Goal: Information Seeking & Learning: Learn about a topic

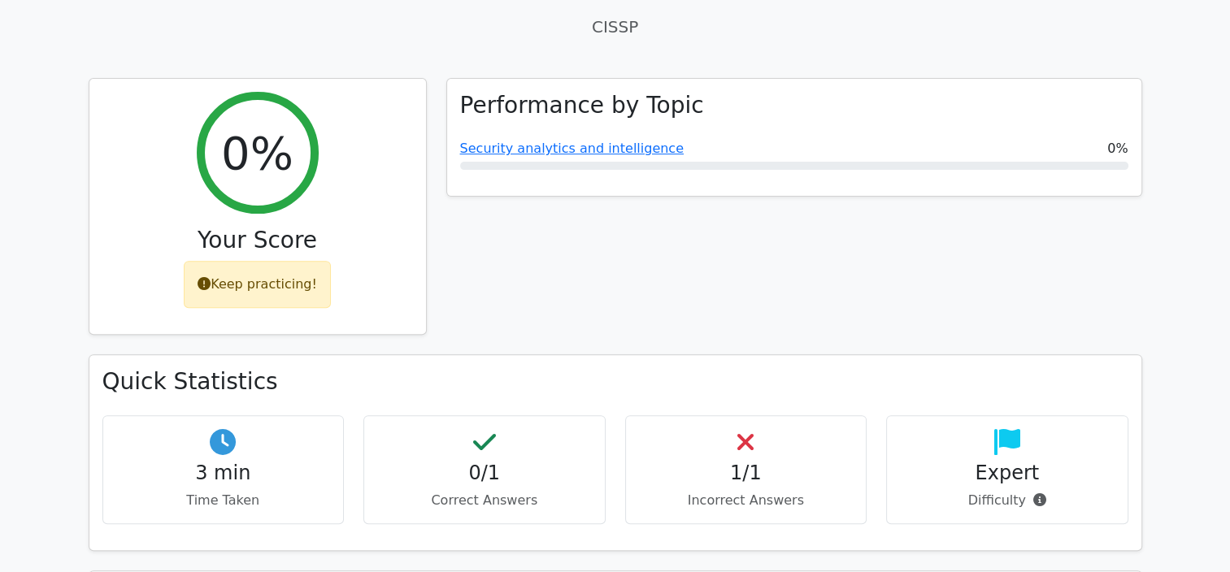
scroll to position [650, 0]
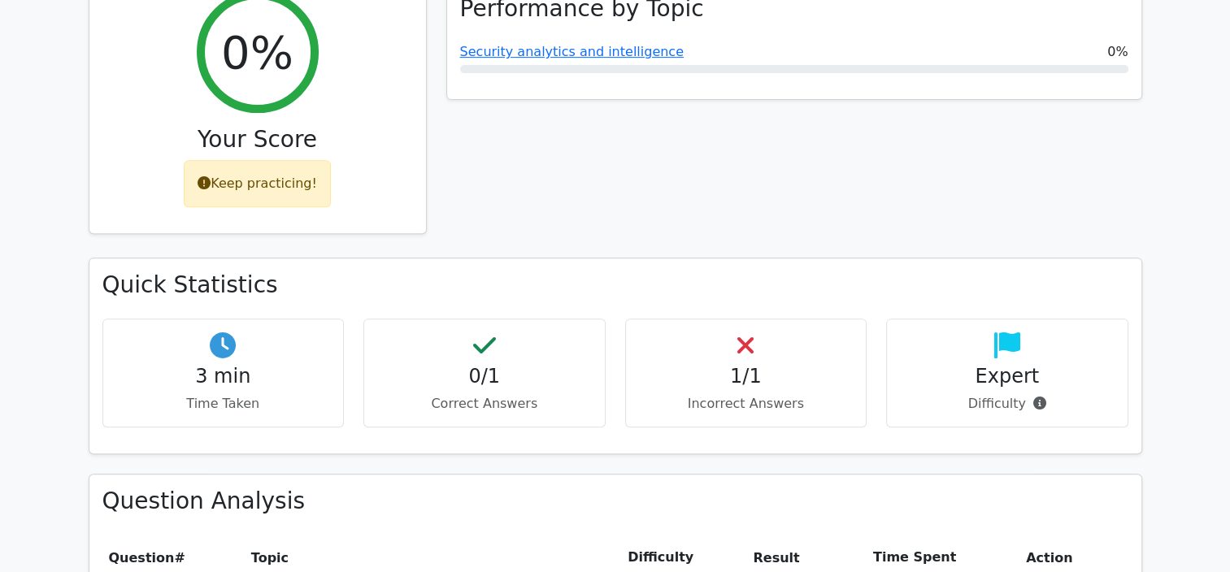
click at [267, 160] on div "Keep practicing!" at bounding box center [257, 183] width 147 height 47
click at [264, 160] on div "Keep practicing!" at bounding box center [257, 183] width 147 height 47
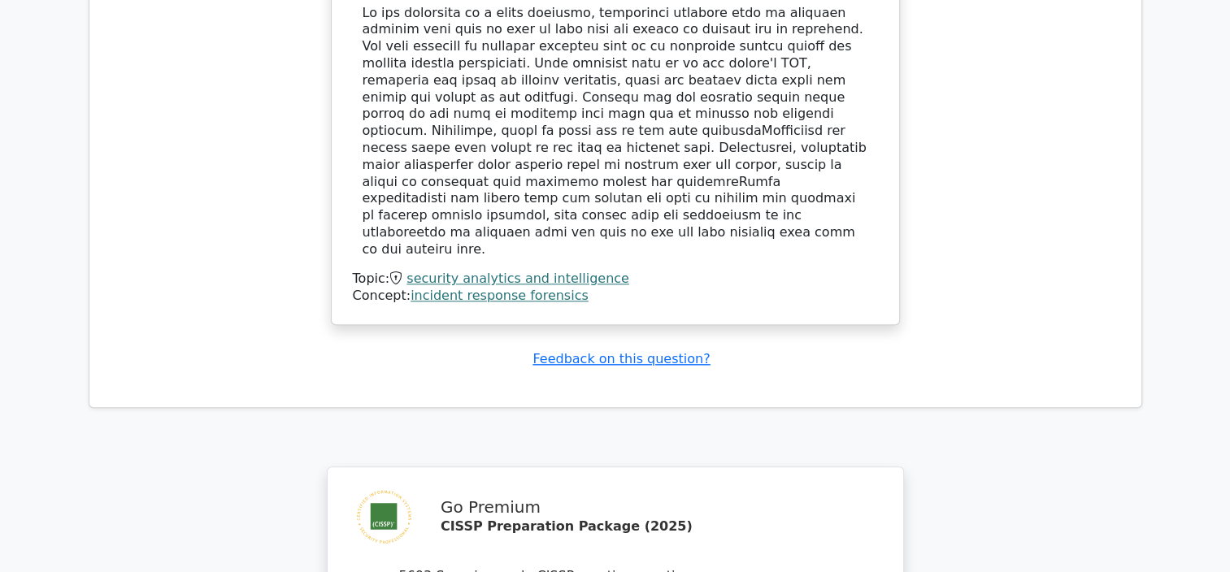
scroll to position [2113, 0]
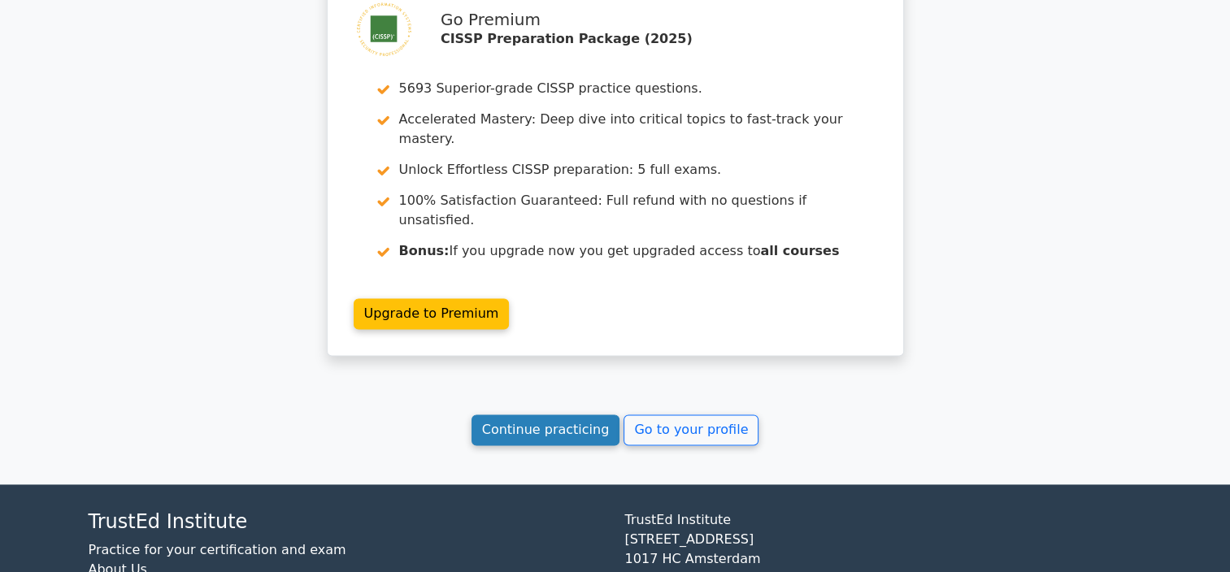
click at [511, 414] on link "Continue practicing" at bounding box center [545, 429] width 149 height 31
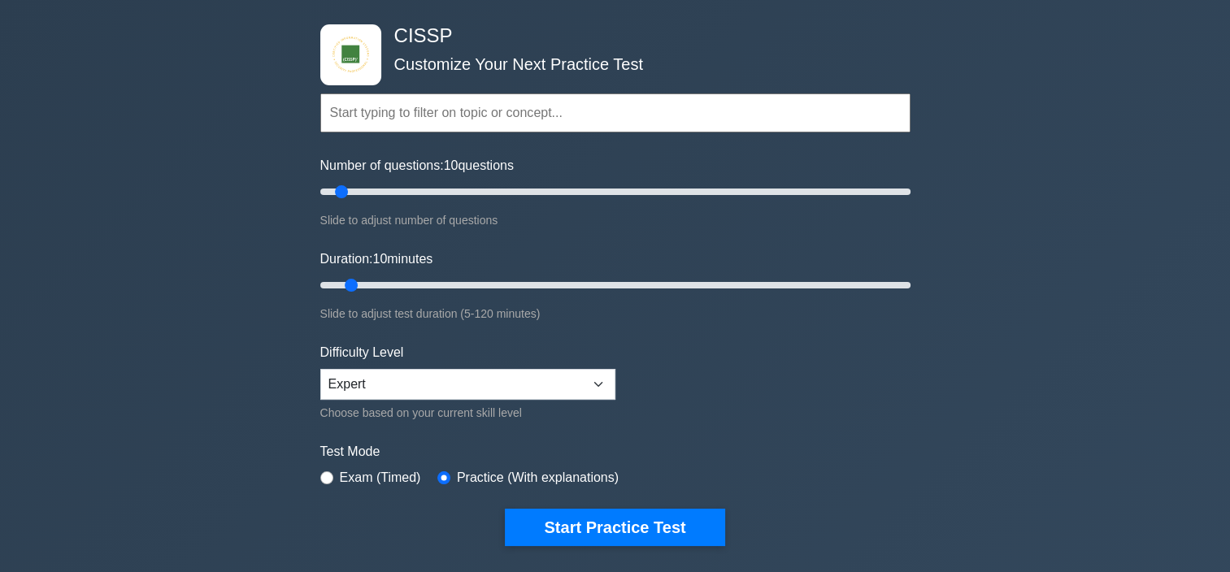
scroll to position [163, 0]
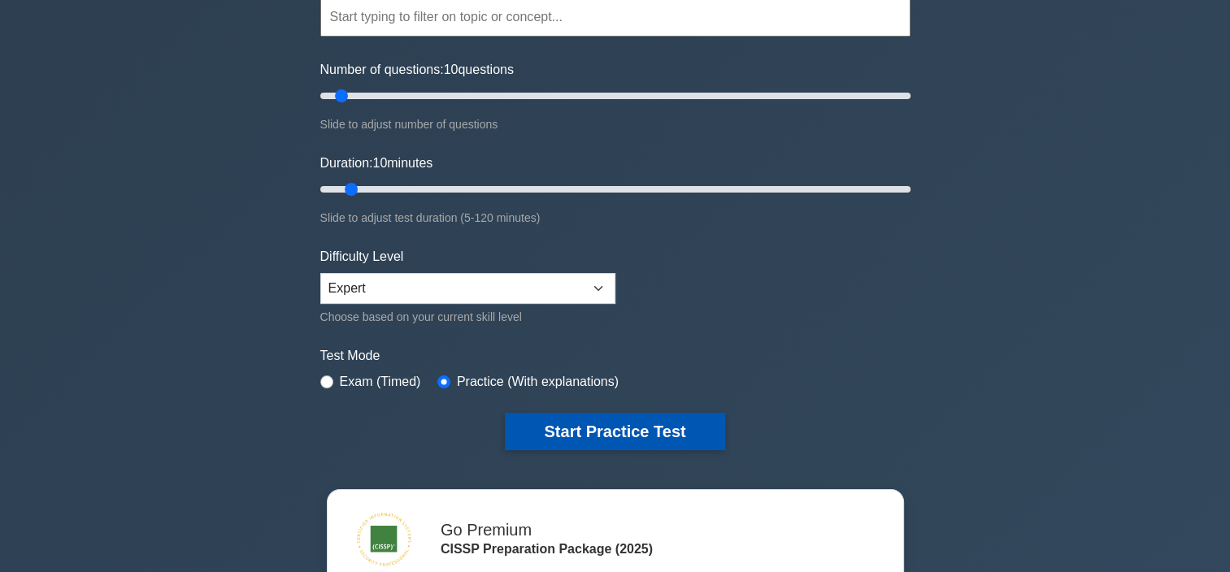
click at [549, 426] on button "Start Practice Test" at bounding box center [614, 431] width 219 height 37
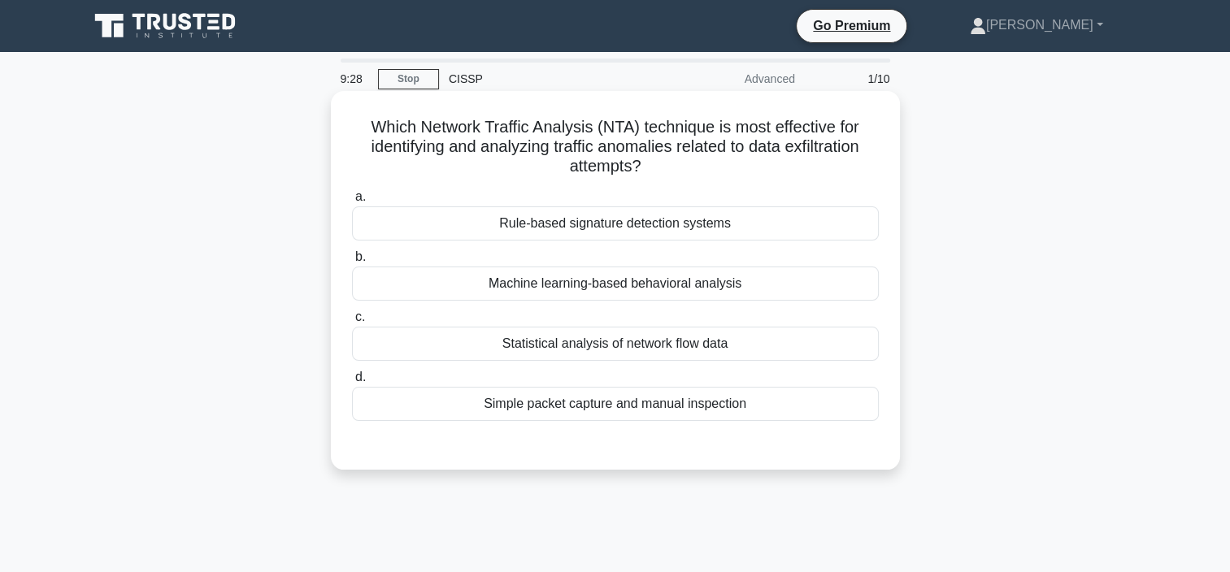
click at [577, 224] on div "Rule-based signature detection systems" at bounding box center [615, 223] width 527 height 34
click at [352, 202] on input "a. Rule-based signature detection systems" at bounding box center [352, 197] width 0 height 11
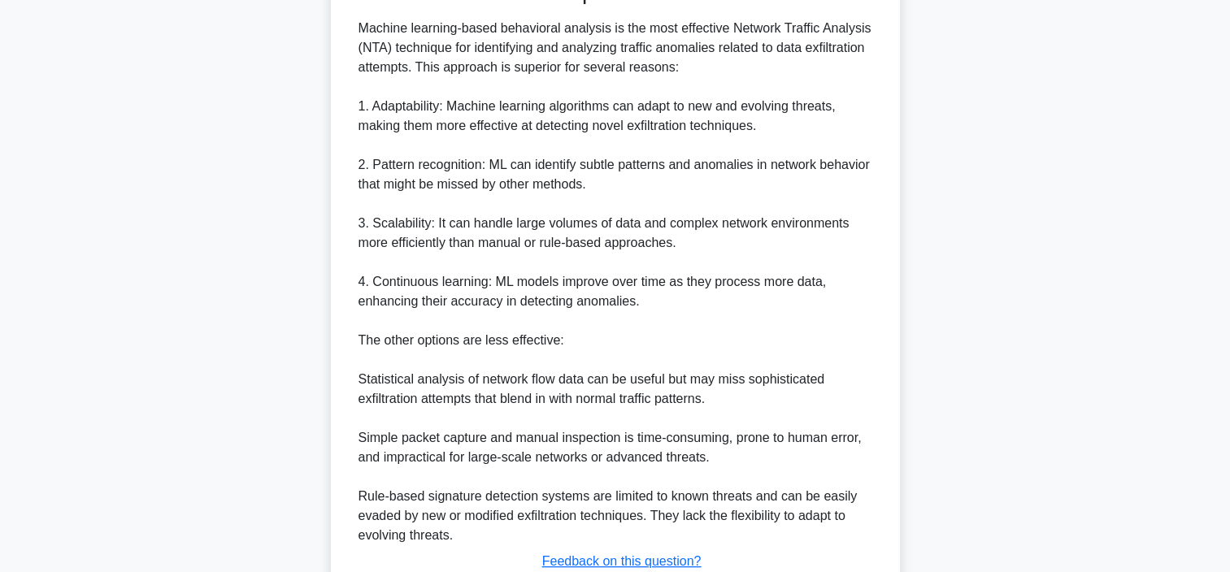
scroll to position [244, 0]
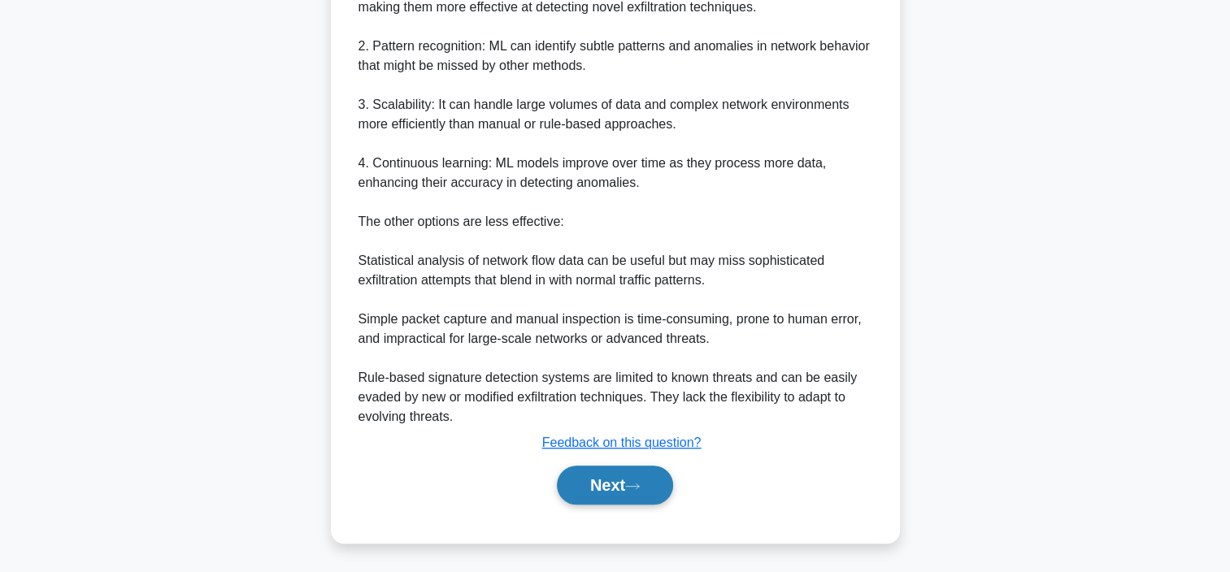
click at [633, 488] on icon at bounding box center [632, 486] width 15 height 9
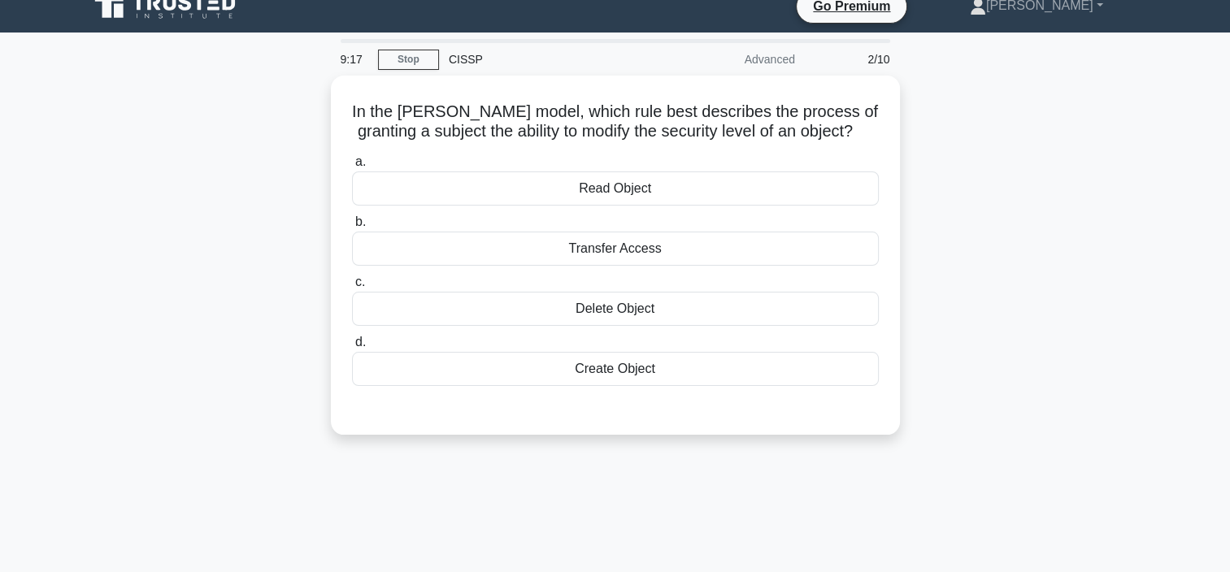
scroll to position [0, 0]
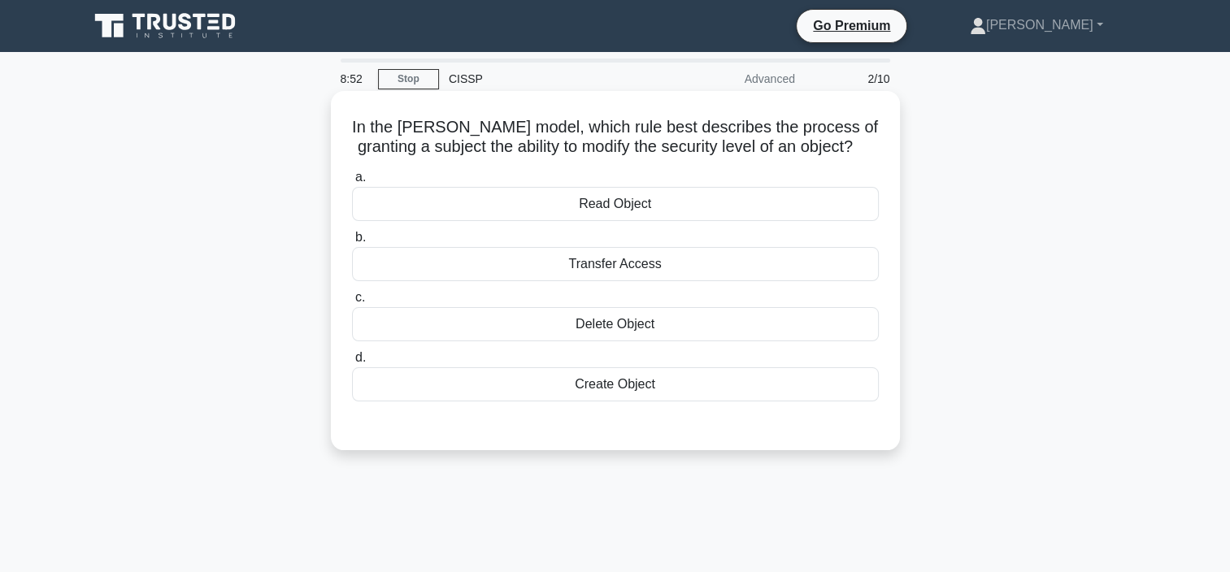
click at [601, 281] on div "Transfer Access" at bounding box center [615, 264] width 527 height 34
click at [352, 243] on input "b. Transfer Access" at bounding box center [352, 237] width 0 height 11
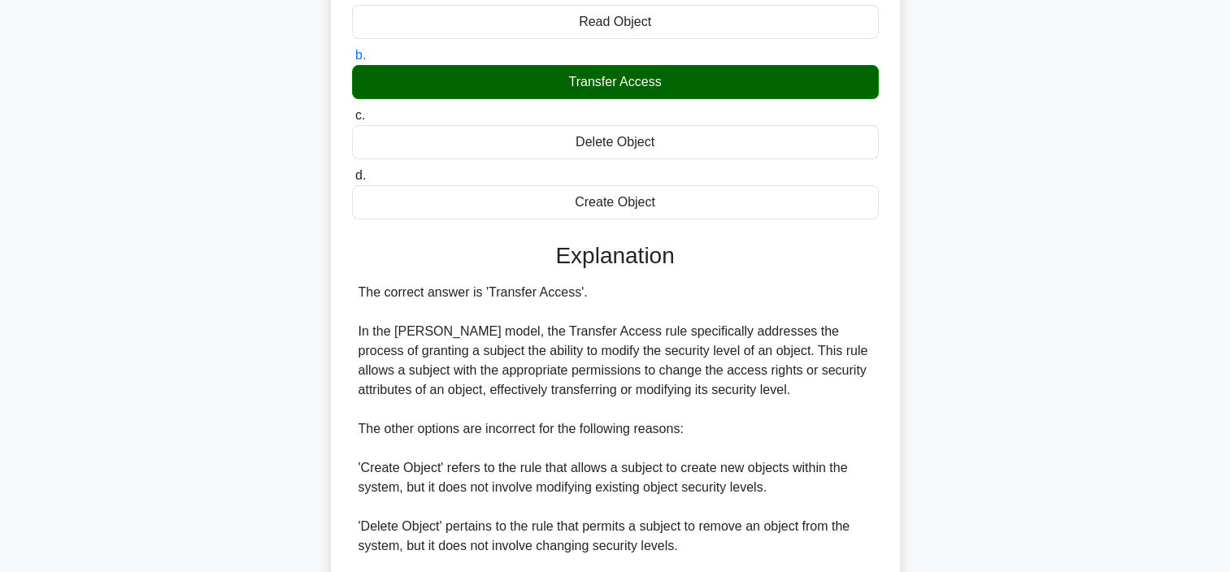
scroll to position [449, 0]
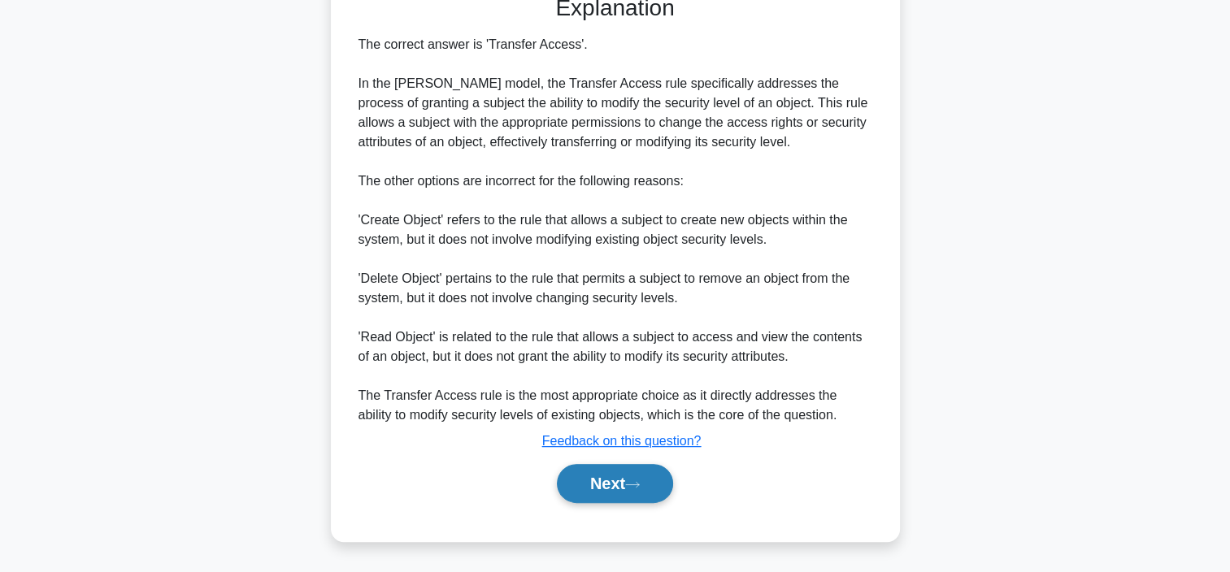
click at [631, 483] on icon at bounding box center [632, 484] width 15 height 9
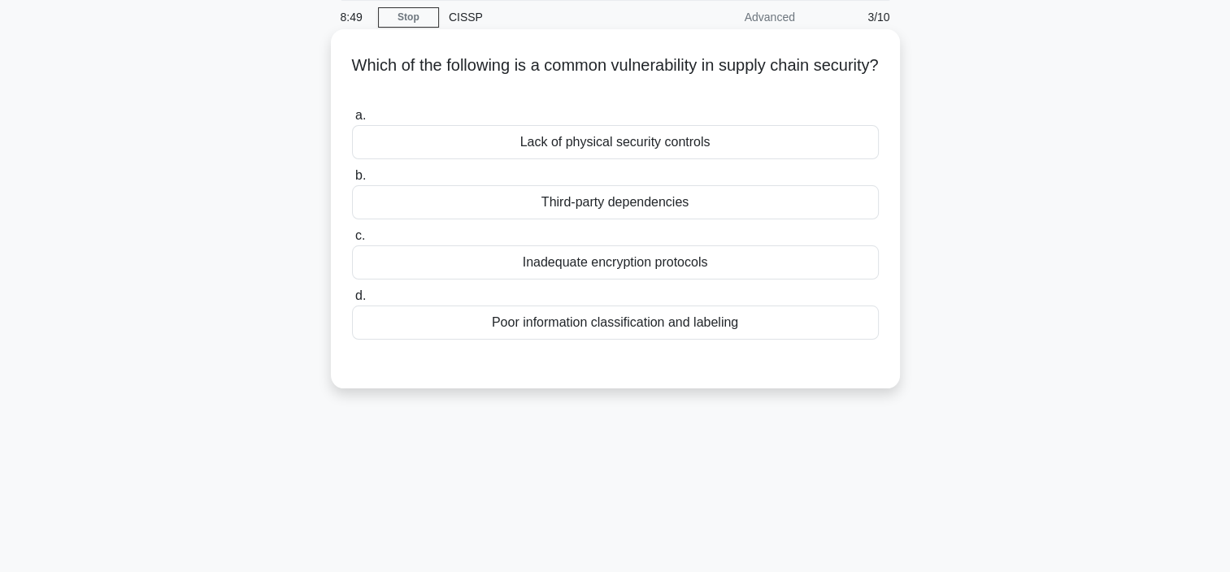
scroll to position [0, 0]
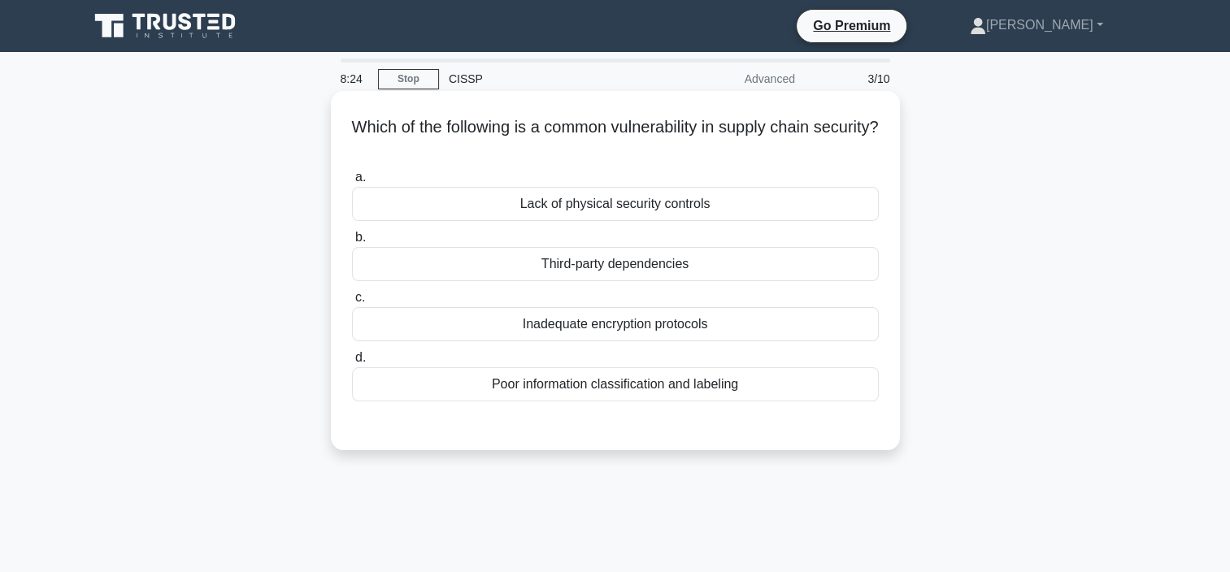
click at [552, 330] on div "Inadequate encryption protocols" at bounding box center [615, 324] width 527 height 34
click at [352, 303] on input "c. Inadequate encryption protocols" at bounding box center [352, 298] width 0 height 11
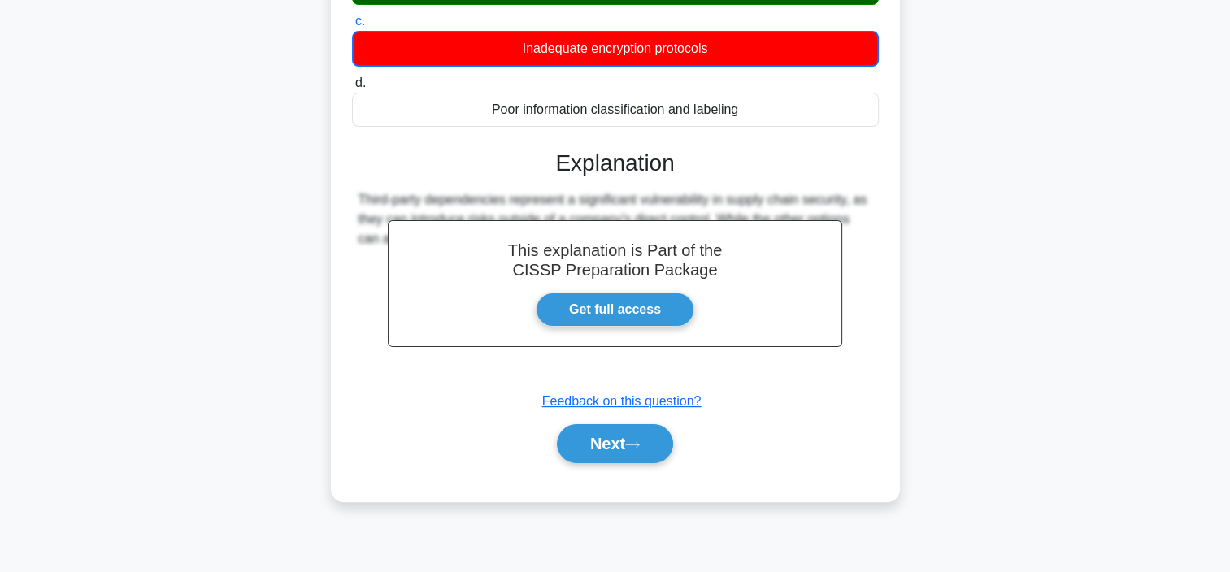
scroll to position [306, 0]
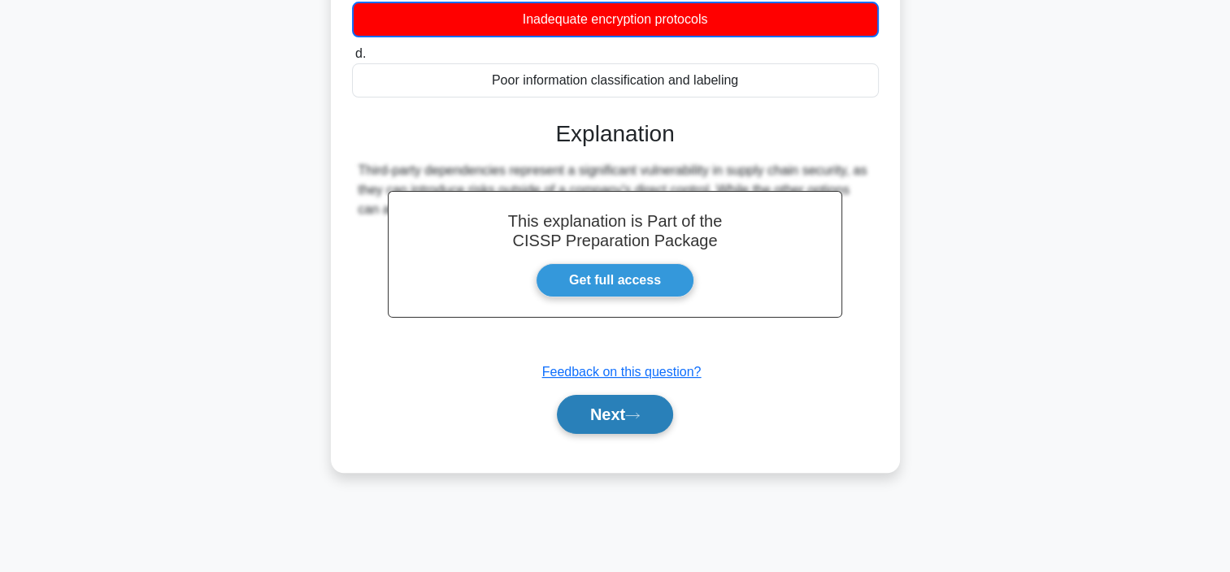
click at [606, 418] on button "Next" at bounding box center [615, 414] width 116 height 39
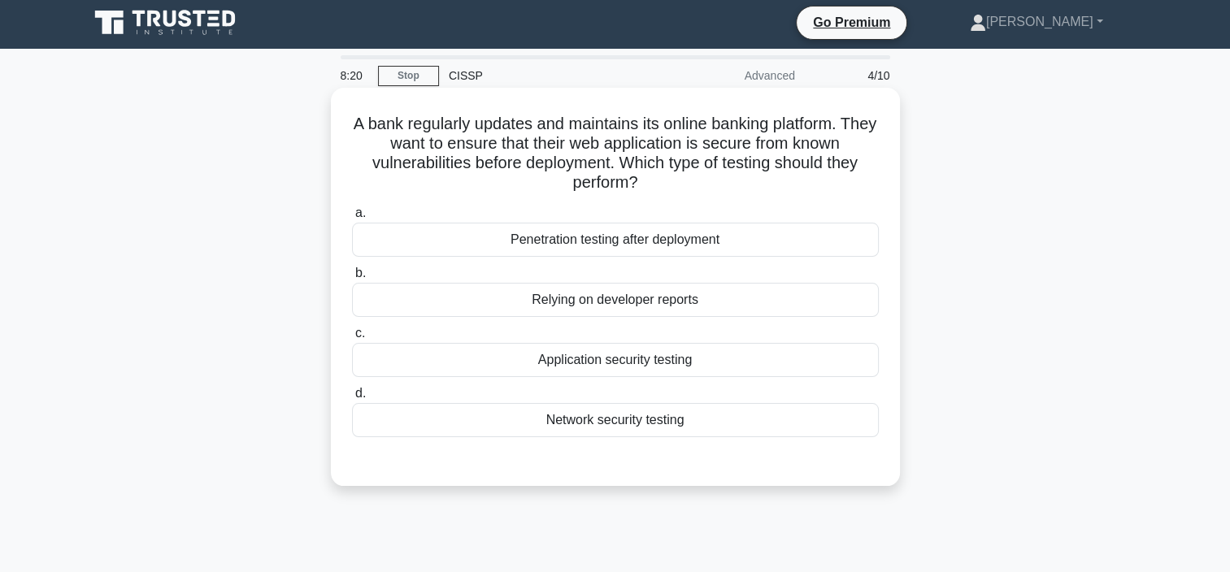
scroll to position [0, 0]
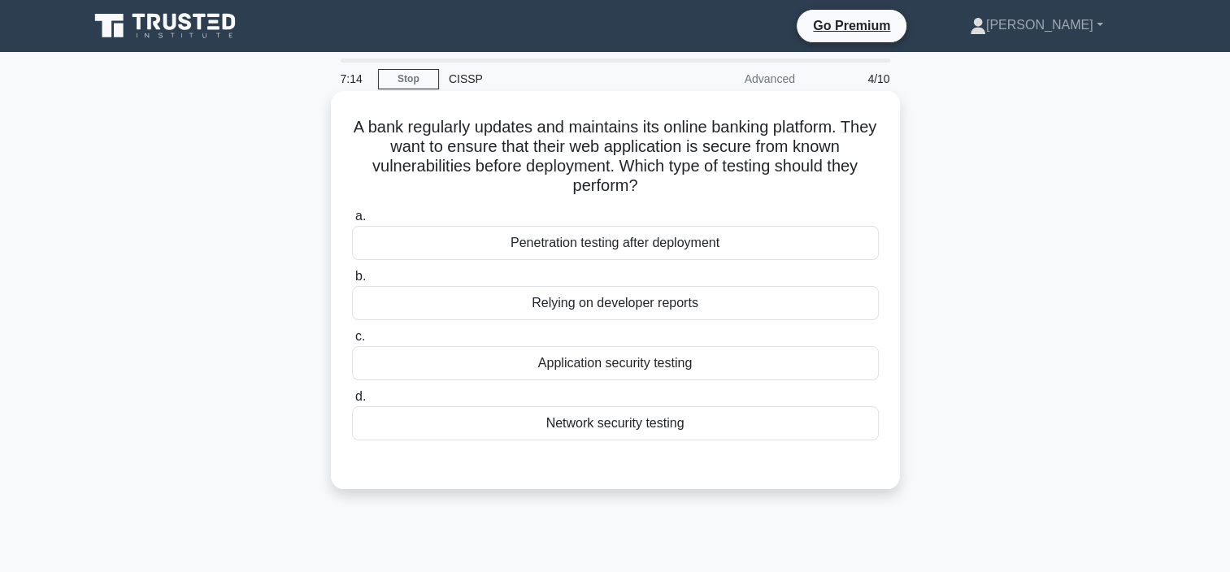
click at [579, 364] on div "Application security testing" at bounding box center [615, 363] width 527 height 34
click at [352, 342] on input "c. Application security testing" at bounding box center [352, 337] width 0 height 11
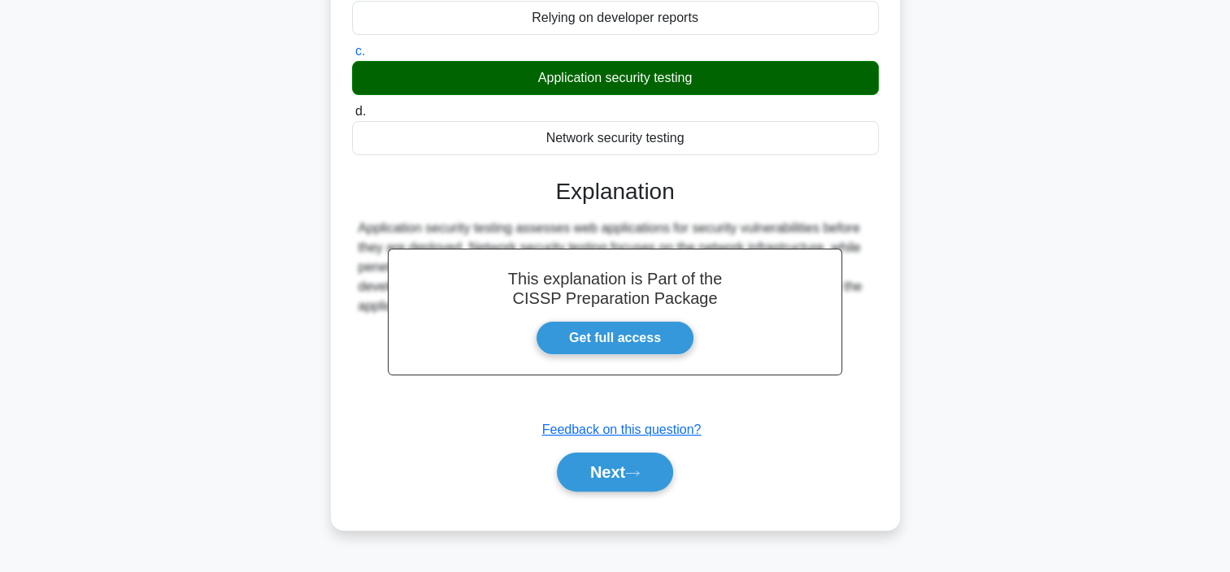
scroll to position [306, 0]
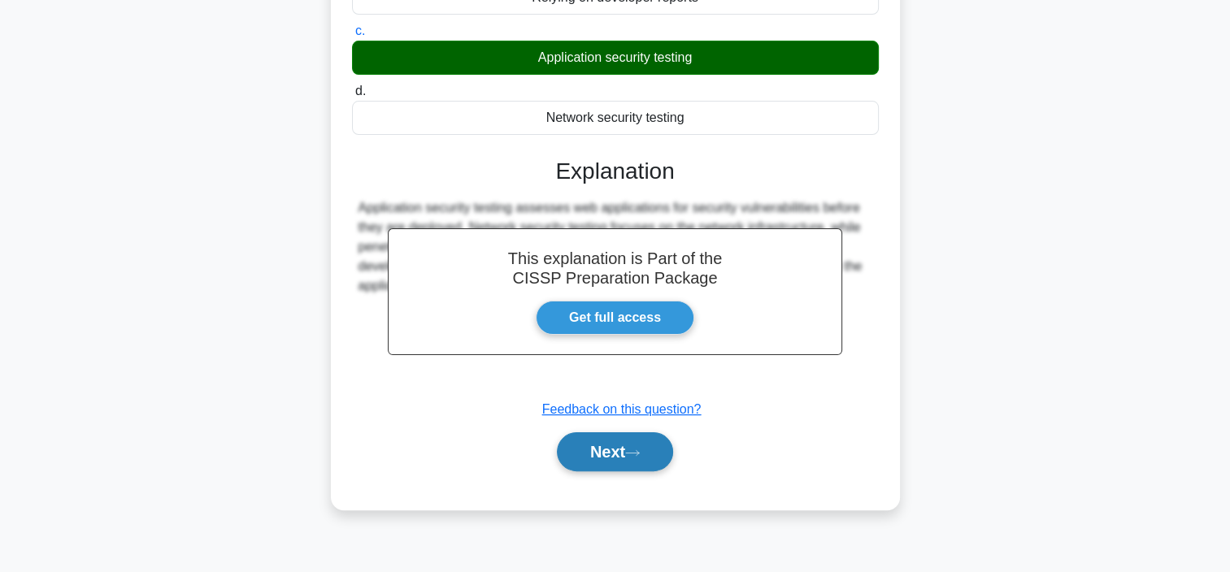
click at [623, 456] on button "Next" at bounding box center [615, 451] width 116 height 39
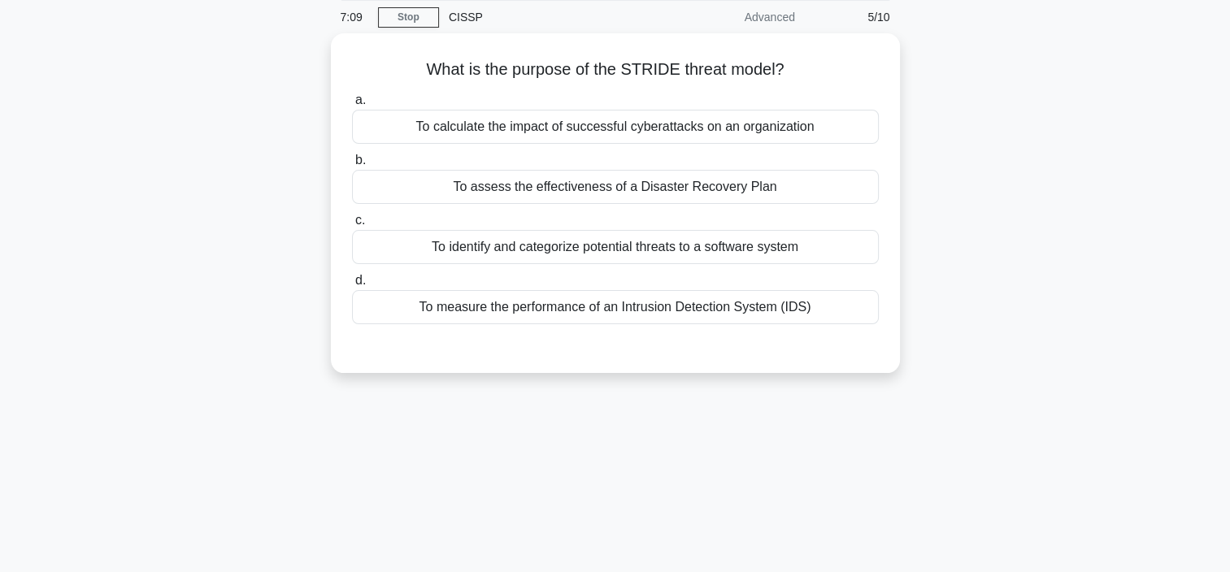
scroll to position [0, 0]
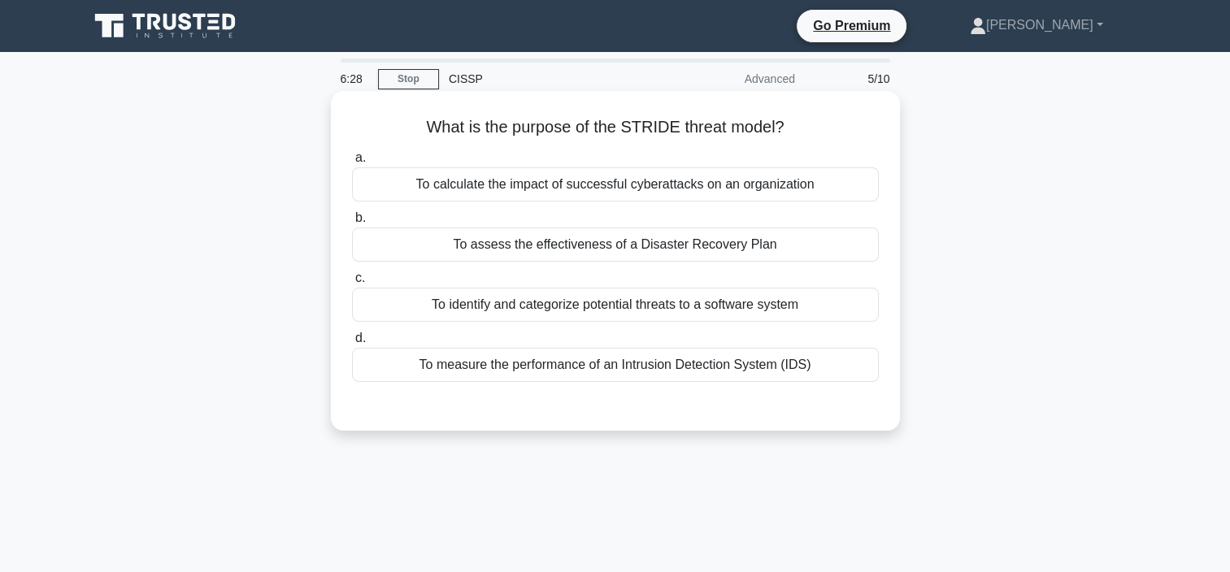
click at [440, 182] on div "To calculate the impact of successful cyberattacks on an organization" at bounding box center [615, 184] width 527 height 34
click at [352, 163] on input "a. To calculate the impact of successful cyberattacks on an organization" at bounding box center [352, 158] width 0 height 11
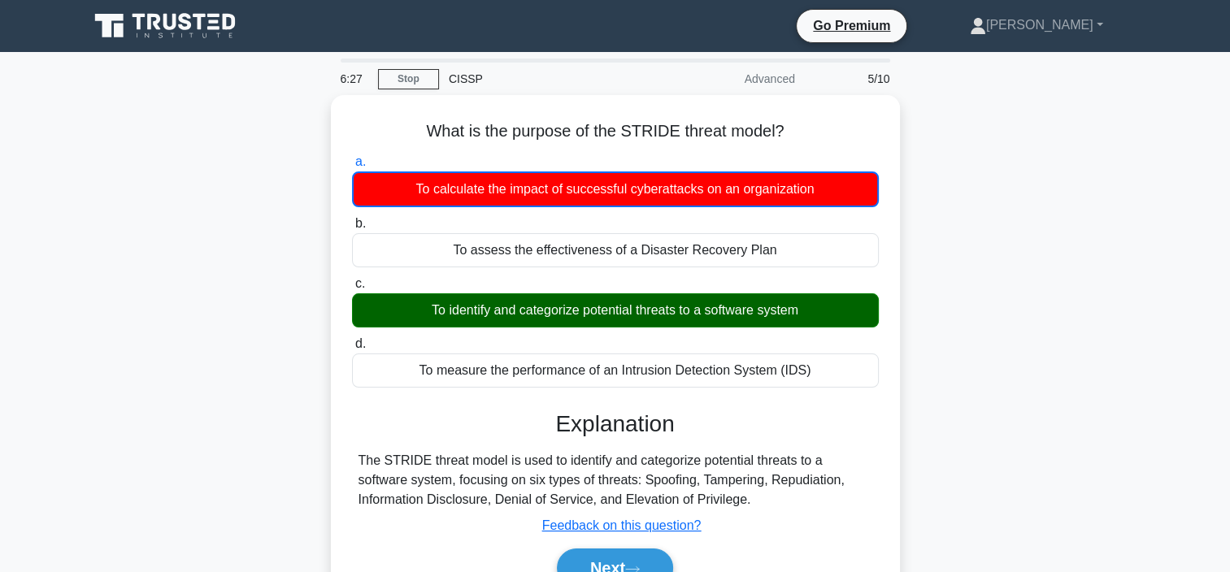
scroll to position [163, 0]
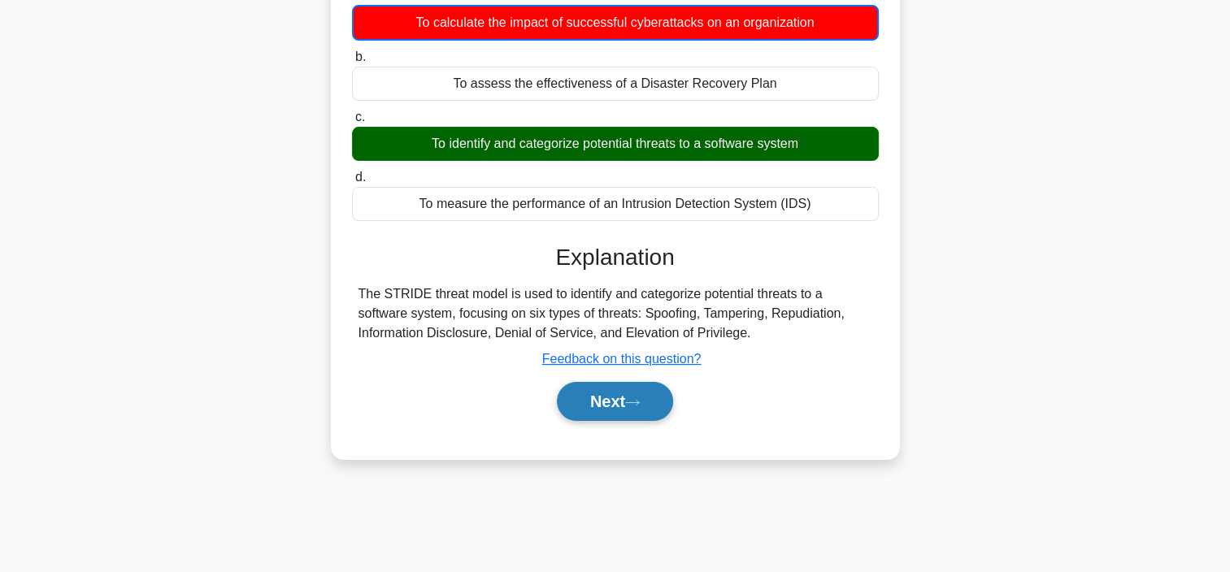
click at [622, 400] on button "Next" at bounding box center [615, 401] width 116 height 39
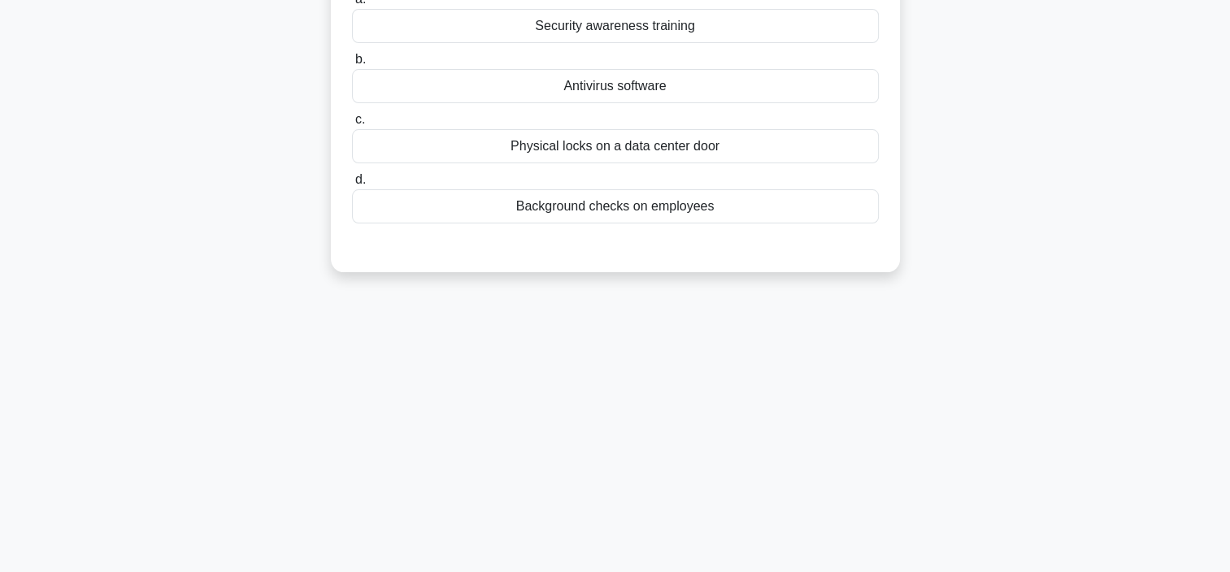
scroll to position [0, 0]
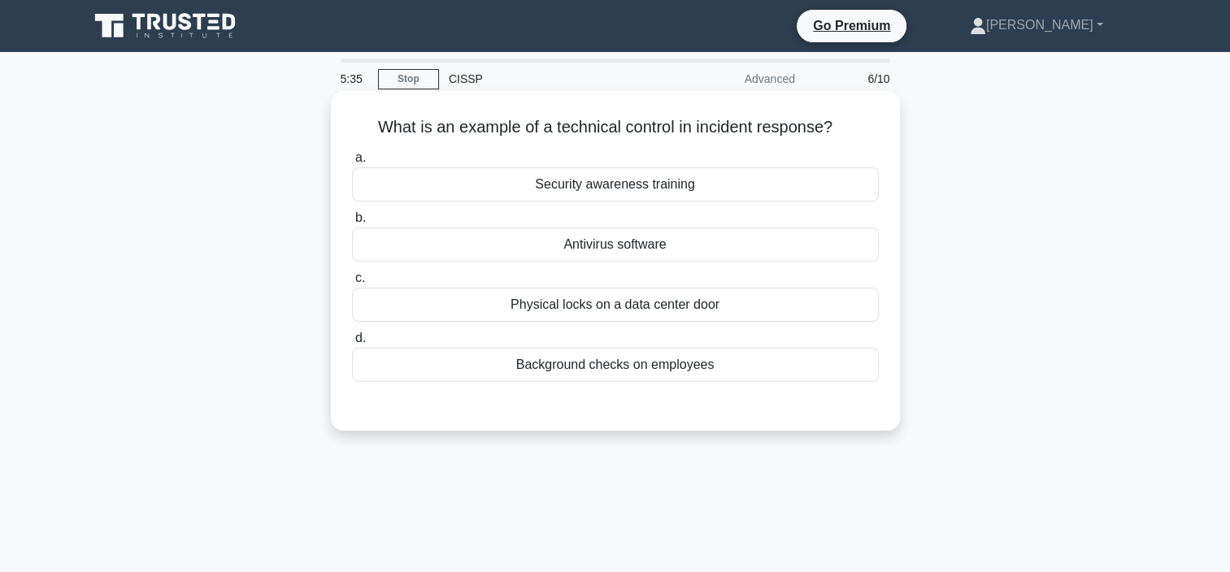
click at [652, 245] on div "Antivirus software" at bounding box center [615, 245] width 527 height 34
click at [352, 223] on input "b. Antivirus software" at bounding box center [352, 218] width 0 height 11
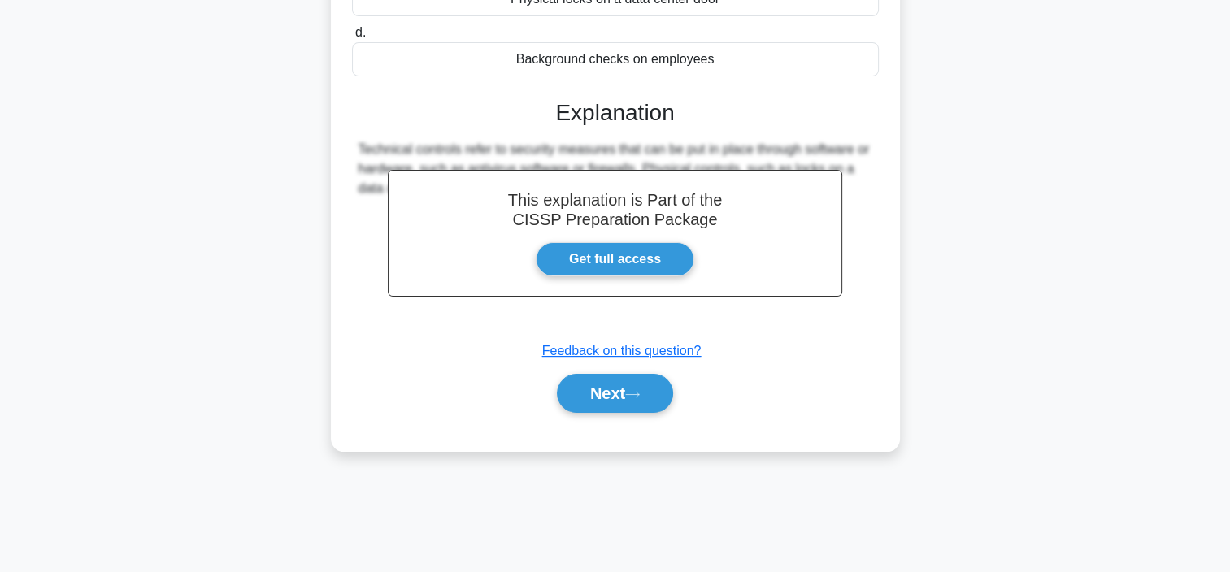
scroll to position [306, 0]
click at [621, 413] on div "Next" at bounding box center [615, 393] width 527 height 52
click at [632, 397] on button "Next" at bounding box center [615, 393] width 116 height 39
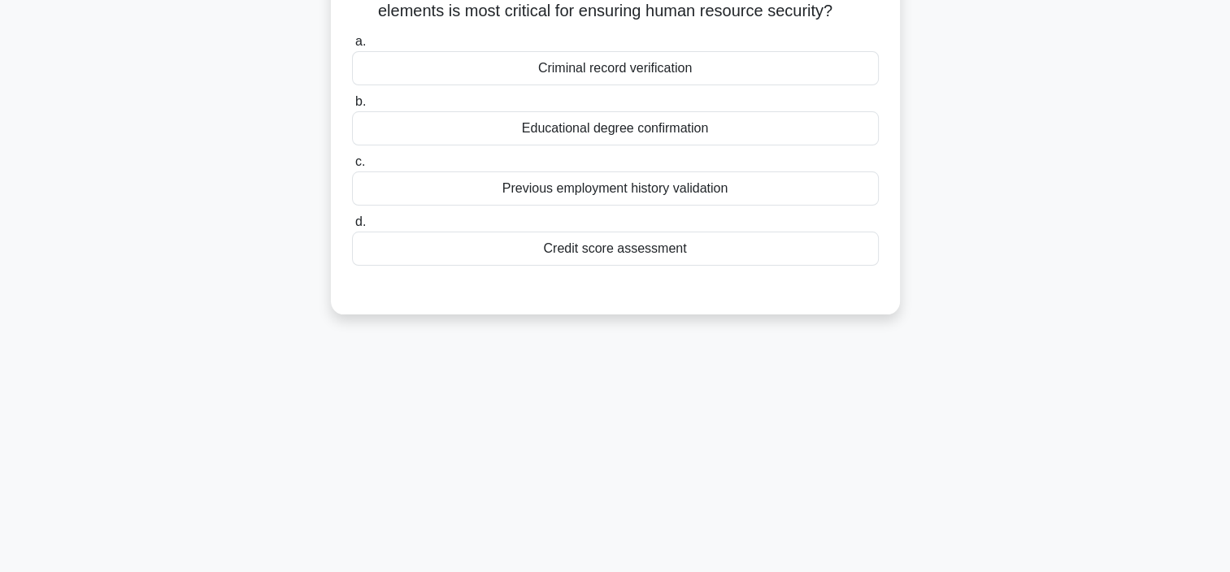
scroll to position [0, 0]
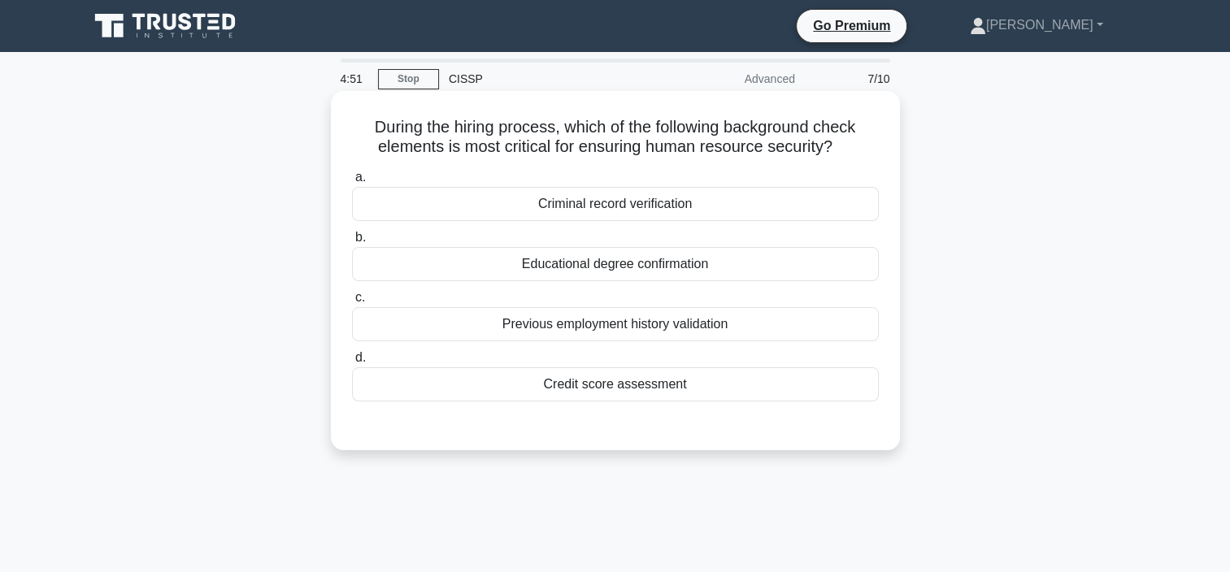
click at [694, 209] on div "Criminal record verification" at bounding box center [615, 204] width 527 height 34
click at [352, 183] on input "a. Criminal record verification" at bounding box center [352, 177] width 0 height 11
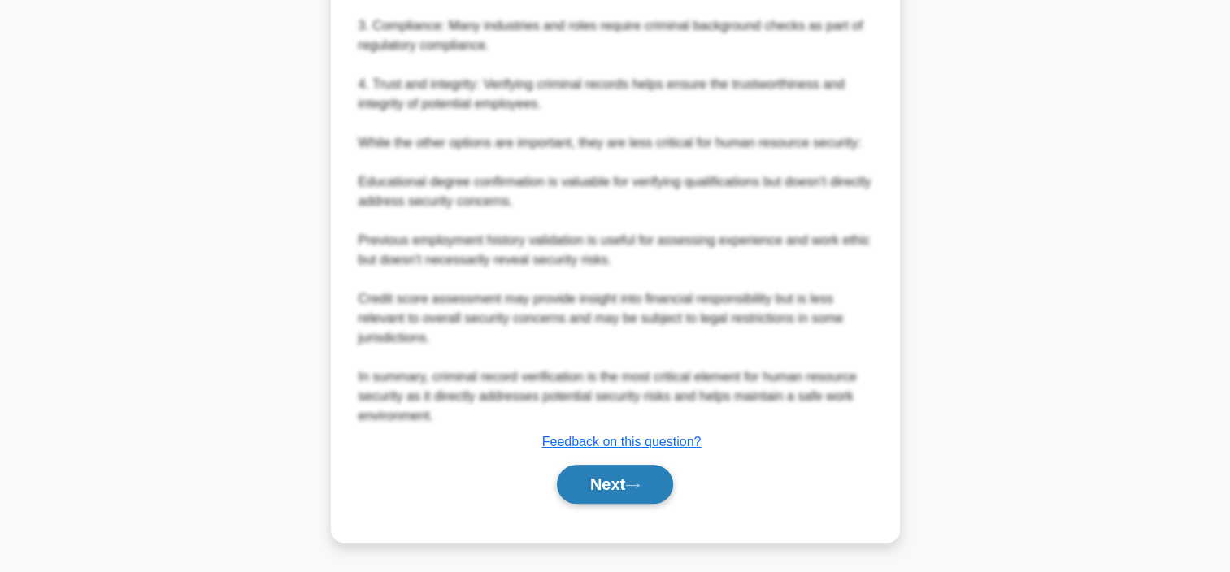
click at [600, 484] on button "Next" at bounding box center [615, 484] width 116 height 39
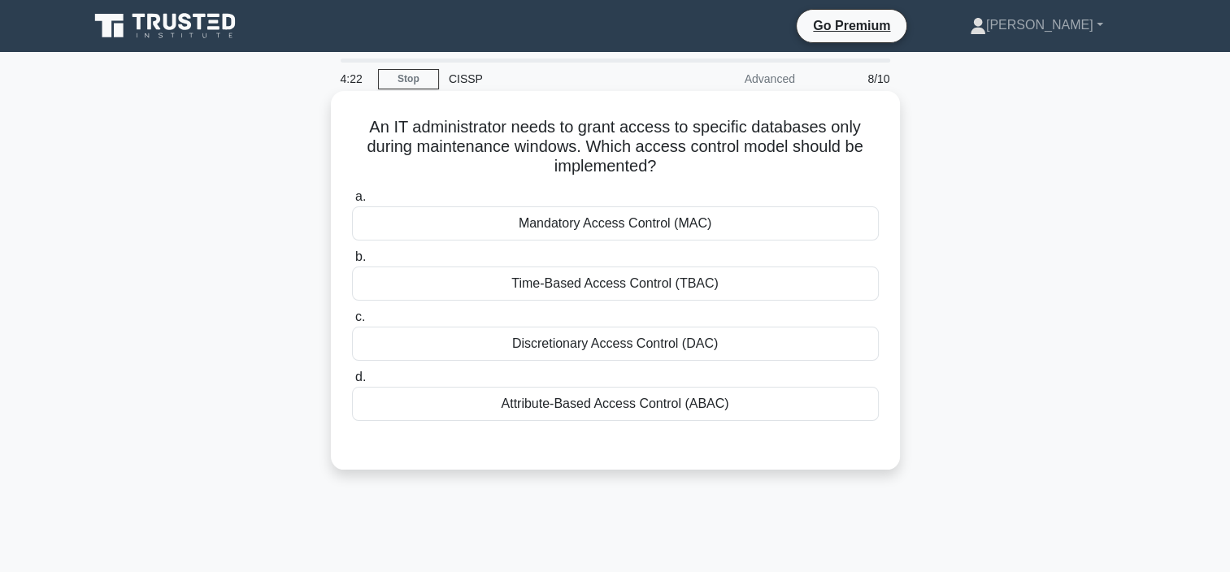
click at [559, 410] on div "Attribute-Based Access Control (ABAC)" at bounding box center [615, 404] width 527 height 34
click at [352, 383] on input "d. Attribute-Based Access Control (ABAC)" at bounding box center [352, 377] width 0 height 11
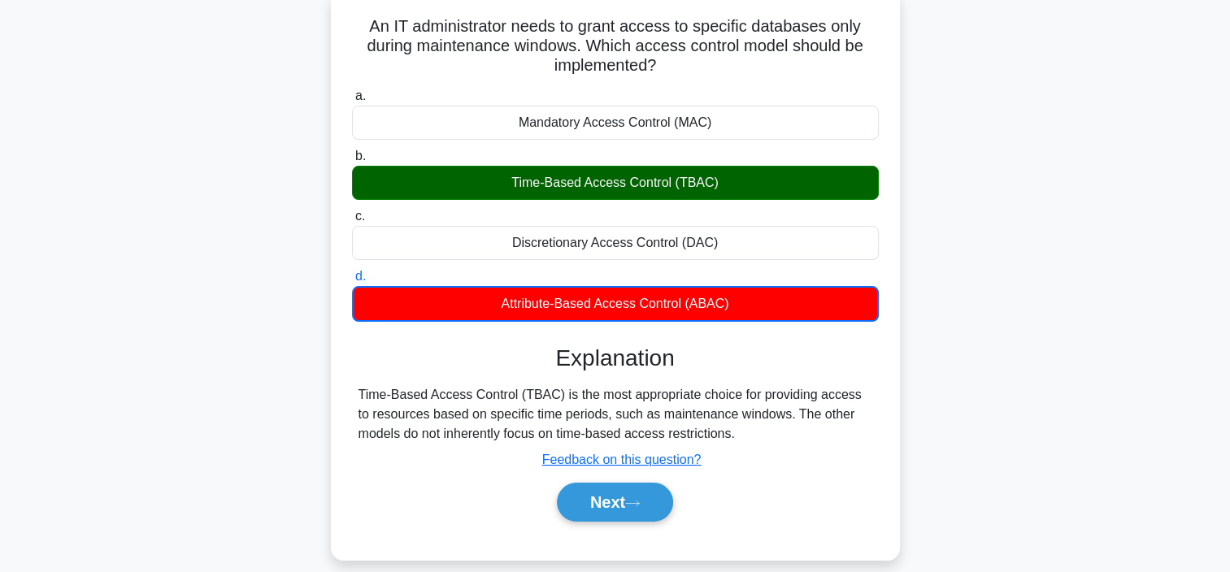
scroll to position [244, 0]
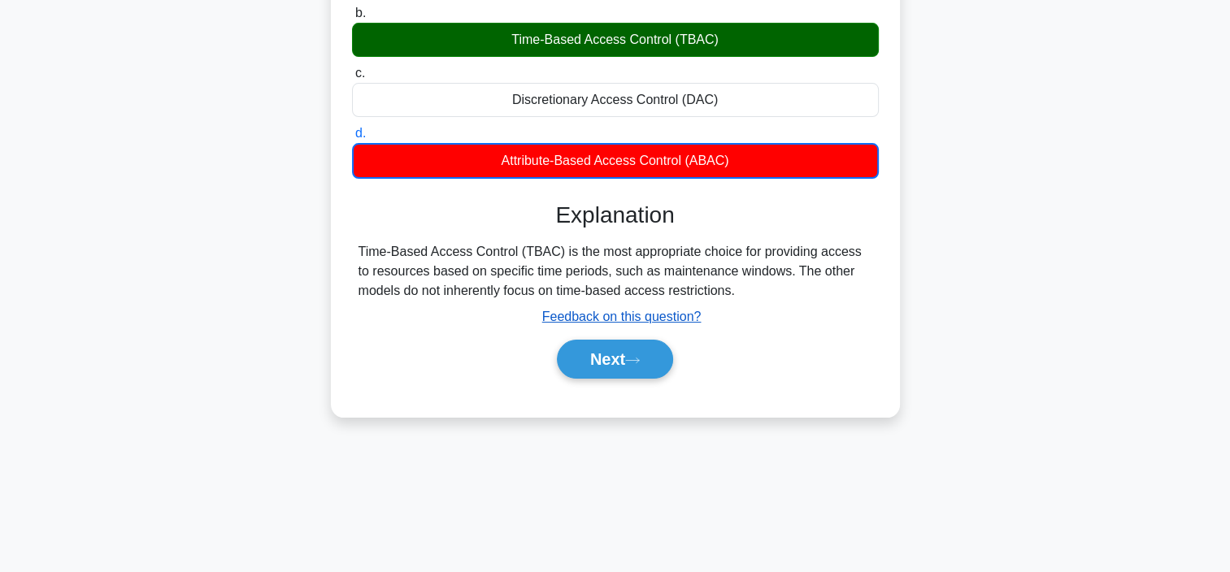
click at [587, 319] on u "Feedback on this question?" at bounding box center [621, 317] width 159 height 14
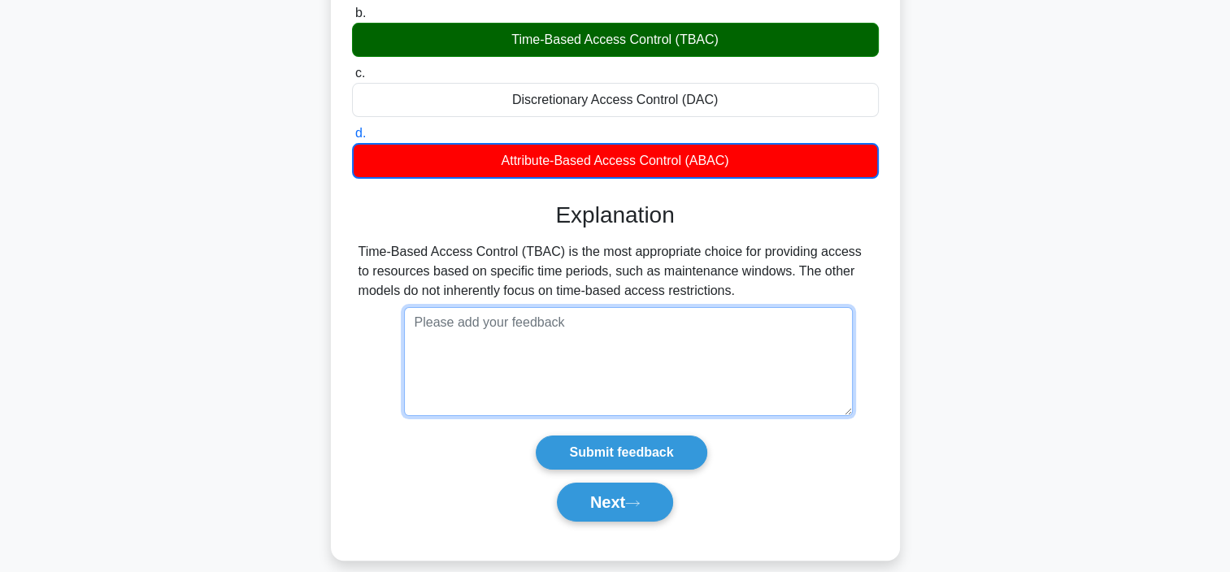
click at [488, 324] on textarea at bounding box center [628, 361] width 449 height 109
type textarea "Please provide a reference for this Access control."
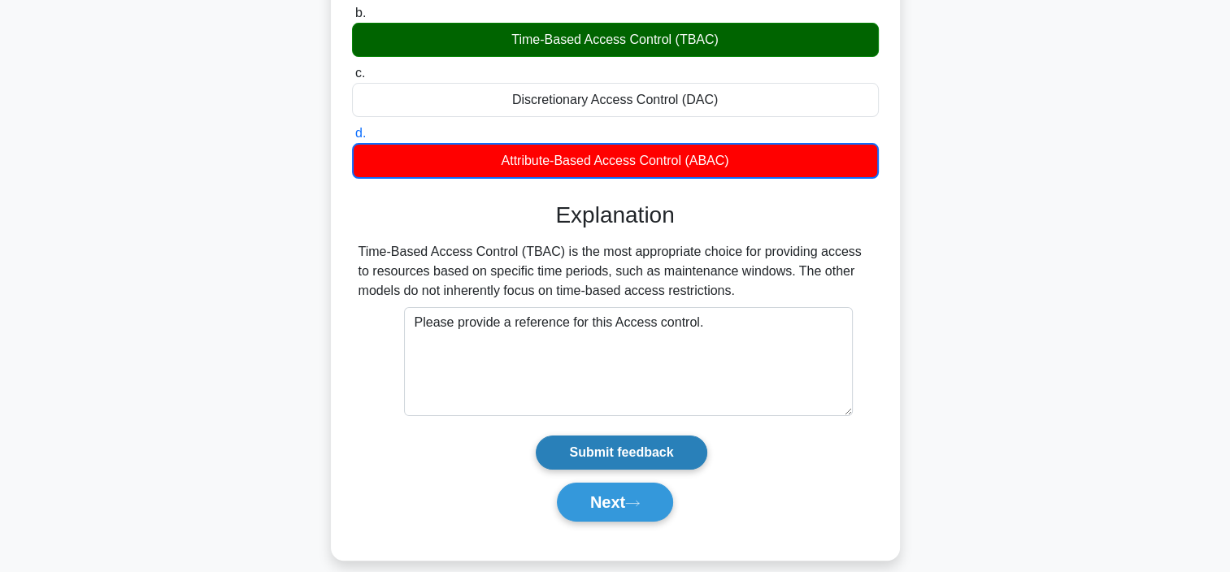
click at [621, 450] on input "Submit feedback" at bounding box center [621, 453] width 171 height 34
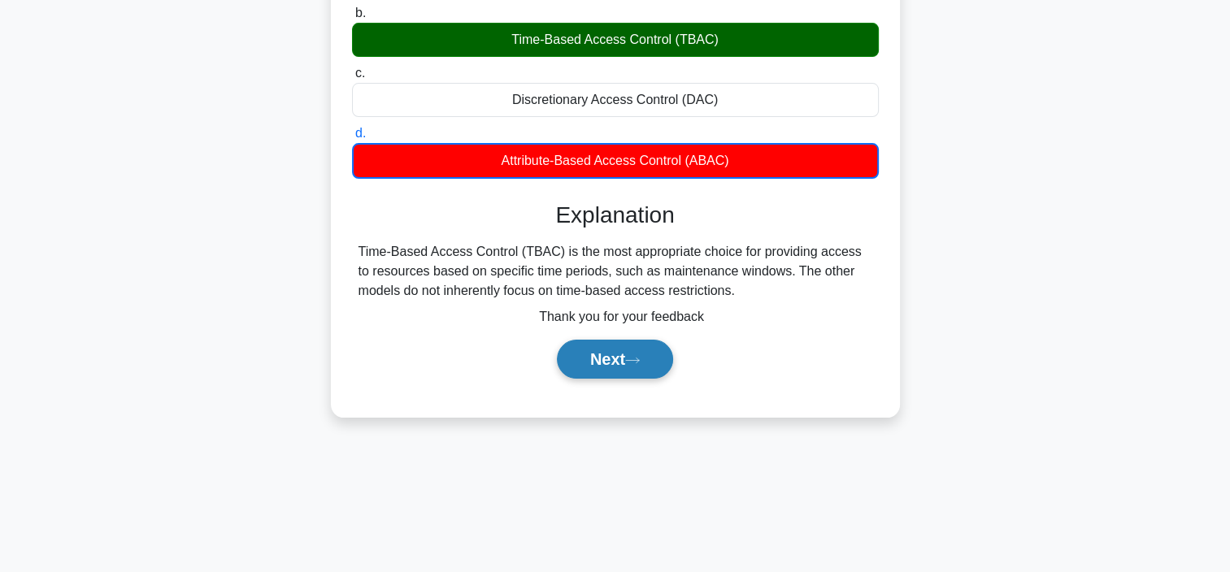
click at [612, 362] on button "Next" at bounding box center [615, 359] width 116 height 39
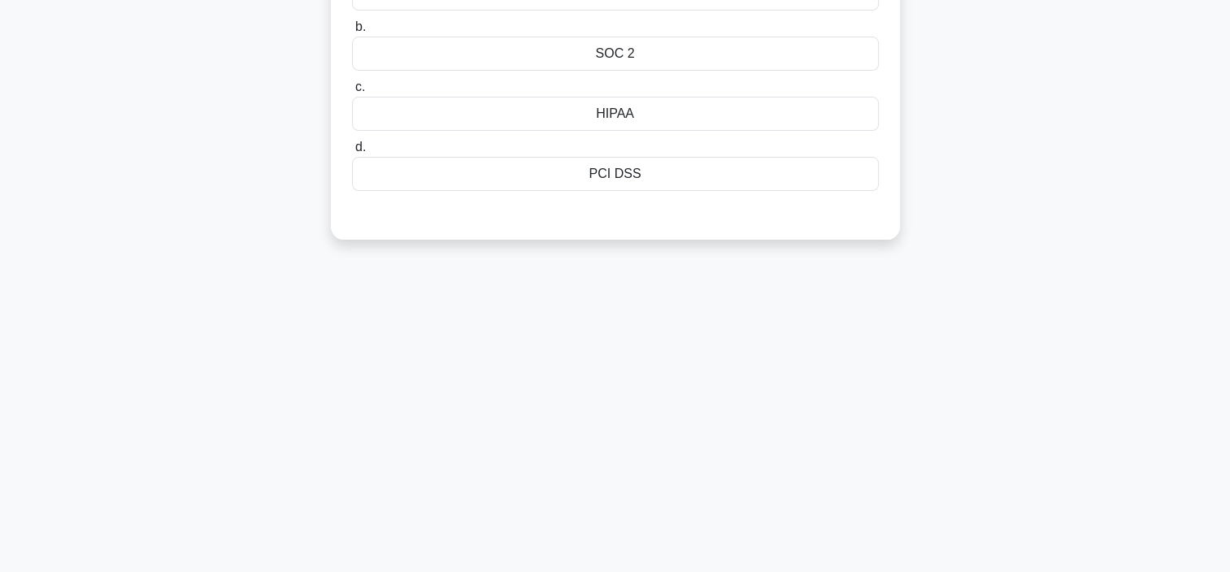
scroll to position [0, 0]
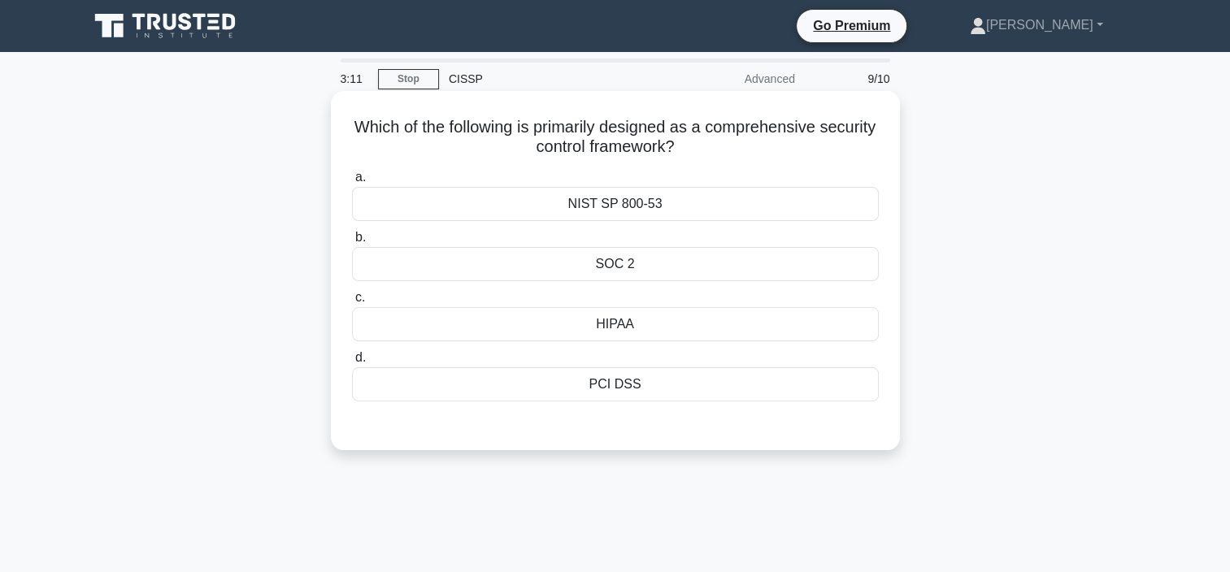
click at [614, 207] on div "NIST SP 800-53" at bounding box center [615, 204] width 527 height 34
click at [352, 183] on input "a. NIST SP 800-53" at bounding box center [352, 177] width 0 height 11
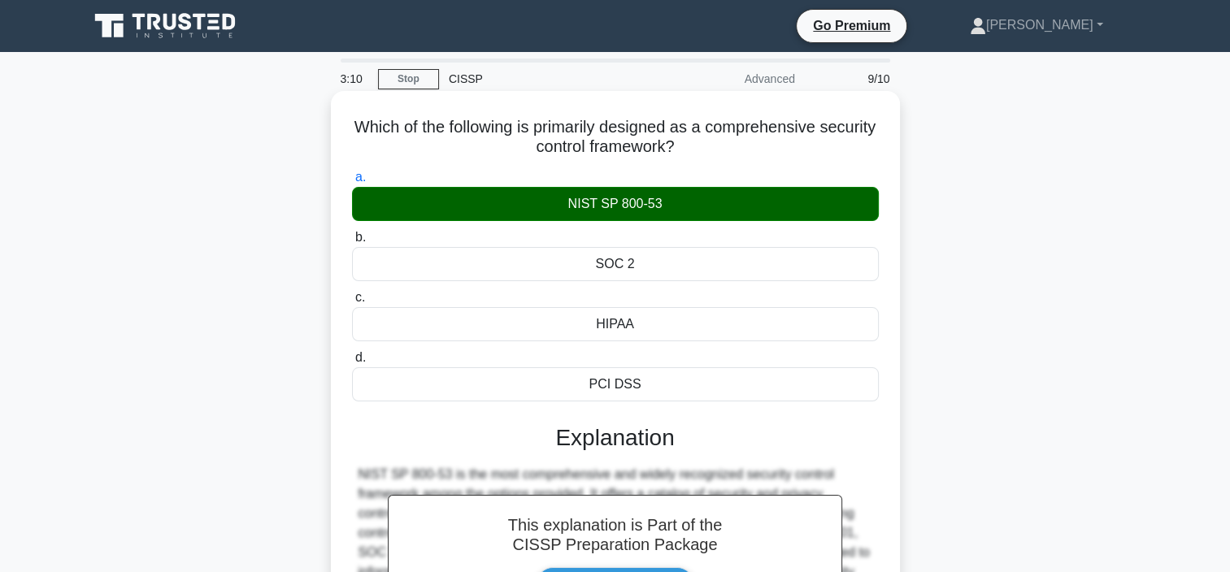
scroll to position [306, 0]
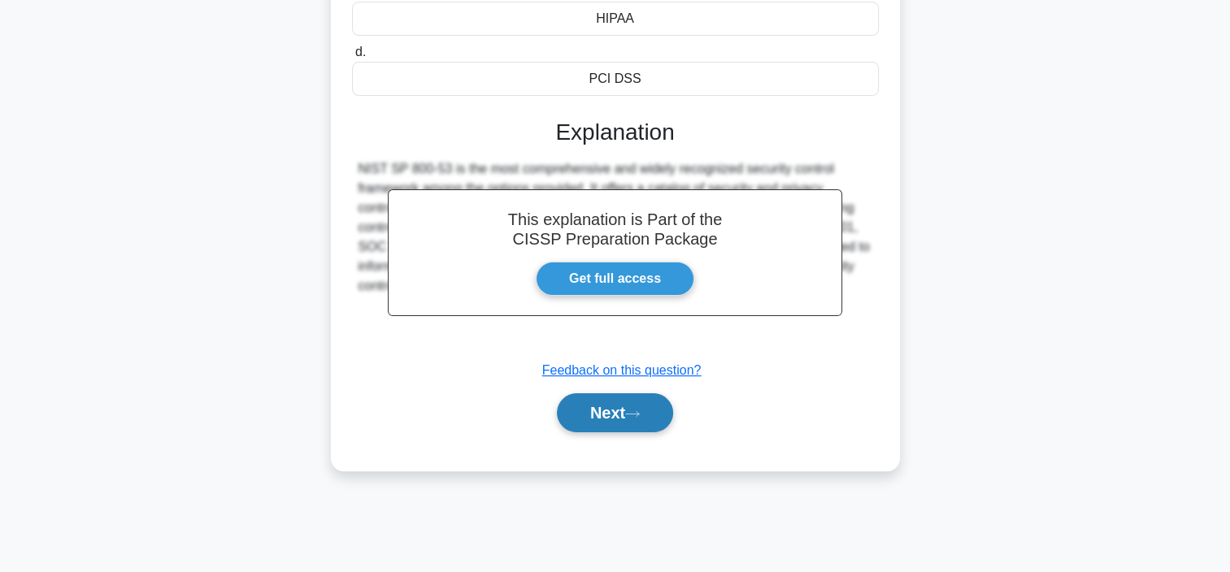
click at [634, 419] on button "Next" at bounding box center [615, 412] width 116 height 39
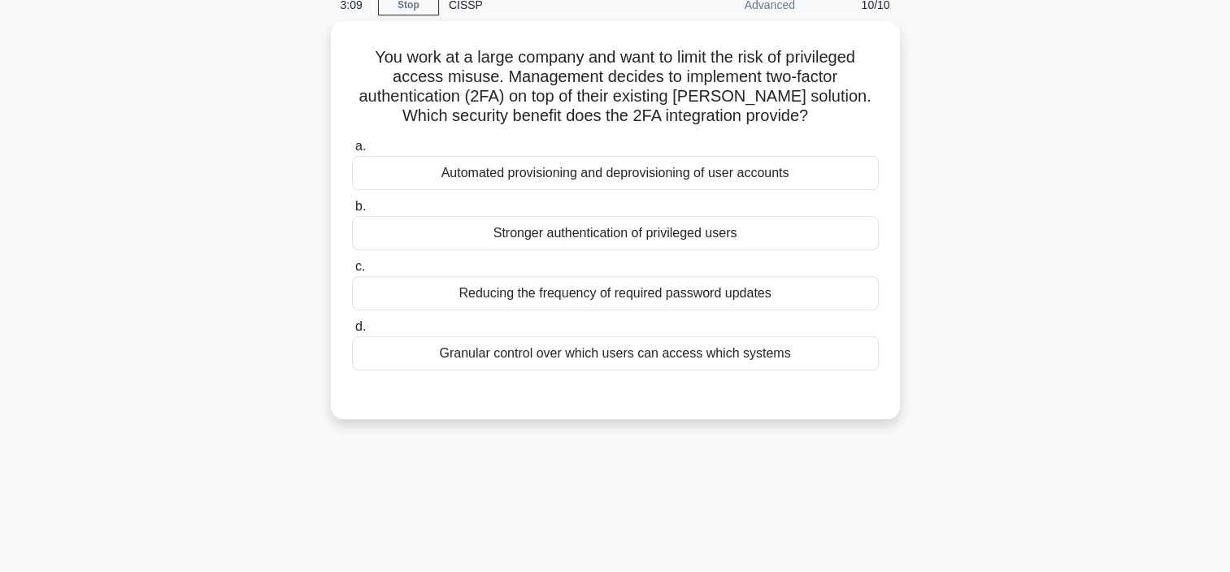
scroll to position [0, 0]
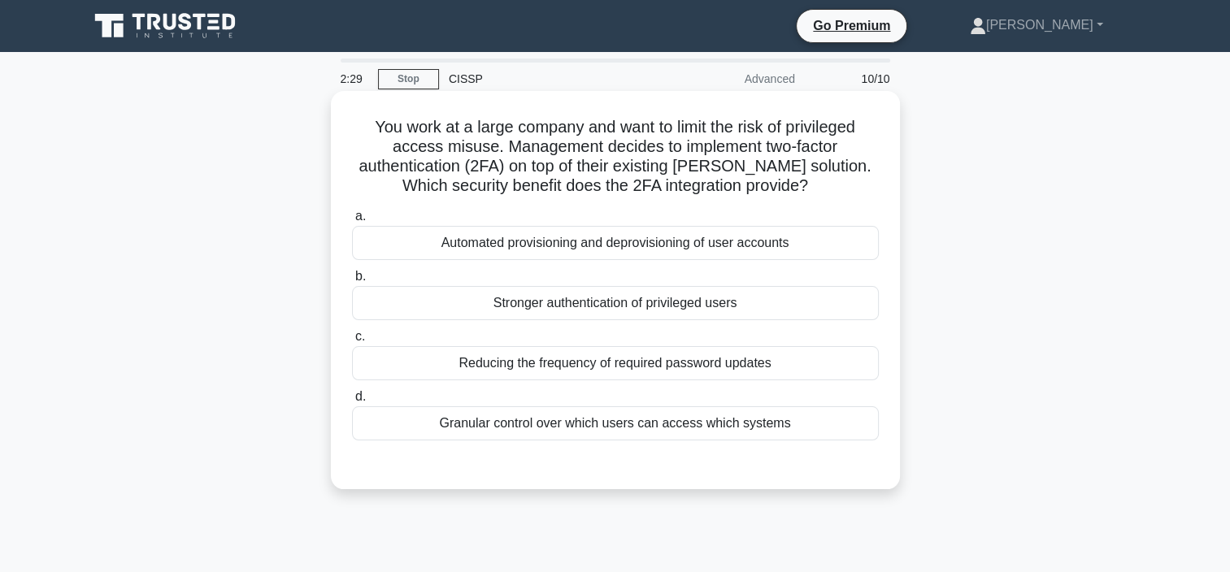
click at [620, 314] on div "Stronger authentication of privileged users" at bounding box center [615, 303] width 527 height 34
click at [352, 282] on input "b. Stronger authentication of privileged users" at bounding box center [352, 276] width 0 height 11
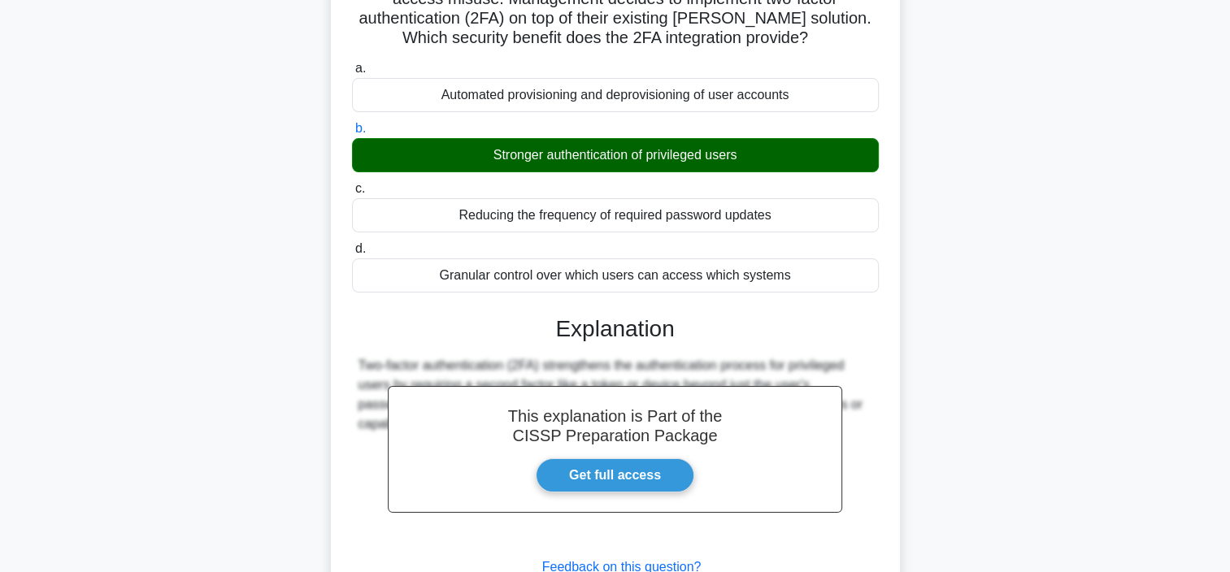
scroll to position [306, 0]
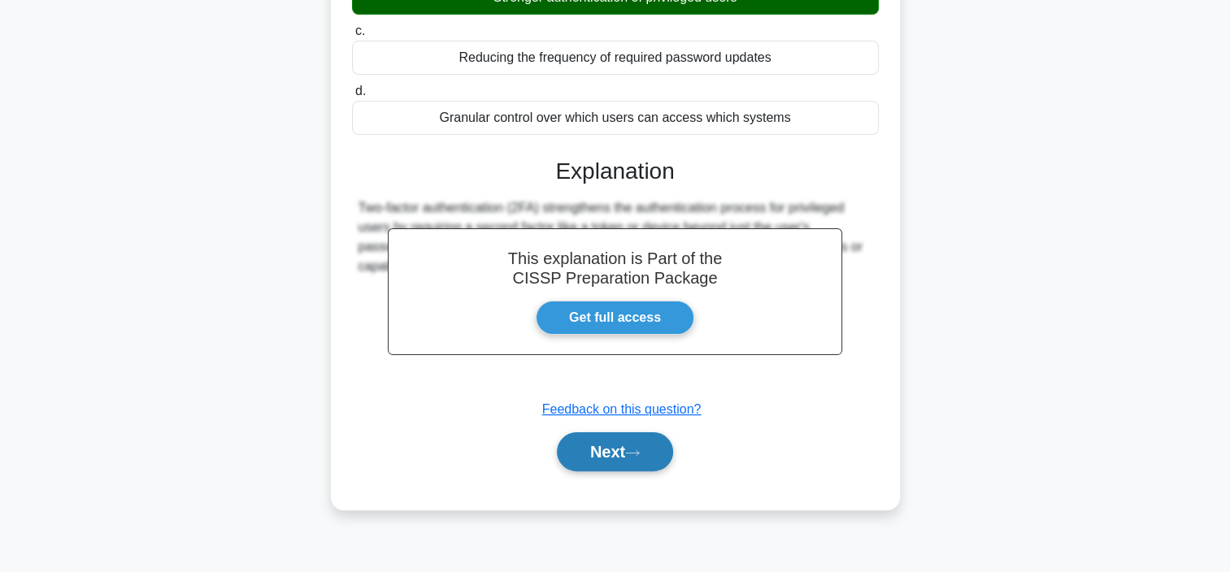
click at [579, 460] on button "Next" at bounding box center [615, 451] width 116 height 39
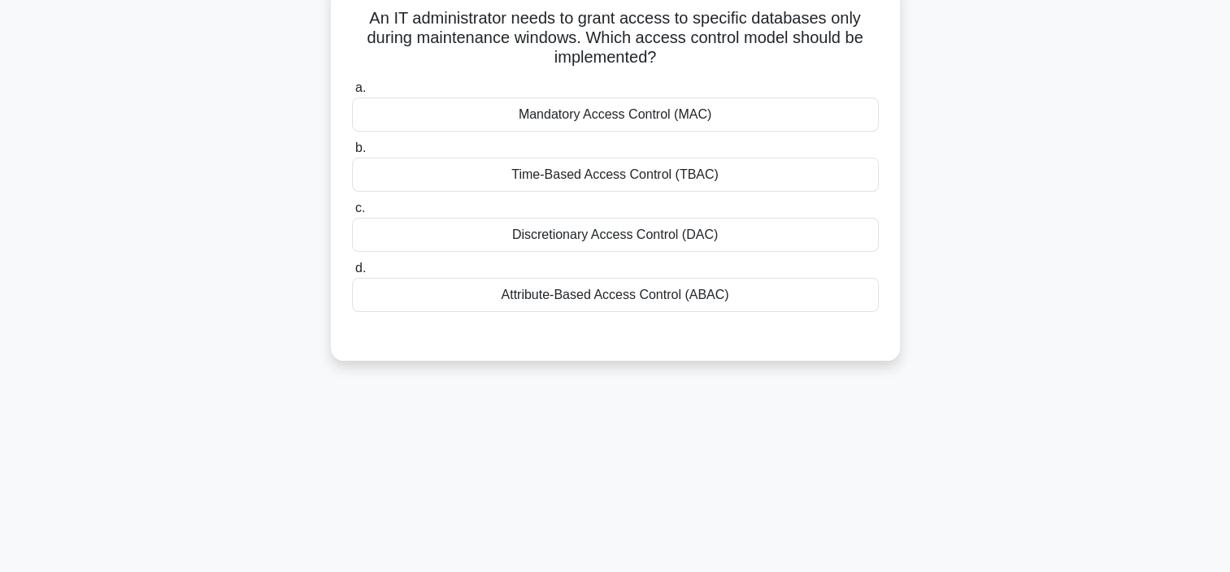
scroll to position [81, 0]
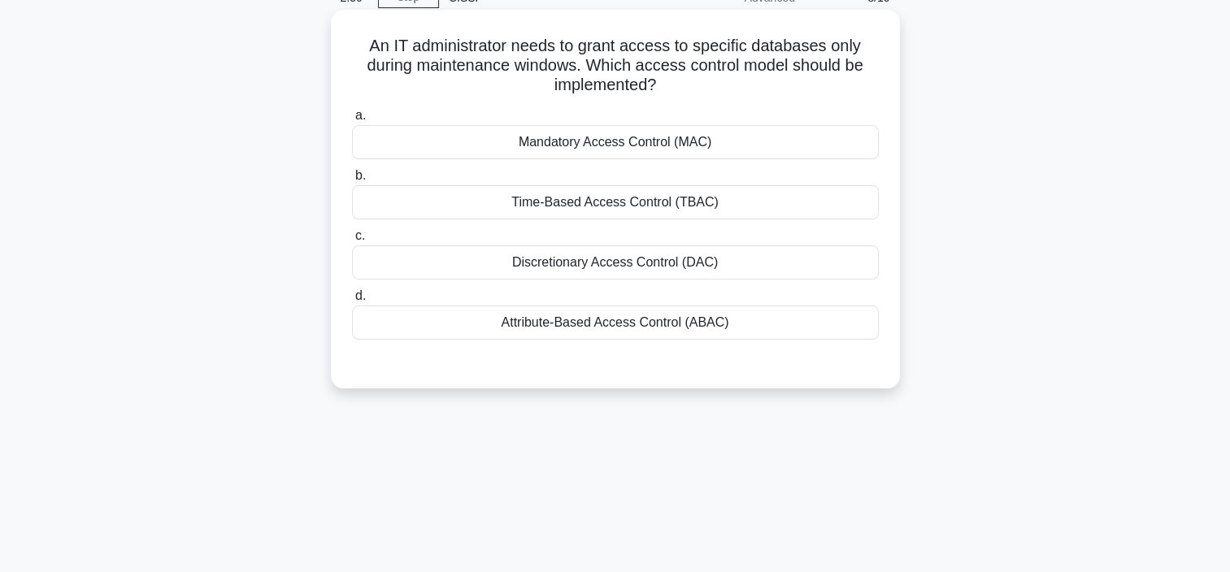
click at [574, 208] on div "Time-Based Access Control (TBAC)" at bounding box center [615, 202] width 527 height 34
click at [352, 181] on input "b. Time-Based Access Control (TBAC)" at bounding box center [352, 176] width 0 height 11
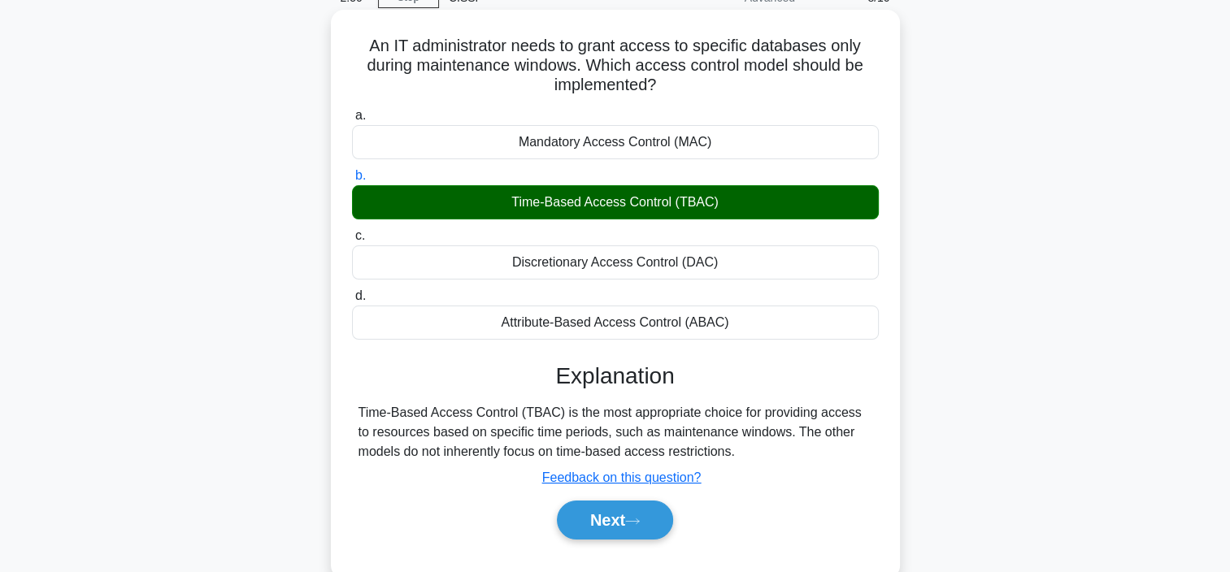
scroll to position [306, 0]
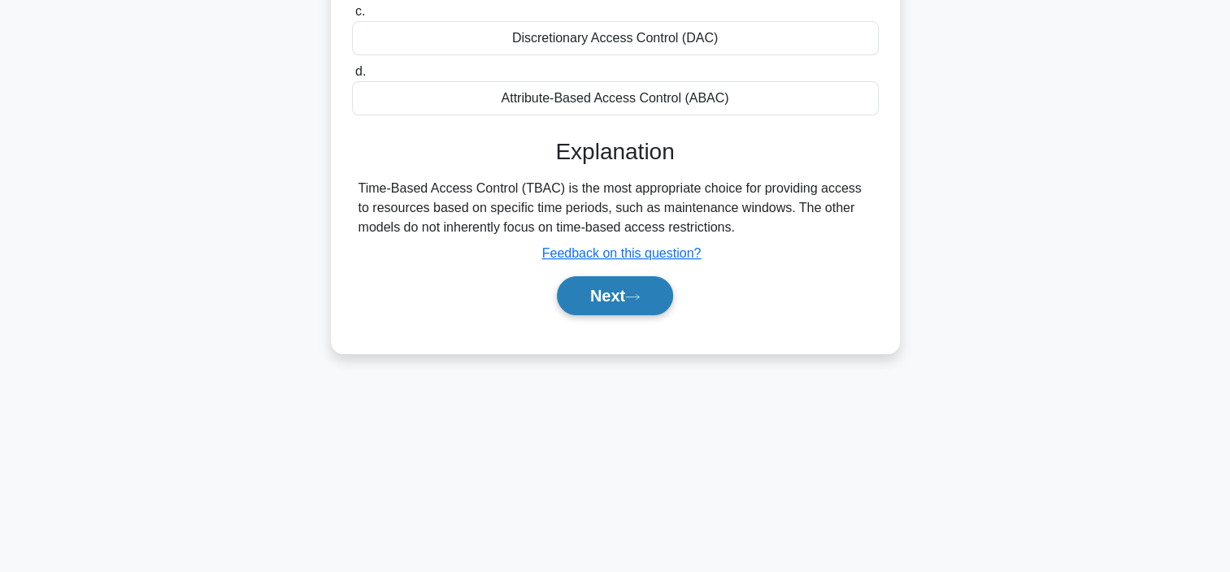
click at [607, 302] on button "Next" at bounding box center [615, 295] width 116 height 39
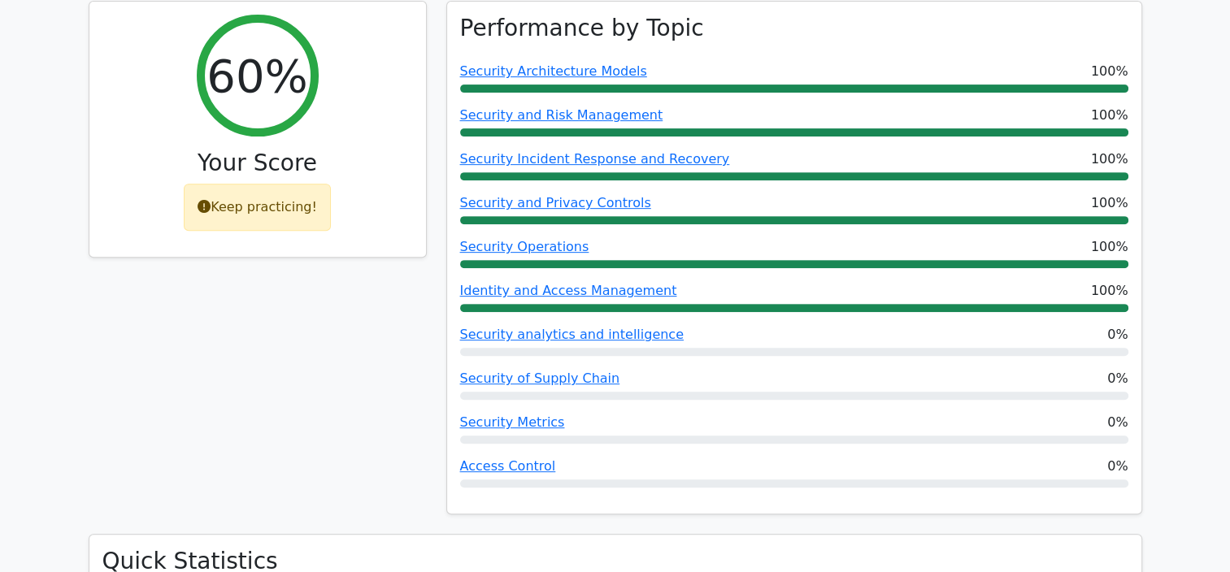
scroll to position [650, 0]
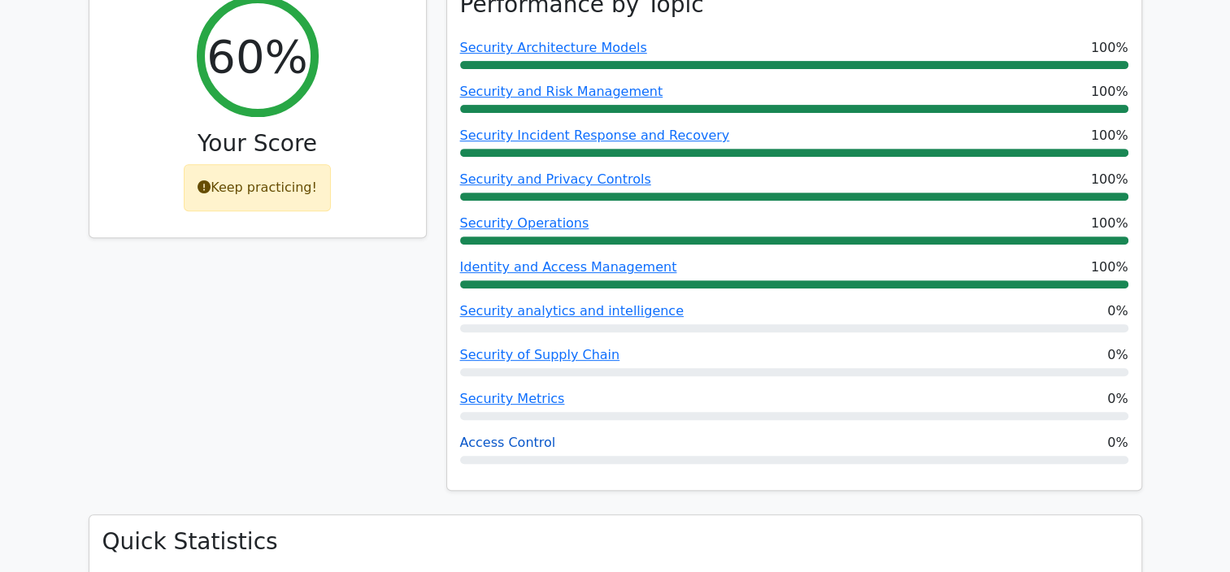
click at [525, 435] on link "Access Control" at bounding box center [508, 442] width 96 height 15
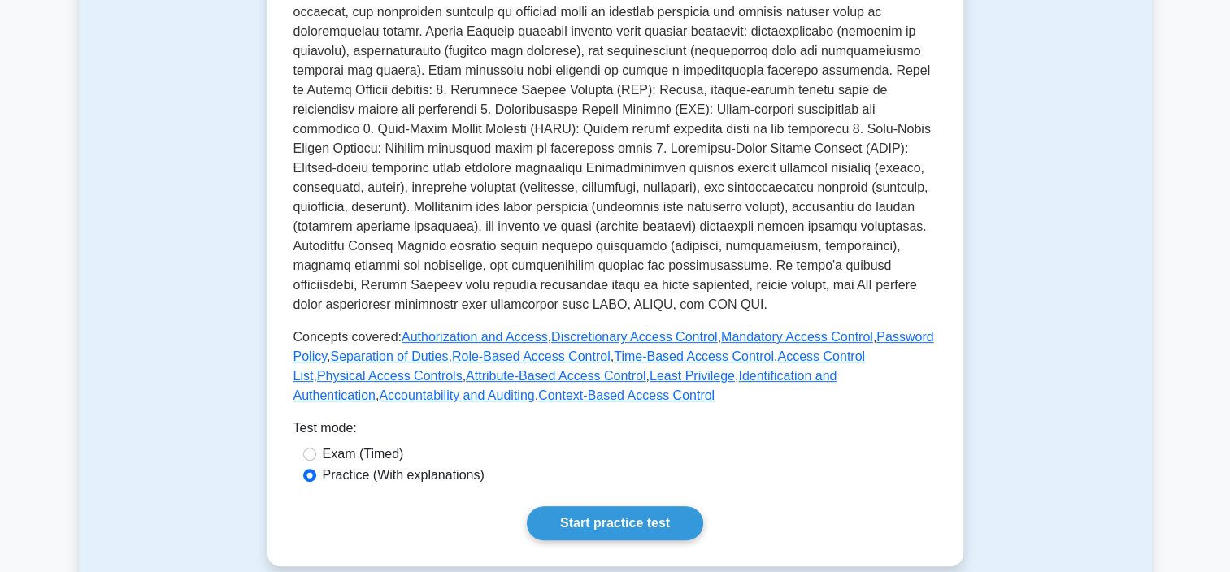
scroll to position [488, 0]
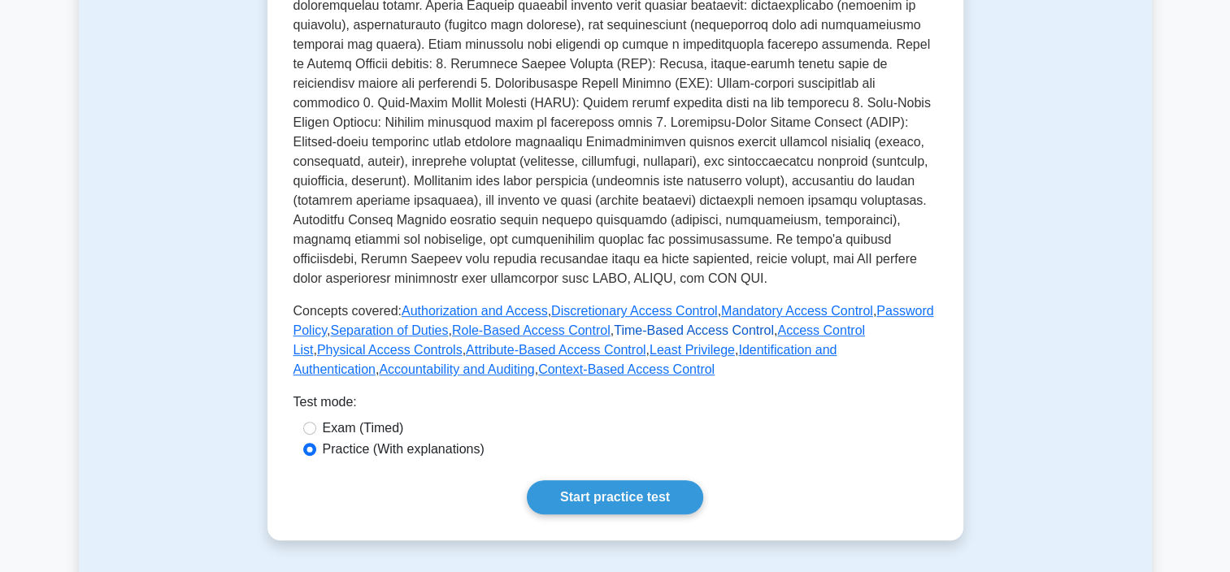
click at [654, 336] on link "Time-Based Access Control" at bounding box center [694, 330] width 160 height 14
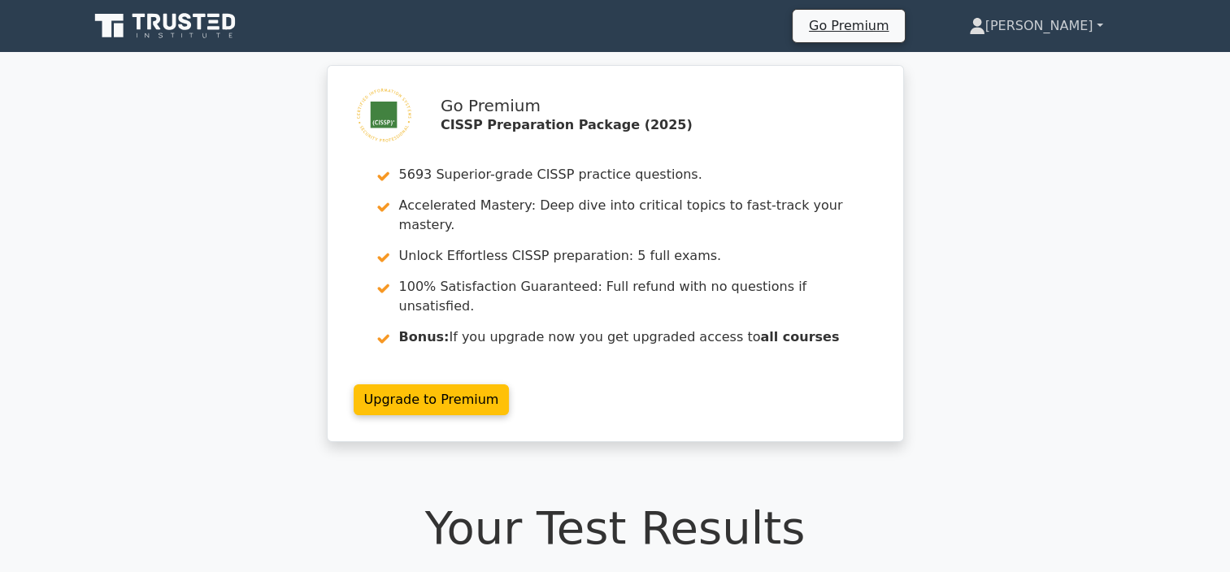
click at [1092, 29] on link "[PERSON_NAME]" at bounding box center [1036, 26] width 212 height 33
click at [1029, 61] on link "Profile" at bounding box center [995, 64] width 128 height 26
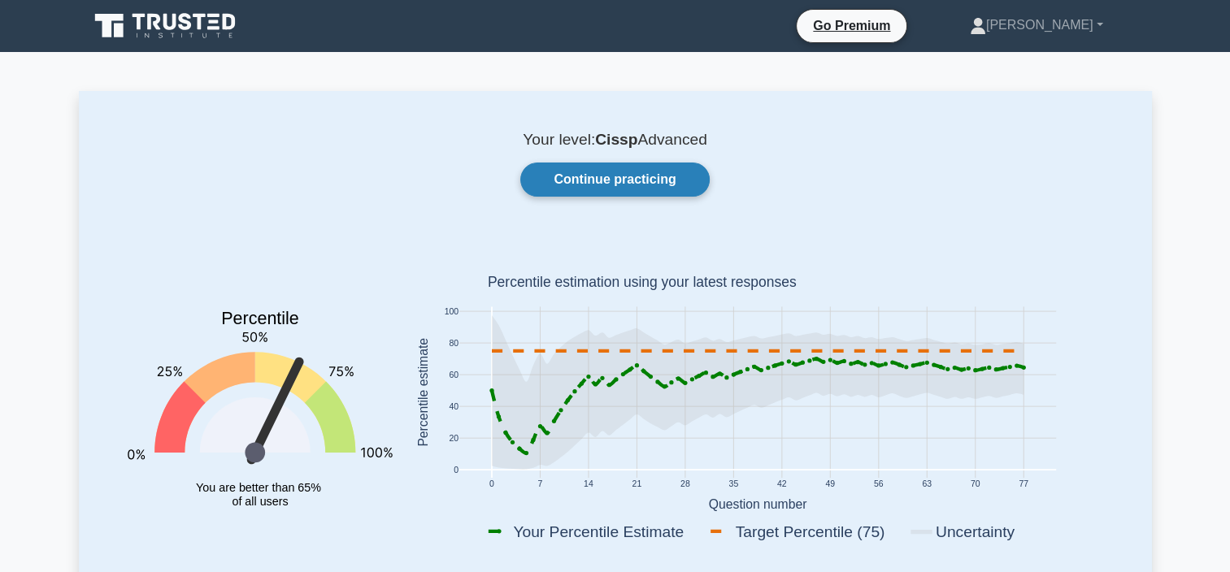
click at [647, 184] on link "Continue practicing" at bounding box center [614, 180] width 189 height 34
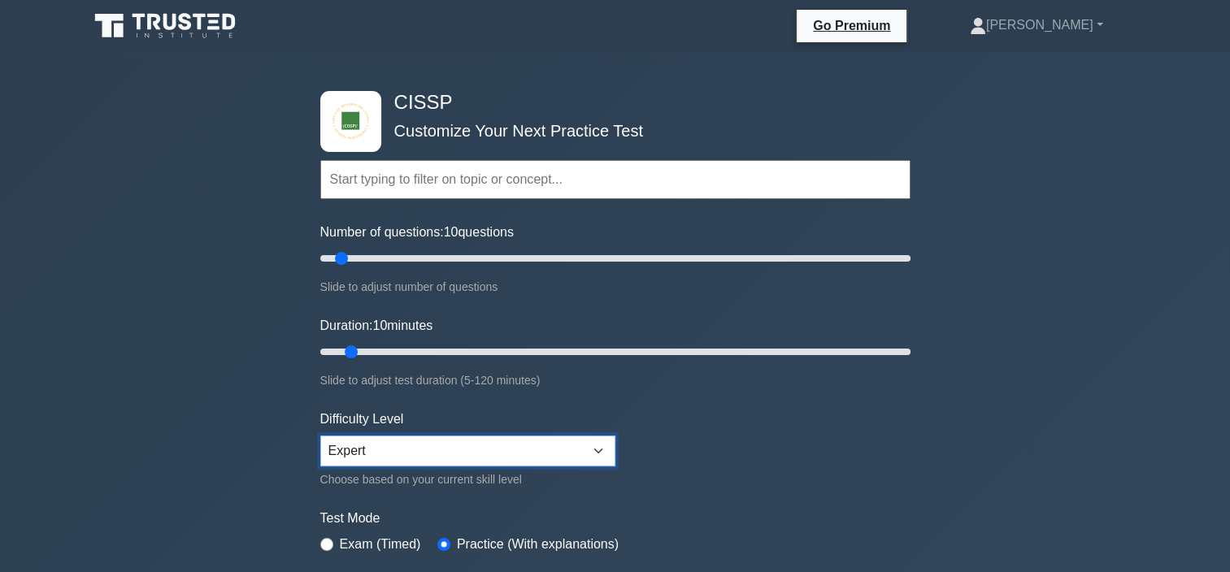
click at [602, 454] on select "Beginner Intermediate Expert" at bounding box center [467, 451] width 295 height 31
select select "intermediate"
click at [320, 436] on select "Beginner Intermediate Expert" at bounding box center [467, 451] width 295 height 31
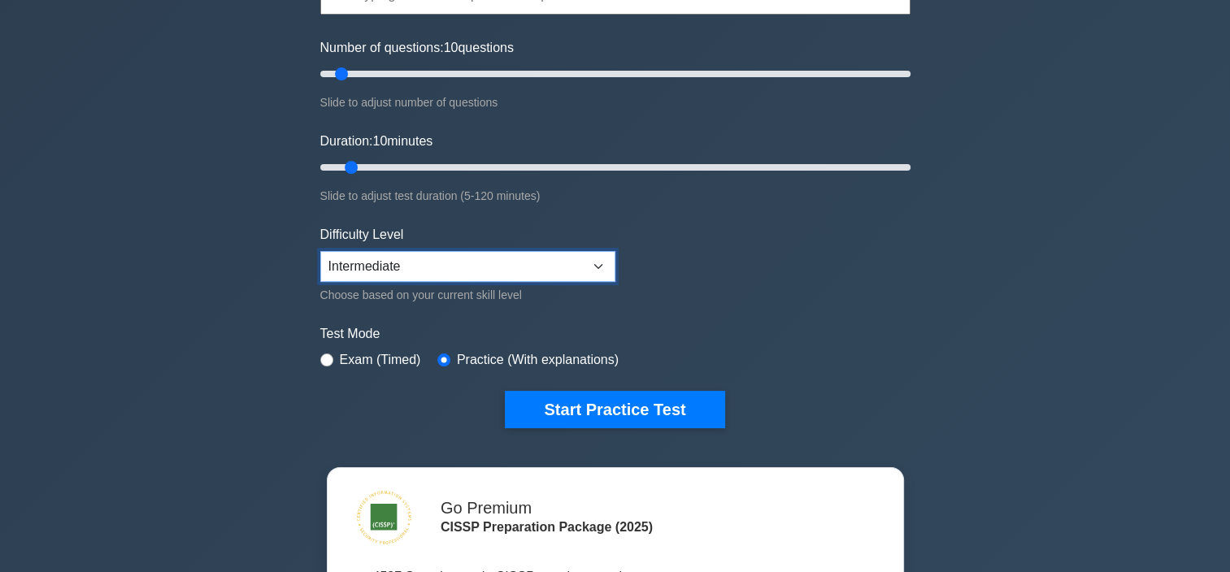
scroll to position [163, 0]
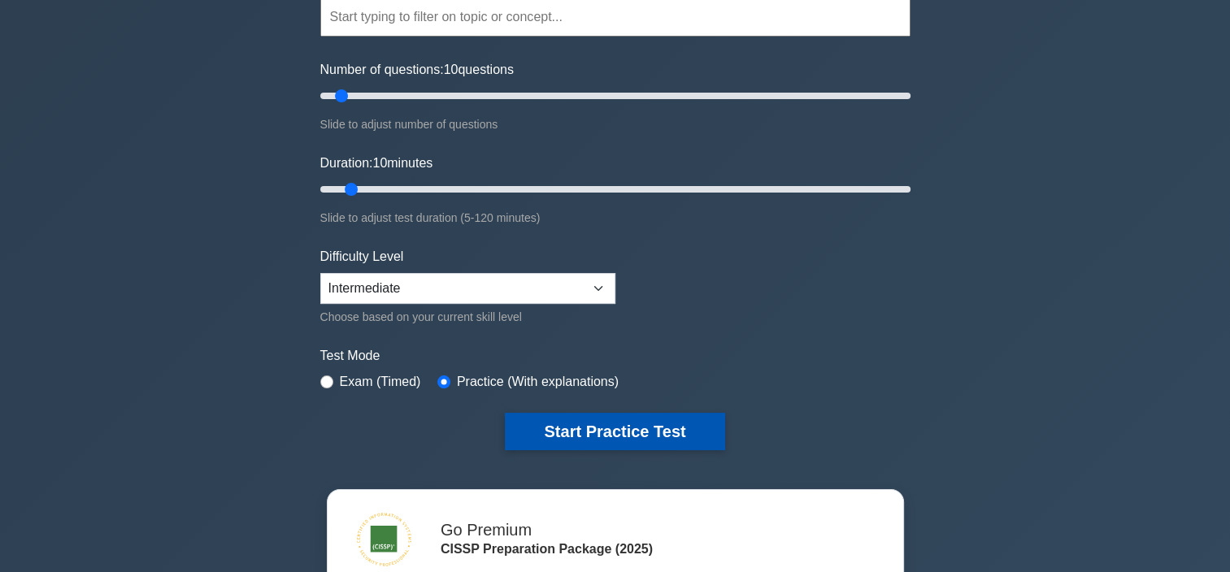
click at [583, 433] on button "Start Practice Test" at bounding box center [614, 431] width 219 height 37
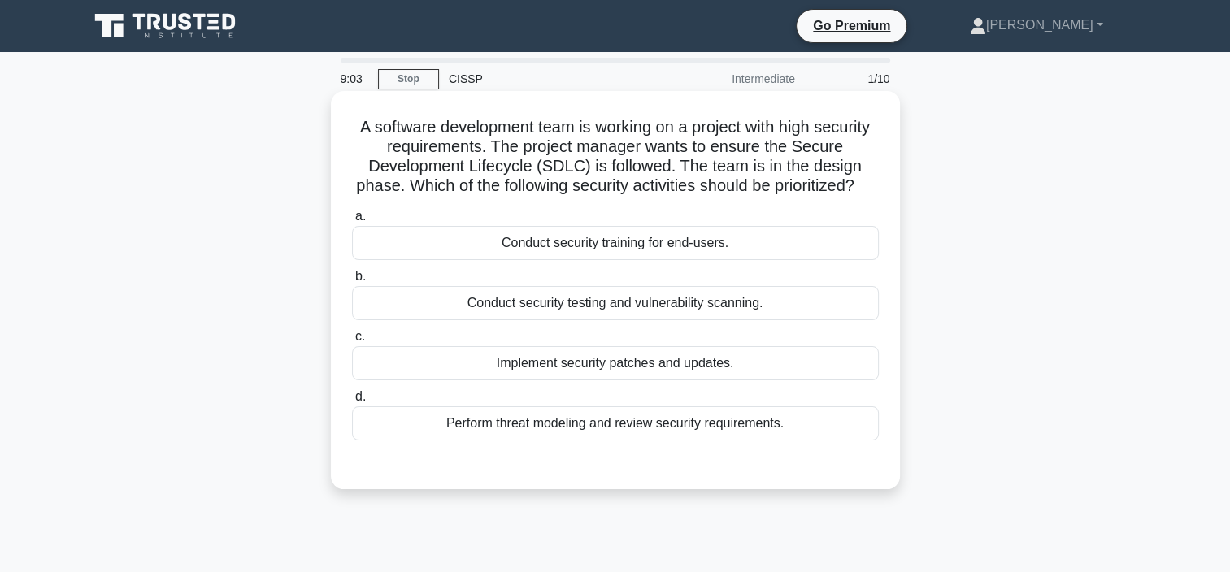
click at [566, 440] on div "Perform threat modeling and review security requirements." at bounding box center [615, 423] width 527 height 34
click at [352, 402] on input "d. Perform threat modeling and review security requirements." at bounding box center [352, 397] width 0 height 11
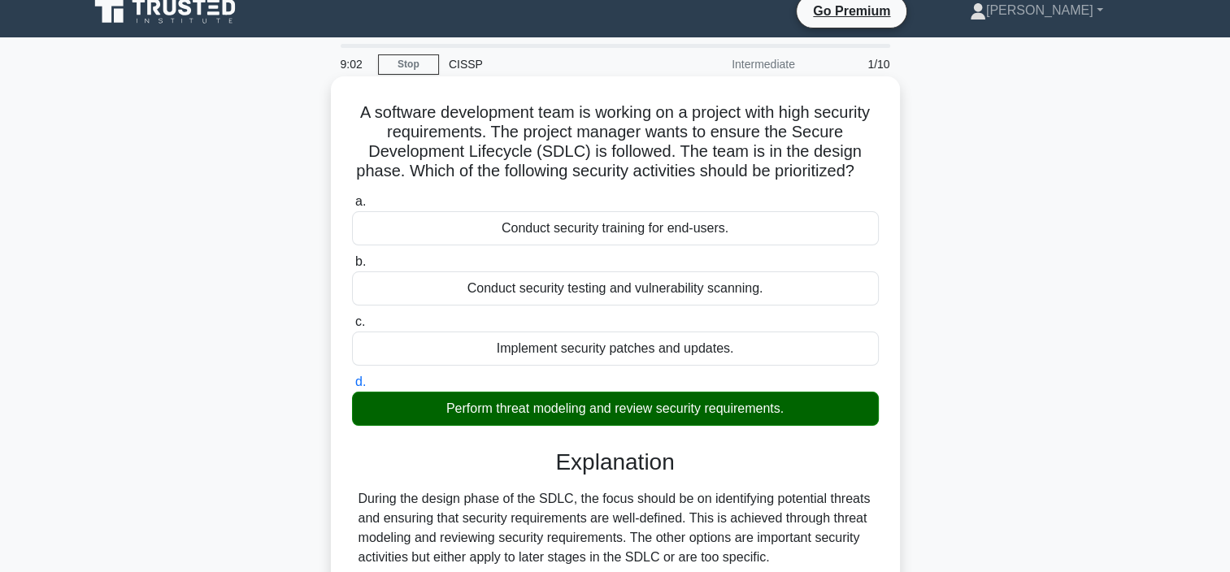
scroll to position [306, 0]
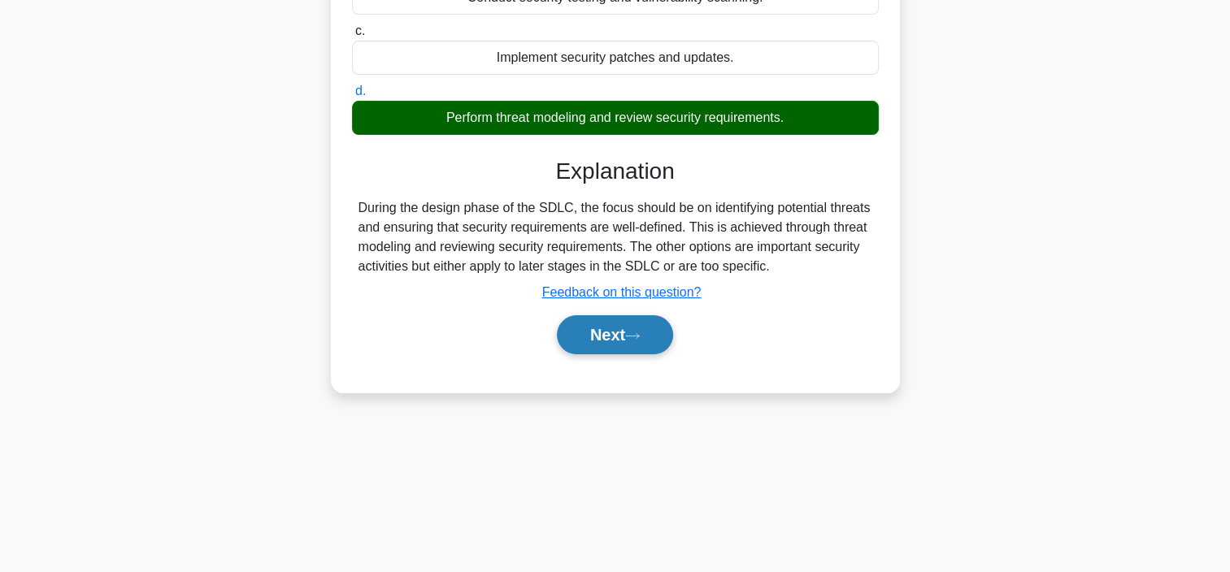
click at [631, 354] on button "Next" at bounding box center [615, 334] width 116 height 39
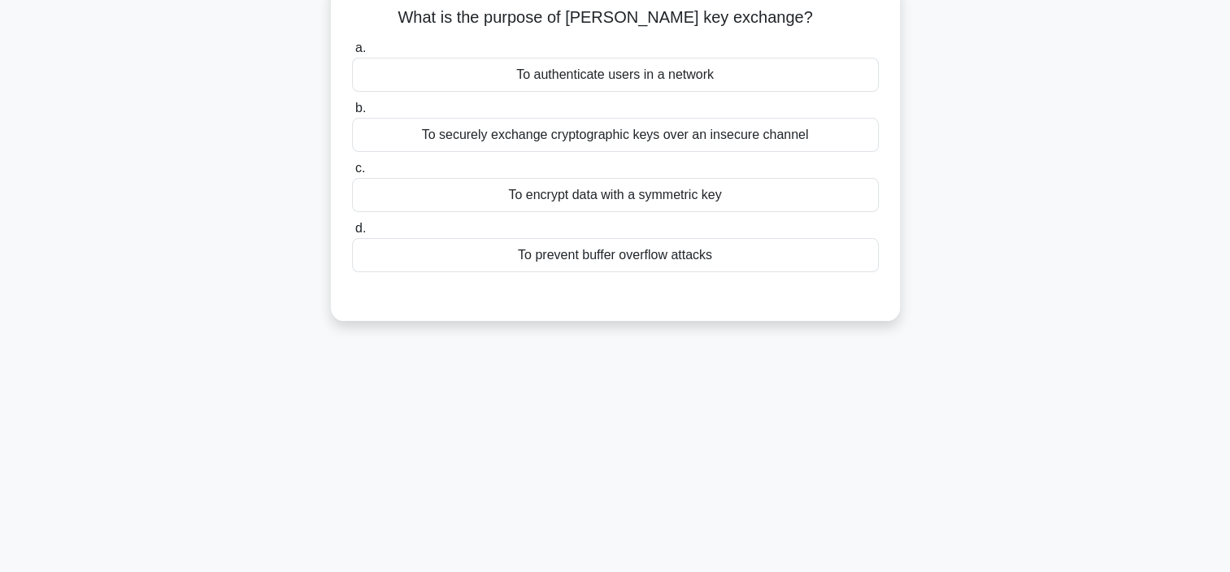
scroll to position [0, 0]
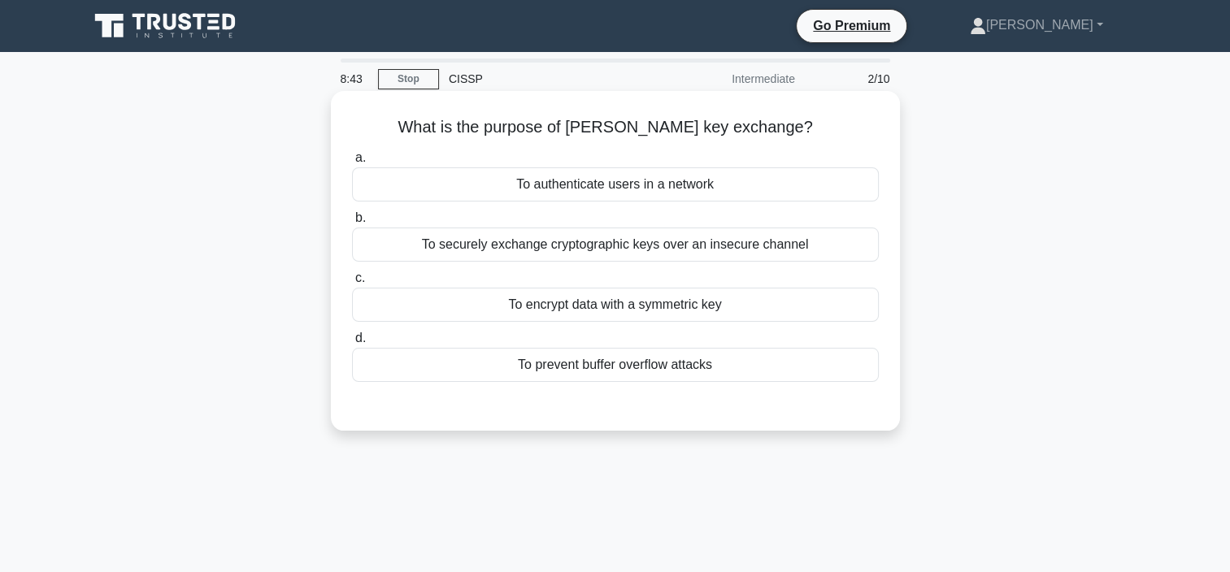
click at [624, 249] on div "To securely exchange cryptographic keys over an insecure channel" at bounding box center [615, 245] width 527 height 34
click at [352, 223] on input "b. To securely exchange cryptographic keys over an insecure channel" at bounding box center [352, 218] width 0 height 11
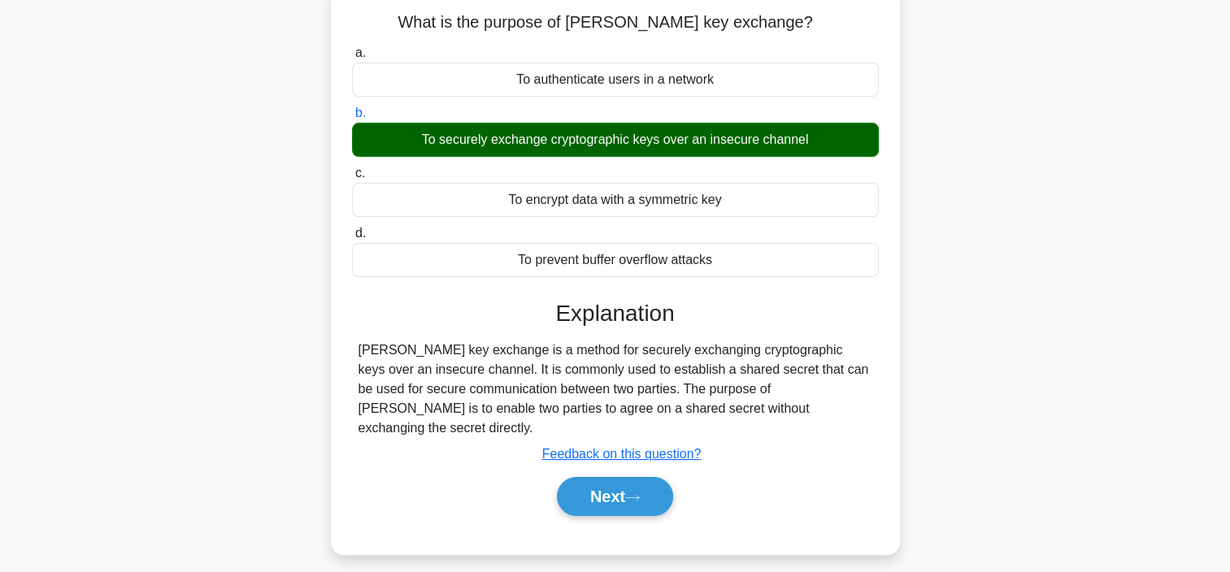
scroll to position [306, 0]
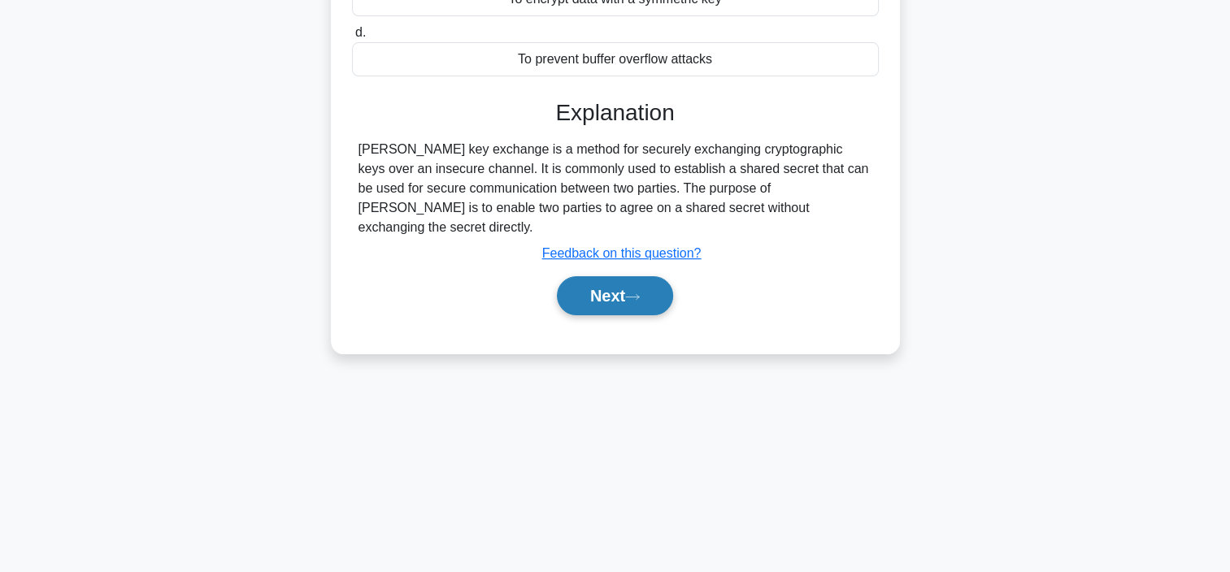
click at [605, 278] on button "Next" at bounding box center [615, 295] width 116 height 39
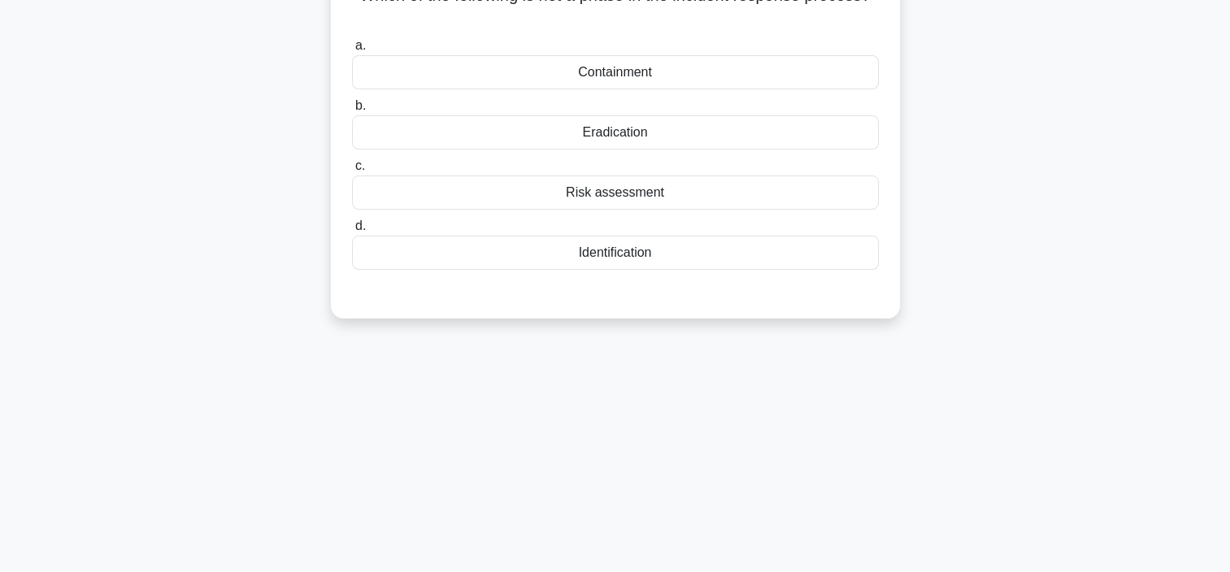
scroll to position [0, 0]
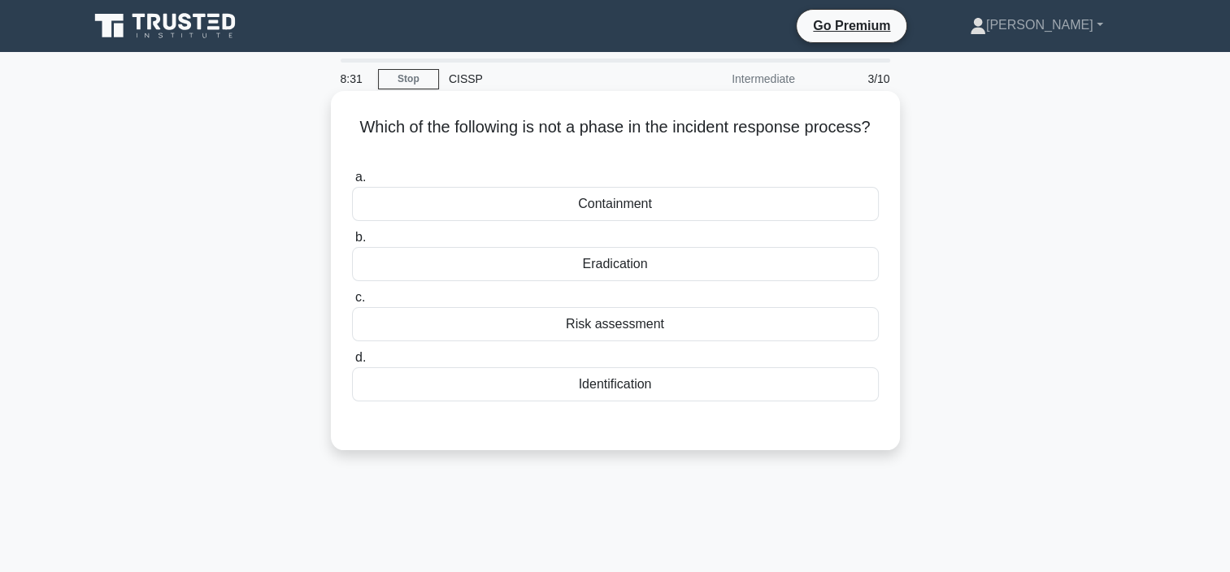
click at [631, 323] on div "Risk assessment" at bounding box center [615, 324] width 527 height 34
click at [352, 303] on input "c. Risk assessment" at bounding box center [352, 298] width 0 height 11
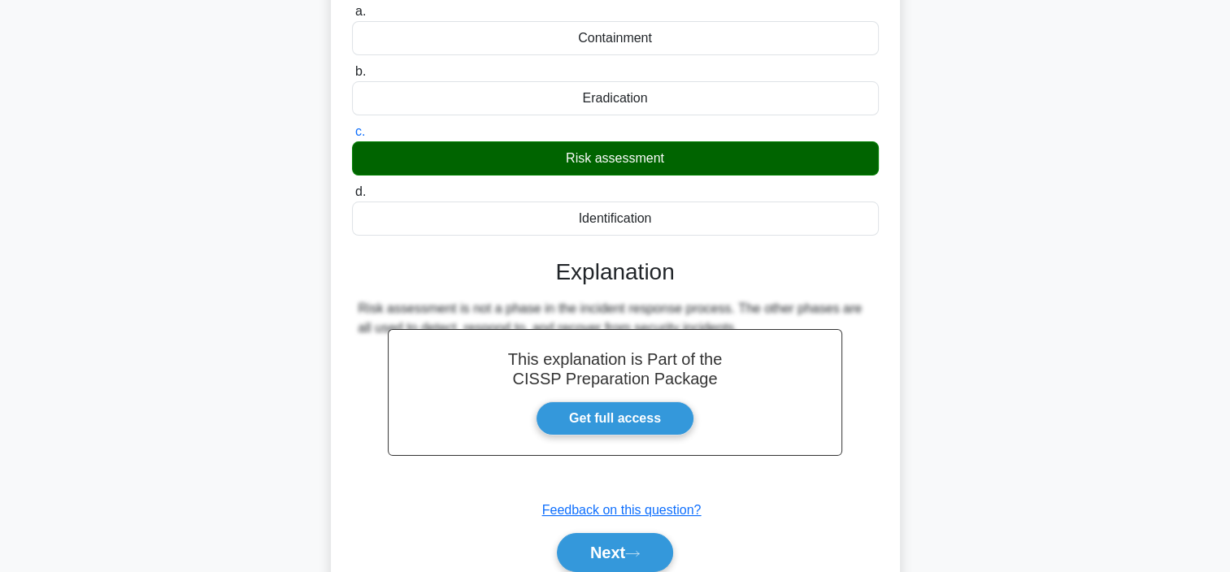
scroll to position [306, 0]
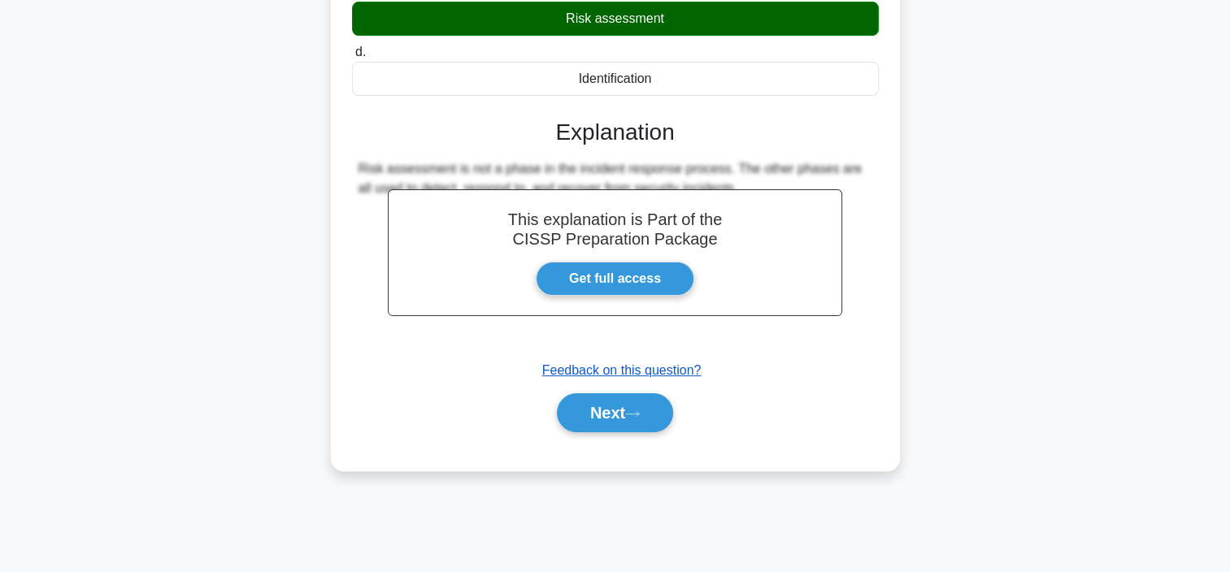
drag, startPoint x: 627, startPoint y: 410, endPoint x: 639, endPoint y: 377, distance: 34.7
click at [626, 407] on button "Next" at bounding box center [615, 412] width 116 height 39
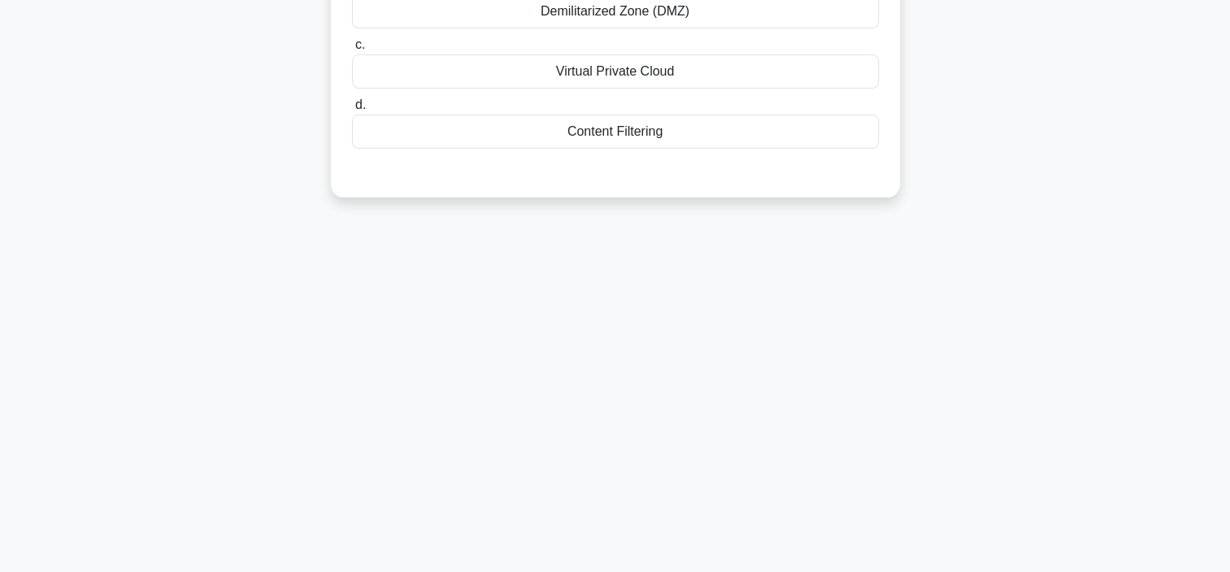
scroll to position [0, 0]
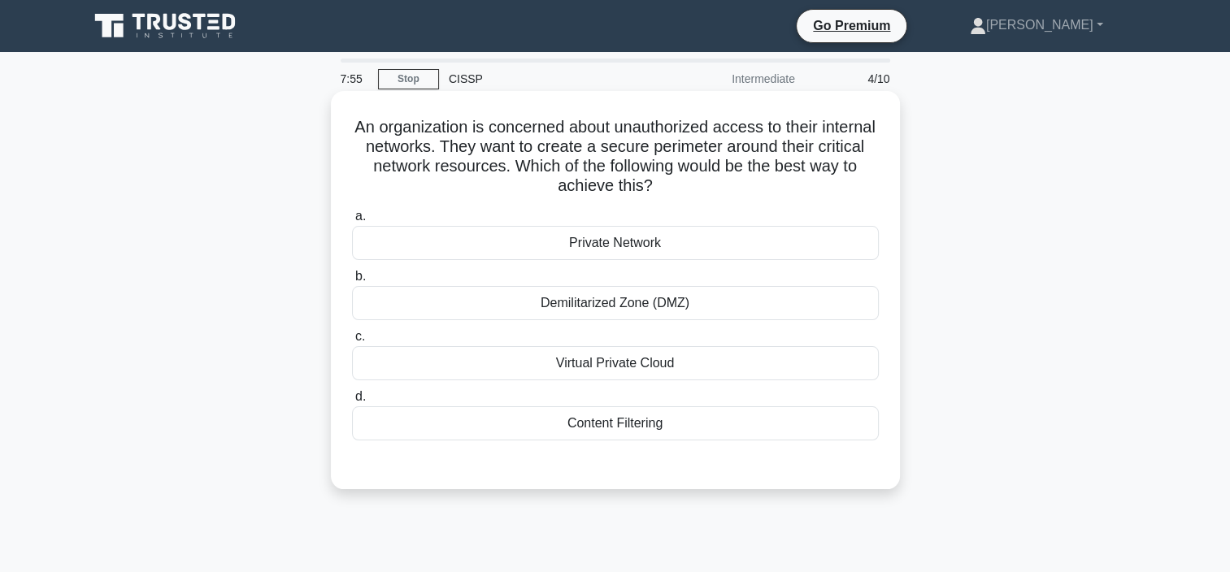
click at [606, 309] on div "Demilitarized Zone (DMZ)" at bounding box center [615, 303] width 527 height 34
click at [352, 282] on input "b. Demilitarized Zone (DMZ)" at bounding box center [352, 276] width 0 height 11
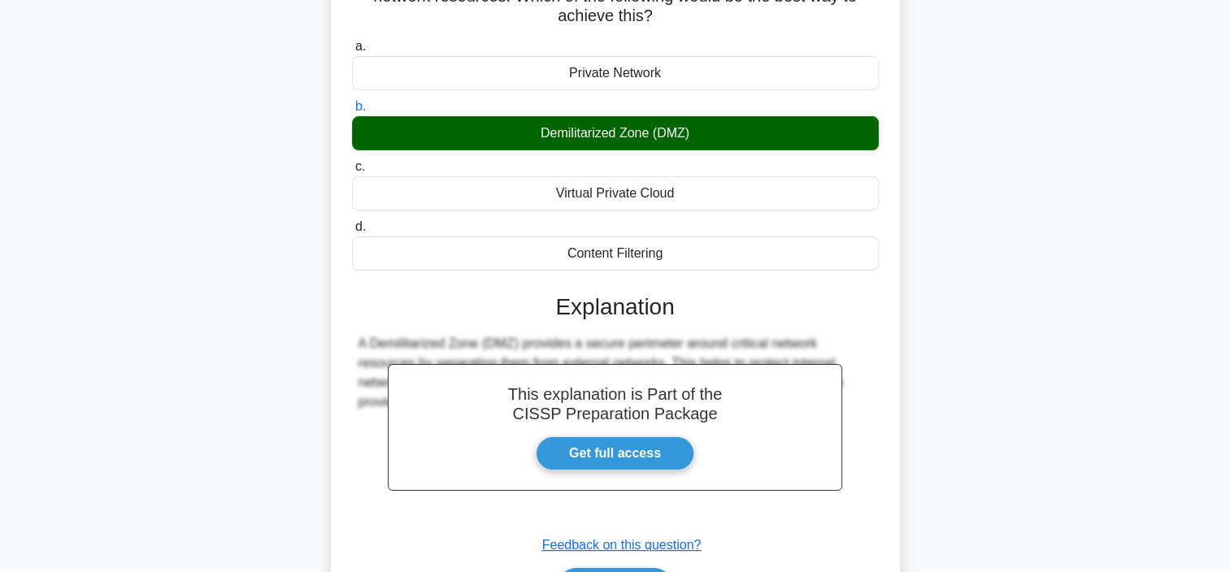
scroll to position [306, 0]
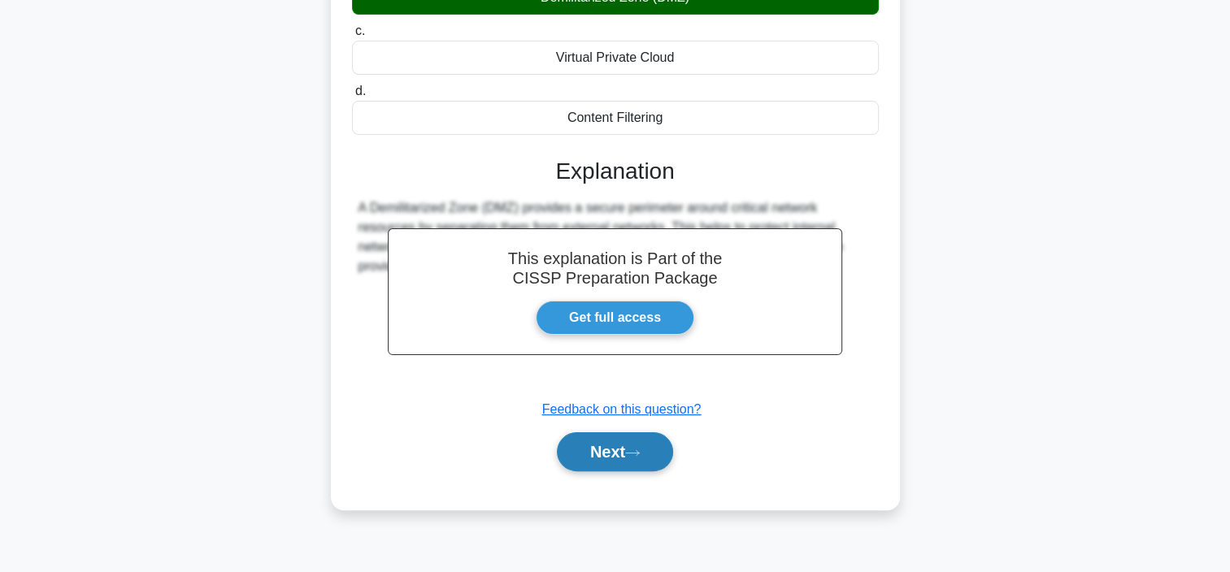
click at [626, 442] on button "Next" at bounding box center [615, 451] width 116 height 39
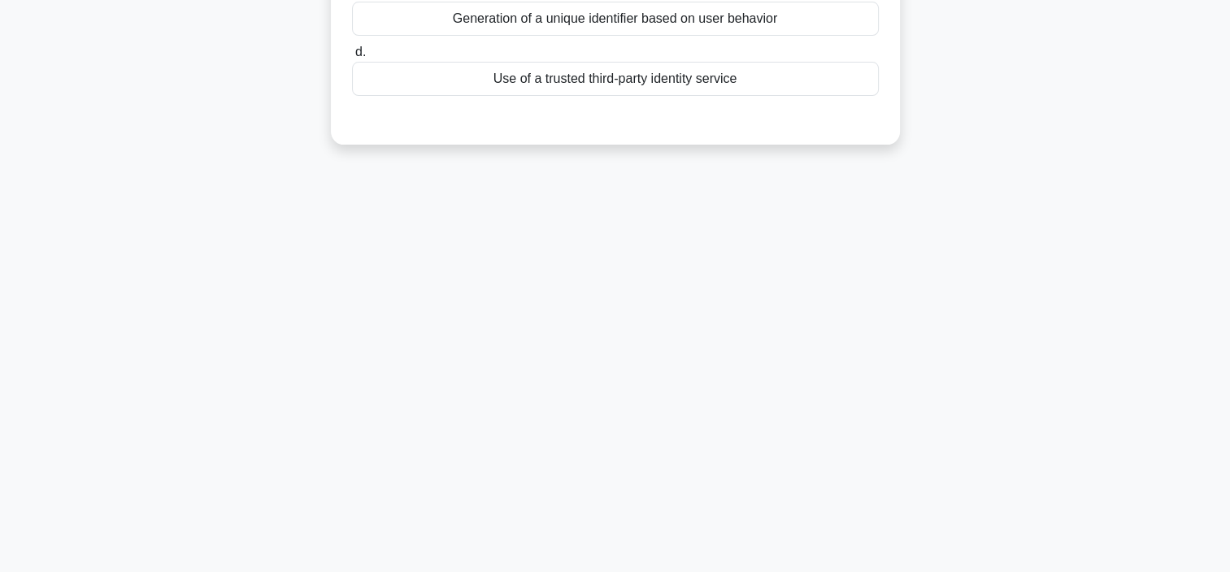
scroll to position [0, 0]
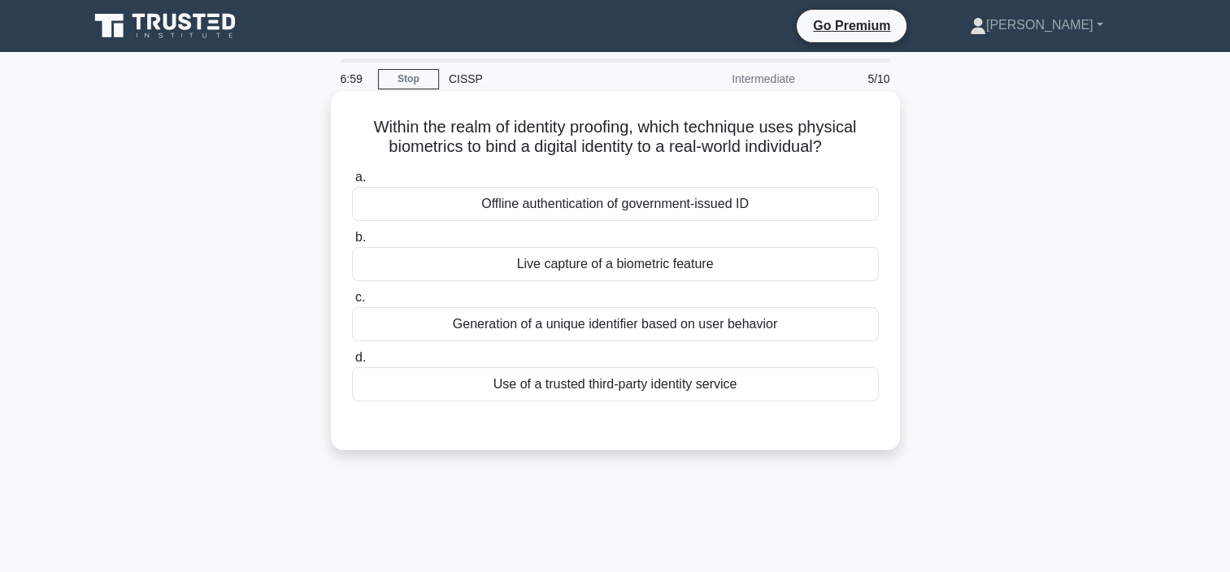
click at [565, 267] on div "Live capture of a biometric feature" at bounding box center [615, 264] width 527 height 34
drag, startPoint x: 565, startPoint y: 267, endPoint x: 514, endPoint y: 289, distance: 55.3
click at [514, 289] on label "c. Generation of a unique identifier based on user behavior" at bounding box center [615, 315] width 527 height 54
click at [352, 293] on input "c. Generation of a unique identifier based on user behavior" at bounding box center [352, 298] width 0 height 11
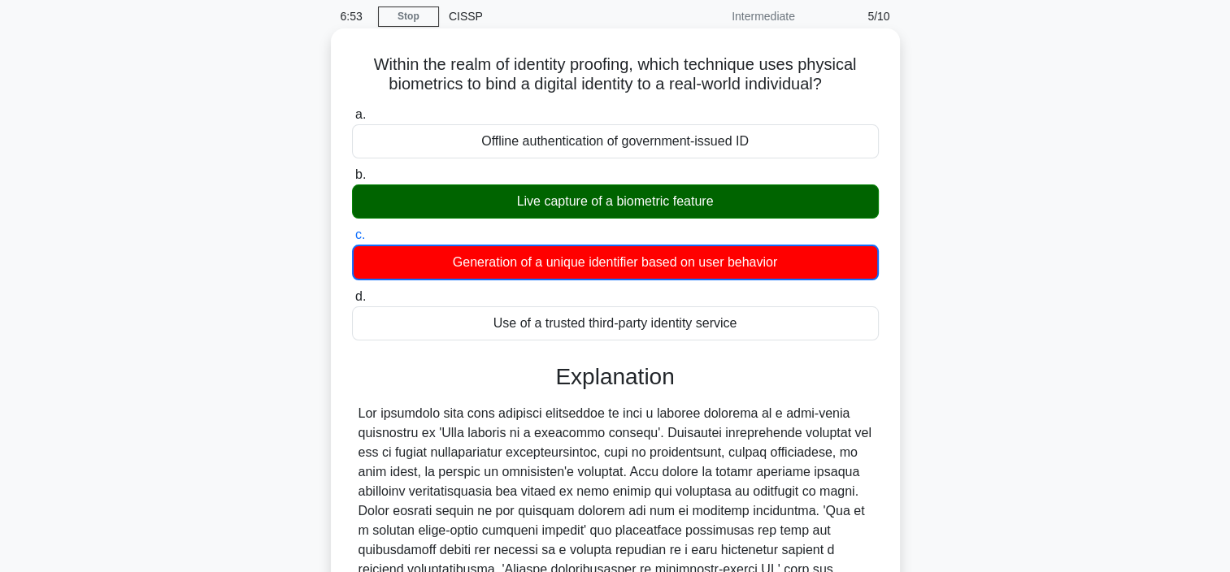
scroll to position [244, 0]
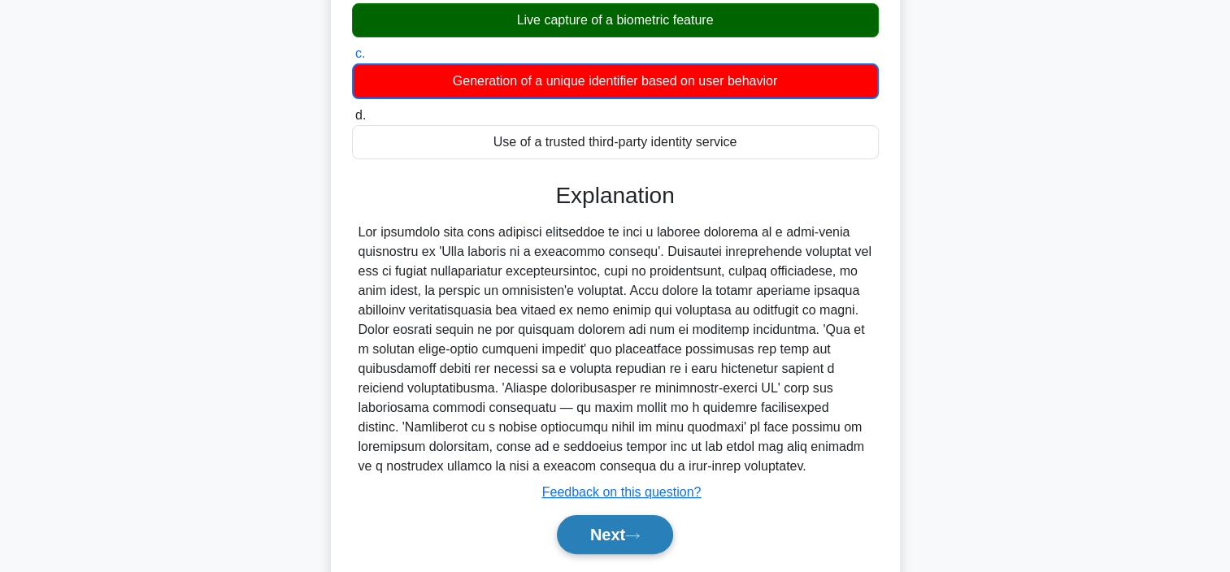
click at [606, 540] on button "Next" at bounding box center [615, 534] width 116 height 39
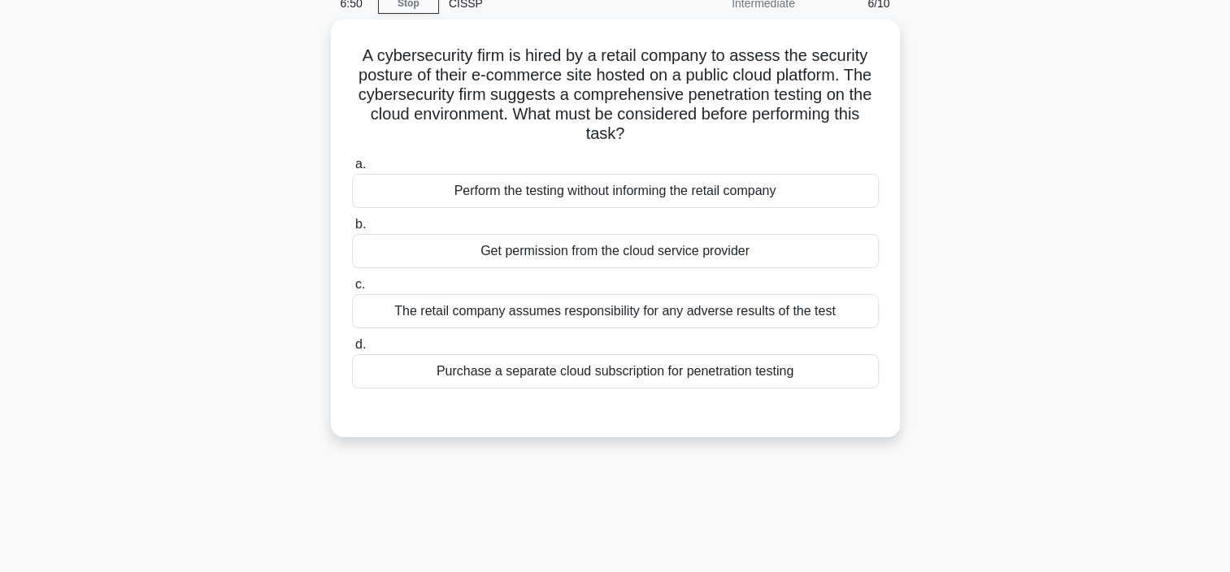
scroll to position [0, 0]
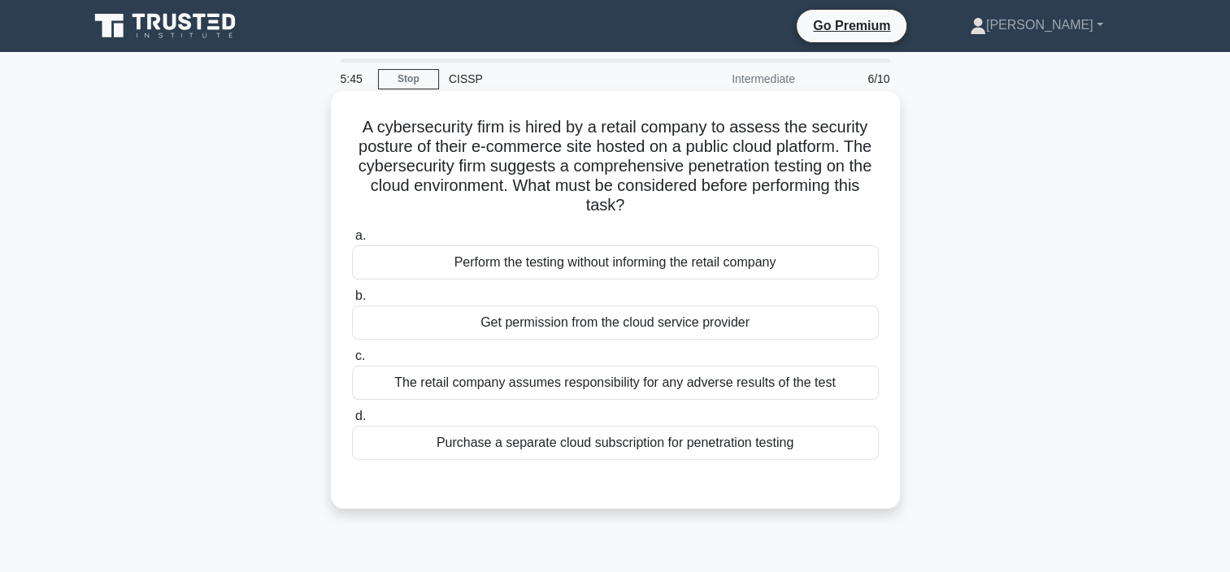
click at [575, 328] on div "Get permission from the cloud service provider" at bounding box center [615, 323] width 527 height 34
click at [352, 302] on input "b. Get permission from the cloud service provider" at bounding box center [352, 296] width 0 height 11
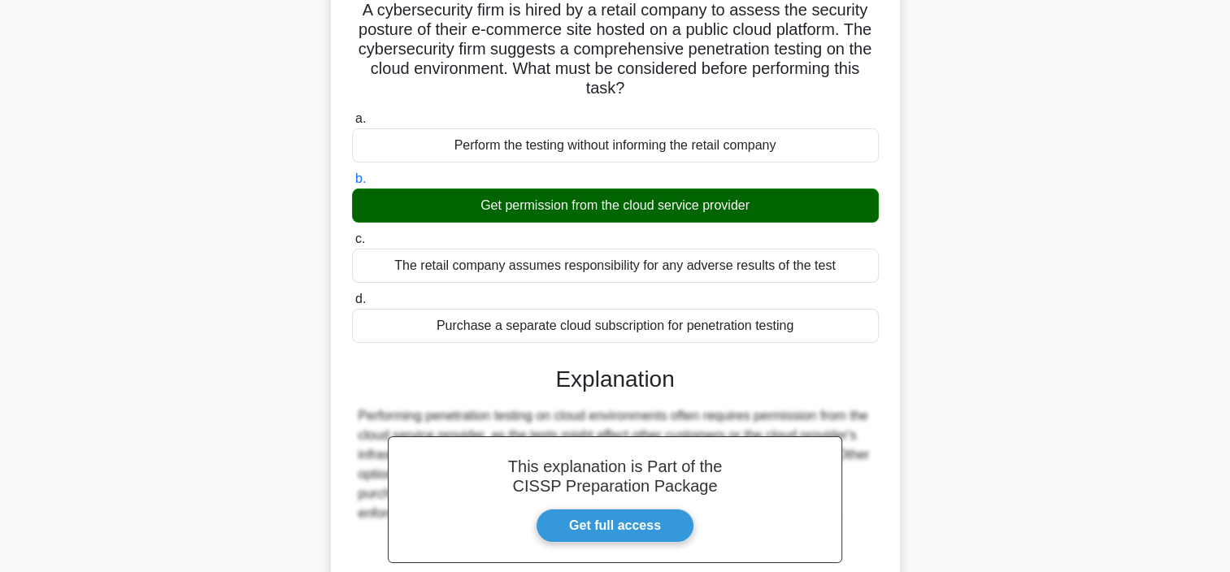
scroll to position [306, 0]
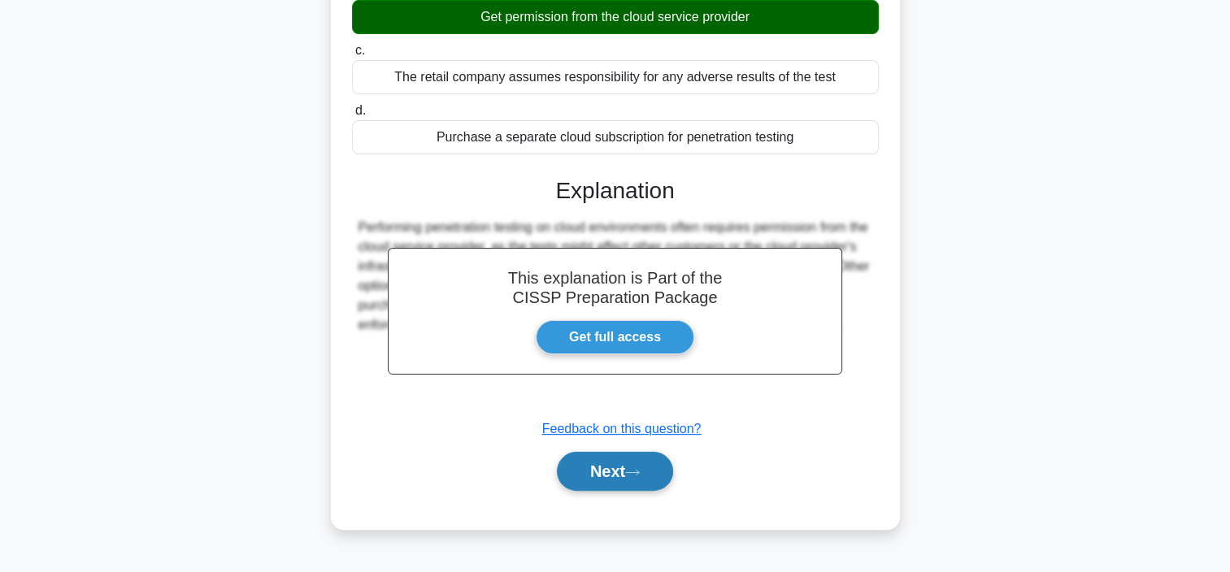
click at [621, 478] on button "Next" at bounding box center [615, 471] width 116 height 39
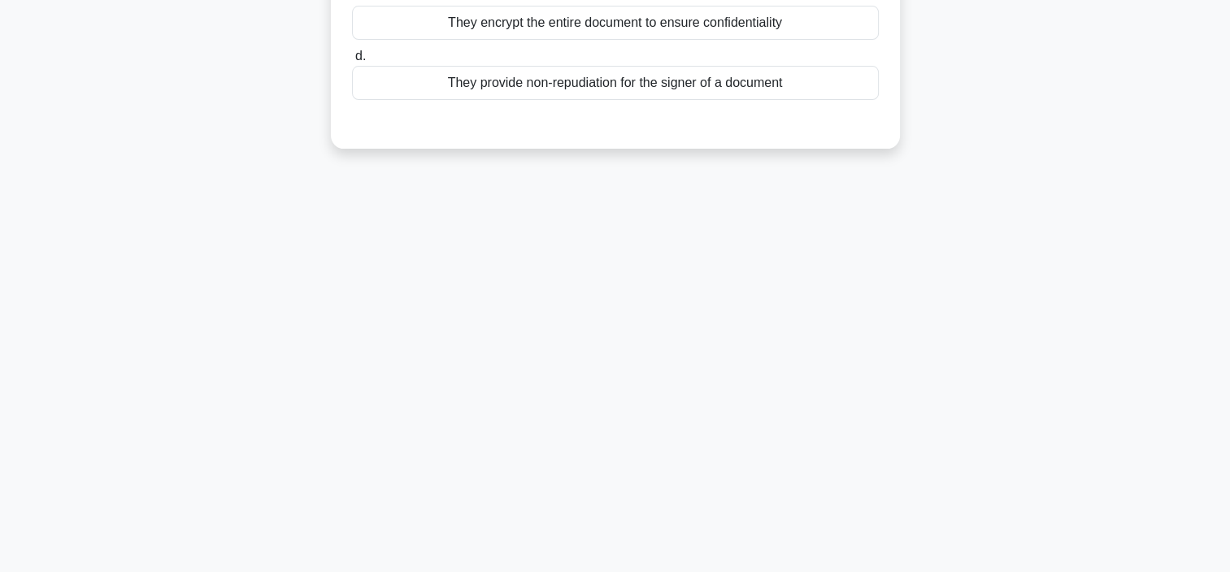
scroll to position [0, 0]
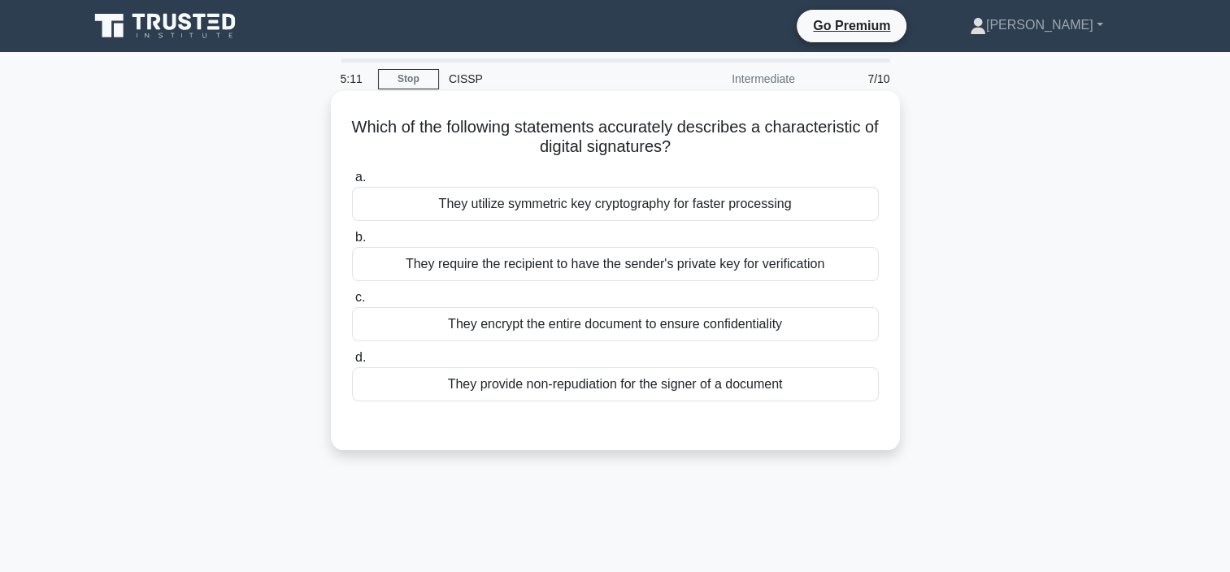
click at [657, 386] on div "They provide non-repudiation for the signer of a document" at bounding box center [615, 384] width 527 height 34
click at [352, 363] on input "d. They provide non-repudiation for the signer of a document" at bounding box center [352, 358] width 0 height 11
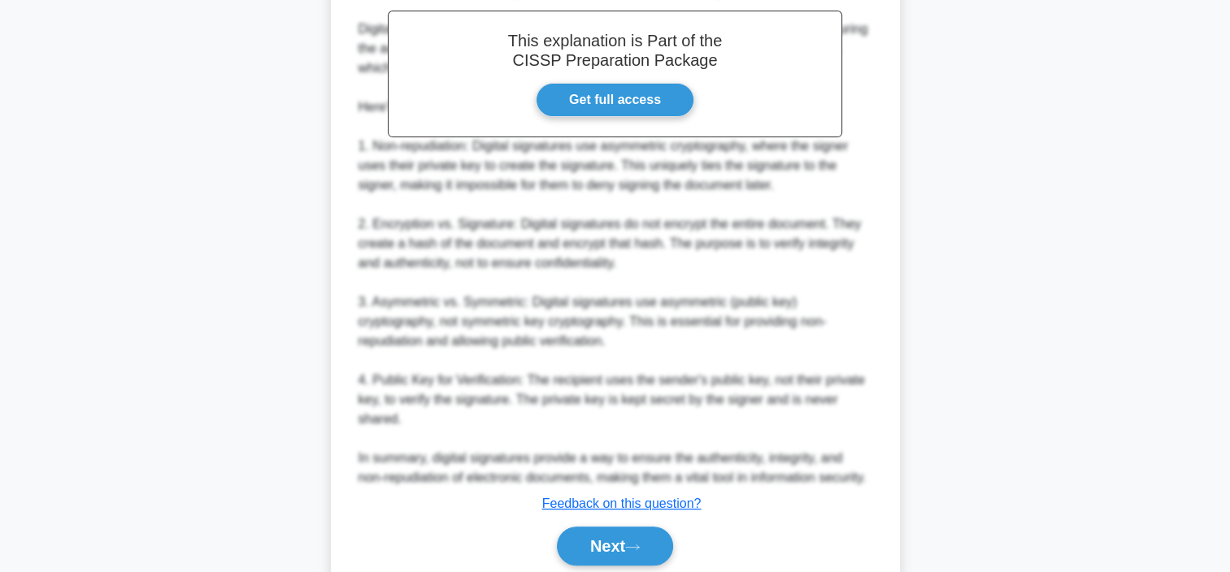
scroll to position [488, 0]
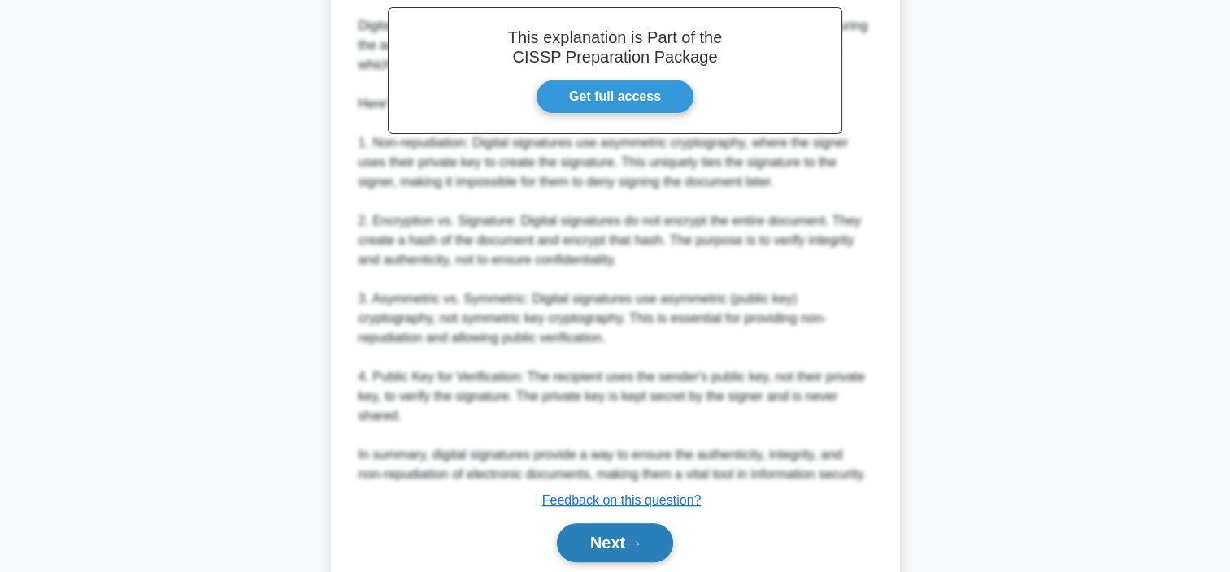
click at [617, 562] on button "Next" at bounding box center [615, 542] width 116 height 39
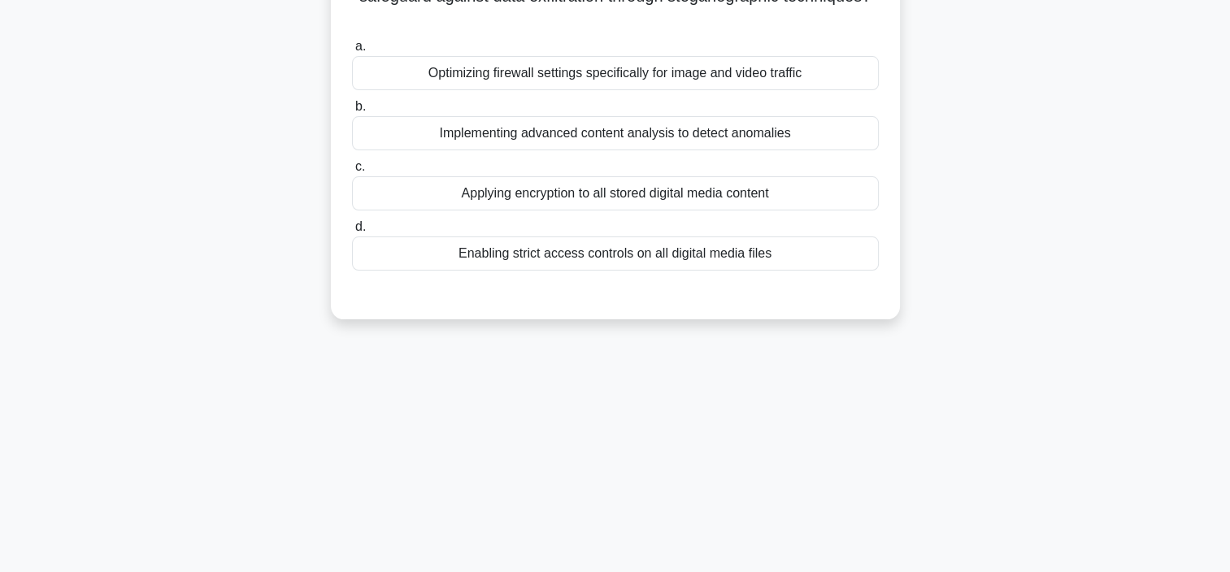
scroll to position [0, 0]
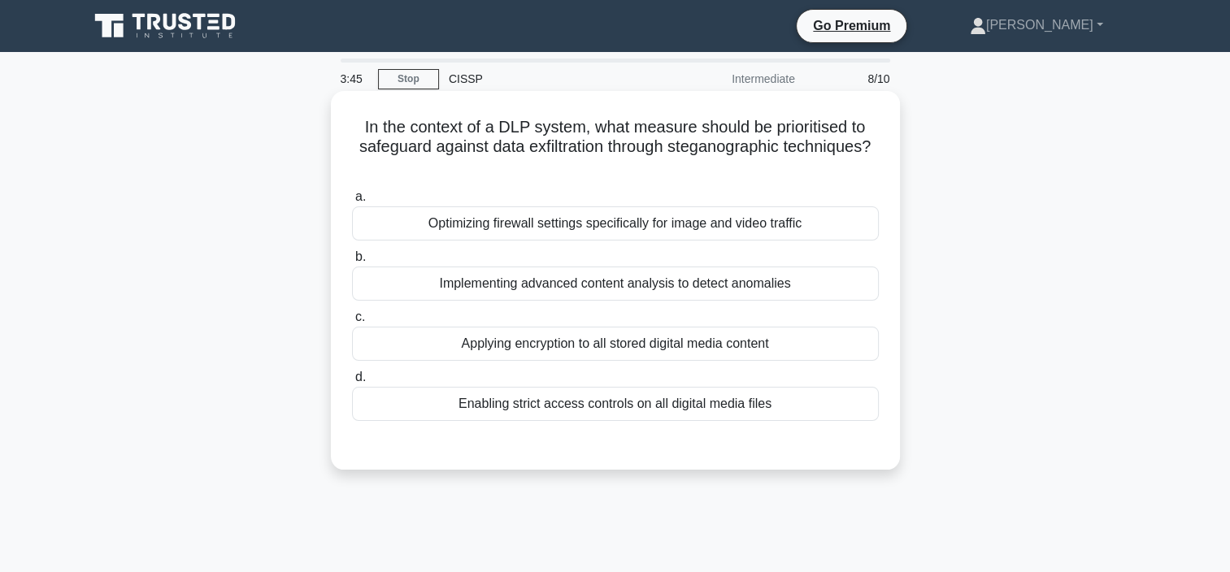
click at [655, 286] on div "Implementing advanced content analysis to detect anomalies" at bounding box center [615, 284] width 527 height 34
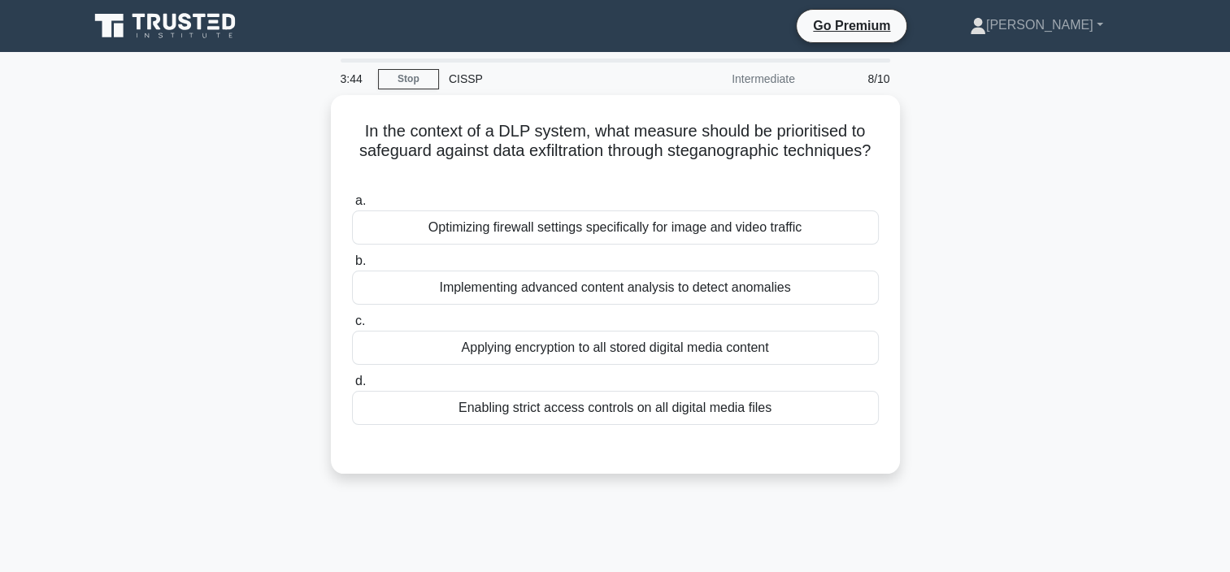
click at [1086, 311] on div "In the context of a DLP system, what measure should be prioritised to safeguard…" at bounding box center [615, 294] width 1073 height 398
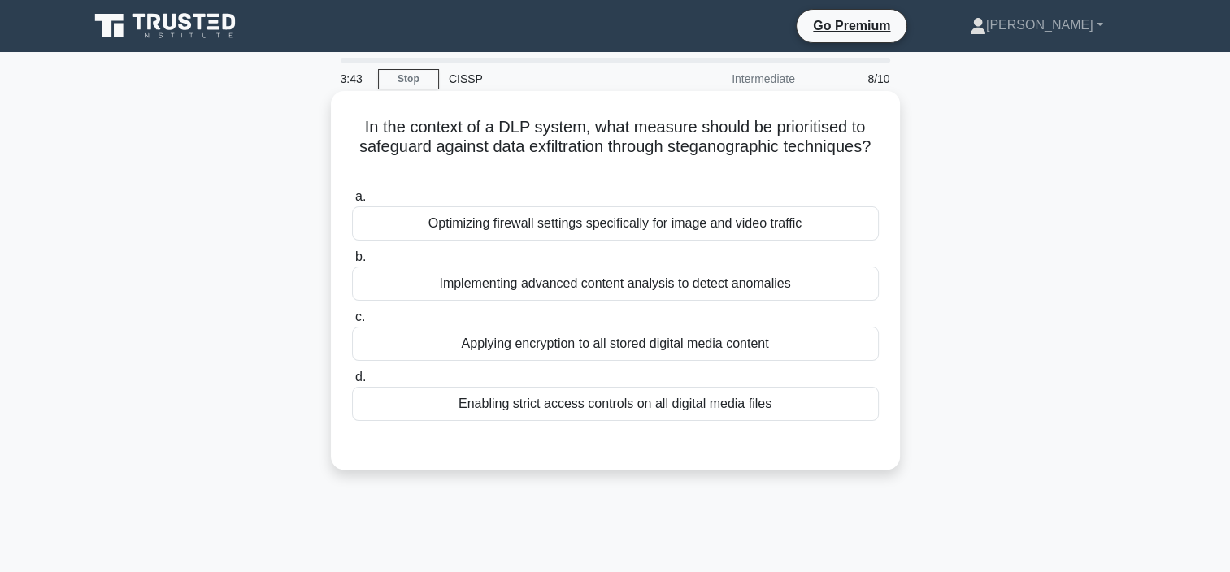
click at [509, 286] on div "Implementing advanced content analysis to detect anomalies" at bounding box center [615, 284] width 527 height 34
click at [352, 263] on input "b. Implementing advanced content analysis to detect anomalies" at bounding box center [352, 257] width 0 height 11
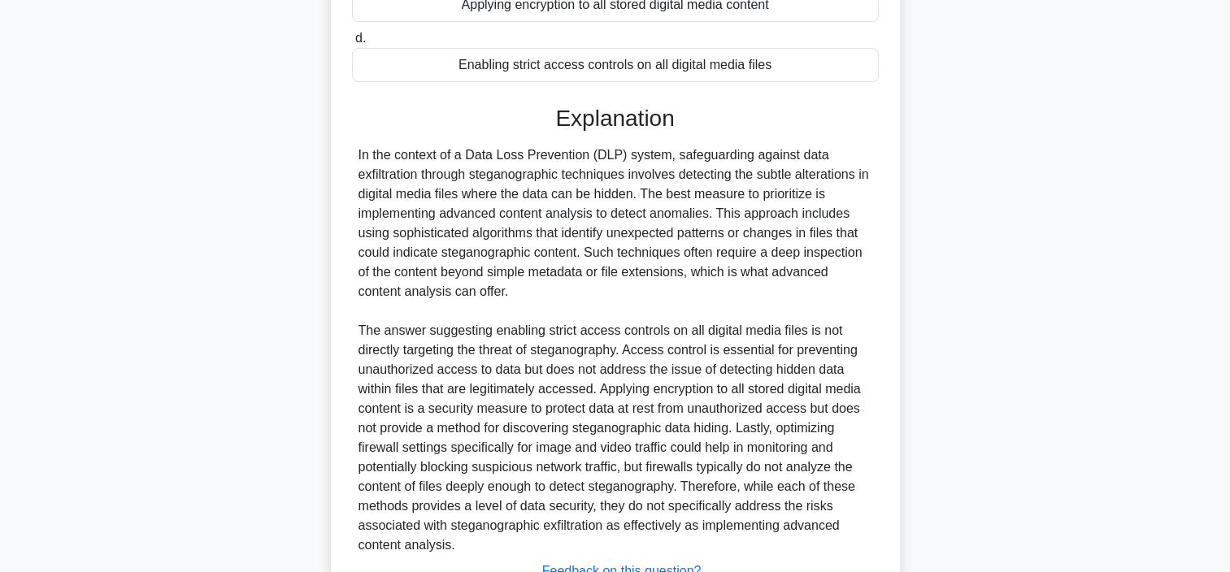
scroll to position [468, 0]
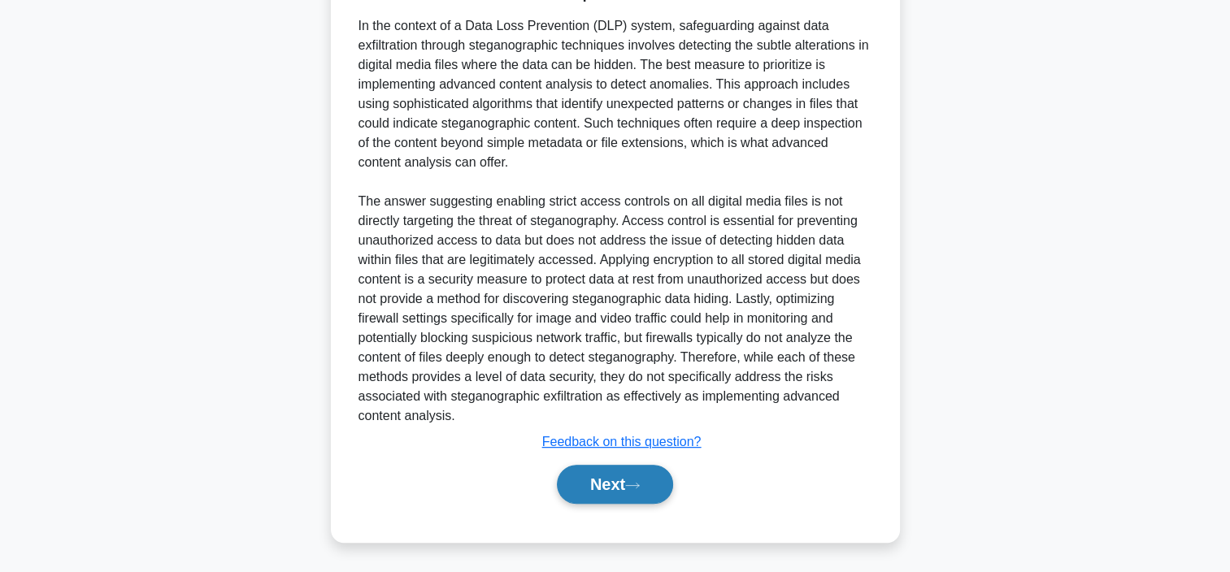
click at [653, 481] on button "Next" at bounding box center [615, 484] width 116 height 39
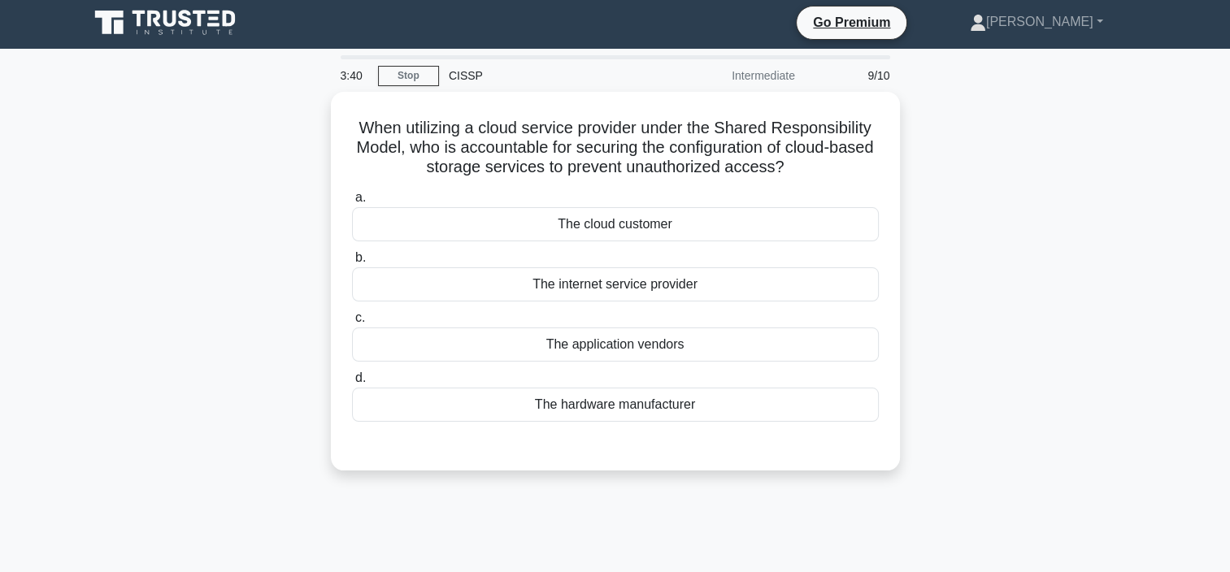
scroll to position [0, 0]
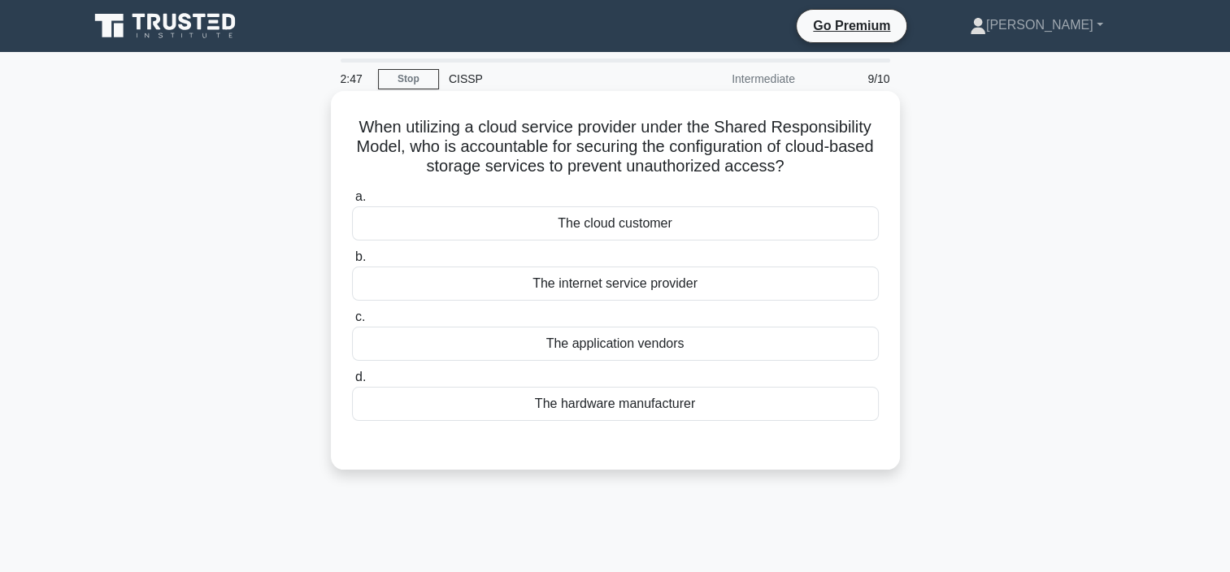
drag, startPoint x: 658, startPoint y: 286, endPoint x: 670, endPoint y: 284, distance: 11.6
click at [658, 285] on div "The internet service provider" at bounding box center [615, 284] width 527 height 34
click at [352, 263] on input "b. The internet service provider" at bounding box center [352, 257] width 0 height 11
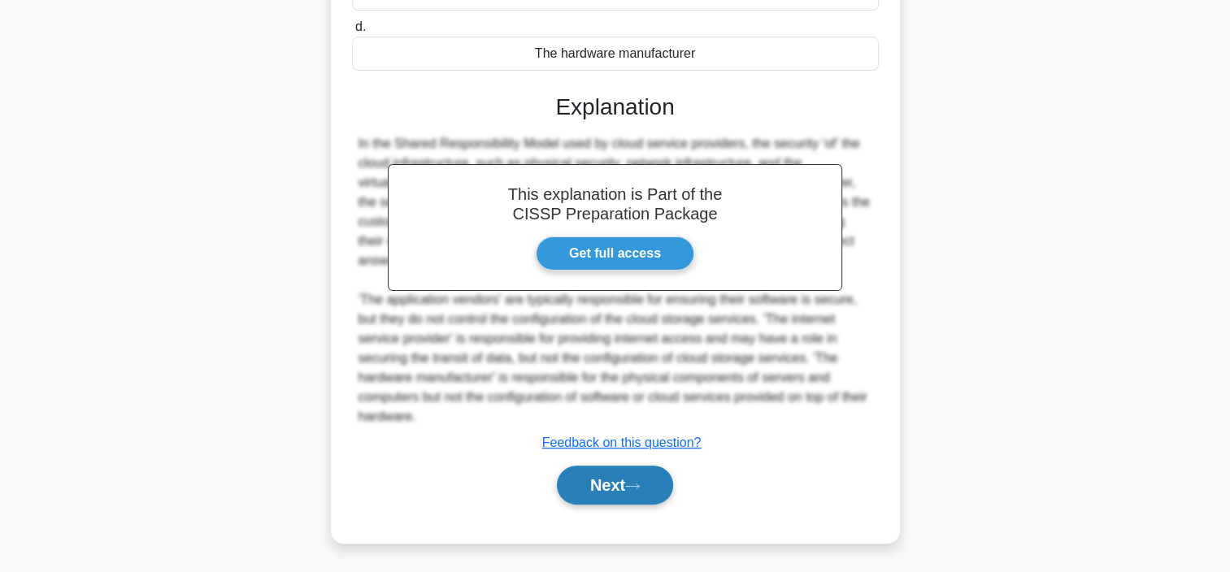
drag, startPoint x: 596, startPoint y: 491, endPoint x: 605, endPoint y: 488, distance: 9.5
click at [596, 489] on button "Next" at bounding box center [615, 485] width 116 height 39
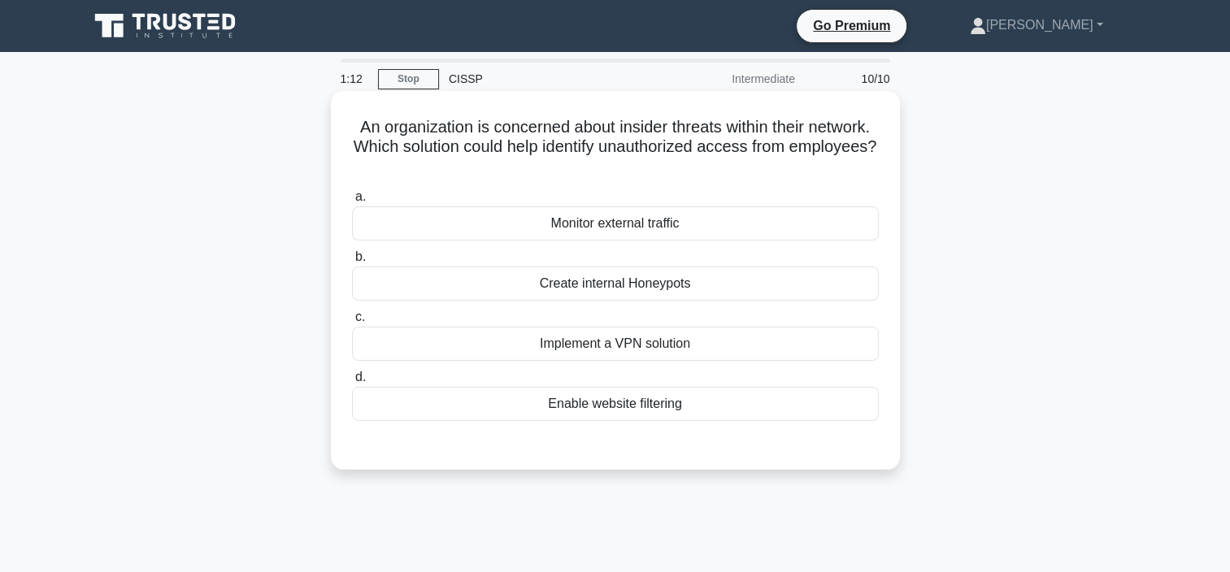
click at [588, 286] on div "Create internal Honeypots" at bounding box center [615, 284] width 527 height 34
drag, startPoint x: 588, startPoint y: 286, endPoint x: 479, endPoint y: 282, distance: 109.0
click at [479, 282] on div "Create internal Honeypots" at bounding box center [615, 284] width 527 height 34
click at [352, 263] on input "b. Create internal Honeypots" at bounding box center [352, 257] width 0 height 11
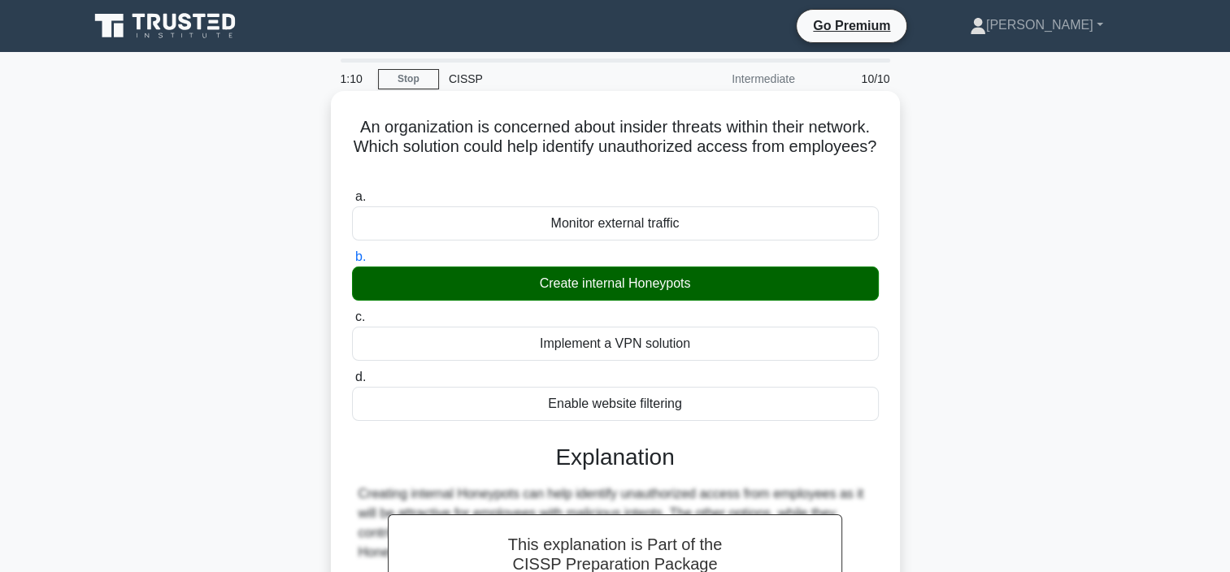
scroll to position [306, 0]
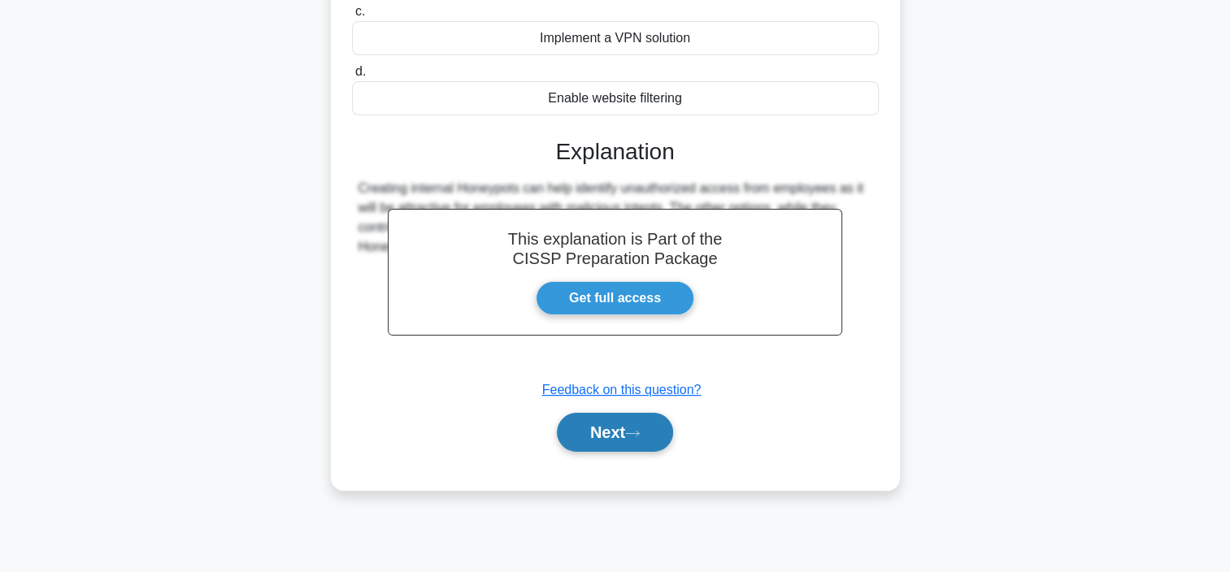
click at [610, 439] on button "Next" at bounding box center [615, 432] width 116 height 39
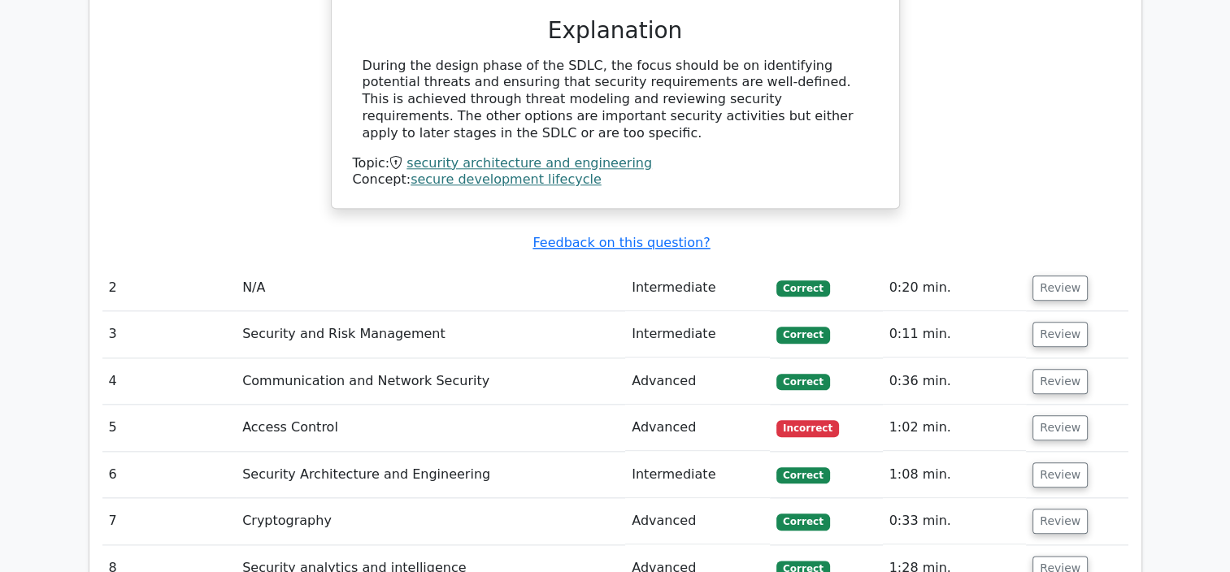
scroll to position [1788, 0]
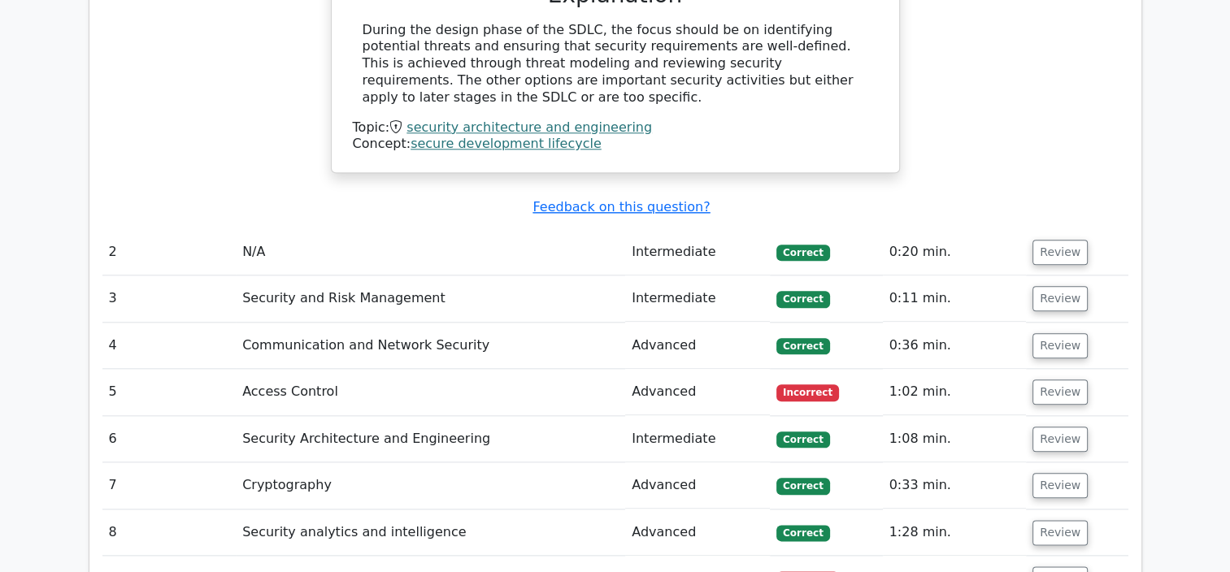
click at [802, 384] on span "Incorrect" at bounding box center [807, 392] width 63 height 16
click at [1053, 380] on button "Review" at bounding box center [1059, 392] width 55 height 25
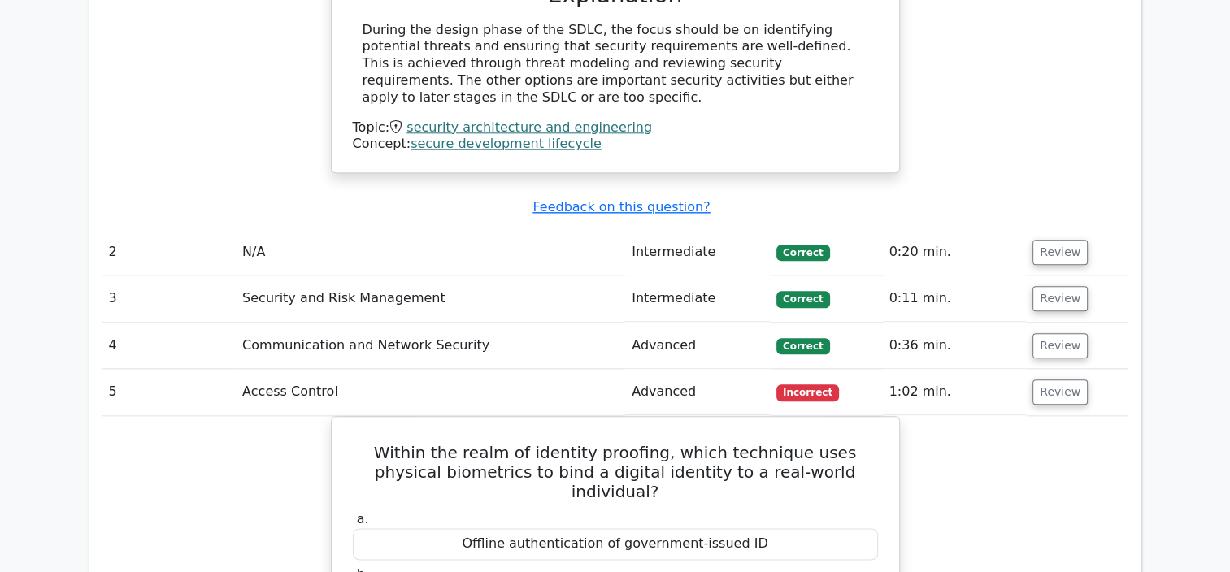
scroll to position [2032, 0]
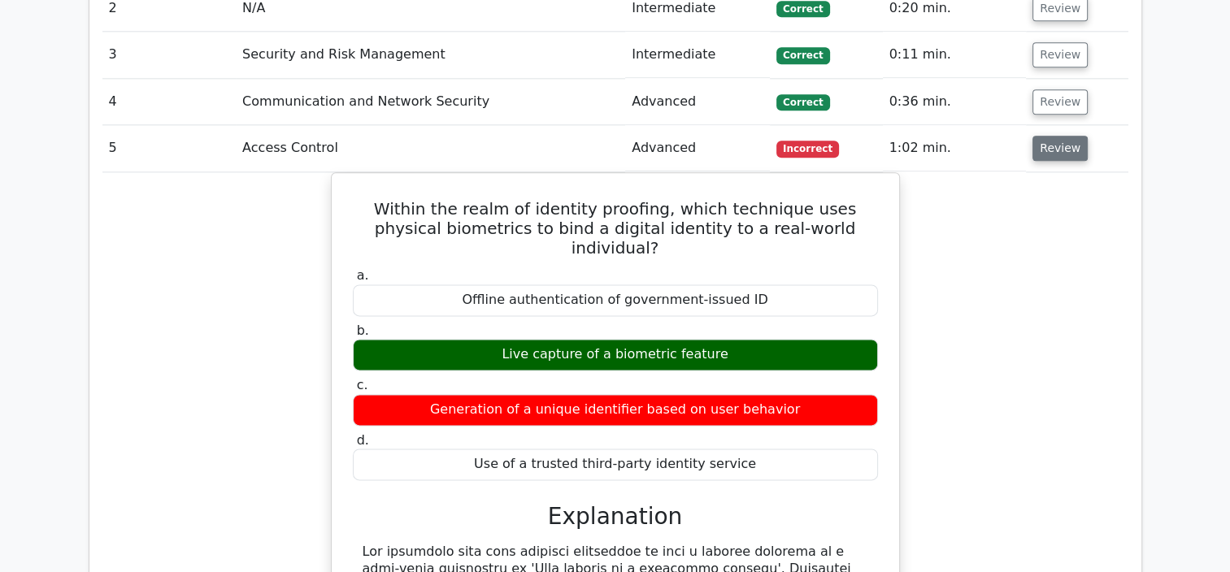
click at [1056, 136] on button "Review" at bounding box center [1059, 148] width 55 height 25
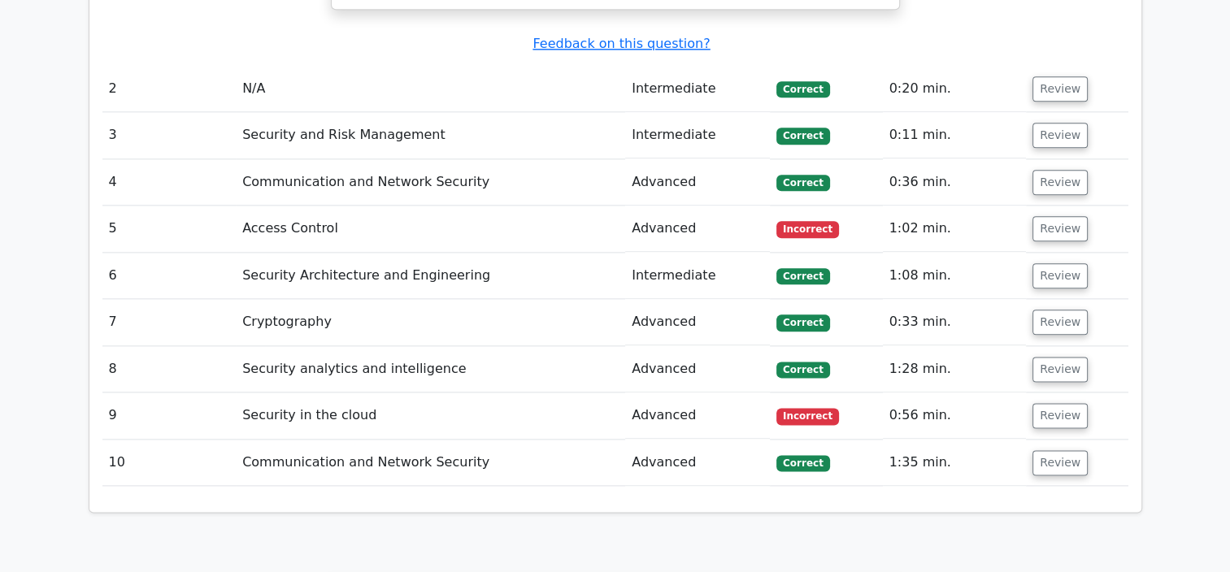
scroll to position [1869, 0]
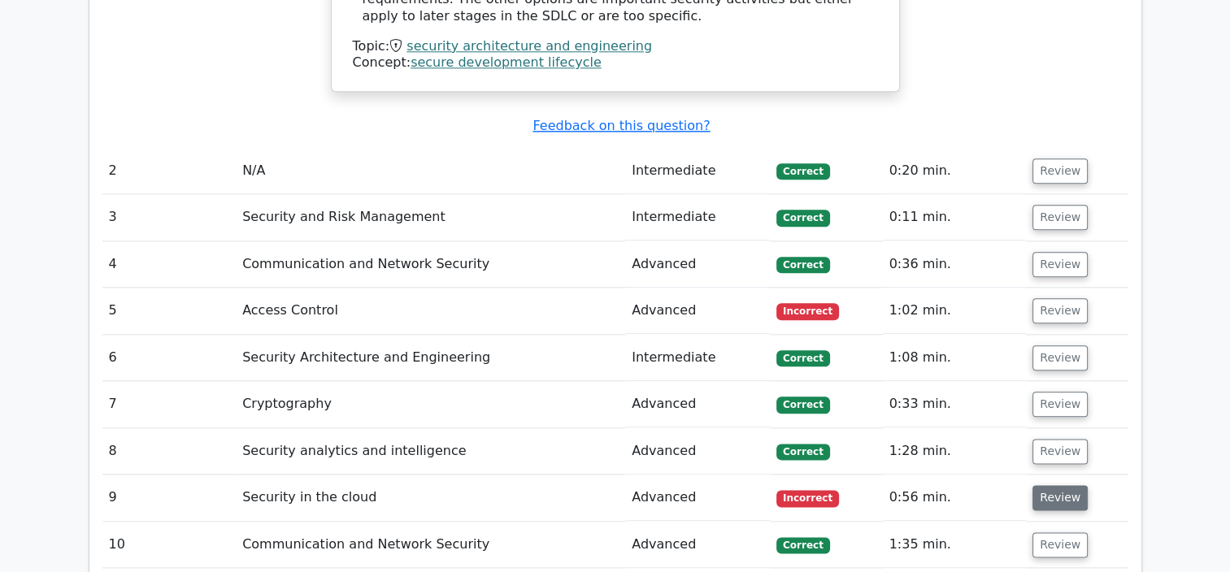
click at [1069, 485] on button "Review" at bounding box center [1059, 497] width 55 height 25
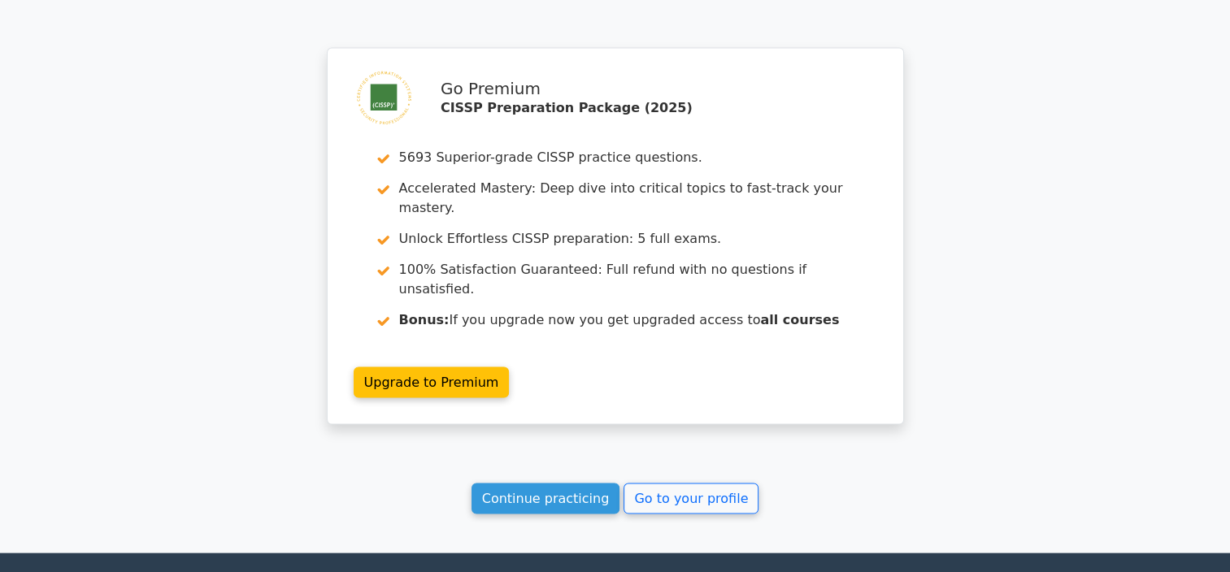
scroll to position [3306, 0]
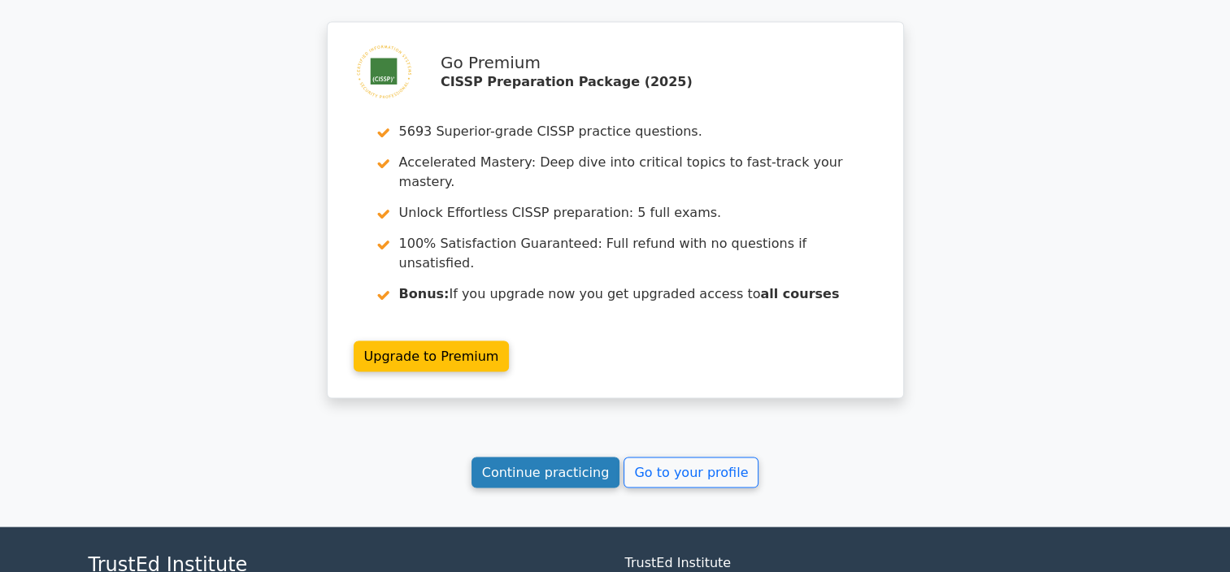
click at [556, 458] on link "Continue practicing" at bounding box center [545, 473] width 149 height 31
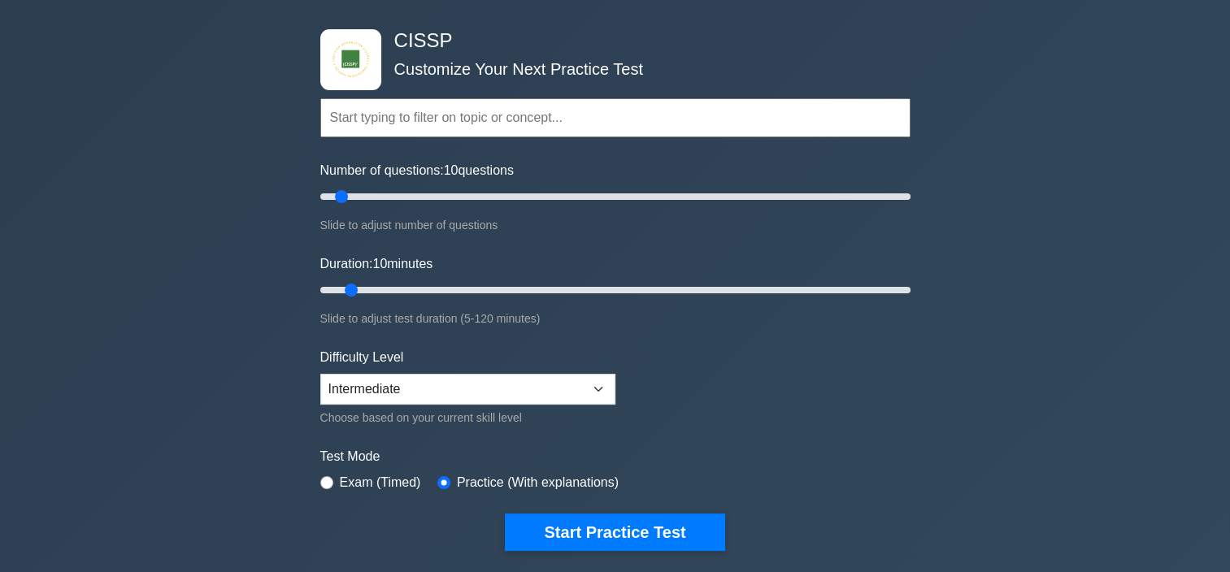
scroll to position [163, 0]
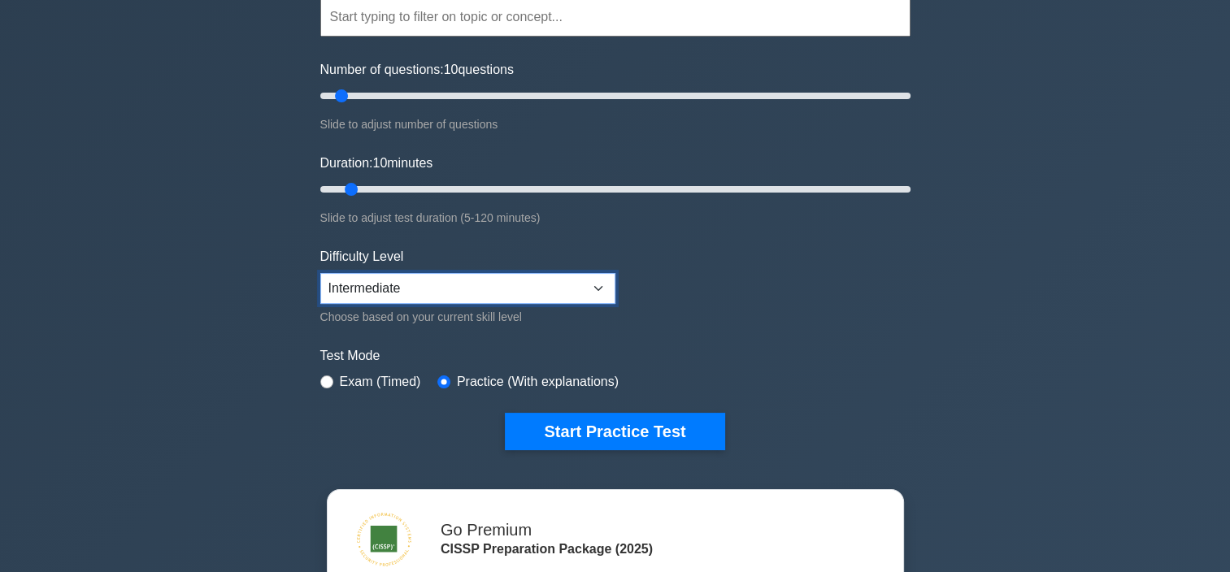
click at [600, 289] on select "Beginner Intermediate Expert" at bounding box center [467, 288] width 295 height 31
click at [770, 302] on form "Topics Security and Risk Management Asset Security Security Architecture and En…" at bounding box center [615, 199] width 590 height 502
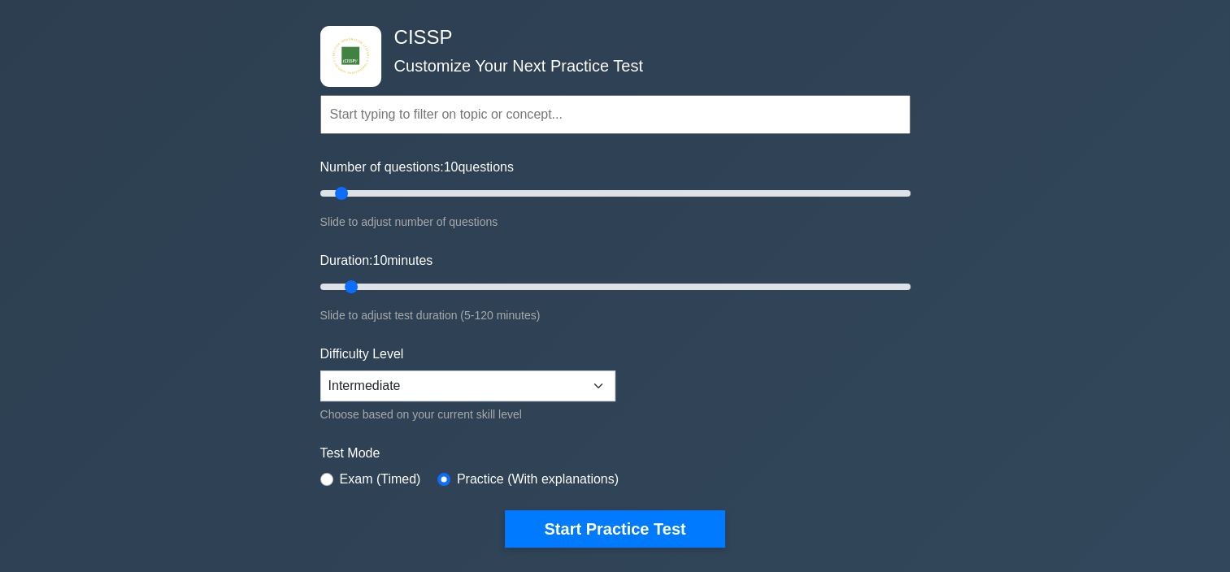
scroll to position [0, 0]
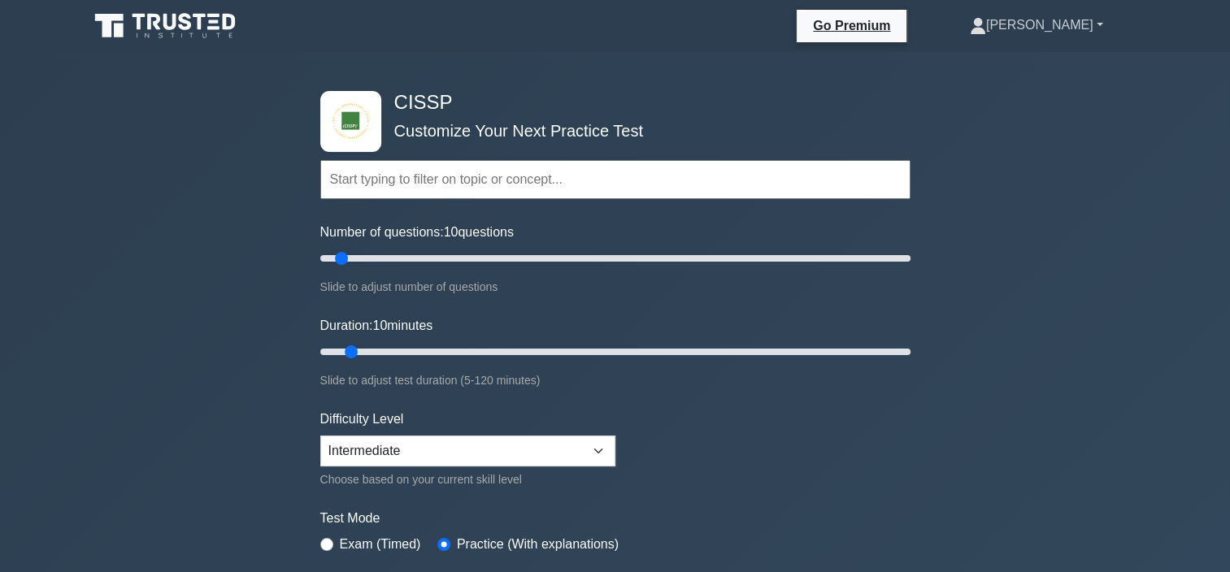
click at [1076, 30] on link "[PERSON_NAME]" at bounding box center [1036, 25] width 211 height 33
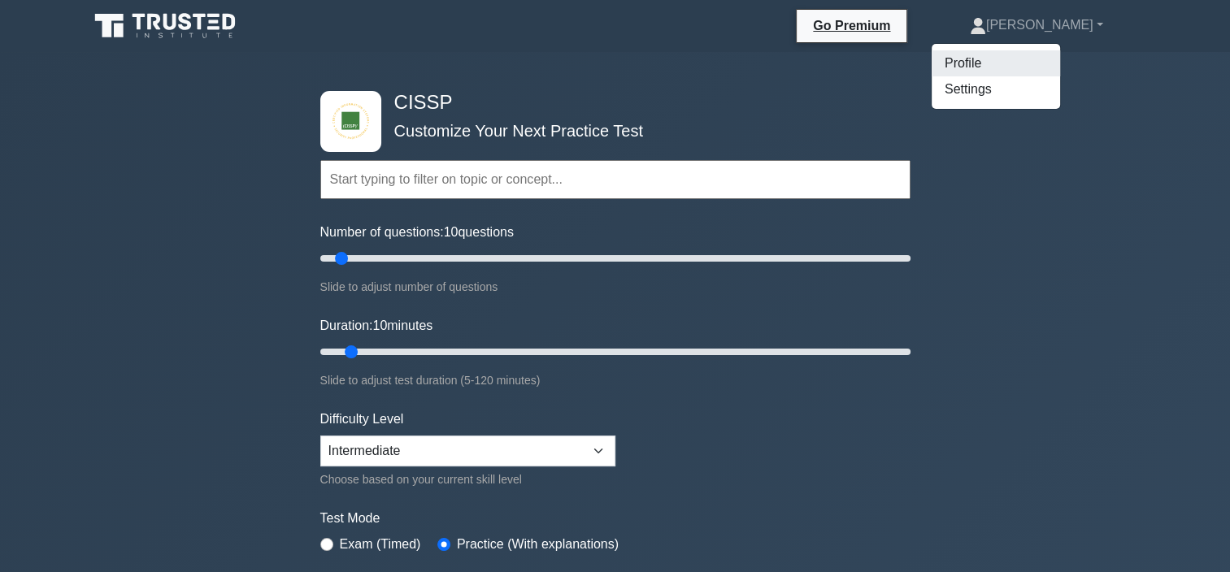
click at [1040, 65] on link "Profile" at bounding box center [995, 63] width 128 height 26
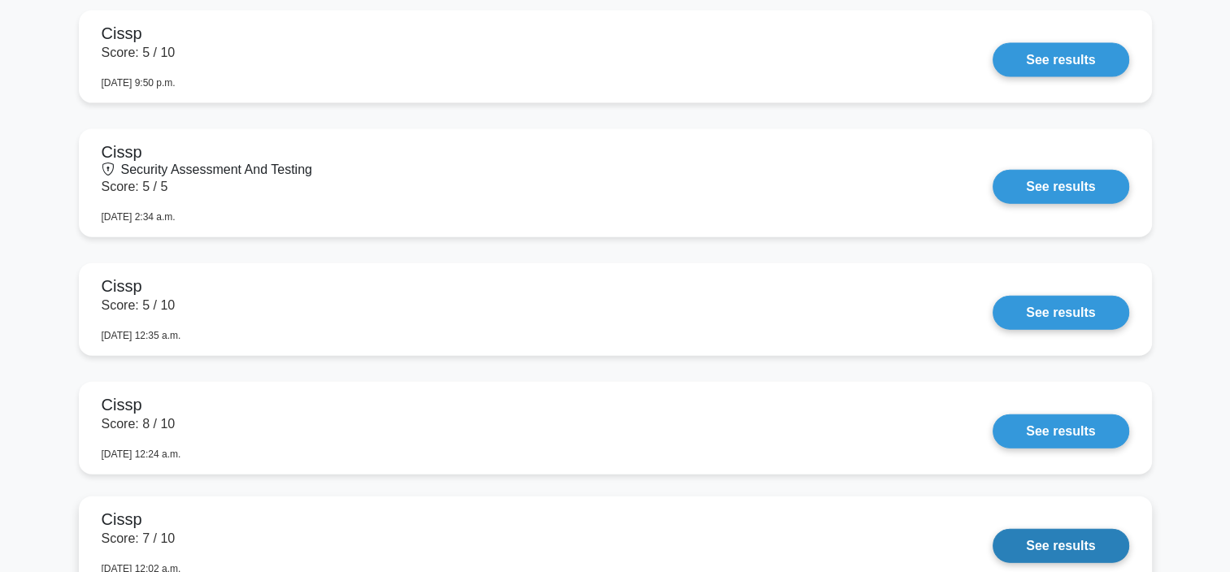
scroll to position [3657, 0]
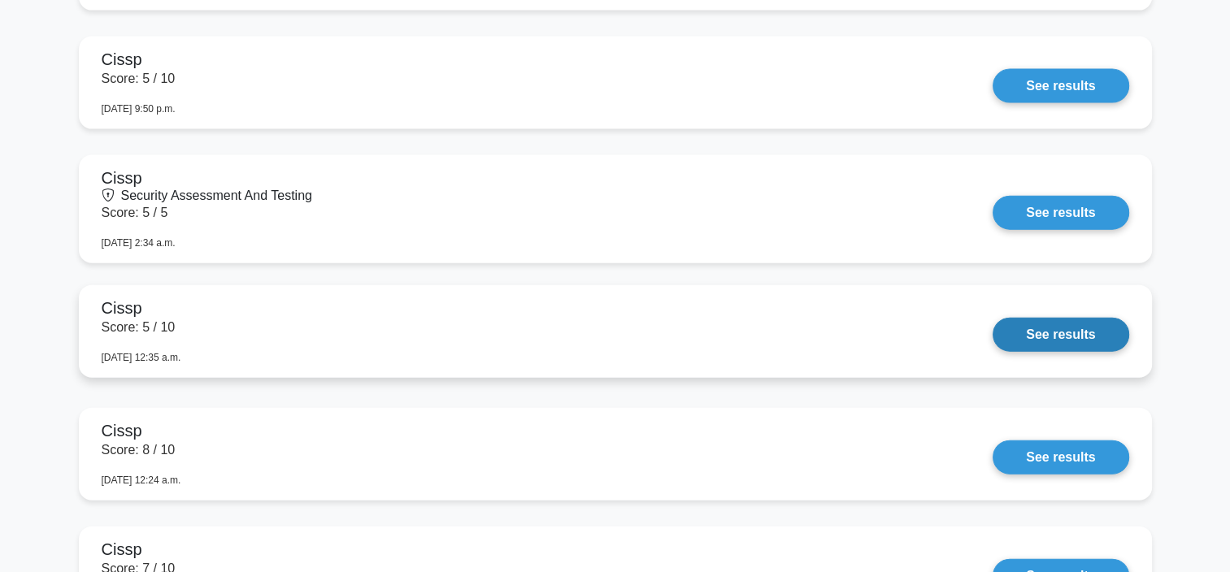
click at [1053, 338] on link "See results" at bounding box center [1060, 335] width 136 height 34
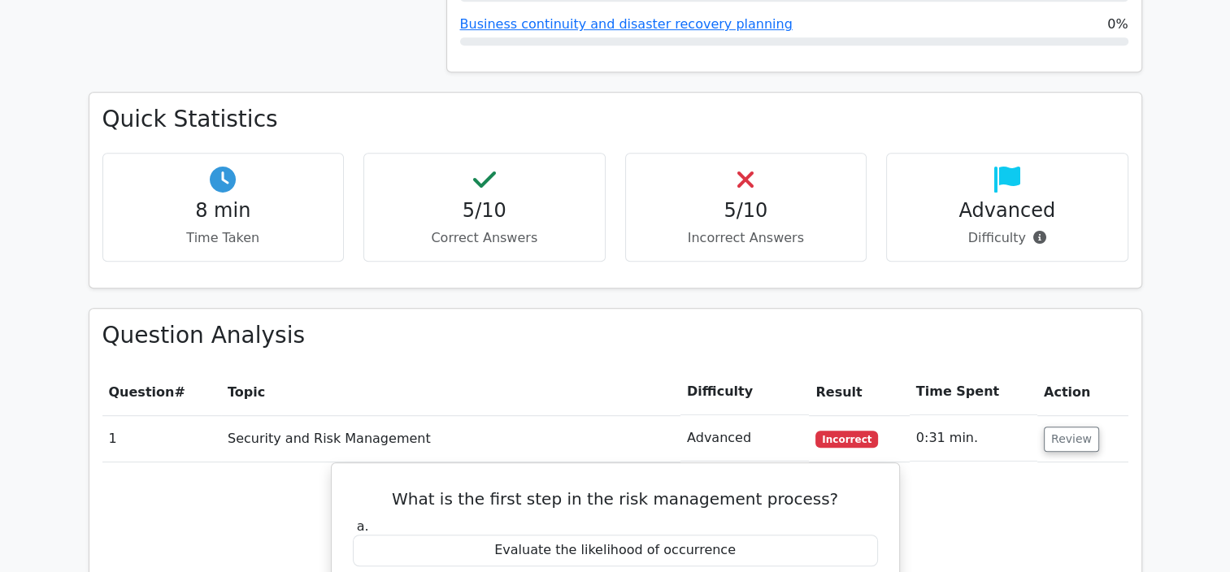
scroll to position [894, 0]
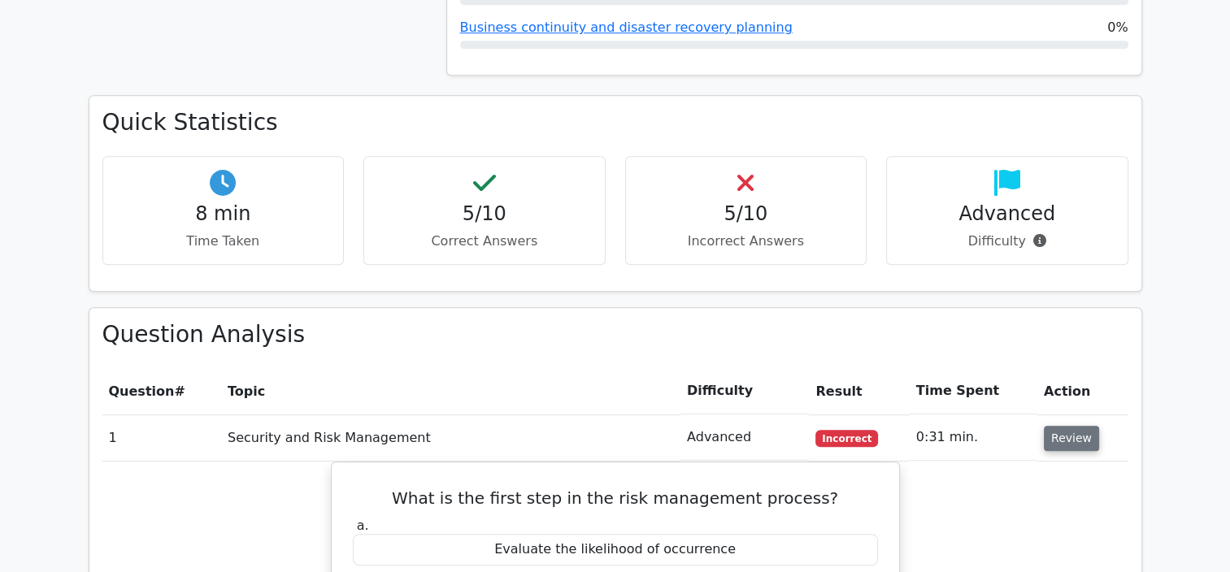
click at [1063, 426] on button "Review" at bounding box center [1071, 438] width 55 height 25
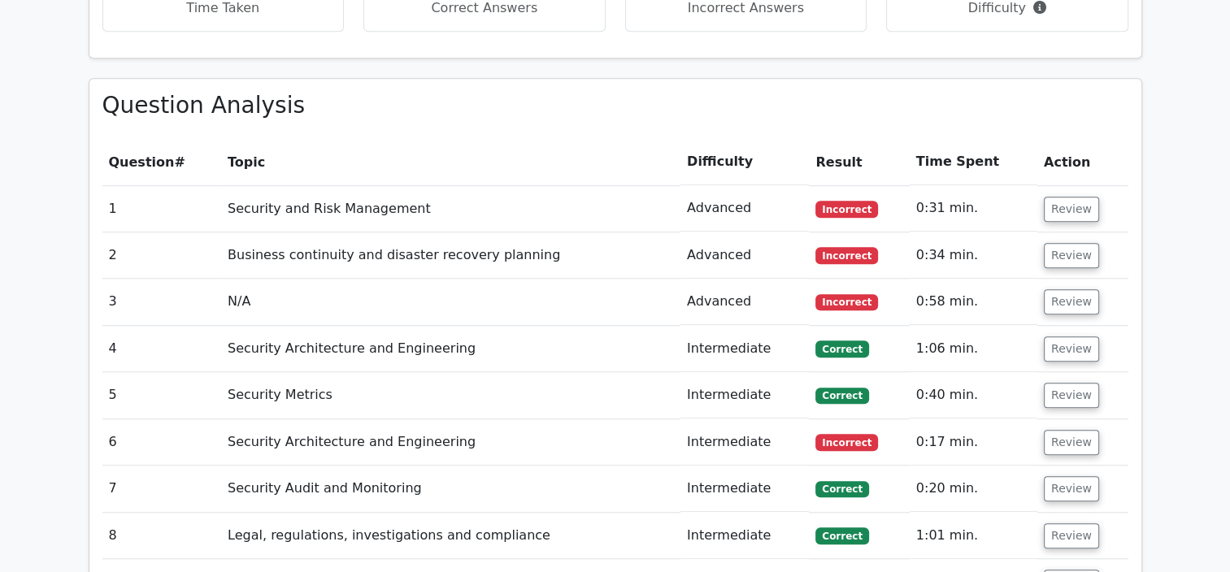
scroll to position [1219, 0]
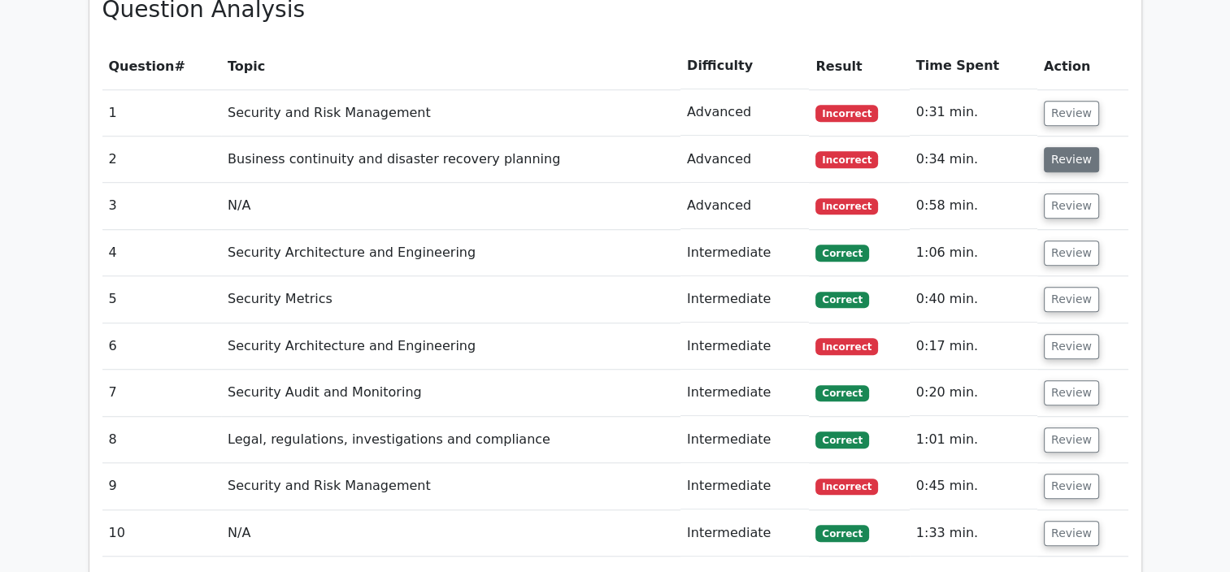
click at [1073, 147] on button "Review" at bounding box center [1071, 159] width 55 height 25
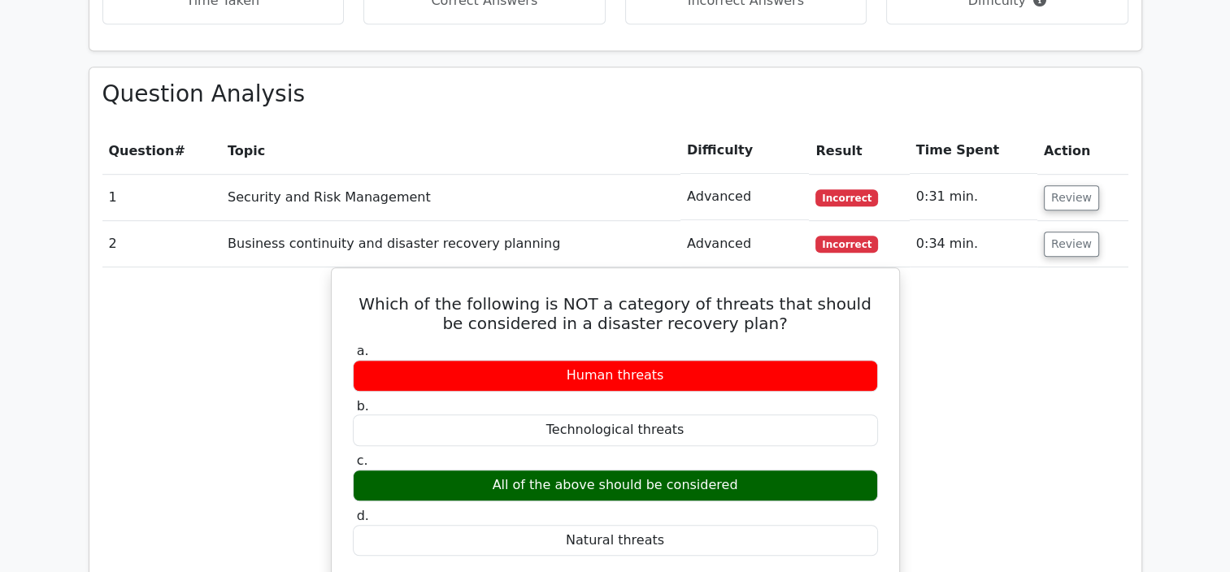
scroll to position [894, 0]
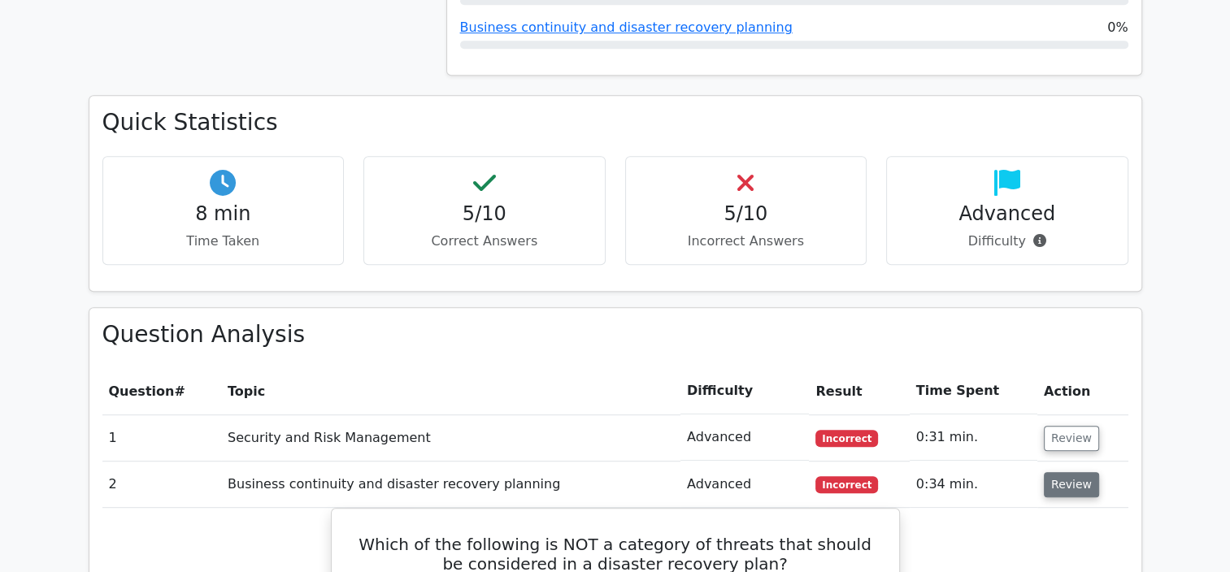
click at [1061, 472] on button "Review" at bounding box center [1071, 484] width 55 height 25
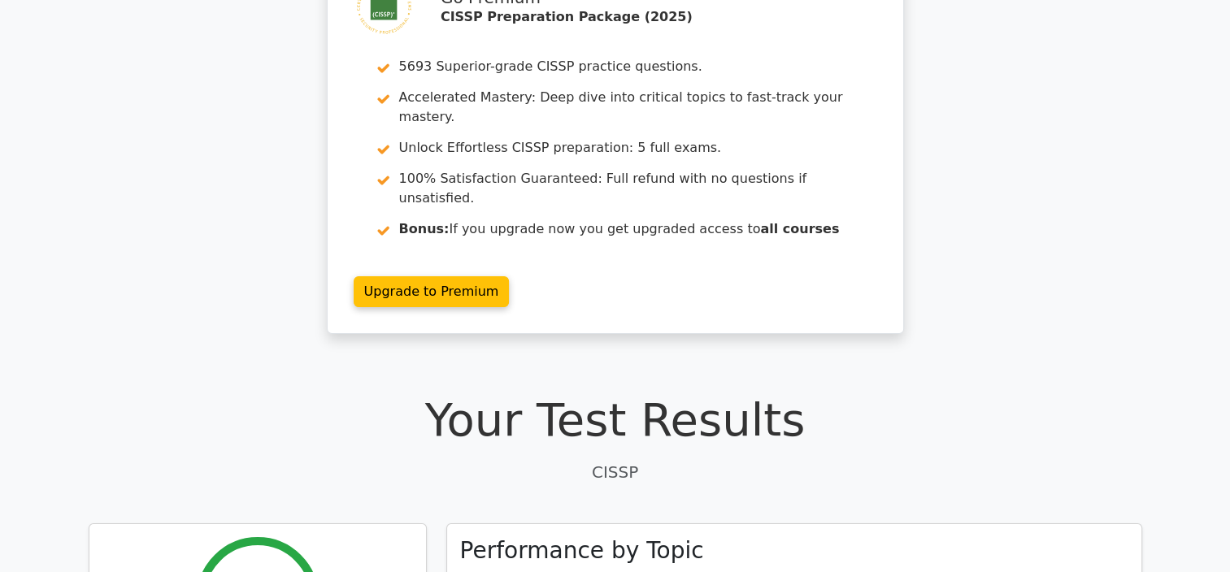
scroll to position [0, 0]
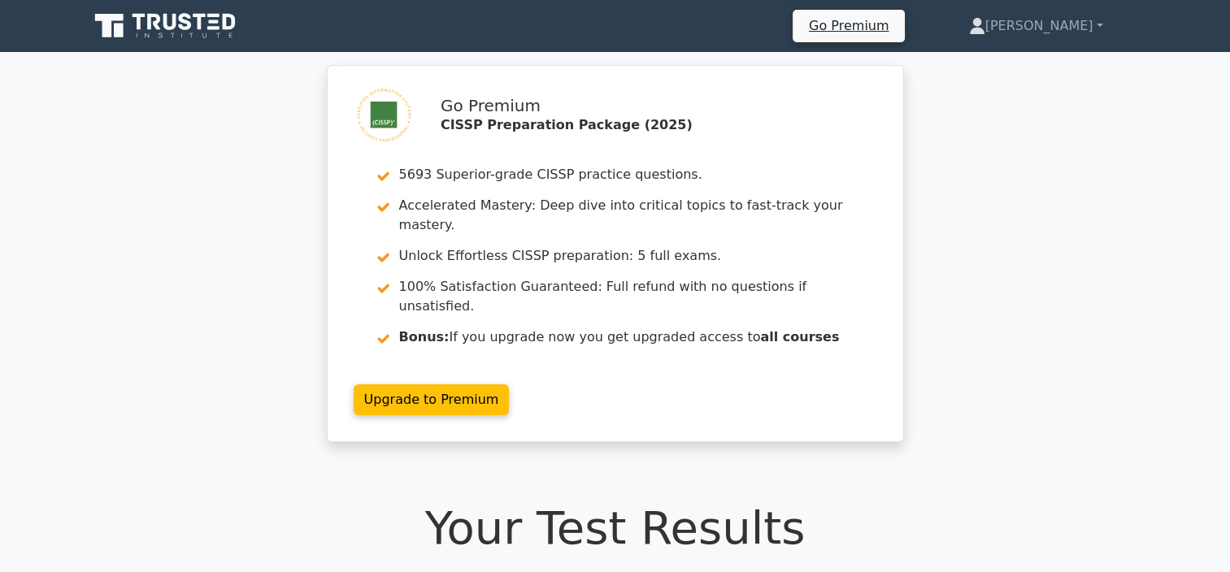
click at [193, 29] on icon at bounding box center [167, 26] width 156 height 31
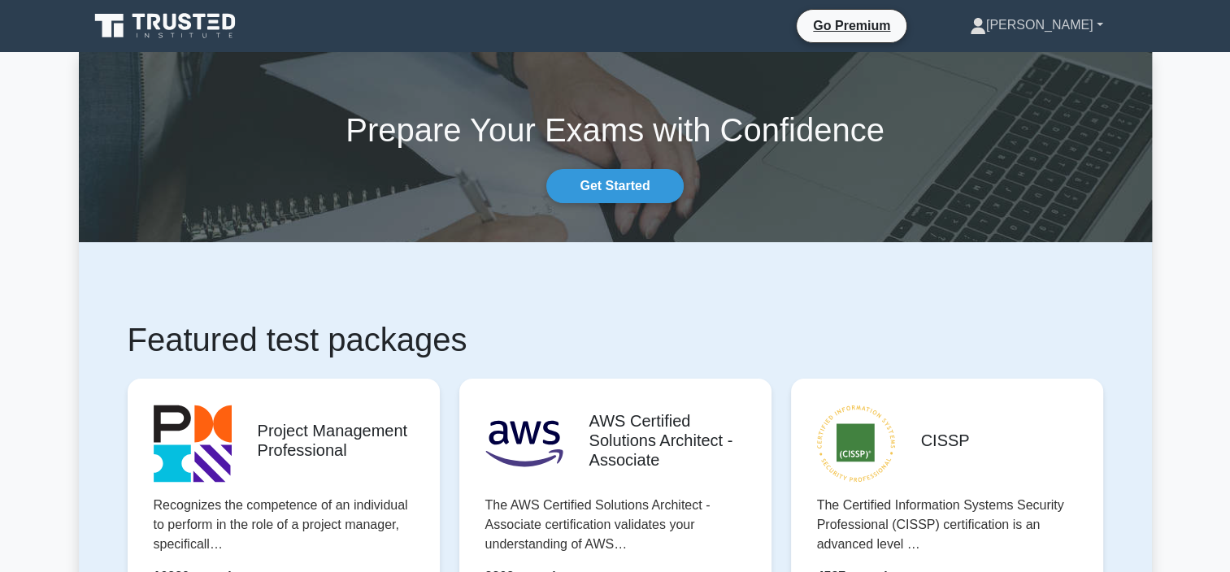
click at [1079, 24] on link "[PERSON_NAME]" at bounding box center [1036, 25] width 211 height 33
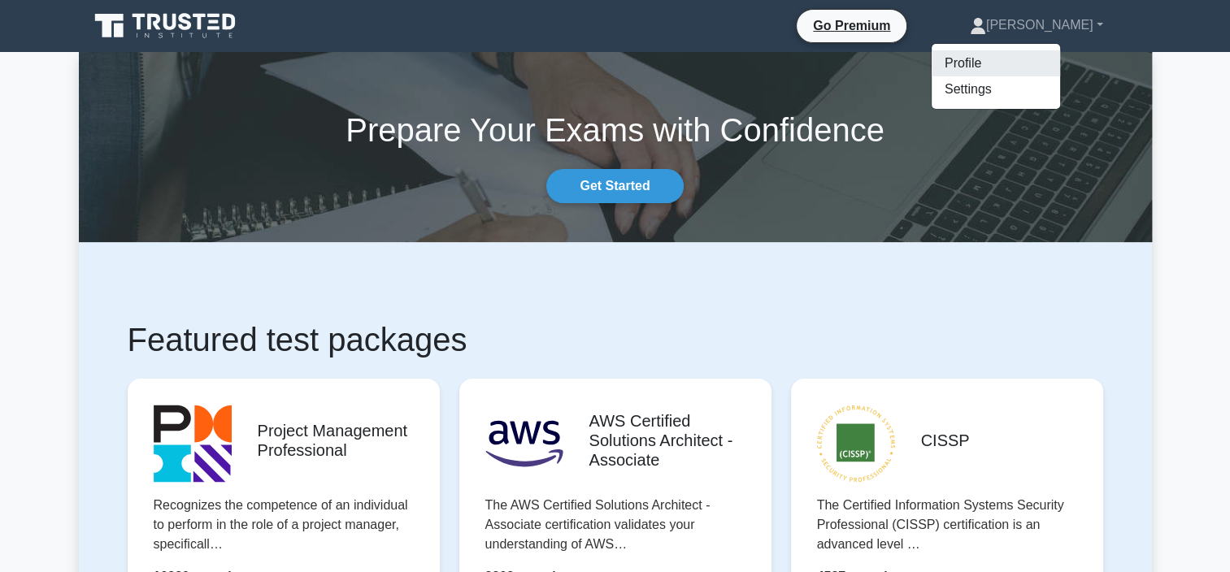
click at [1037, 63] on link "Profile" at bounding box center [995, 63] width 128 height 26
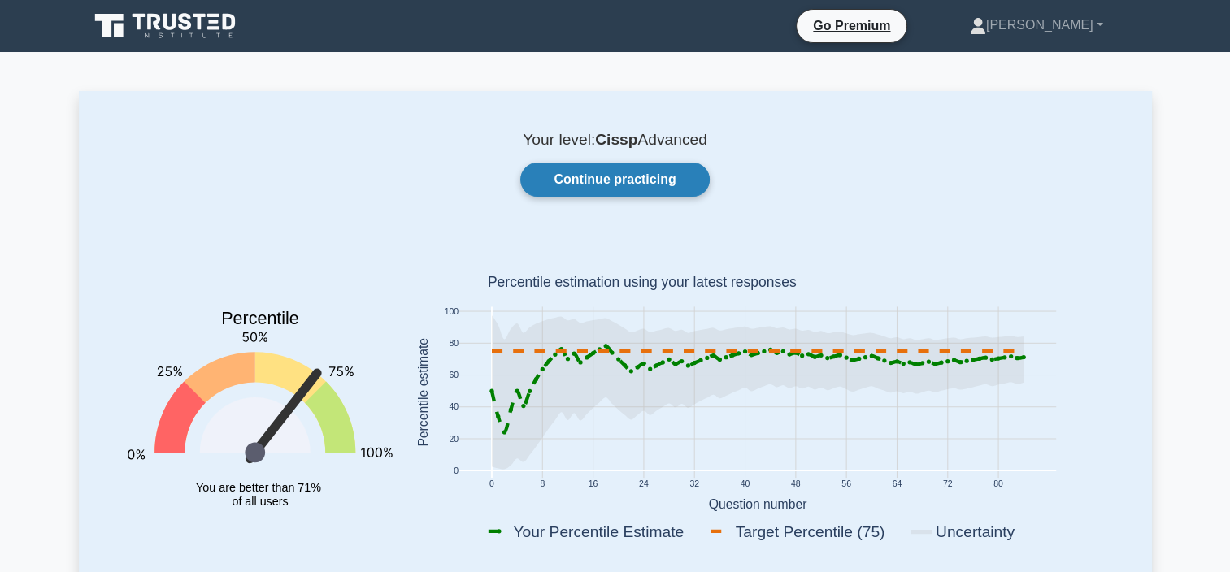
click at [635, 185] on link "Continue practicing" at bounding box center [614, 180] width 189 height 34
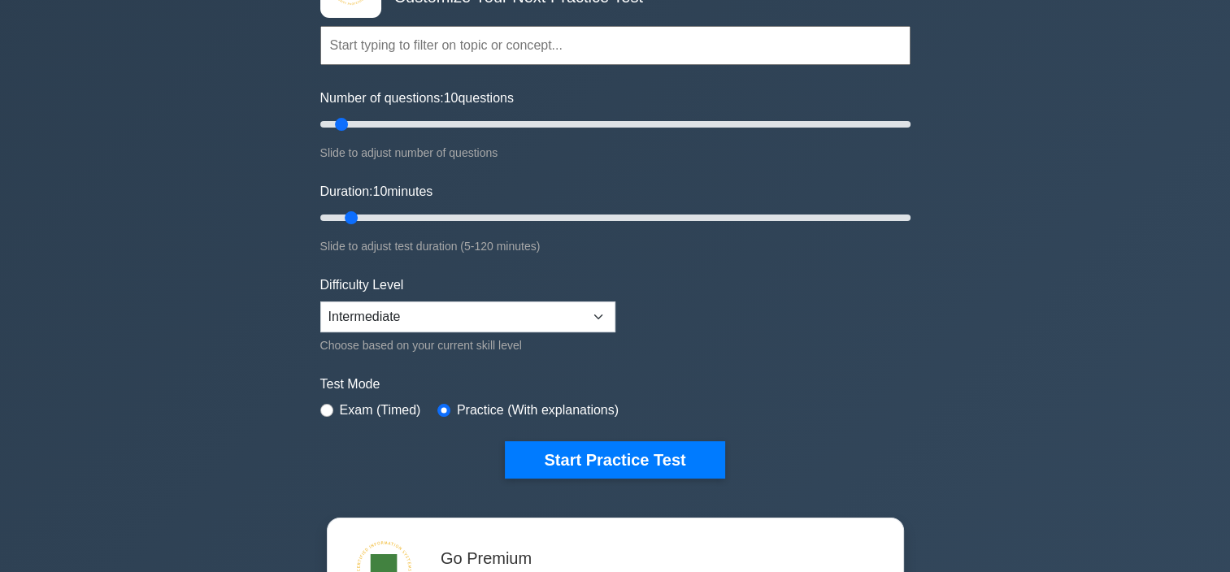
scroll to position [163, 0]
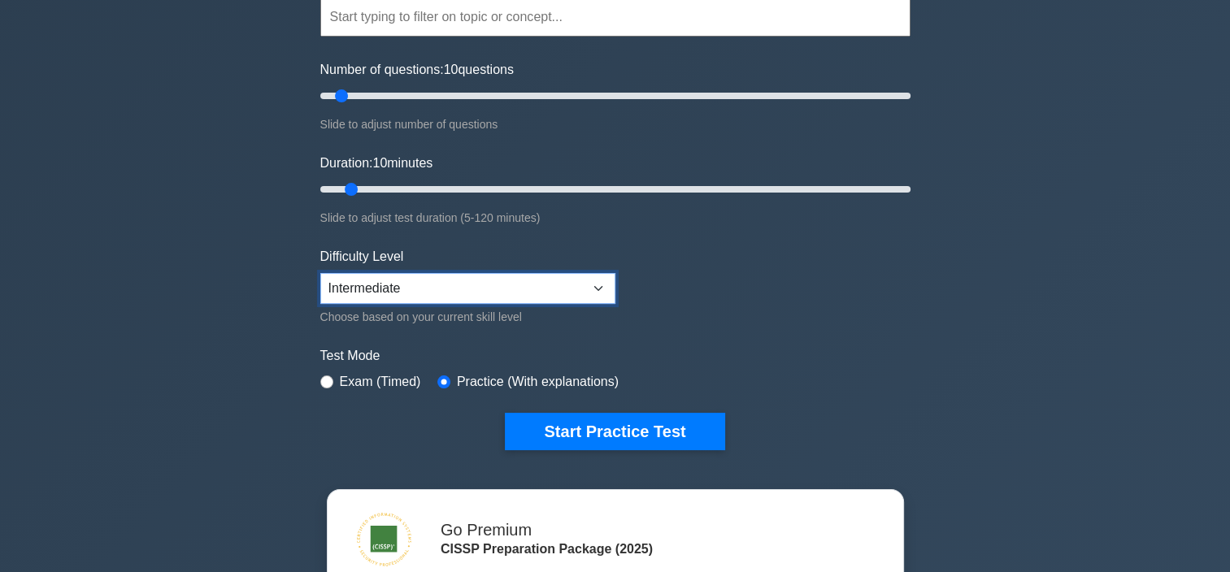
click at [602, 293] on select "Beginner Intermediate Expert" at bounding box center [467, 288] width 295 height 31
select select "beginner"
click at [320, 273] on select "Beginner Intermediate Expert" at bounding box center [467, 288] width 295 height 31
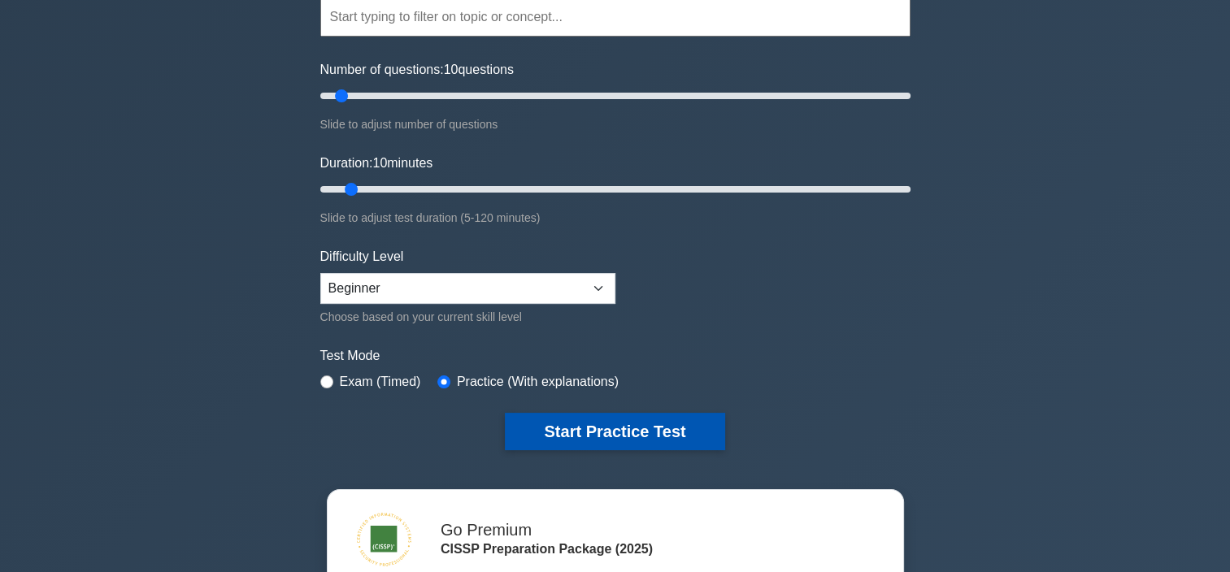
click at [572, 434] on button "Start Practice Test" at bounding box center [614, 431] width 219 height 37
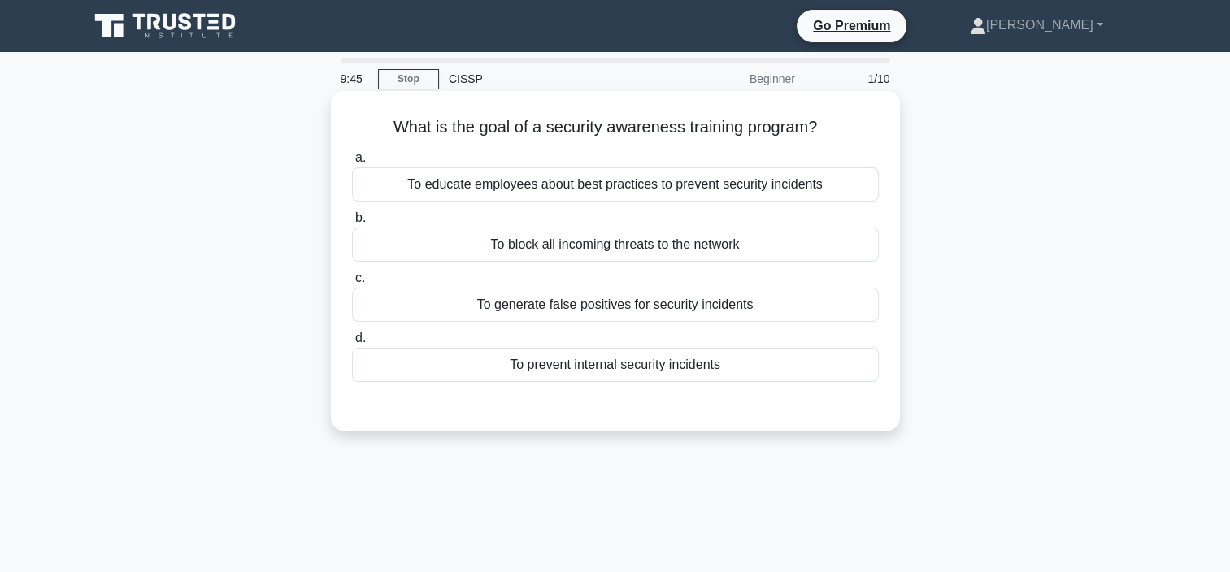
click at [744, 193] on div "To educate employees about best practices to prevent security incidents" at bounding box center [615, 184] width 527 height 34
click at [479, 192] on div "To educate employees about best practices to prevent security incidents" at bounding box center [615, 184] width 527 height 34
click at [352, 163] on input "a. To educate employees about best practices to prevent security incidents" at bounding box center [352, 158] width 0 height 11
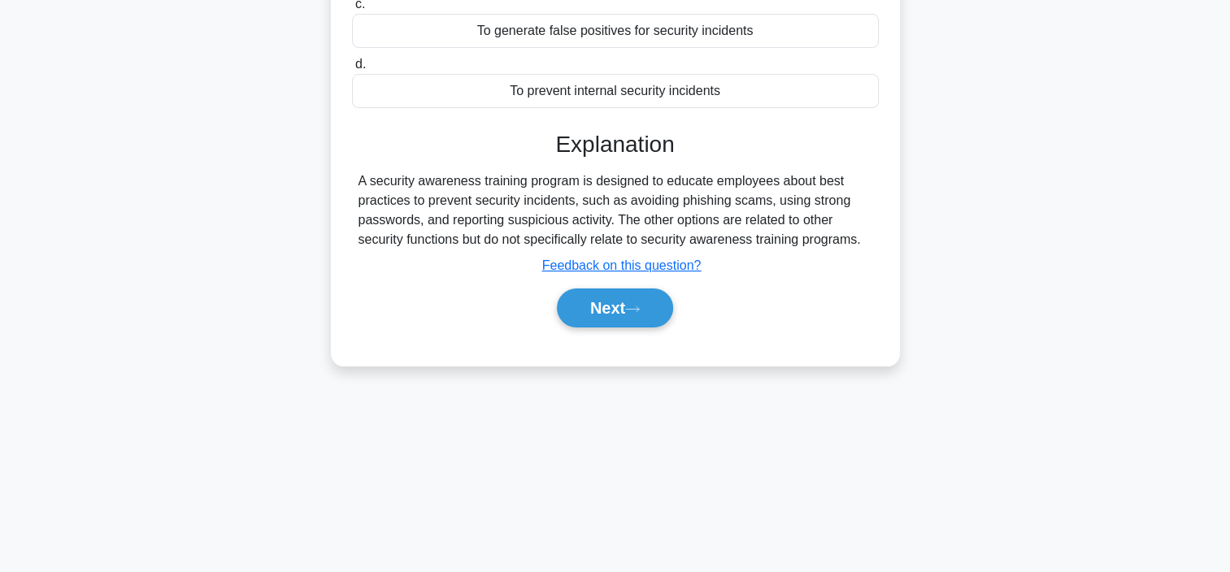
scroll to position [306, 0]
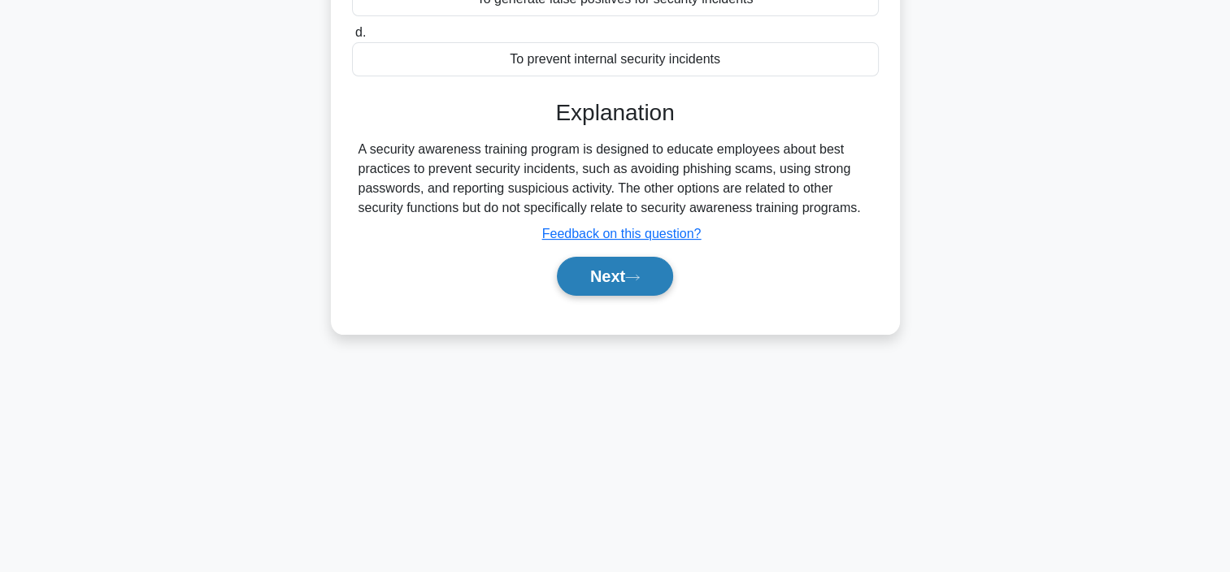
click at [621, 277] on button "Next" at bounding box center [615, 276] width 116 height 39
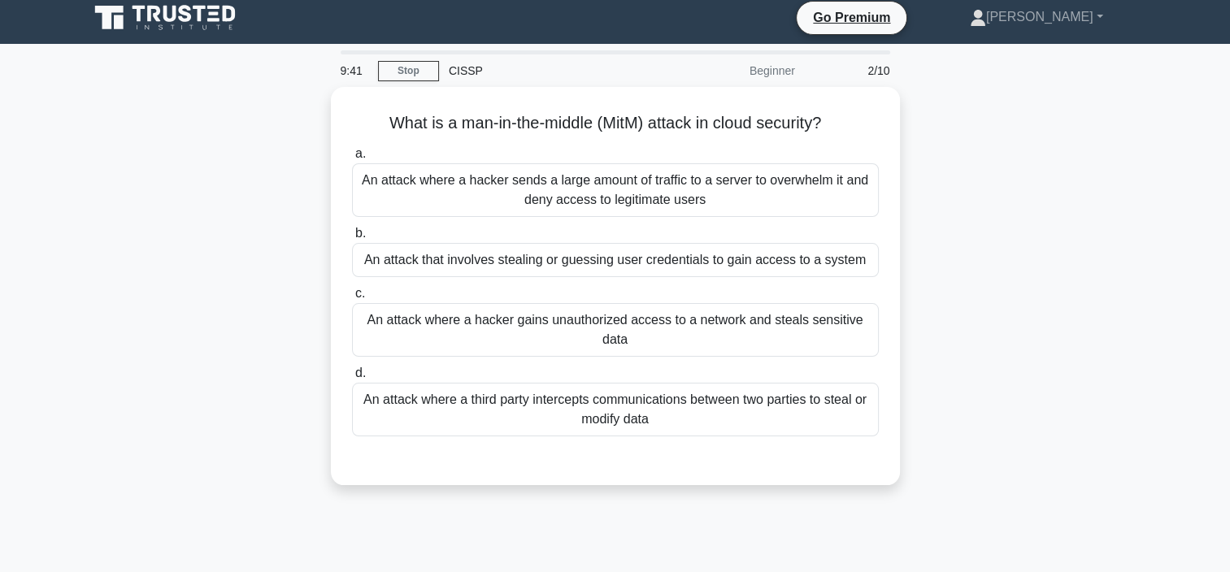
scroll to position [0, 0]
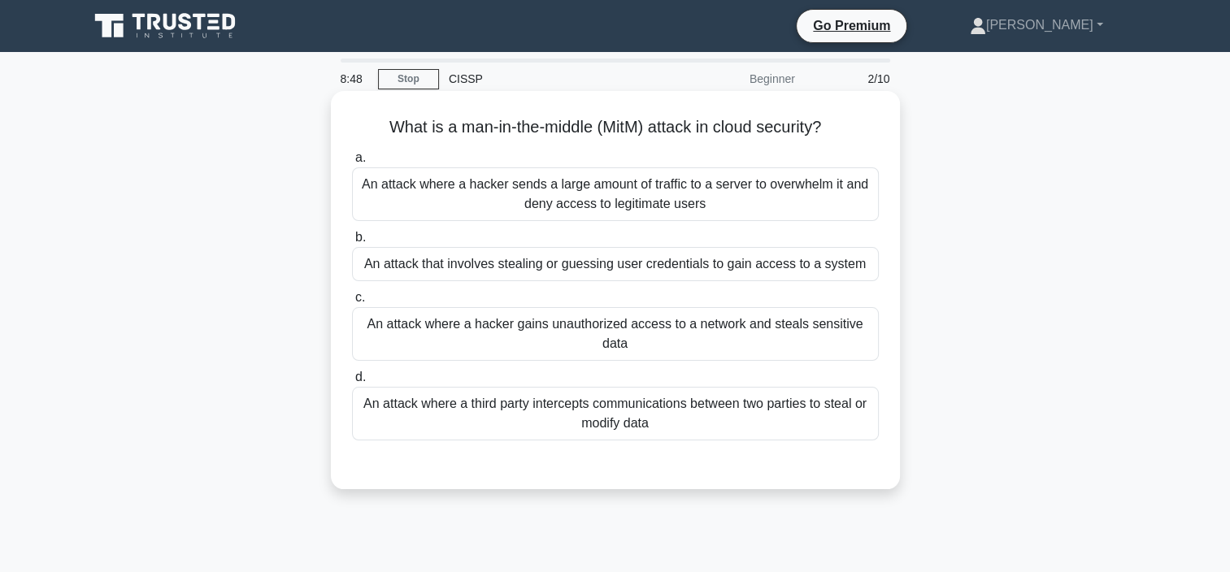
click at [639, 416] on div "An attack where a third party intercepts communications between two parties to …" at bounding box center [615, 414] width 527 height 54
click at [352, 383] on input "d. An attack where a third party intercepts communications between two parties …" at bounding box center [352, 377] width 0 height 11
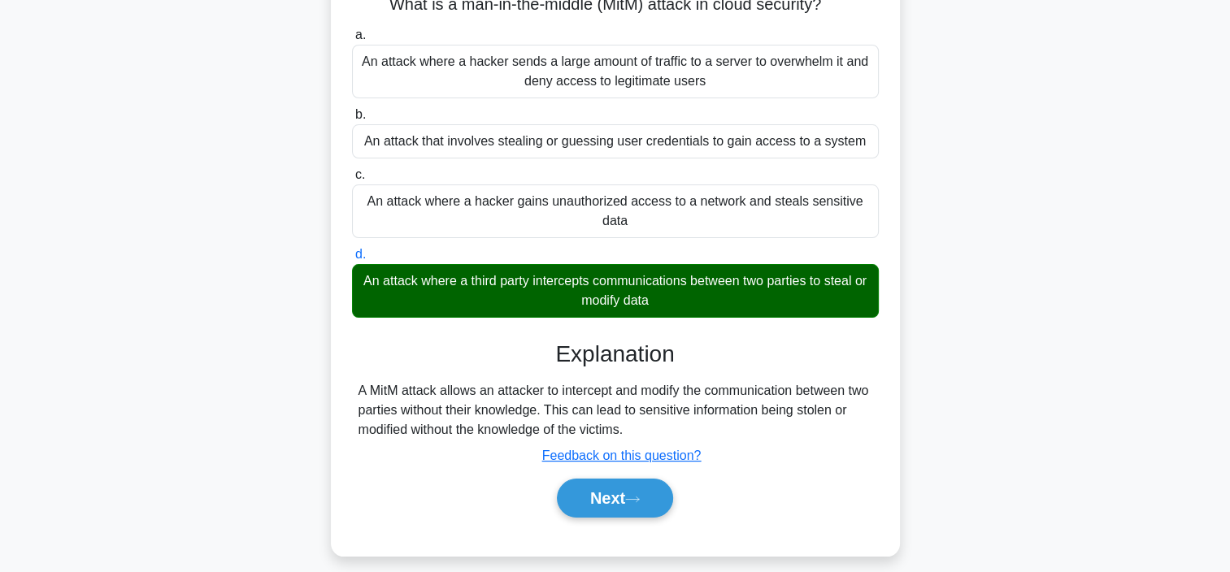
scroll to position [306, 0]
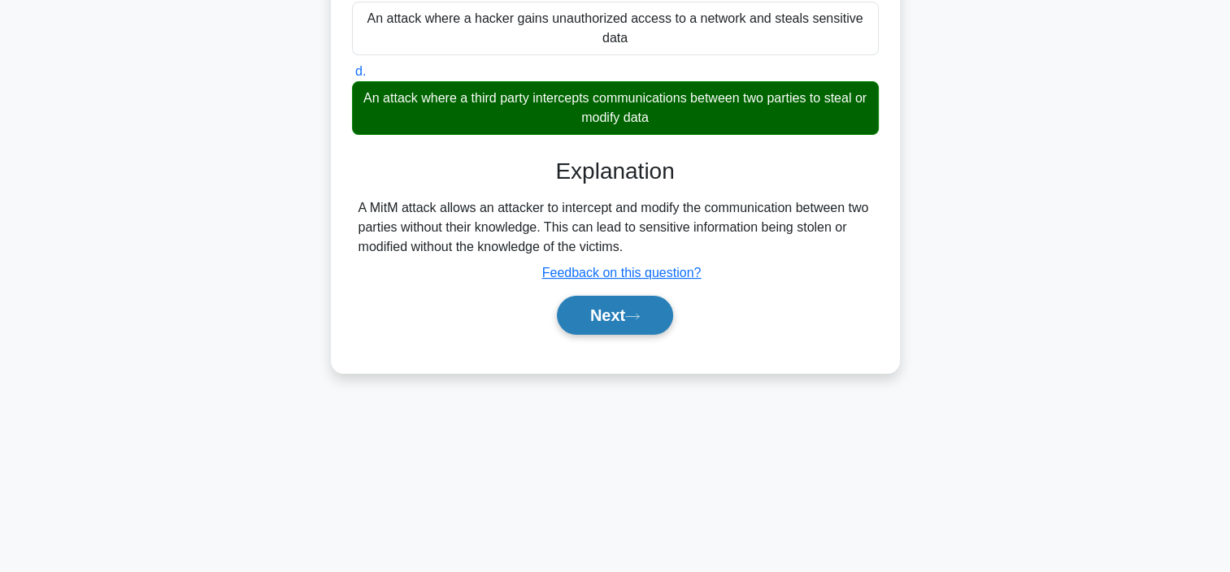
click at [583, 304] on button "Next" at bounding box center [615, 315] width 116 height 39
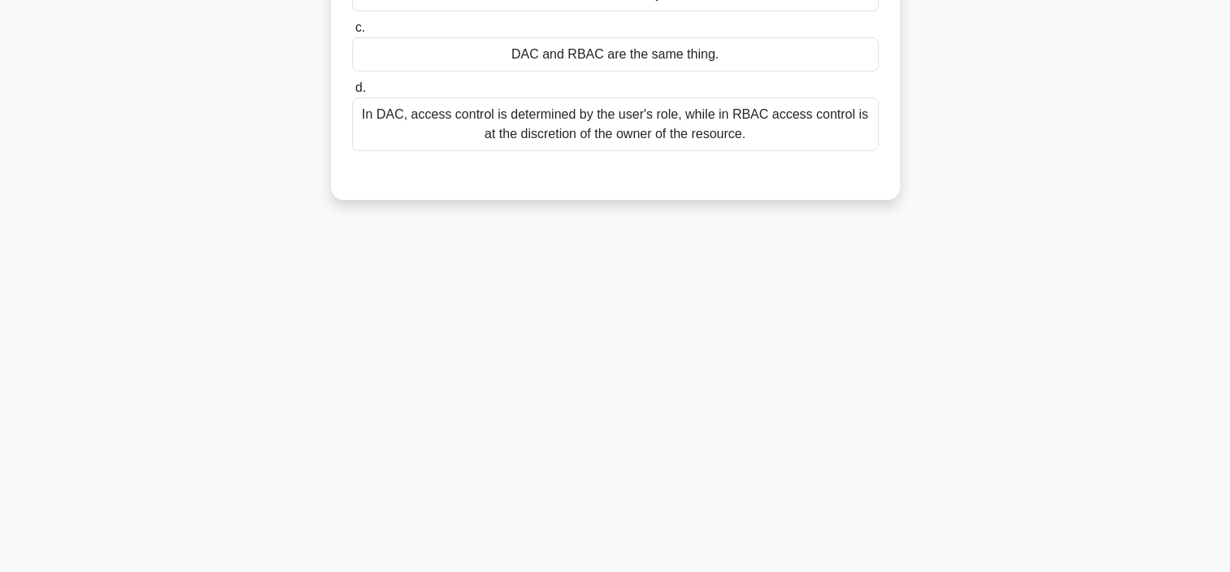
scroll to position [0, 0]
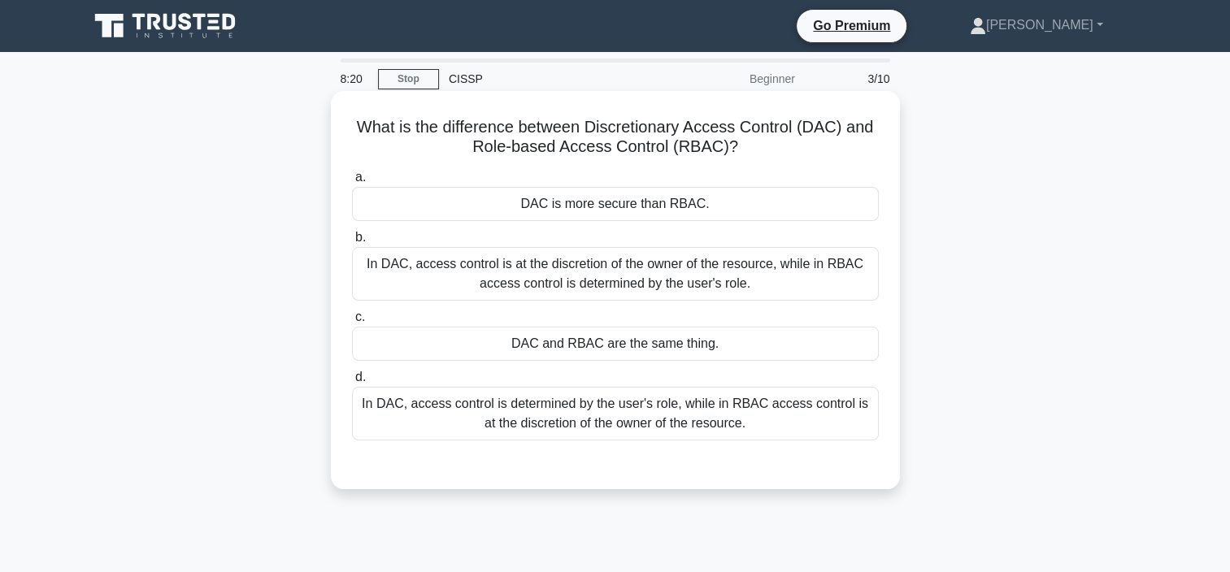
click at [598, 285] on div "In DAC, access control is at the discretion of the owner of the resource, while…" at bounding box center [615, 274] width 527 height 54
click at [352, 243] on input "b. In DAC, access control is at the discretion of the owner of the resource, wh…" at bounding box center [352, 237] width 0 height 11
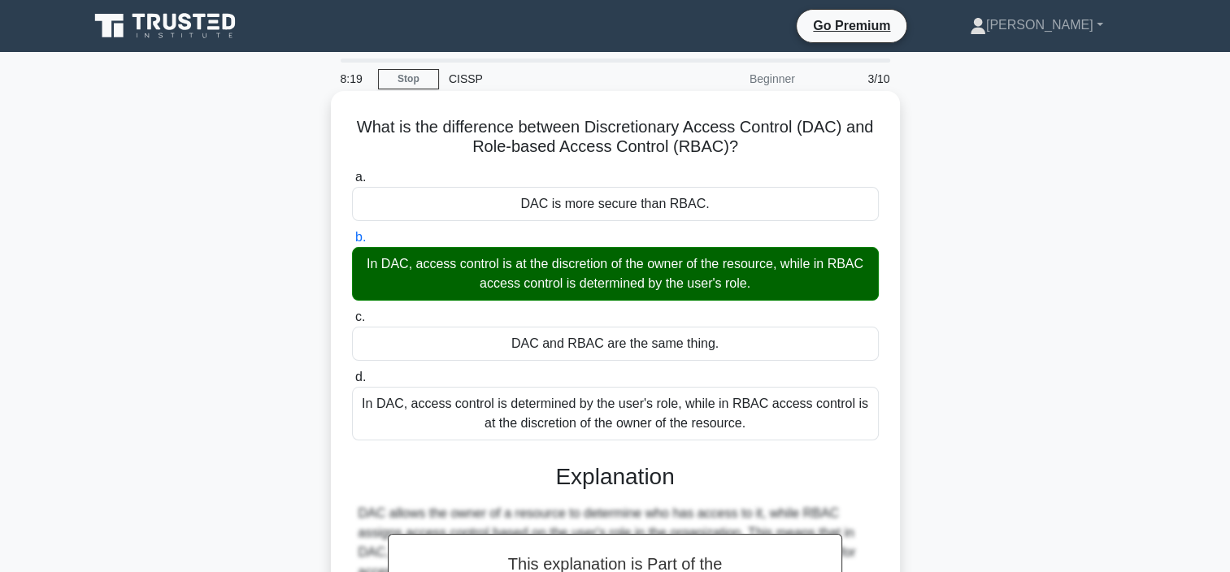
scroll to position [306, 0]
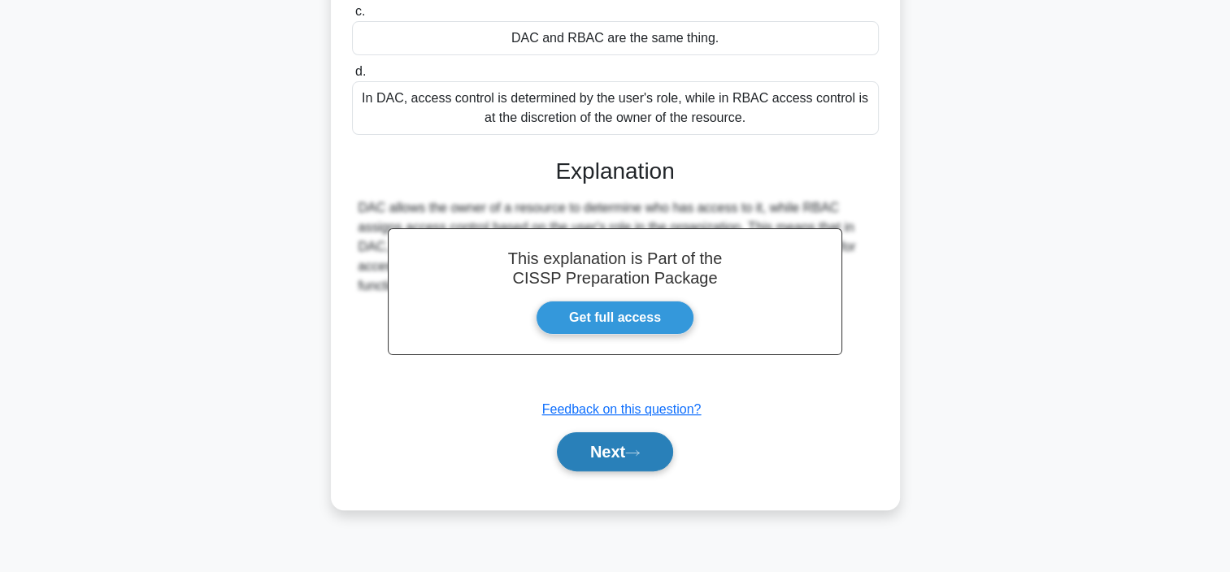
click at [640, 449] on icon at bounding box center [632, 453] width 15 height 9
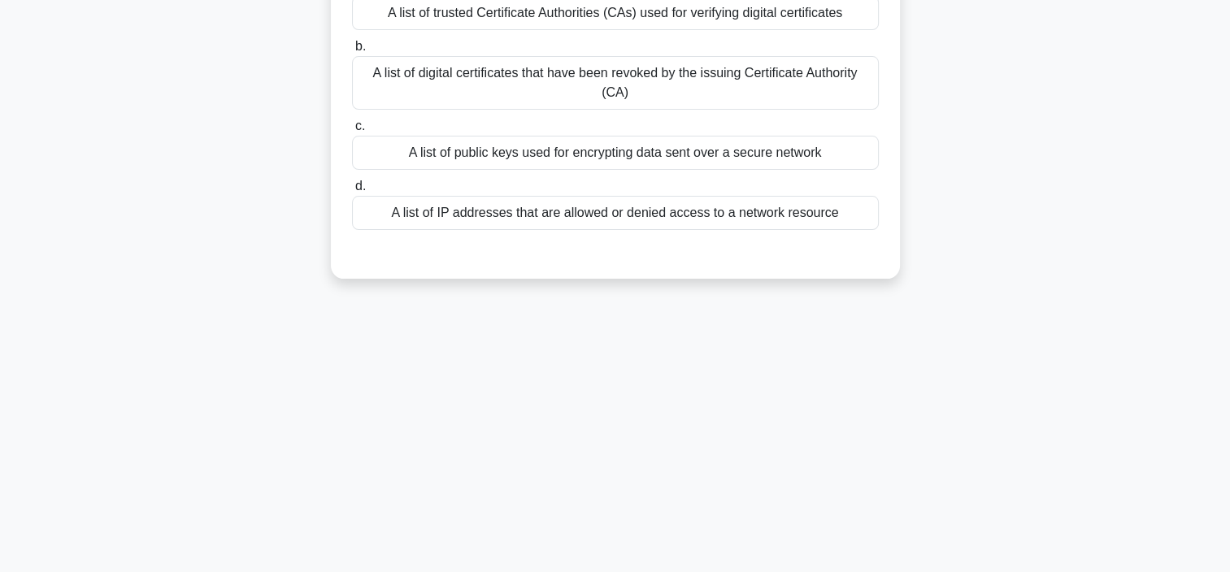
scroll to position [0, 0]
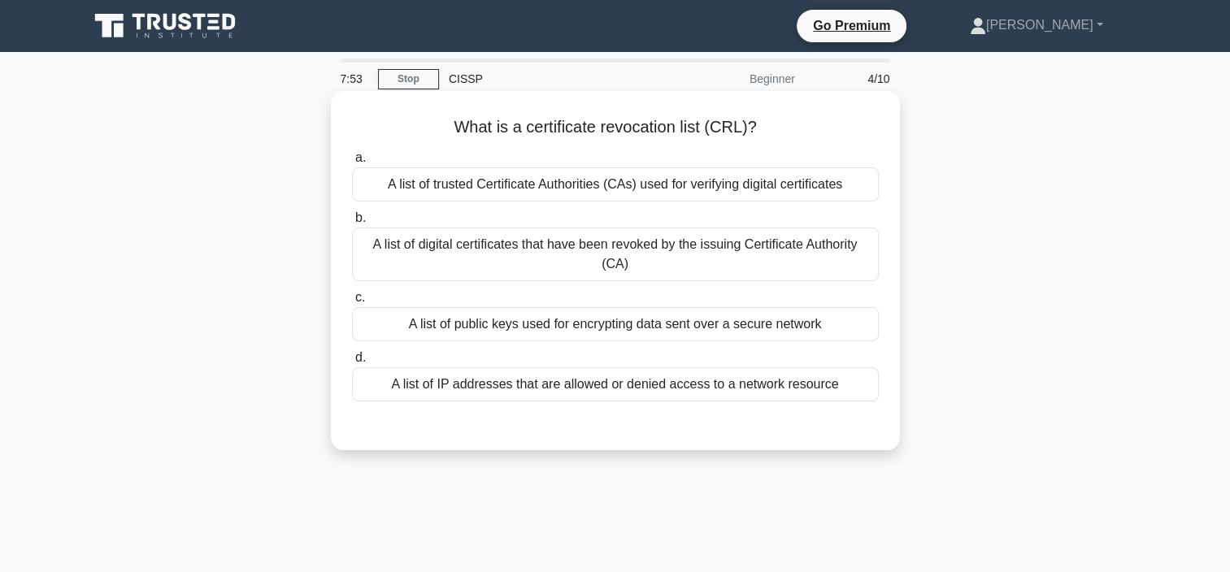
click at [633, 256] on div "A list of digital certificates that have been revoked by the issuing Certificat…" at bounding box center [615, 255] width 527 height 54
click at [352, 223] on input "b. A list of digital certificates that have been revoked by the issuing Certifi…" at bounding box center [352, 218] width 0 height 11
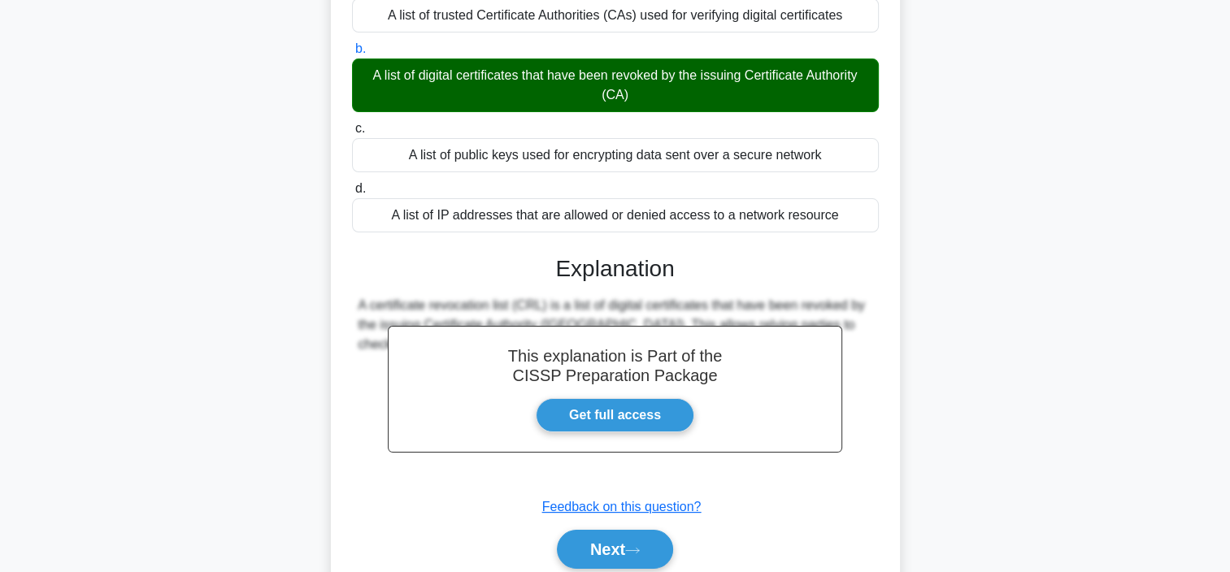
scroll to position [306, 0]
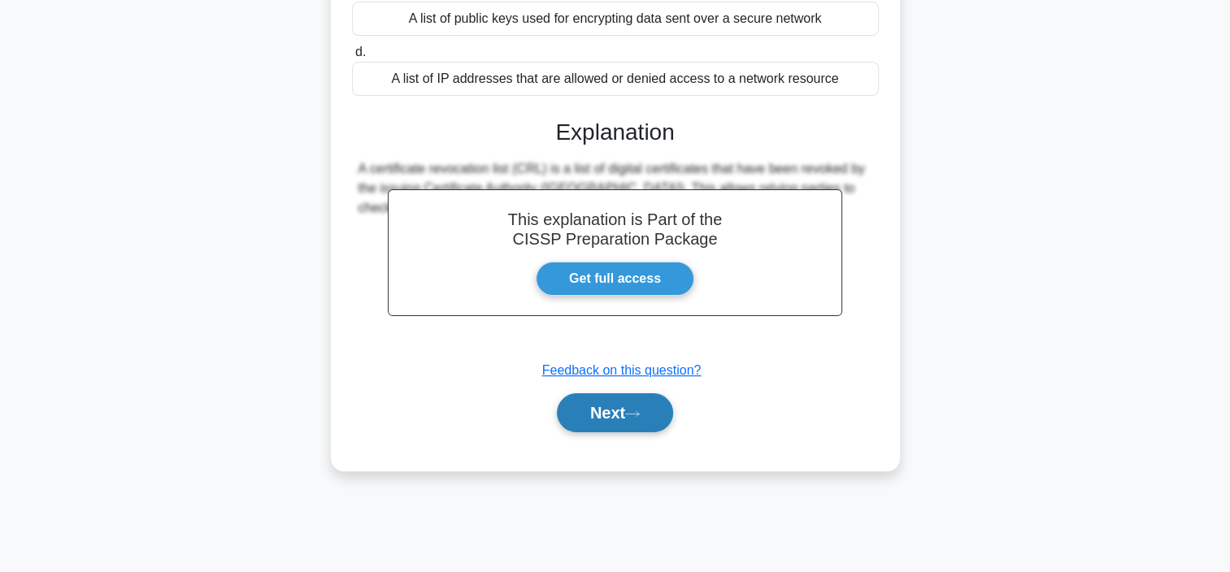
click at [603, 406] on button "Next" at bounding box center [615, 412] width 116 height 39
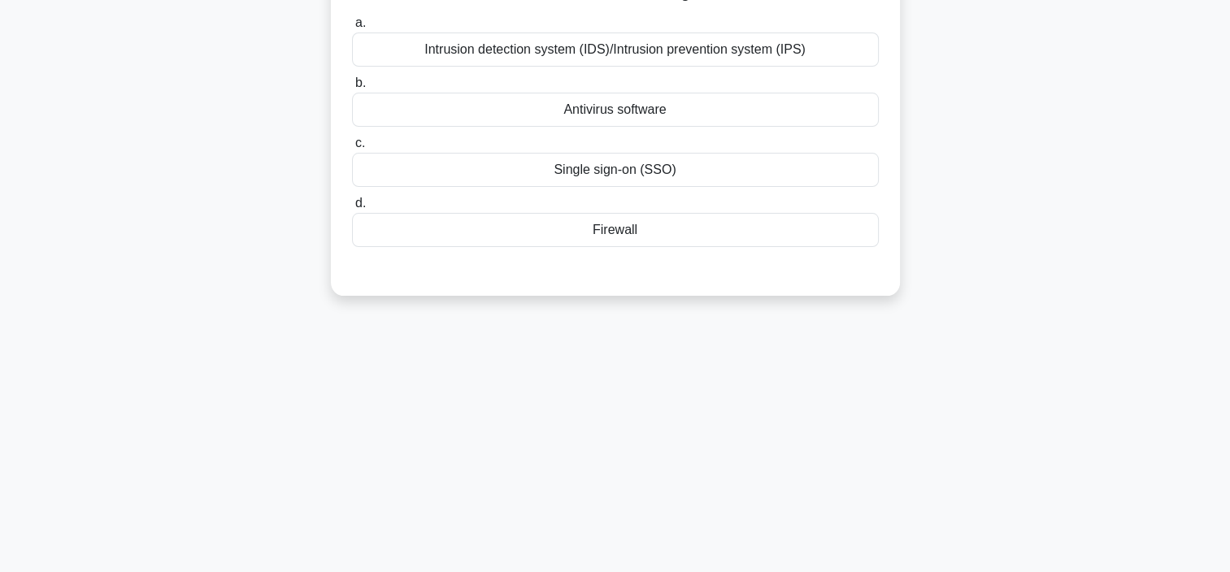
scroll to position [0, 0]
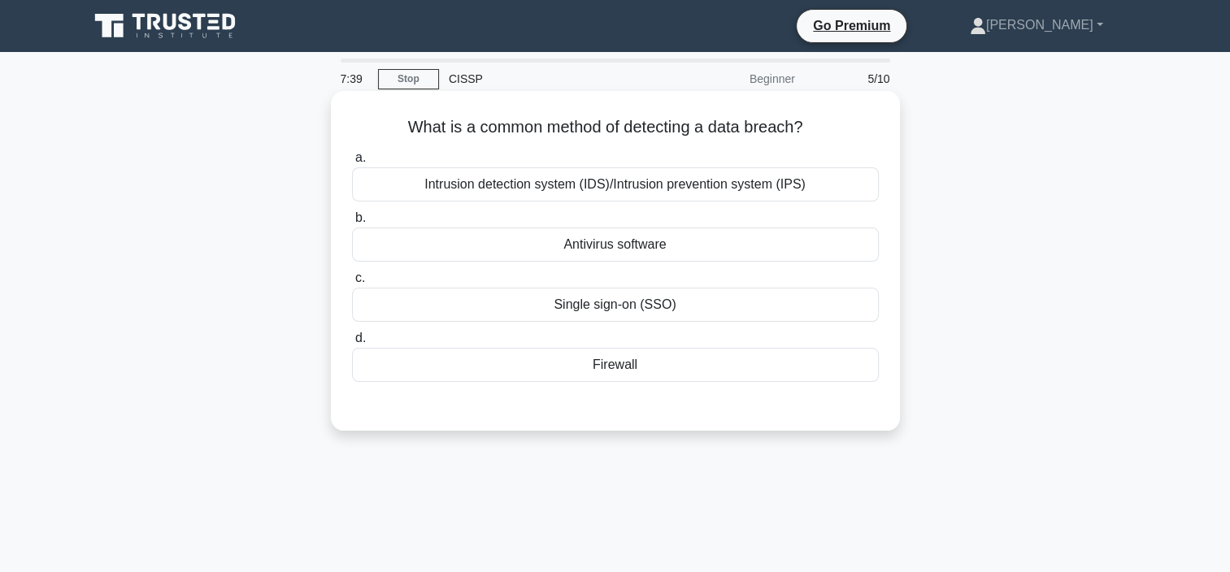
click at [632, 190] on div "Intrusion detection system (IDS)/Intrusion prevention system (IPS)" at bounding box center [615, 184] width 527 height 34
click at [352, 163] on input "a. Intrusion detection system (IDS)/Intrusion prevention system (IPS)" at bounding box center [352, 158] width 0 height 11
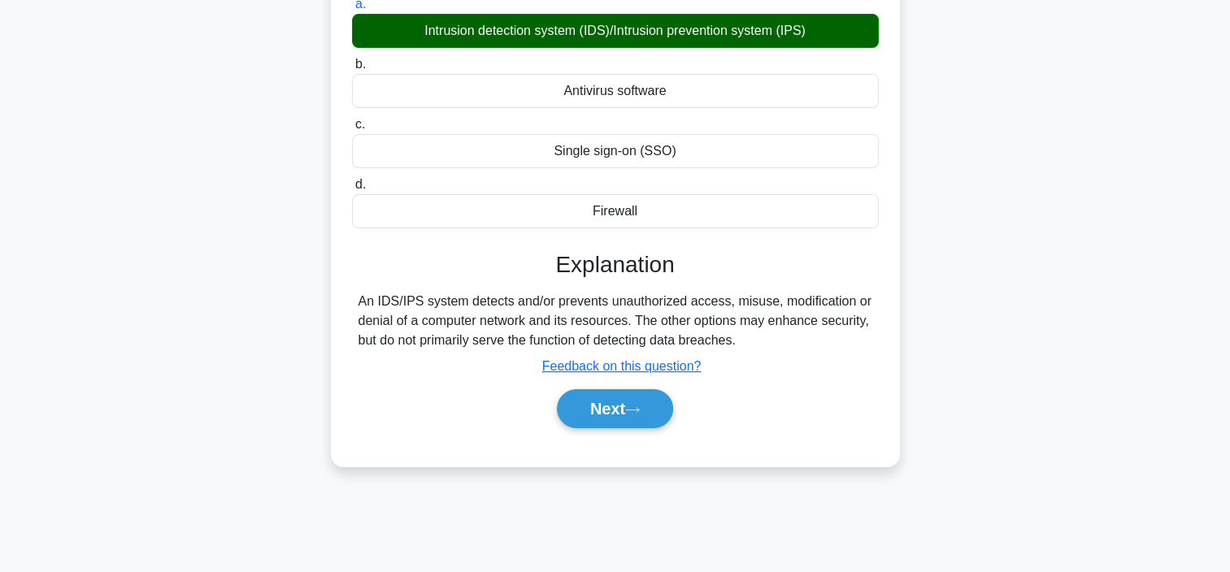
scroll to position [143, 0]
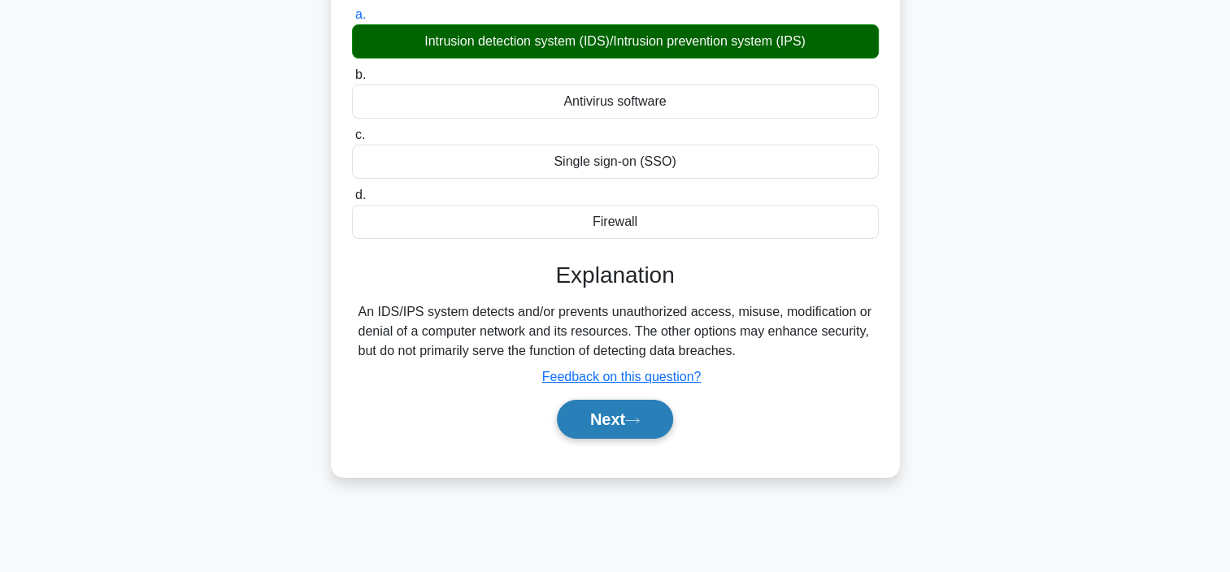
drag, startPoint x: 601, startPoint y: 423, endPoint x: 613, endPoint y: 400, distance: 25.4
click at [601, 420] on button "Next" at bounding box center [615, 419] width 116 height 39
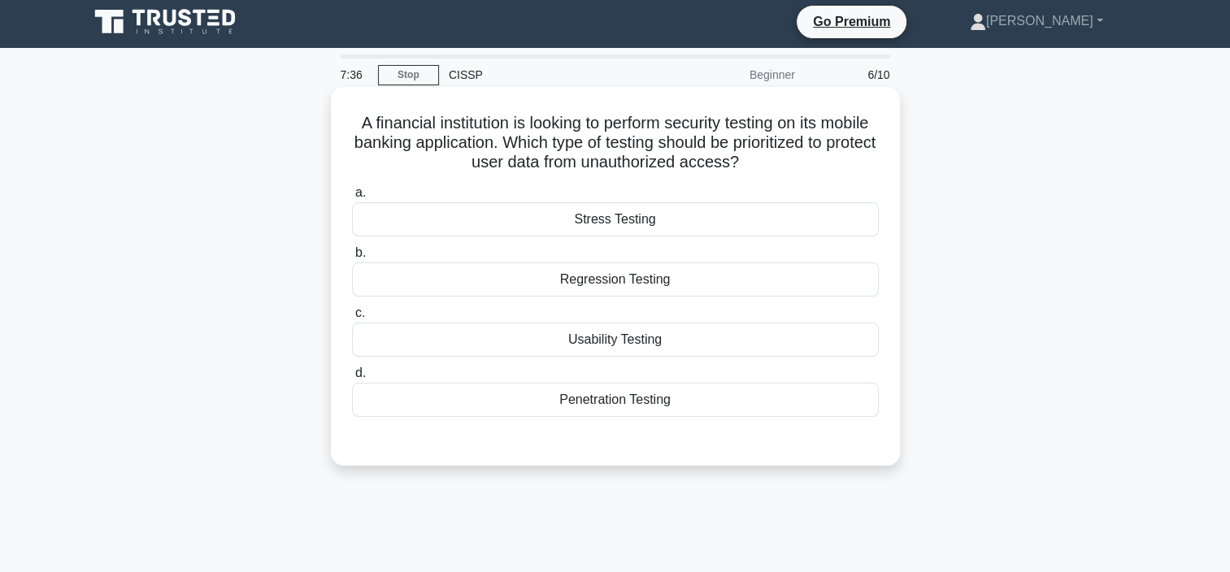
scroll to position [0, 0]
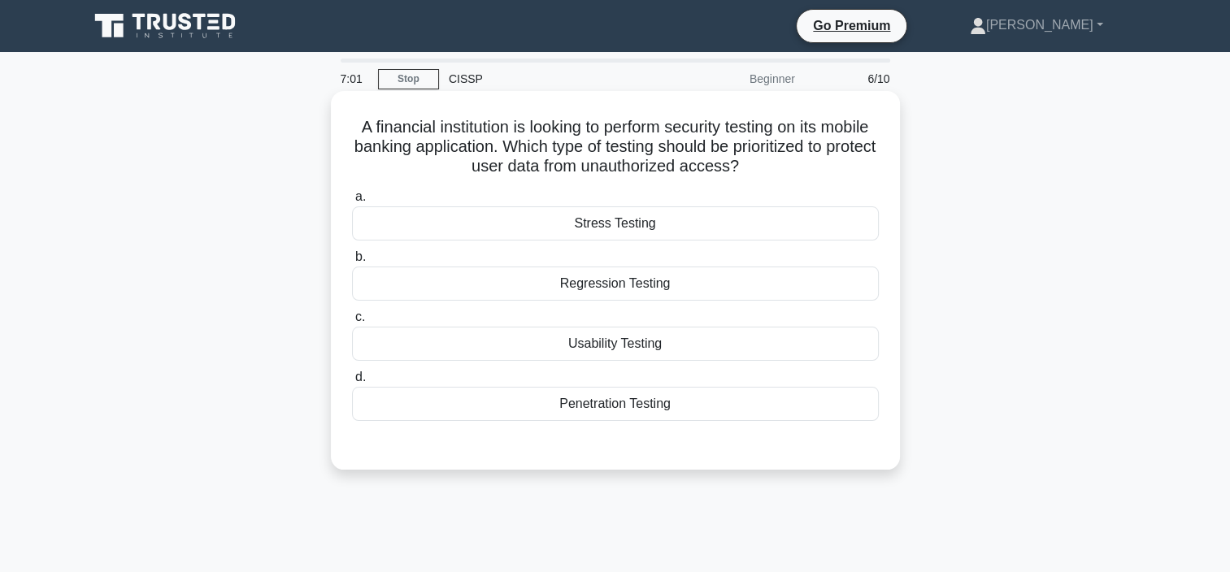
click at [643, 413] on div "Penetration Testing" at bounding box center [615, 404] width 527 height 34
click at [352, 383] on input "d. Penetration Testing" at bounding box center [352, 377] width 0 height 11
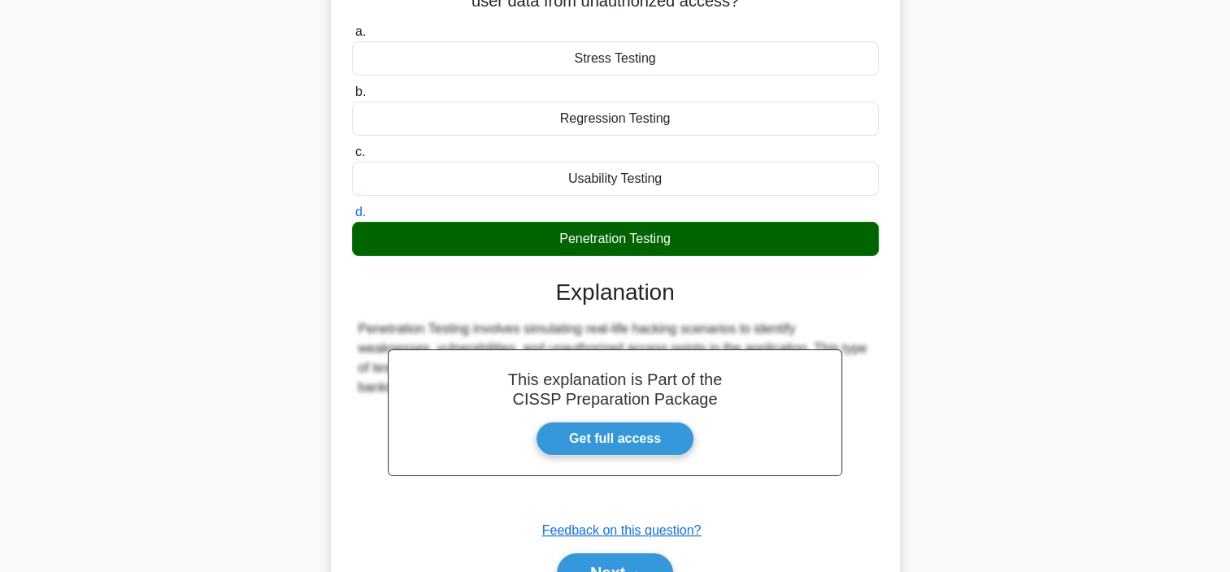
scroll to position [306, 0]
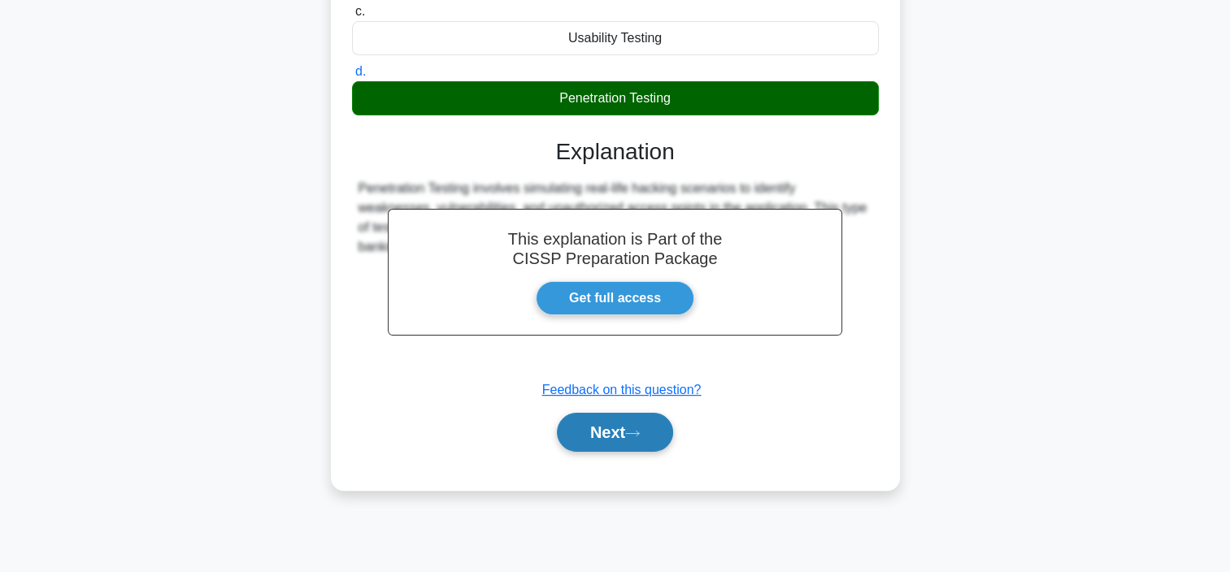
click at [646, 426] on button "Next" at bounding box center [615, 432] width 116 height 39
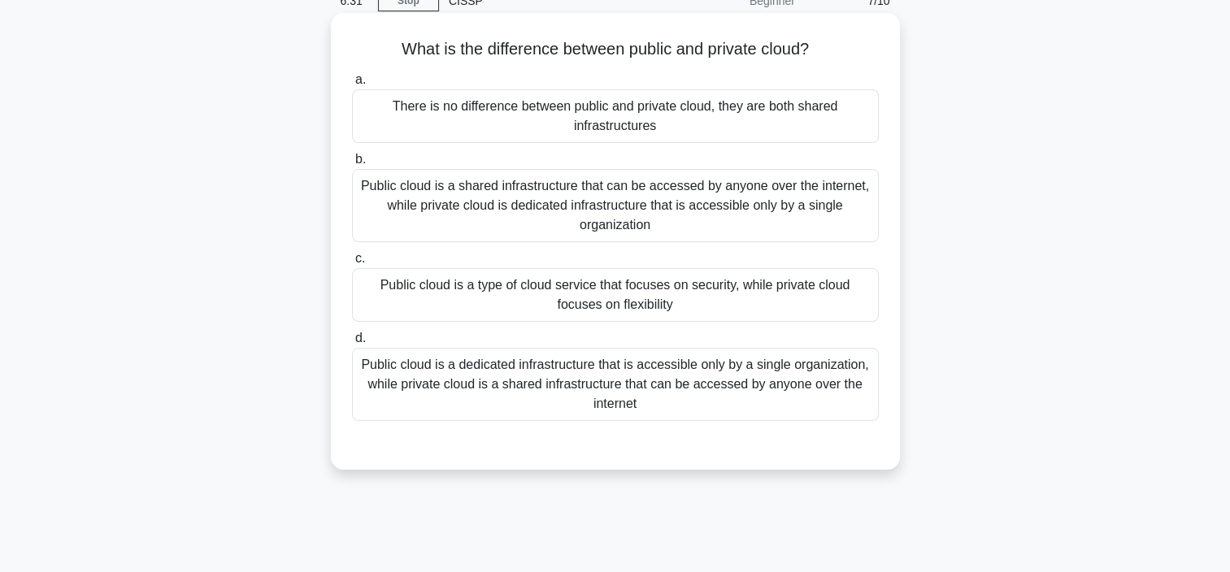
scroll to position [0, 0]
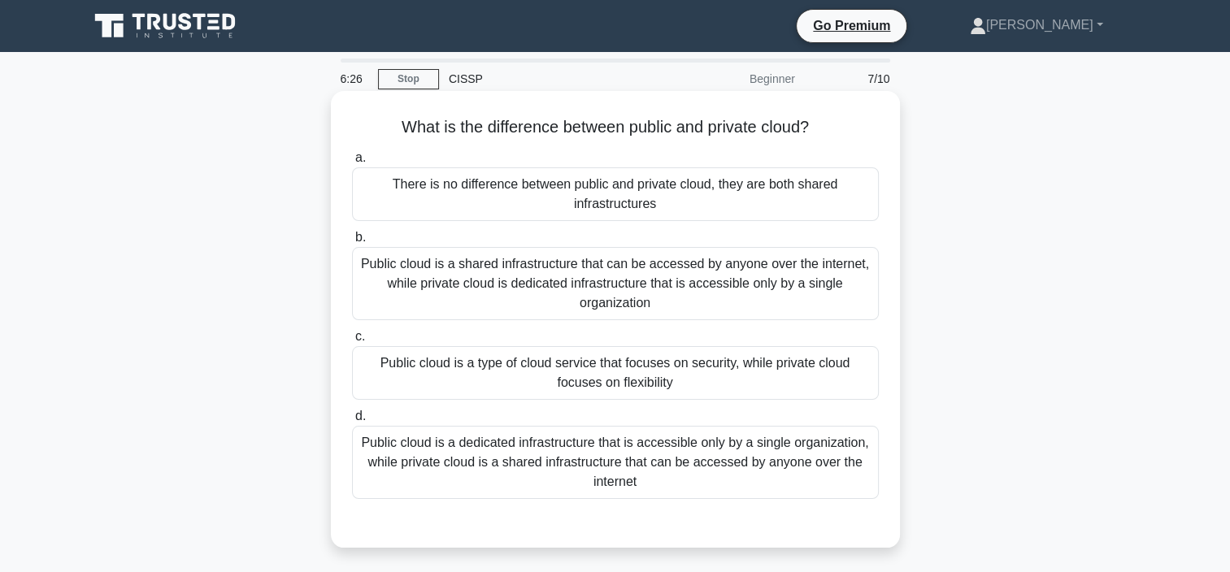
click at [622, 289] on div "Public cloud is a shared infrastructure that can be accessed by anyone over the…" at bounding box center [615, 283] width 527 height 73
click at [352, 243] on input "b. Public cloud is a shared infrastructure that can be accessed by anyone over …" at bounding box center [352, 237] width 0 height 11
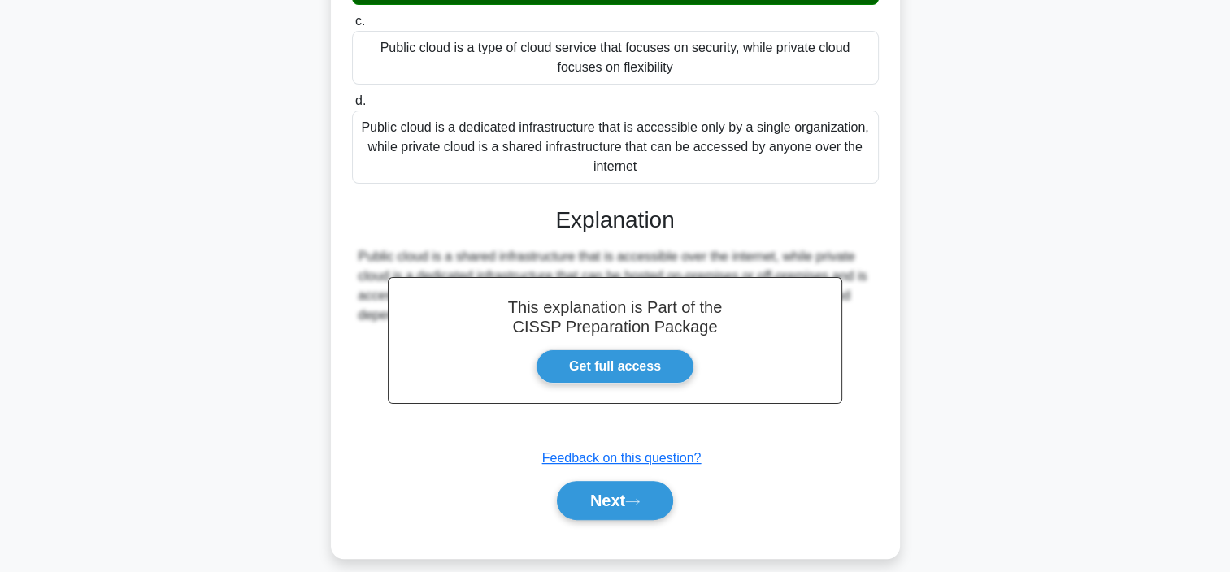
scroll to position [332, 0]
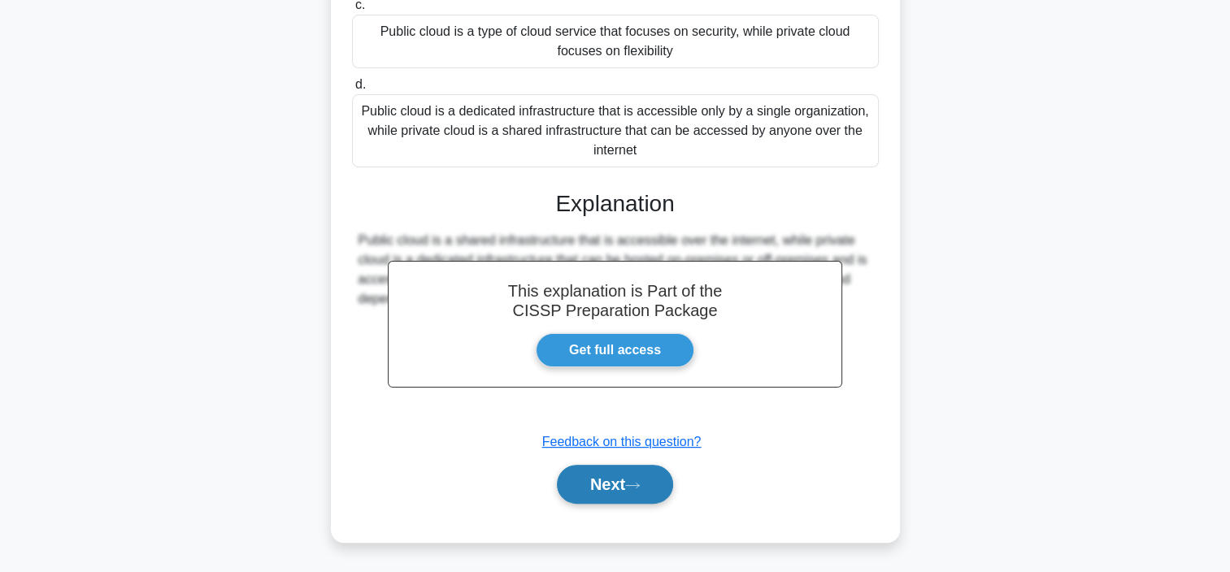
click at [592, 480] on button "Next" at bounding box center [615, 484] width 116 height 39
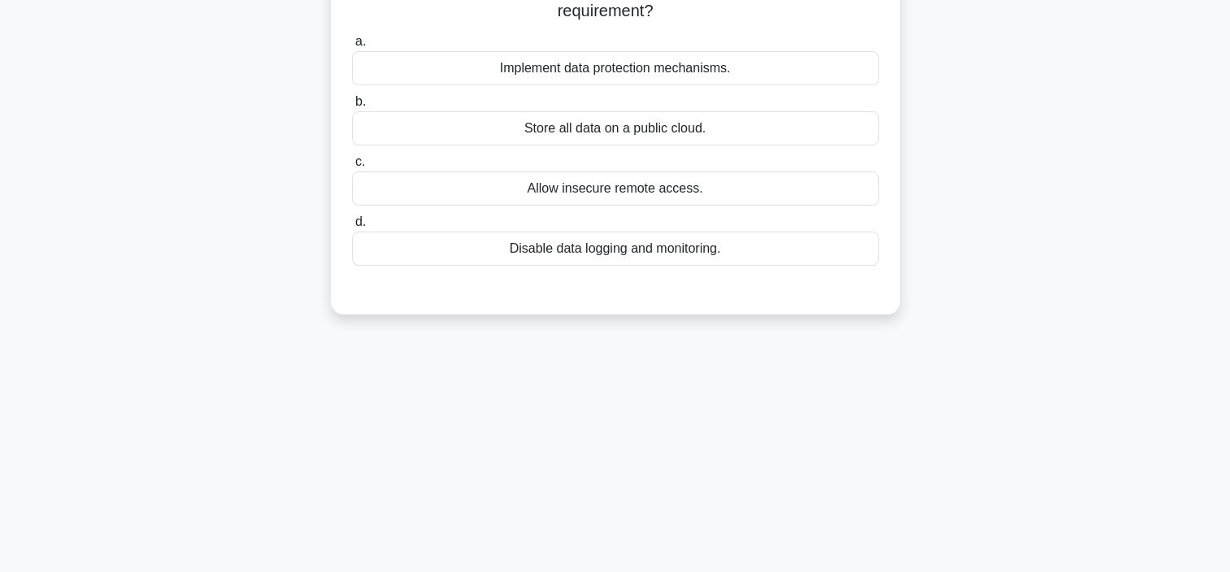
scroll to position [0, 0]
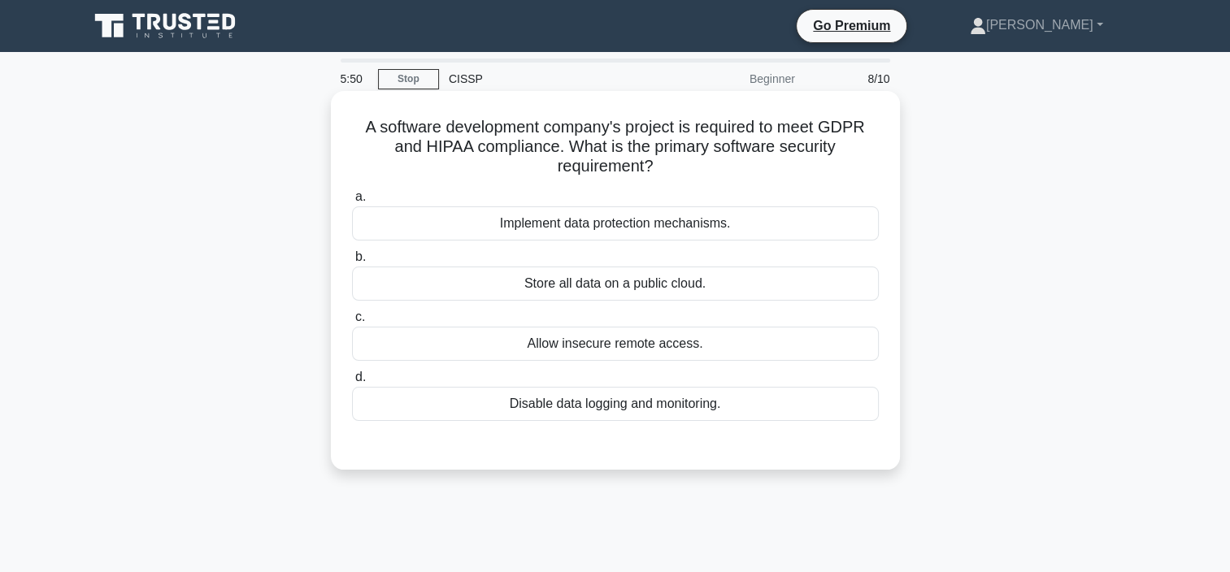
click at [521, 224] on div "Implement data protection mechanisms." at bounding box center [615, 223] width 527 height 34
click at [352, 202] on input "a. Implement data protection mechanisms." at bounding box center [352, 197] width 0 height 11
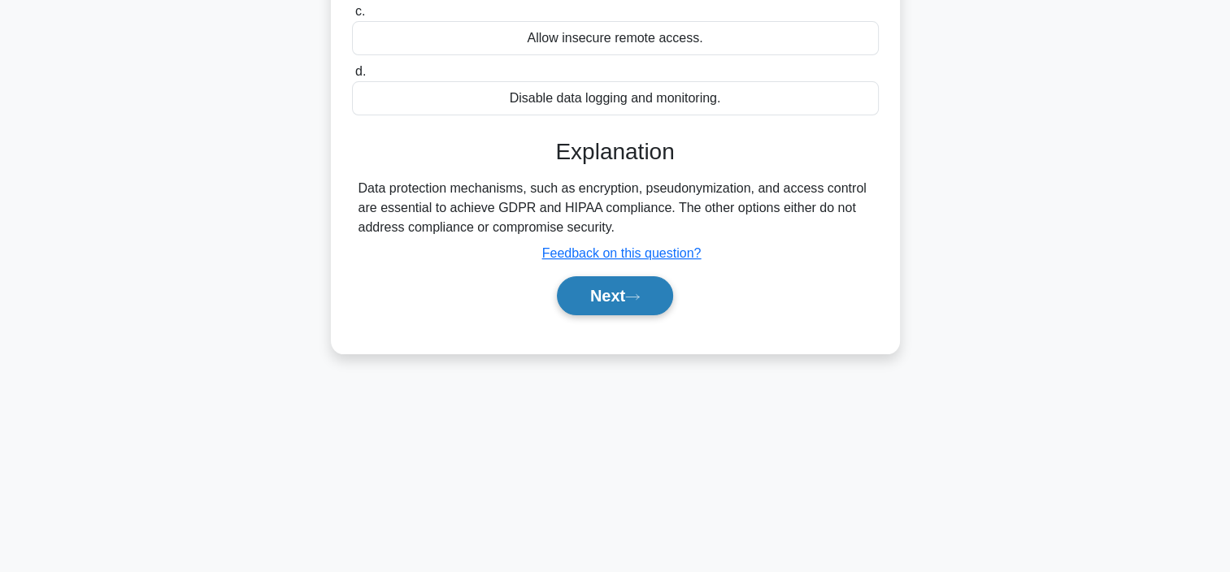
scroll to position [306, 0]
click at [601, 306] on button "Next" at bounding box center [615, 295] width 116 height 39
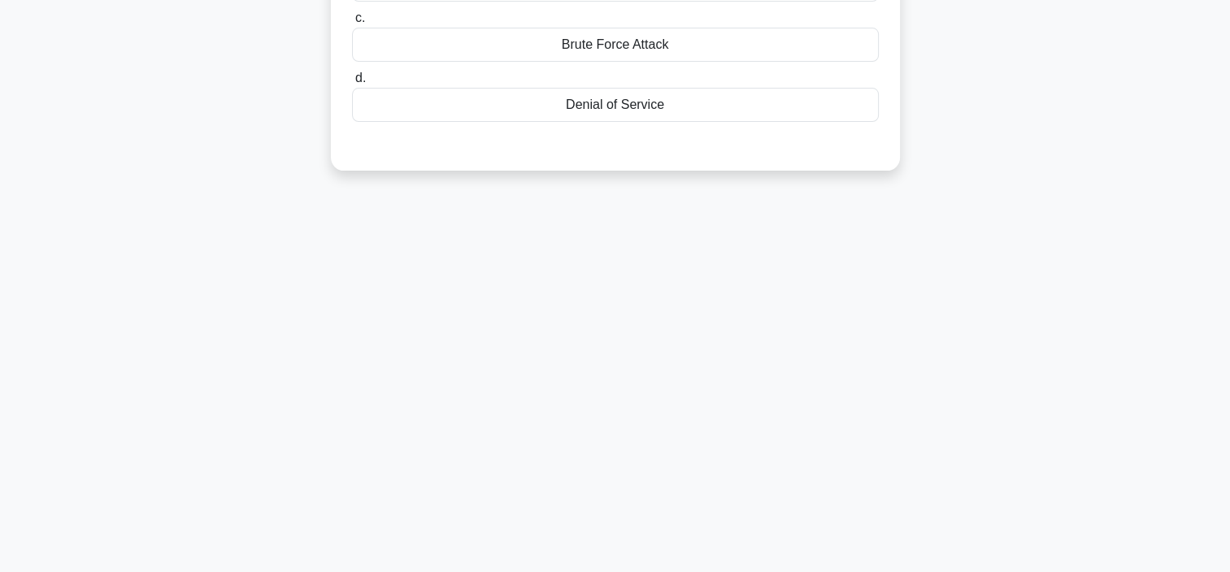
scroll to position [0, 0]
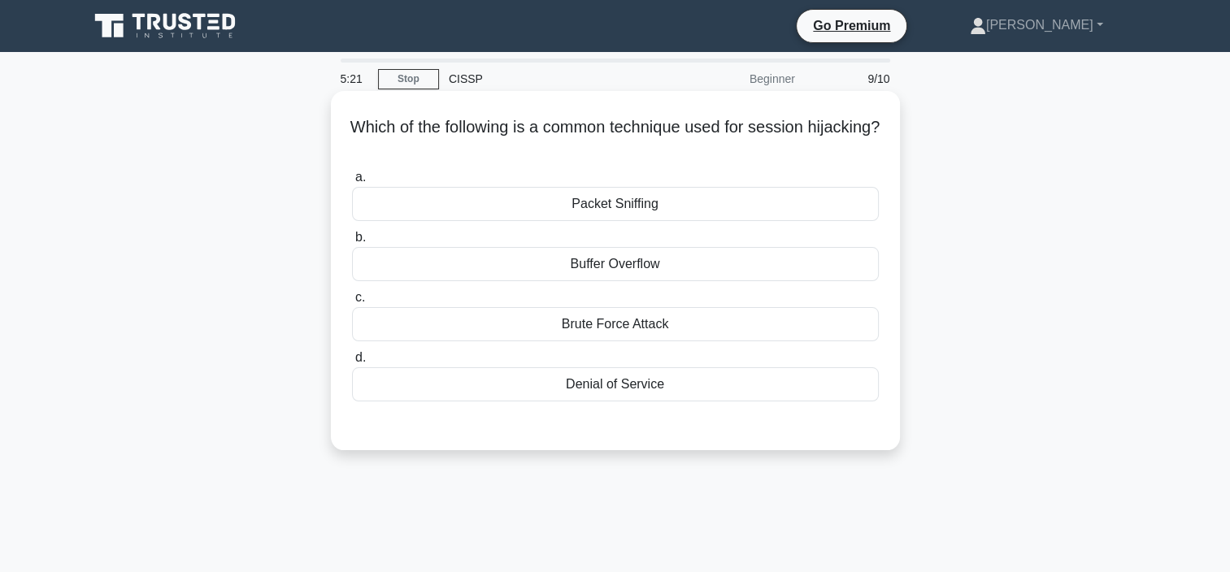
click at [595, 207] on div "Packet Sniffing" at bounding box center [615, 204] width 527 height 34
click at [352, 183] on input "a. Packet Sniffing" at bounding box center [352, 177] width 0 height 11
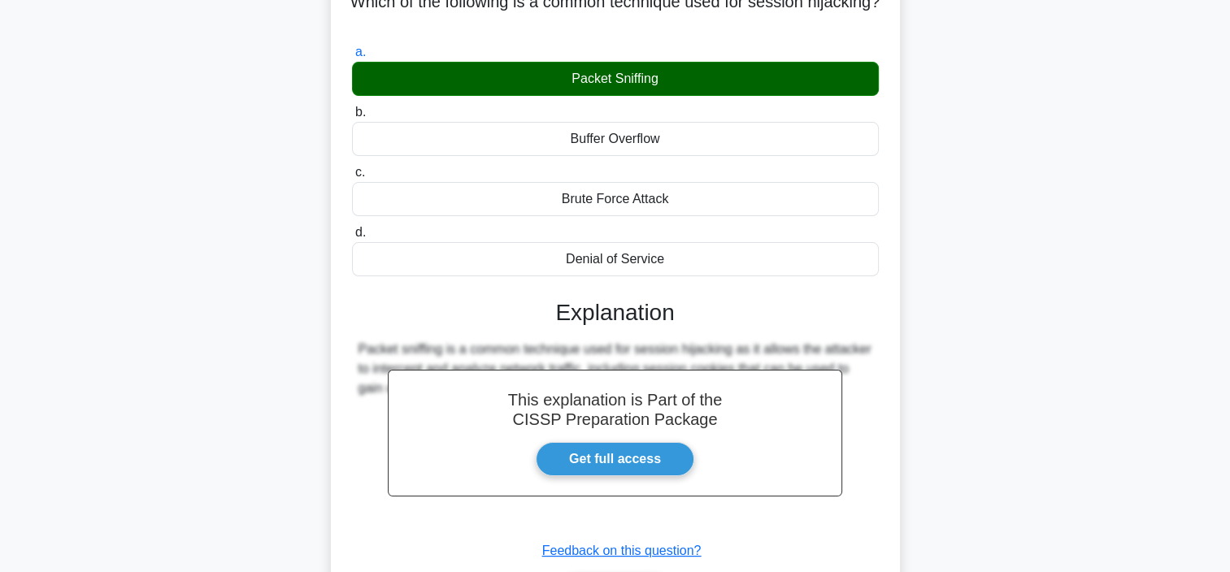
scroll to position [306, 0]
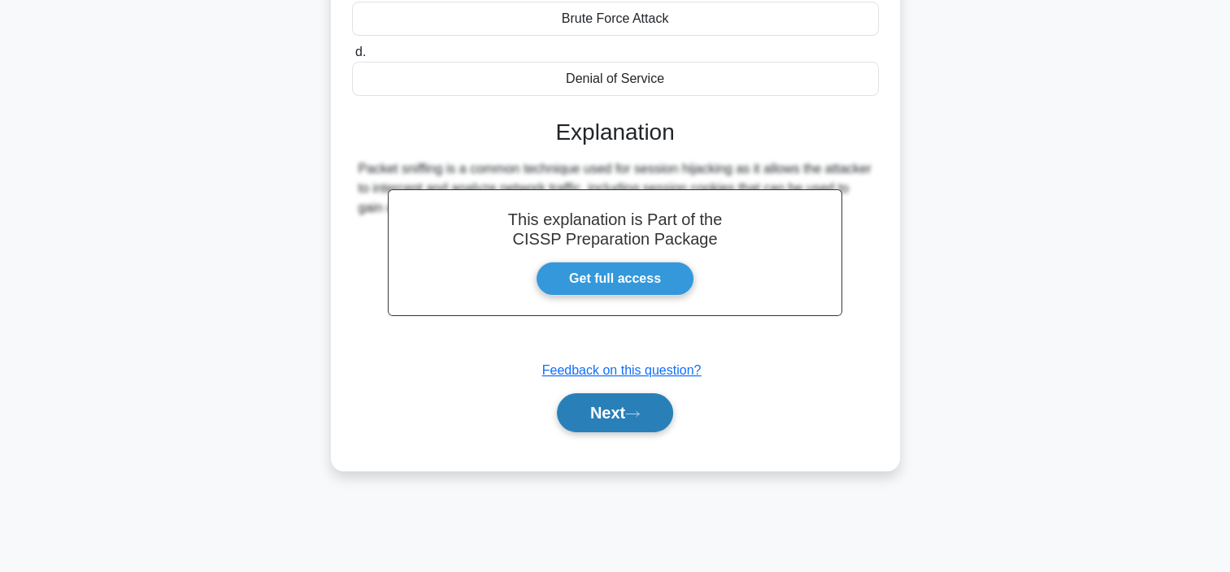
click at [640, 415] on icon at bounding box center [632, 414] width 15 height 9
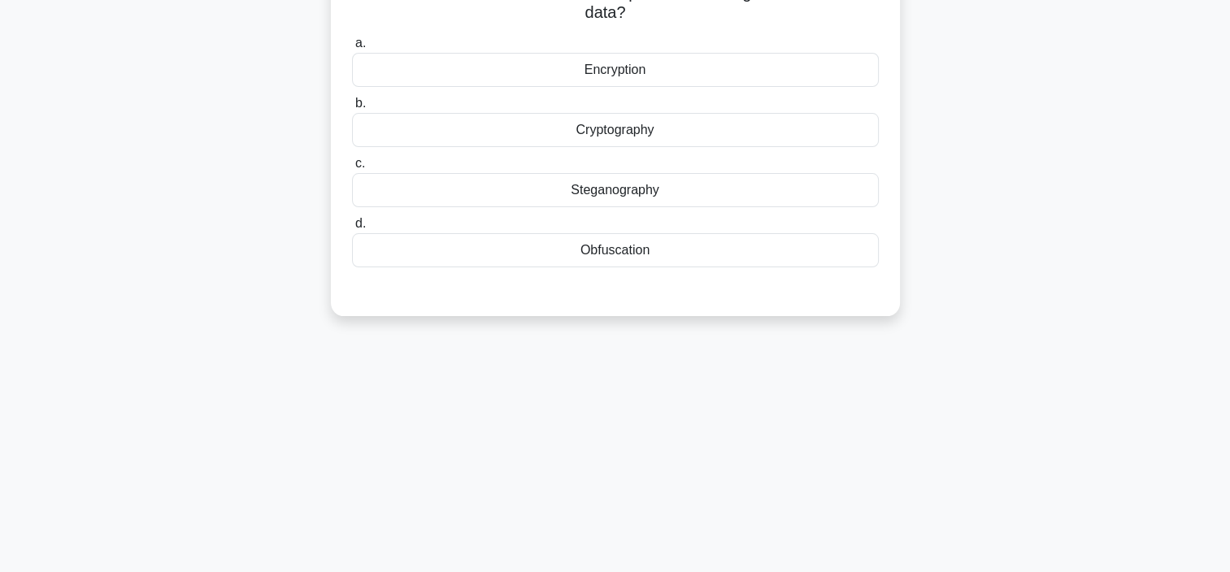
scroll to position [0, 0]
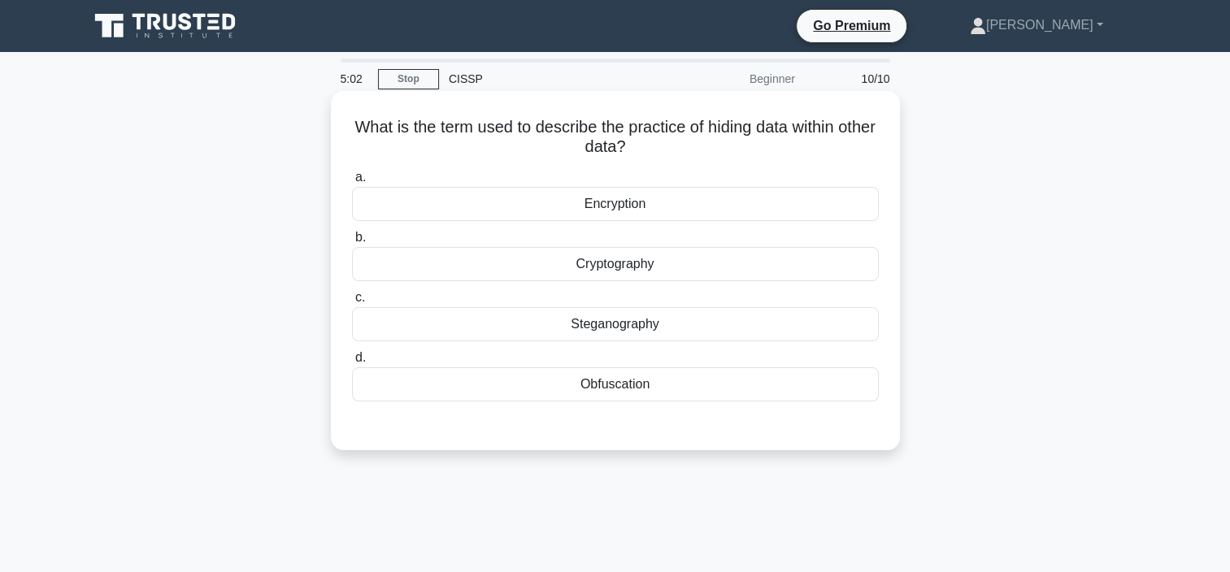
drag, startPoint x: 566, startPoint y: 322, endPoint x: 605, endPoint y: 327, distance: 40.1
click at [566, 322] on div "Steganography" at bounding box center [615, 324] width 527 height 34
click at [352, 303] on input "c. Steganography" at bounding box center [352, 298] width 0 height 11
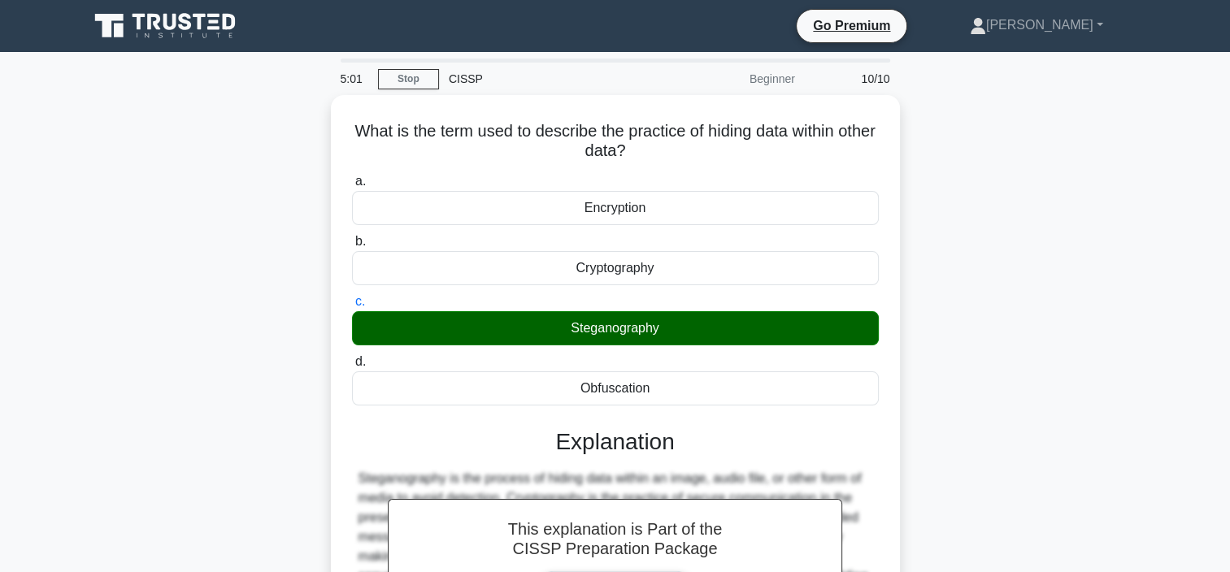
scroll to position [306, 0]
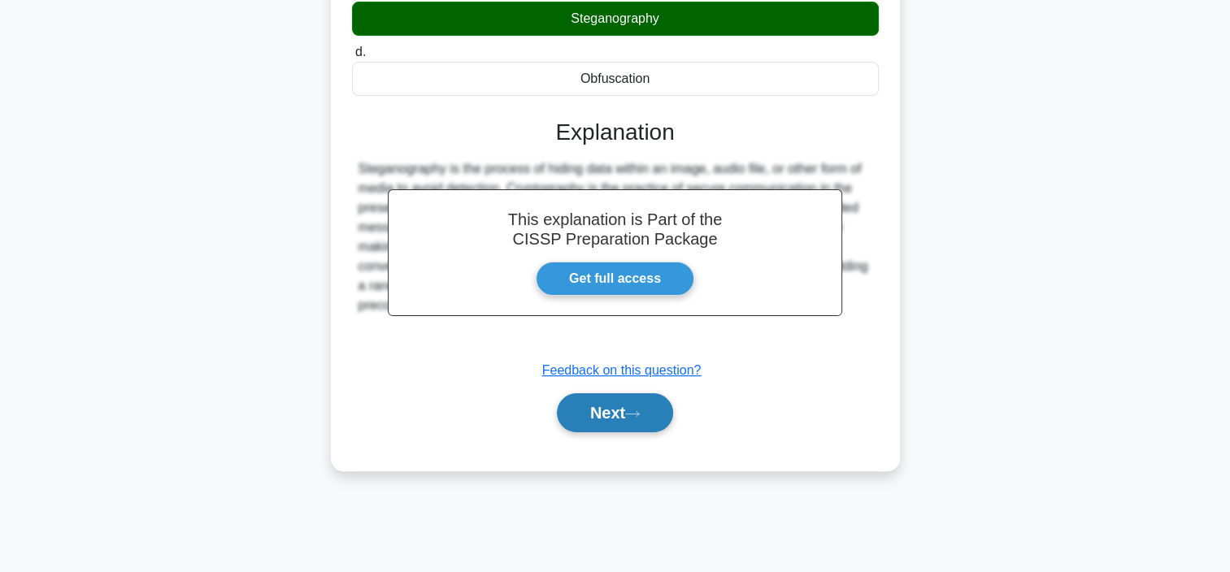
click at [630, 420] on button "Next" at bounding box center [615, 412] width 116 height 39
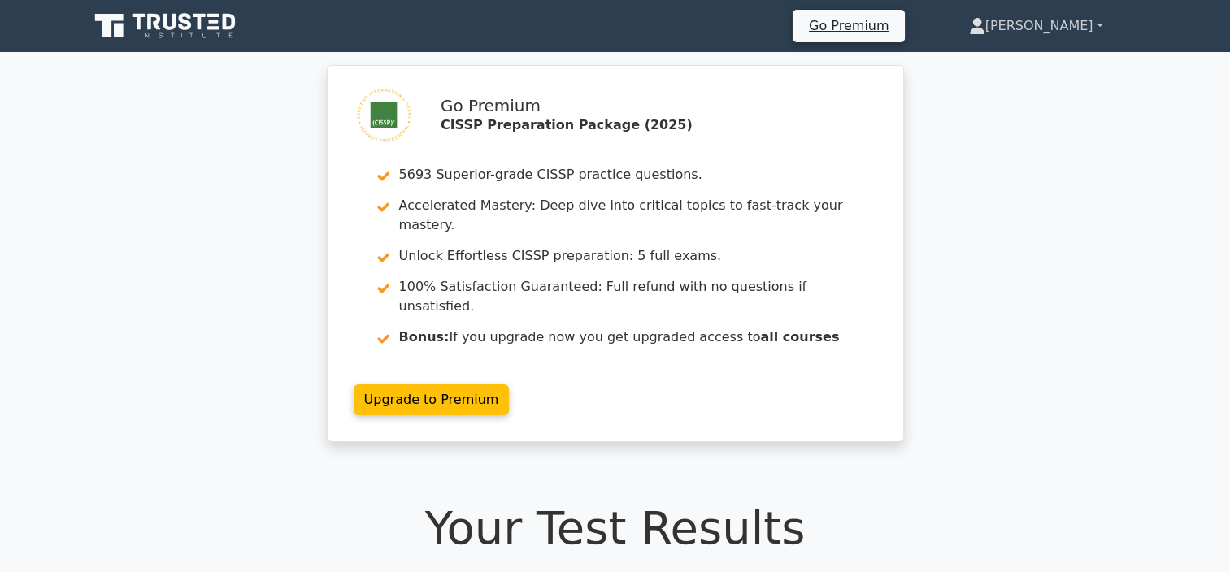
click at [1089, 37] on link "[PERSON_NAME]" at bounding box center [1036, 26] width 212 height 33
click at [1016, 64] on link "Profile" at bounding box center [995, 64] width 128 height 26
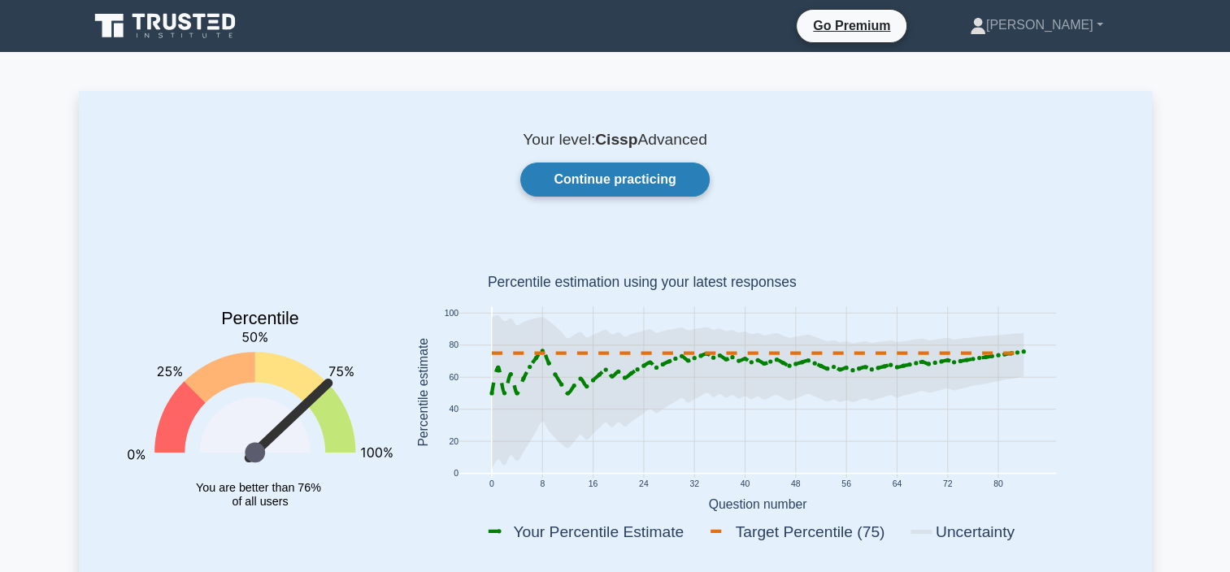
click at [631, 184] on link "Continue practicing" at bounding box center [614, 180] width 189 height 34
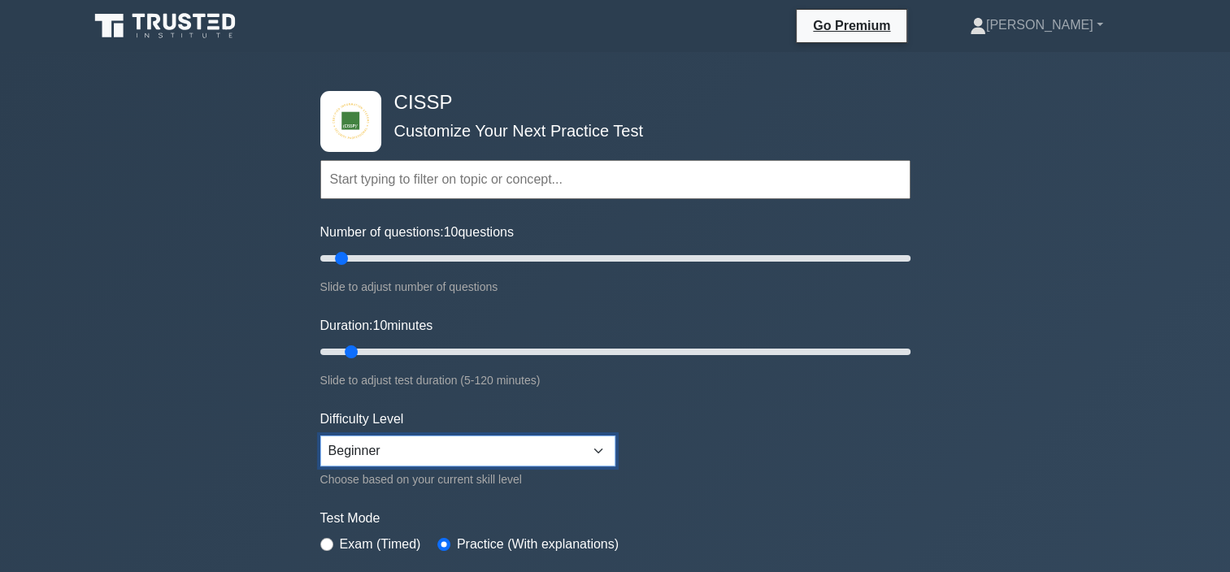
click at [603, 458] on select "Beginner Intermediate Expert" at bounding box center [467, 451] width 295 height 31
select select "expert"
click at [320, 436] on select "Beginner Intermediate Expert" at bounding box center [467, 451] width 295 height 31
drag, startPoint x: 713, startPoint y: 490, endPoint x: 740, endPoint y: 487, distance: 27.8
click at [714, 489] on form "Topics Security and Risk Management Asset Security Security Architecture and En…" at bounding box center [615, 362] width 590 height 502
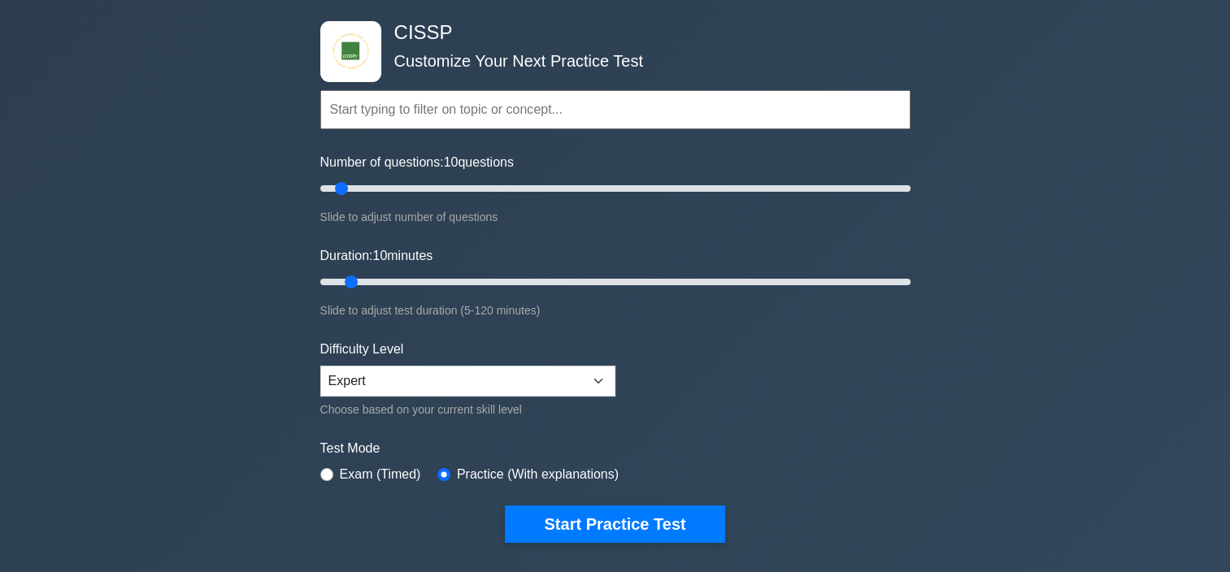
scroll to position [163, 0]
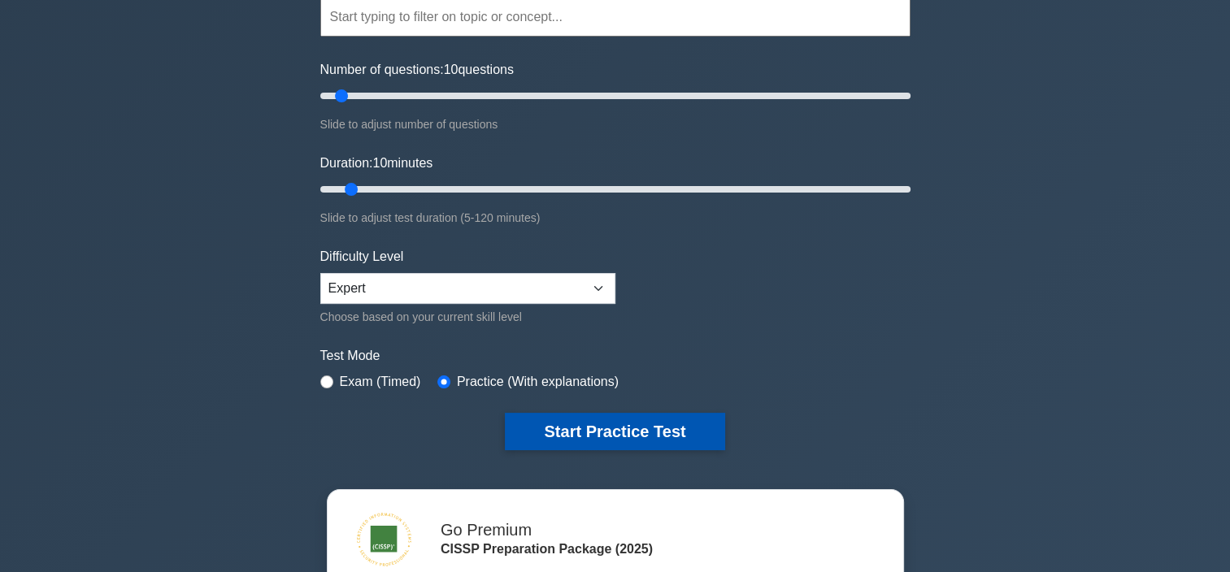
click at [646, 429] on button "Start Practice Test" at bounding box center [614, 431] width 219 height 37
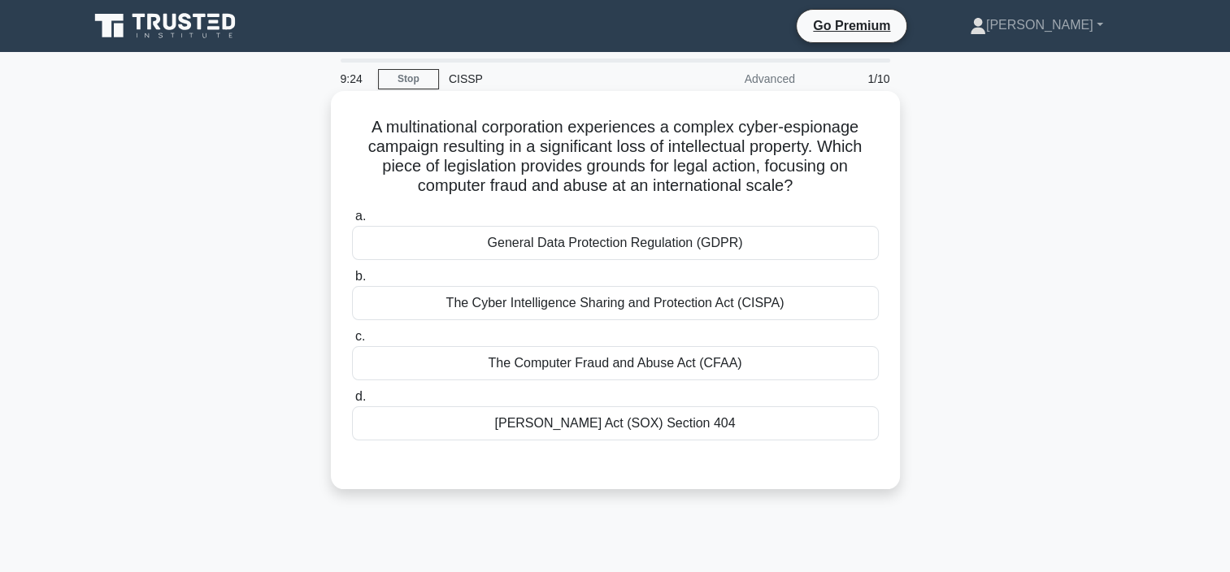
drag, startPoint x: 598, startPoint y: 366, endPoint x: 621, endPoint y: 363, distance: 22.9
click at [598, 365] on div "The Computer Fraud and Abuse Act (CFAA)" at bounding box center [615, 363] width 527 height 34
click at [352, 342] on input "c. The Computer Fraud and Abuse Act (CFAA)" at bounding box center [352, 337] width 0 height 11
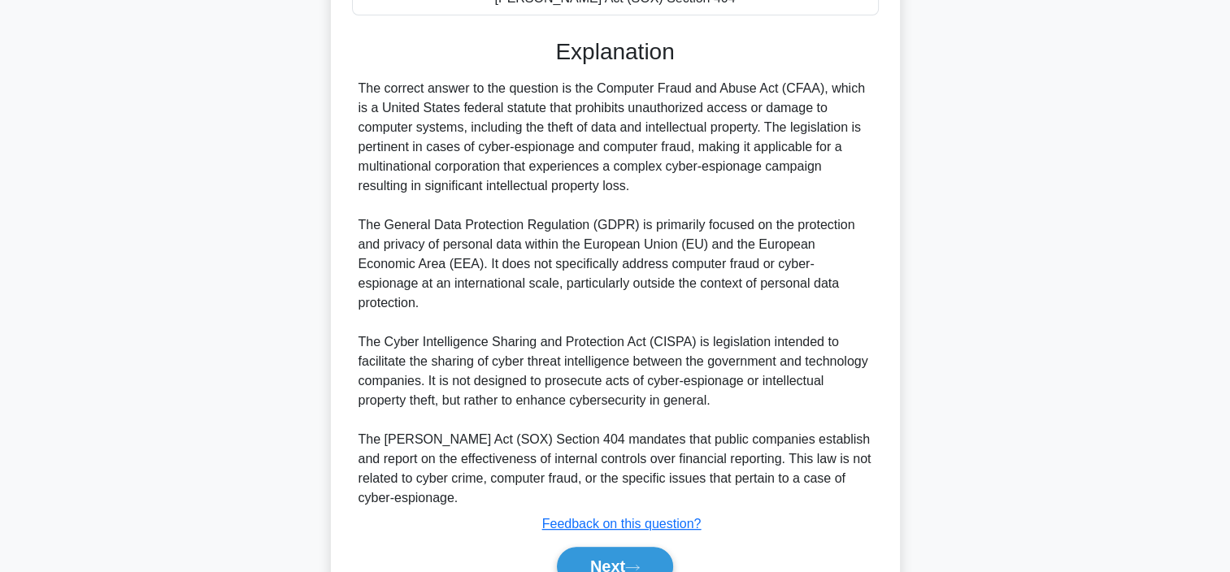
scroll to position [488, 0]
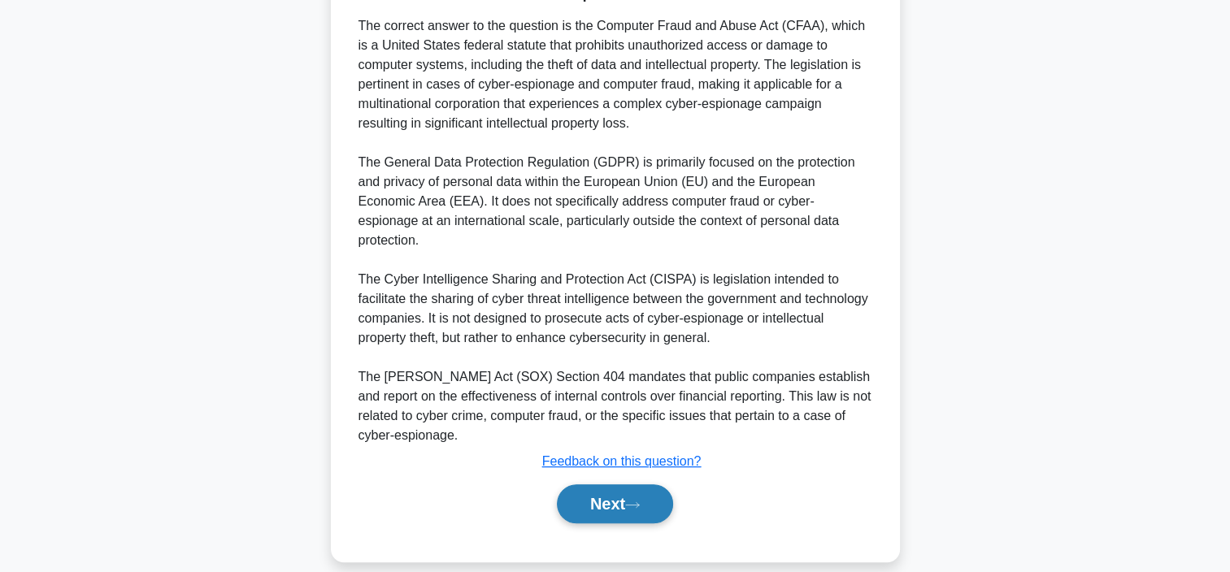
click at [602, 484] on button "Next" at bounding box center [615, 503] width 116 height 39
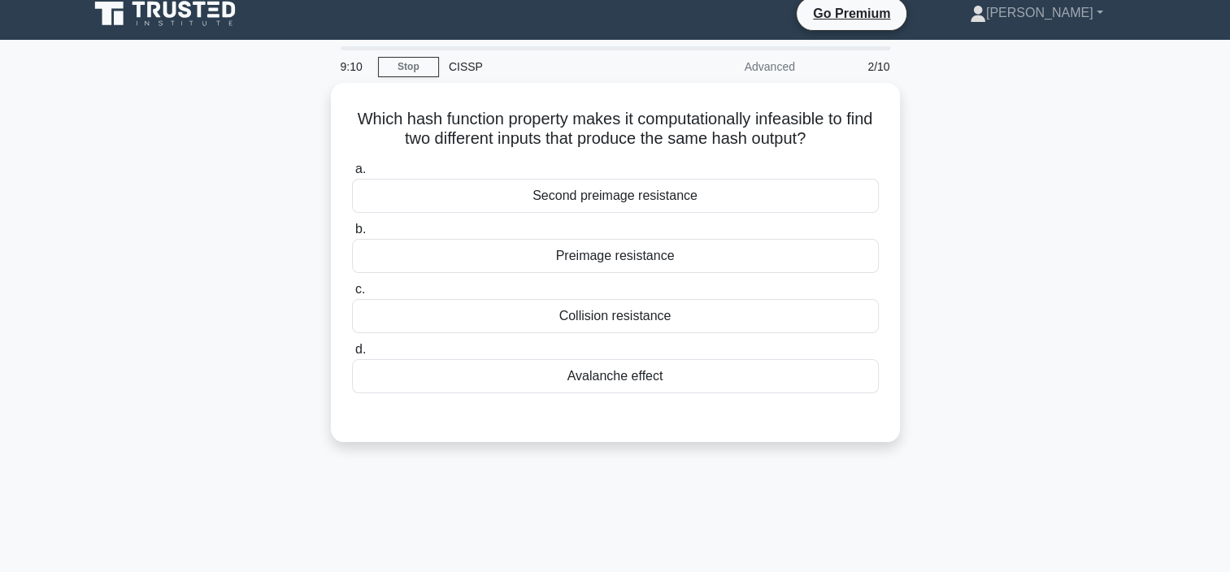
scroll to position [0, 0]
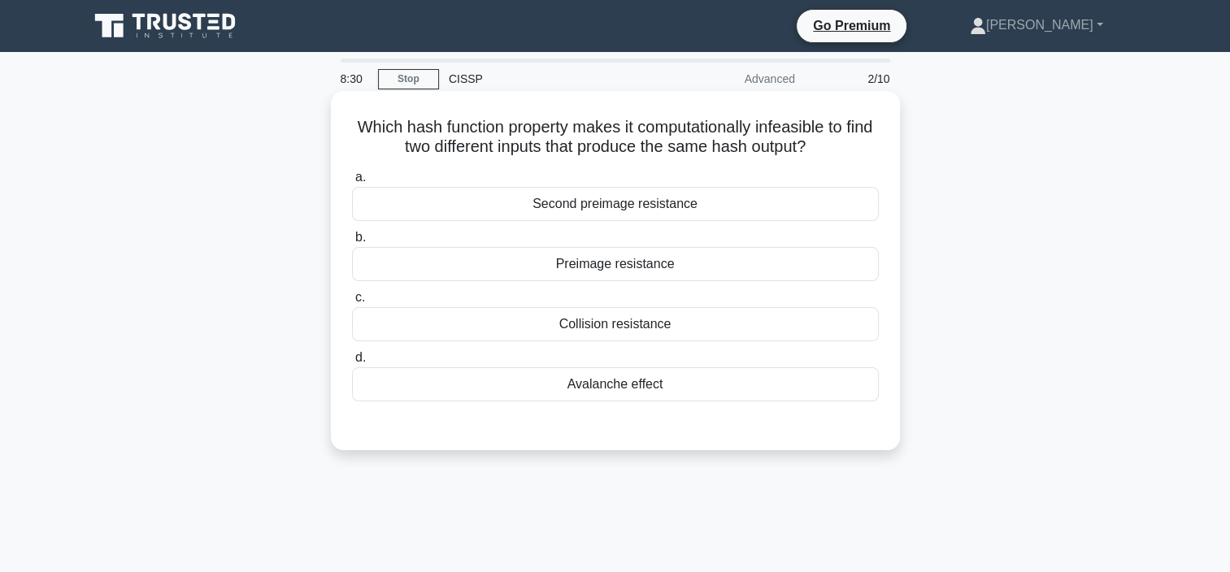
click at [608, 328] on div "Collision resistance" at bounding box center [615, 324] width 527 height 34
click at [352, 303] on input "c. Collision resistance" at bounding box center [352, 298] width 0 height 11
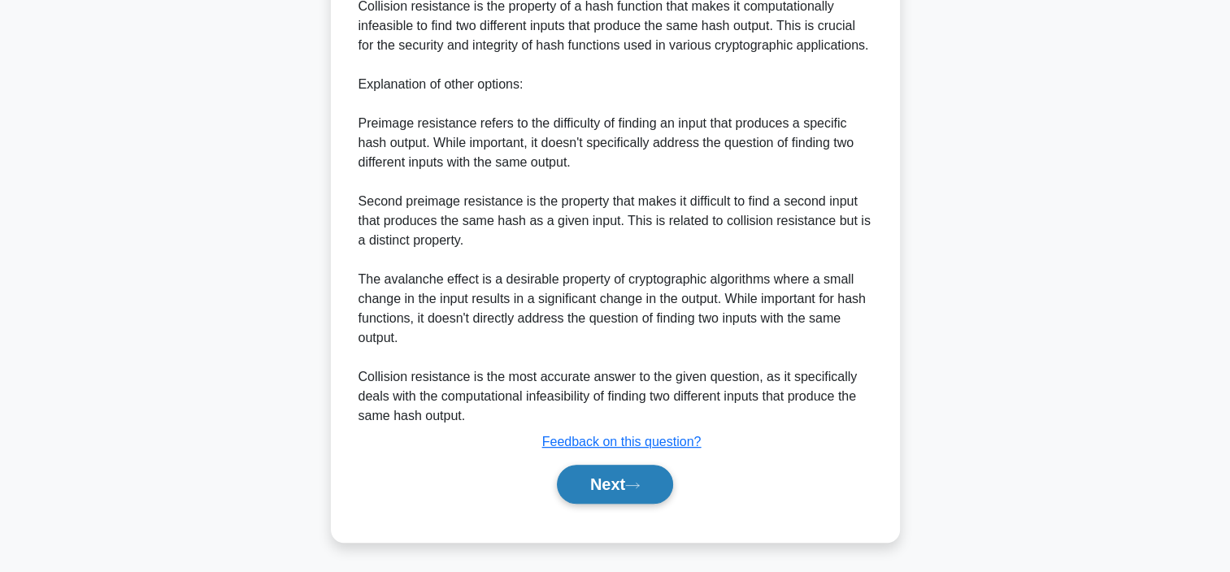
click at [616, 485] on button "Next" at bounding box center [615, 484] width 116 height 39
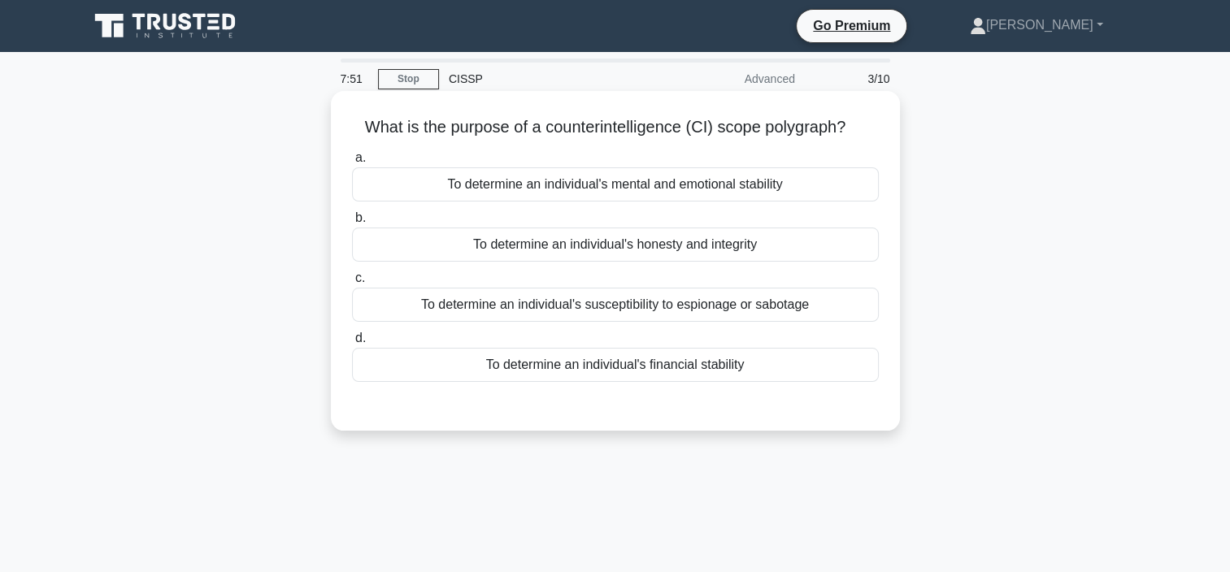
click at [696, 247] on div "To determine an individual's honesty and integrity" at bounding box center [615, 245] width 527 height 34
click at [352, 223] on input "b. To determine an individual's honesty and integrity" at bounding box center [352, 218] width 0 height 11
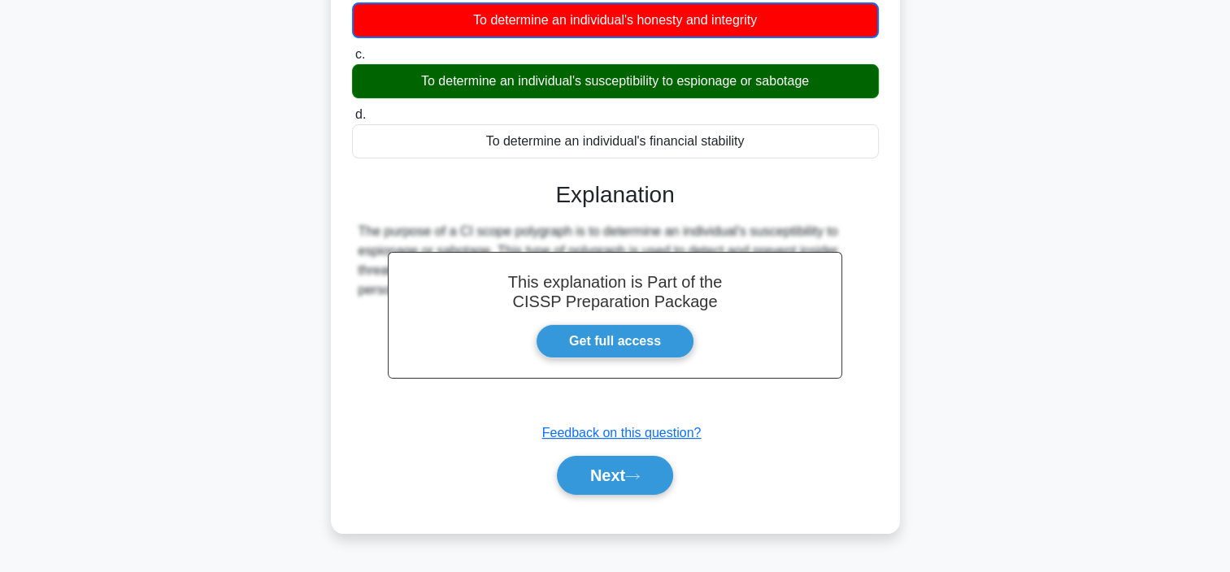
scroll to position [244, 0]
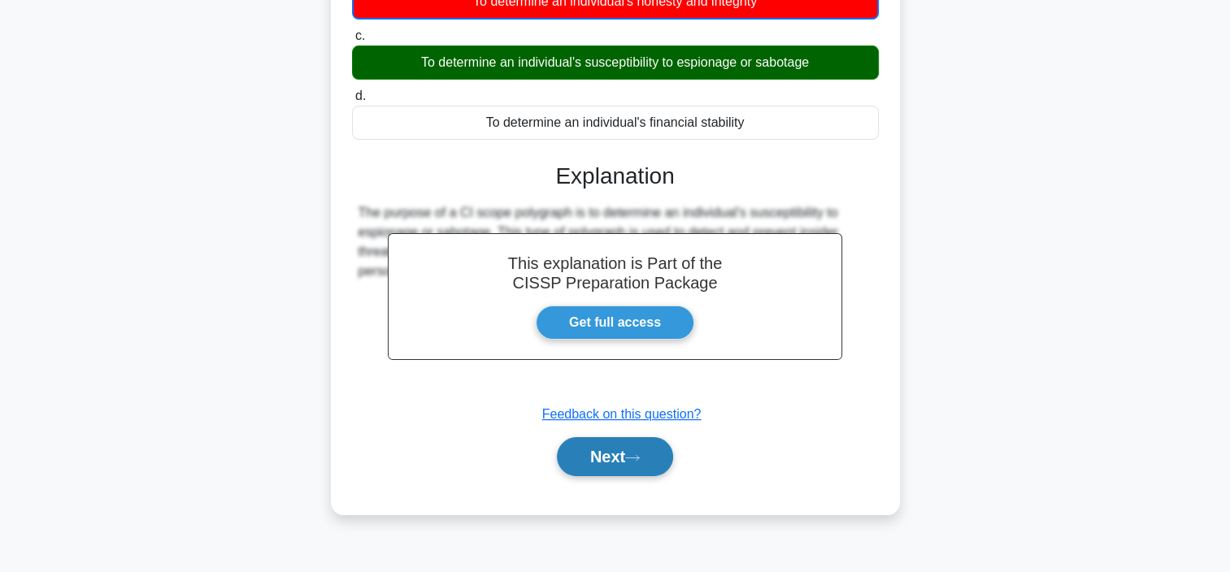
click at [624, 461] on button "Next" at bounding box center [615, 456] width 116 height 39
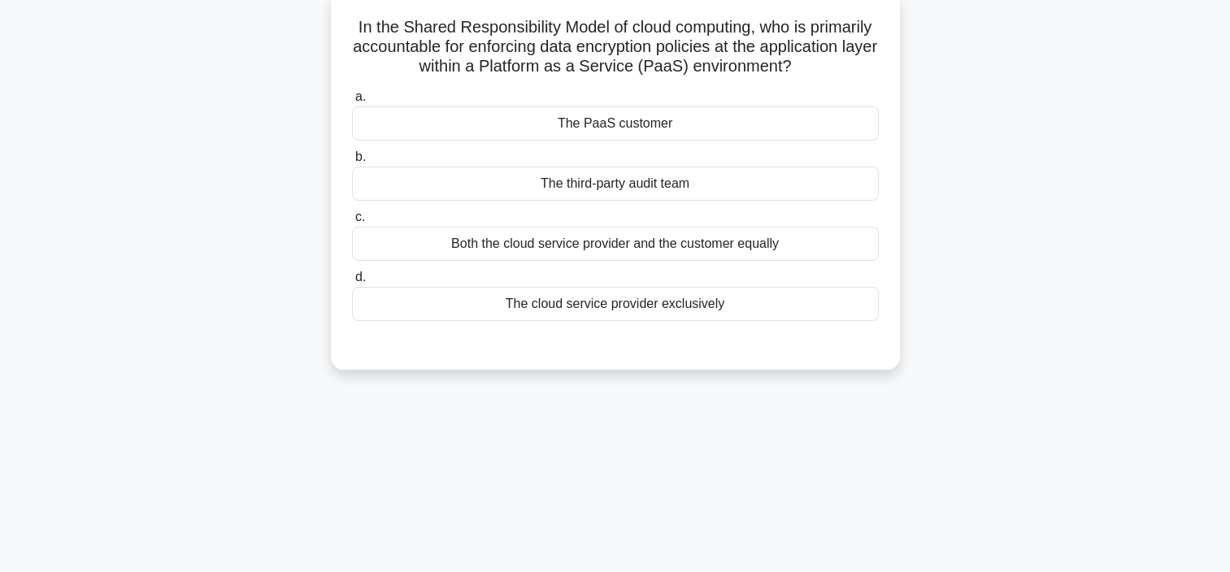
scroll to position [0, 0]
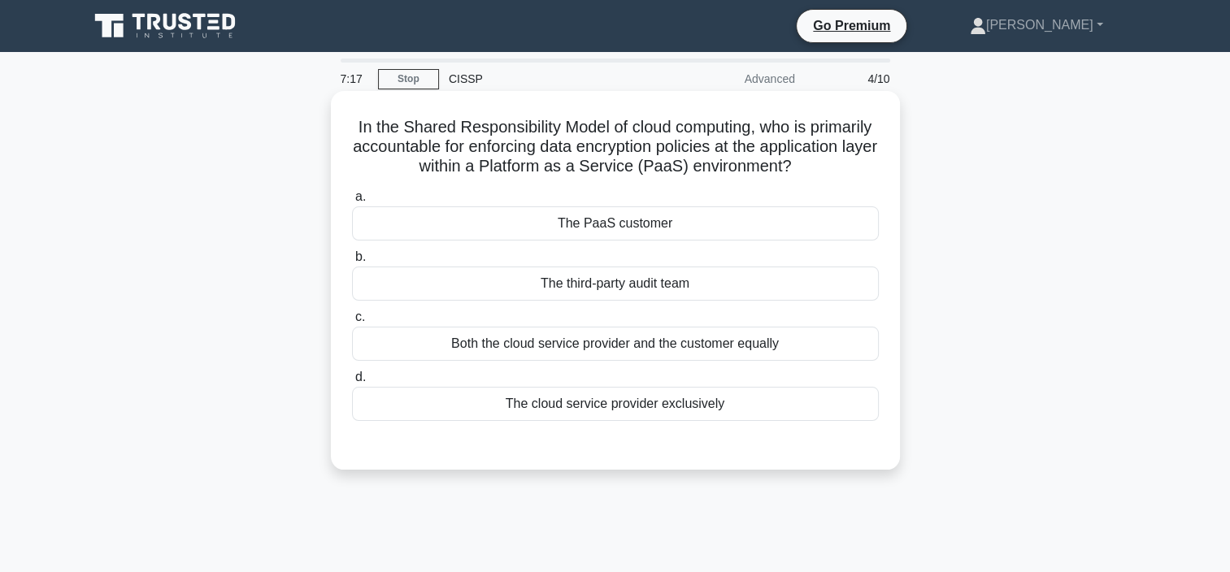
click at [605, 216] on div "The PaaS customer" at bounding box center [615, 223] width 527 height 34
click at [352, 202] on input "a. The PaaS customer" at bounding box center [352, 197] width 0 height 11
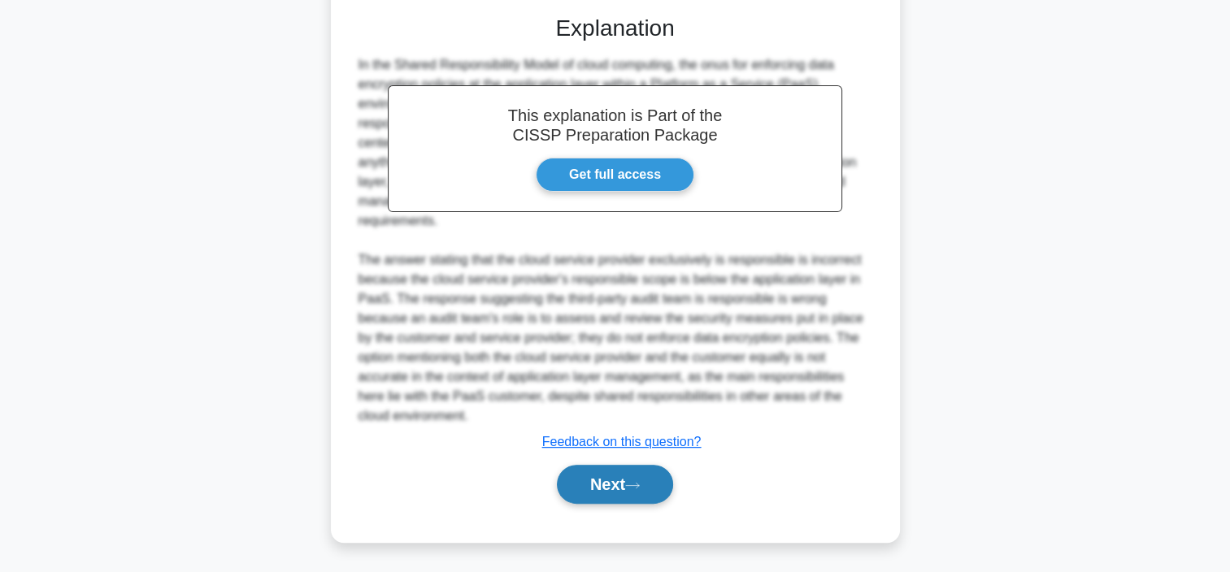
click at [598, 481] on button "Next" at bounding box center [615, 484] width 116 height 39
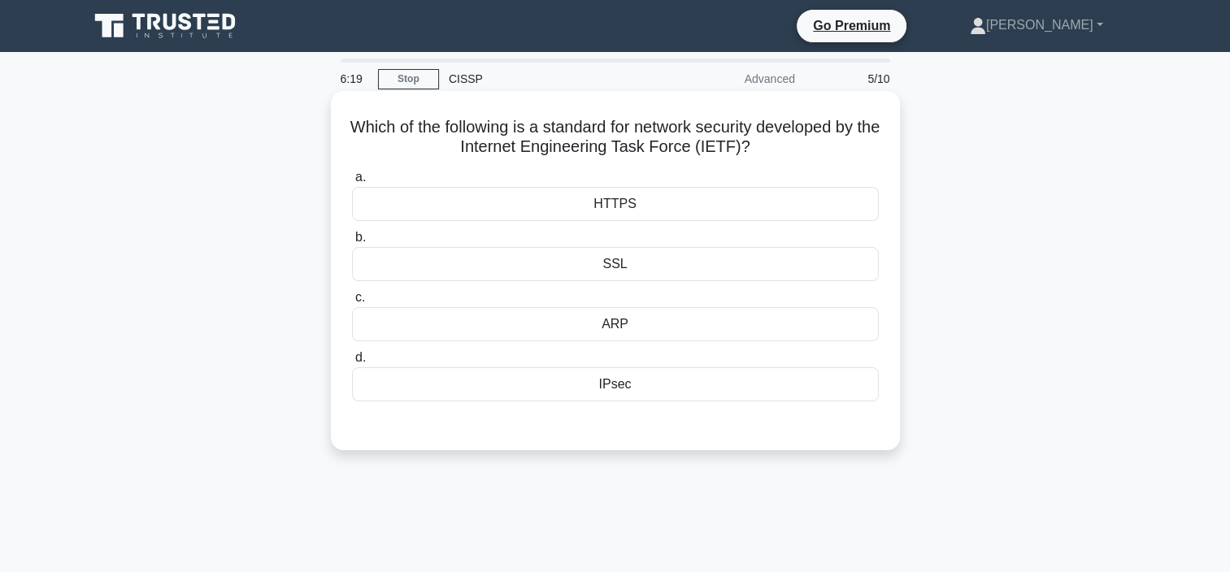
click at [608, 206] on div "HTTPS" at bounding box center [615, 204] width 527 height 34
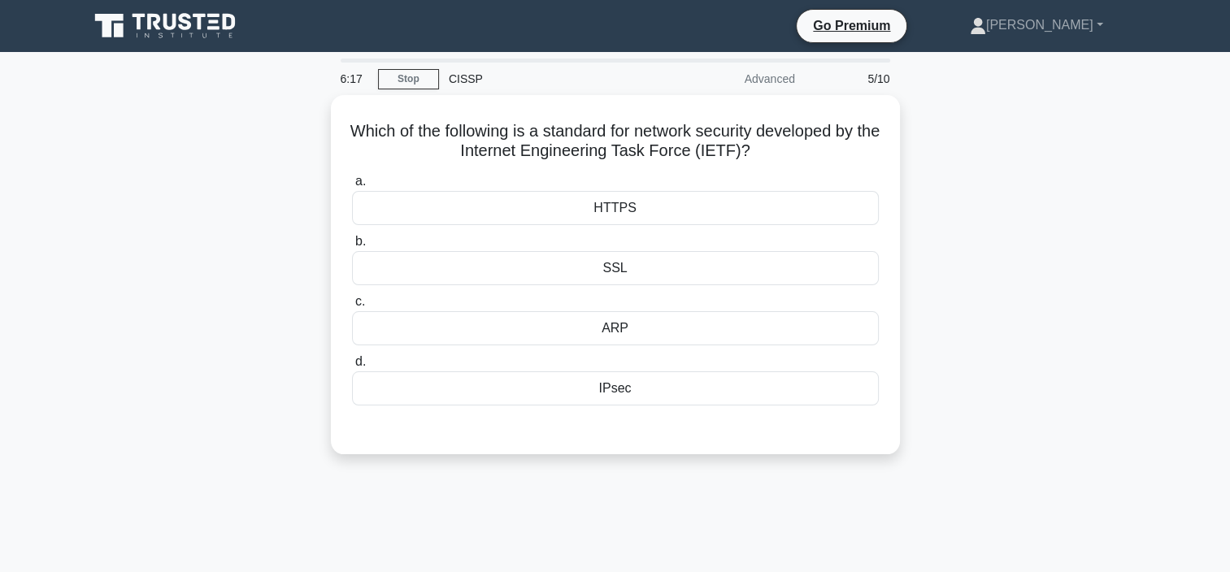
click at [1016, 179] on div "Which of the following is a standard for network security developed by the Inte…" at bounding box center [615, 284] width 1073 height 379
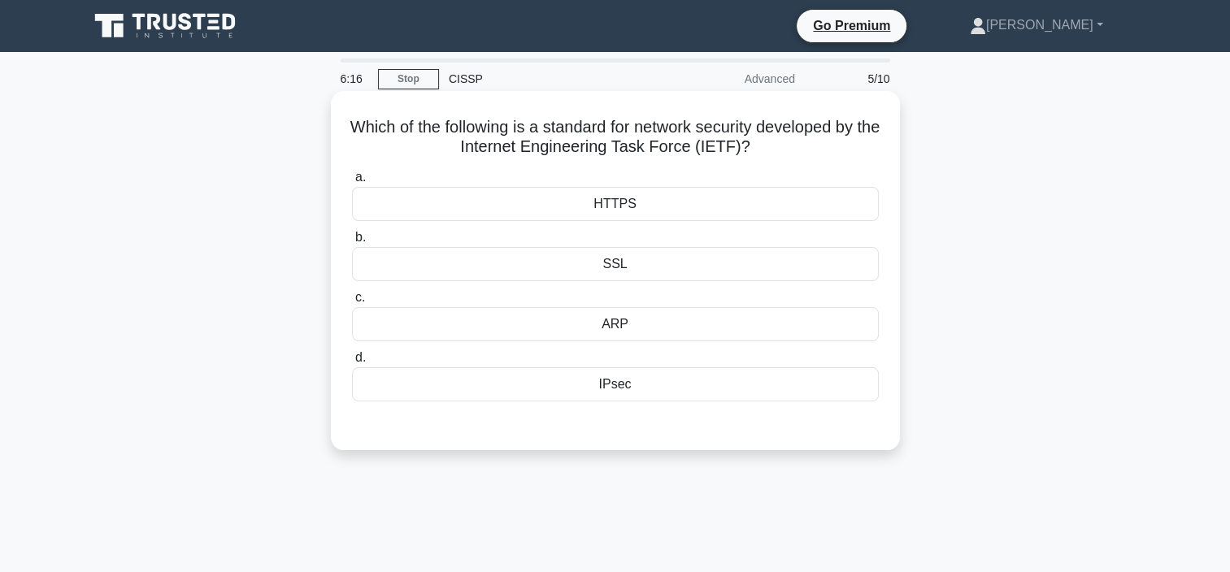
click at [560, 208] on div "HTTPS" at bounding box center [615, 204] width 527 height 34
click at [352, 183] on input "a. HTTPS" at bounding box center [352, 177] width 0 height 11
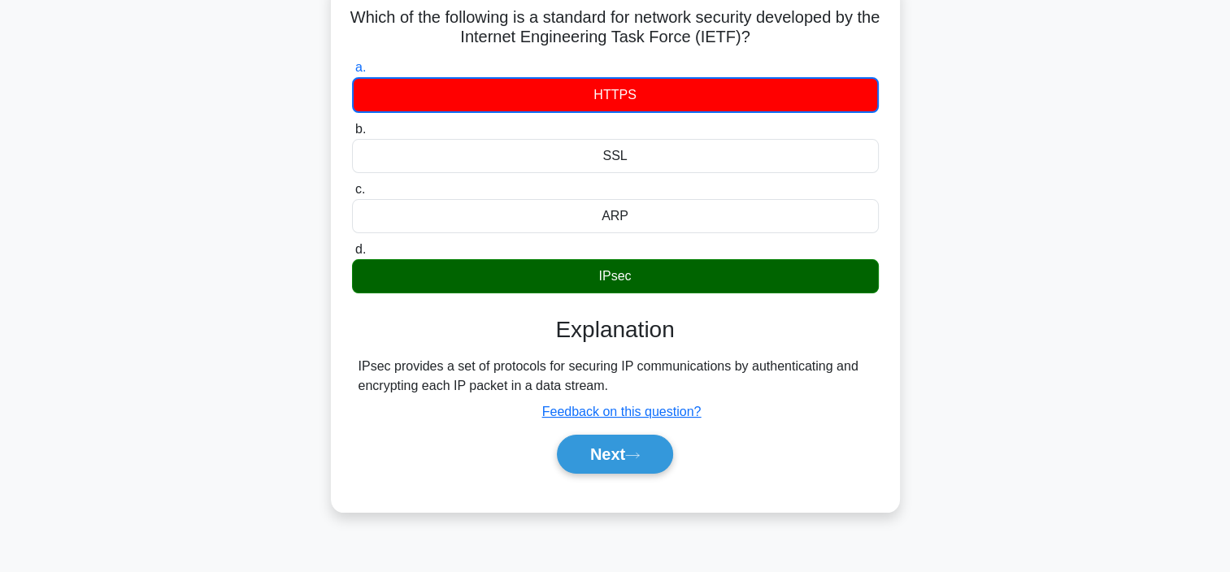
scroll to position [306, 0]
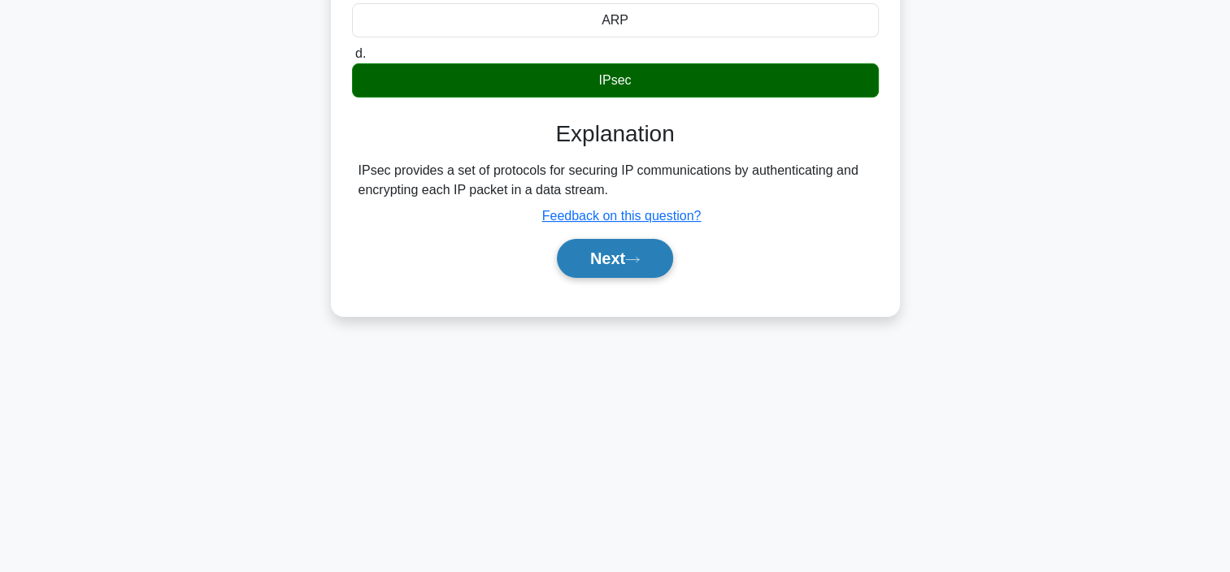
click at [608, 263] on button "Next" at bounding box center [615, 258] width 116 height 39
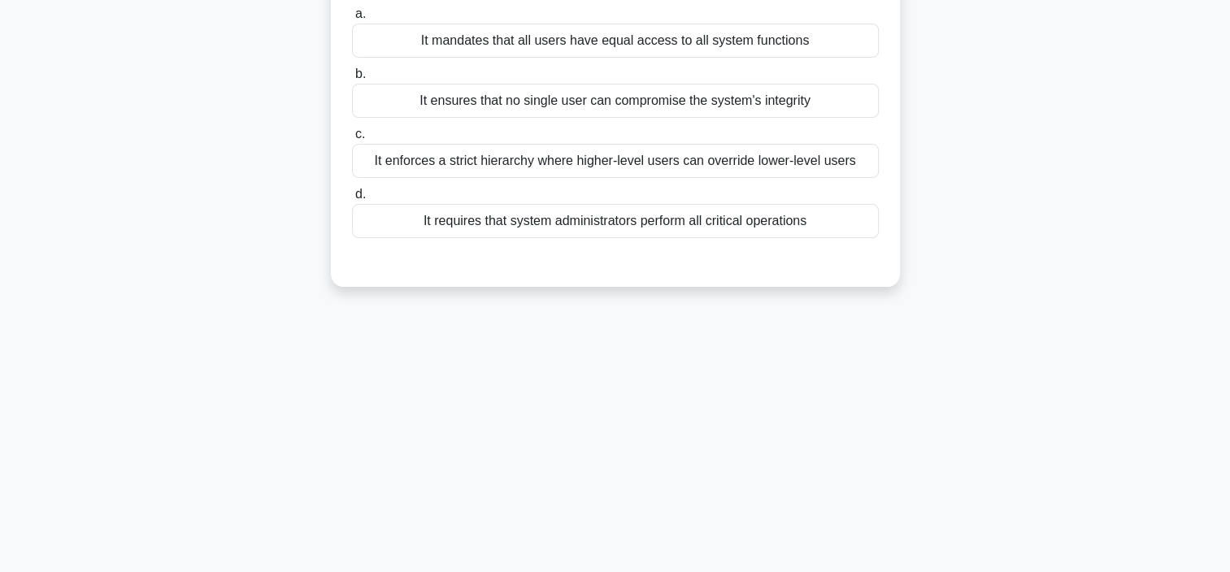
scroll to position [0, 0]
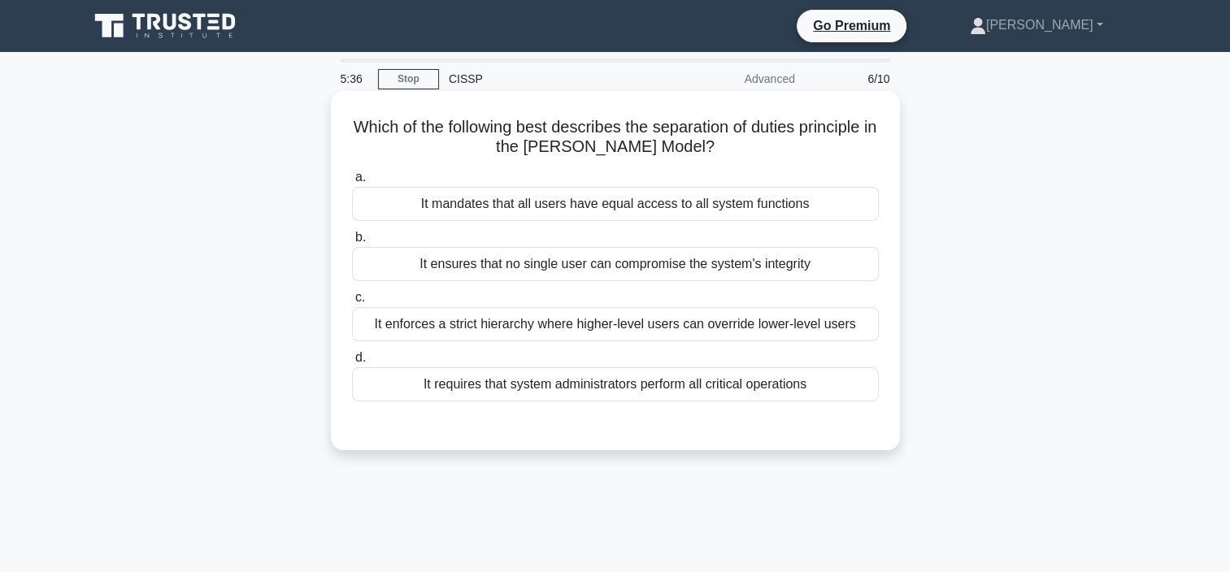
click at [603, 271] on div "It ensures that no single user can compromise the system's integrity" at bounding box center [615, 264] width 527 height 34
click at [352, 243] on input "b. It ensures that no single user can compromise the system's integrity" at bounding box center [352, 237] width 0 height 11
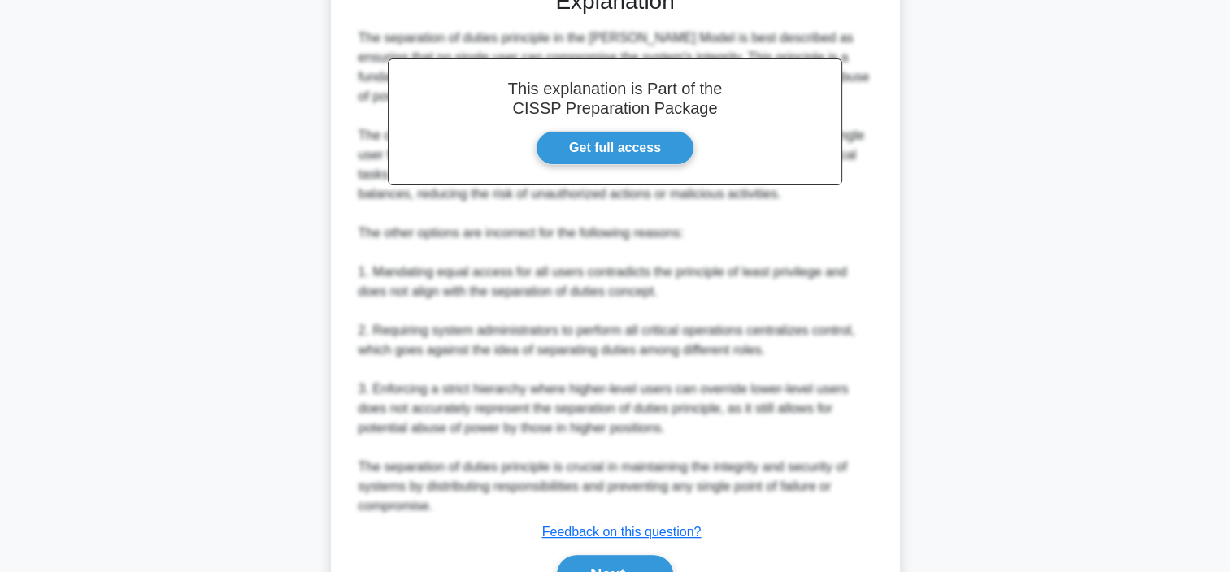
scroll to position [488, 0]
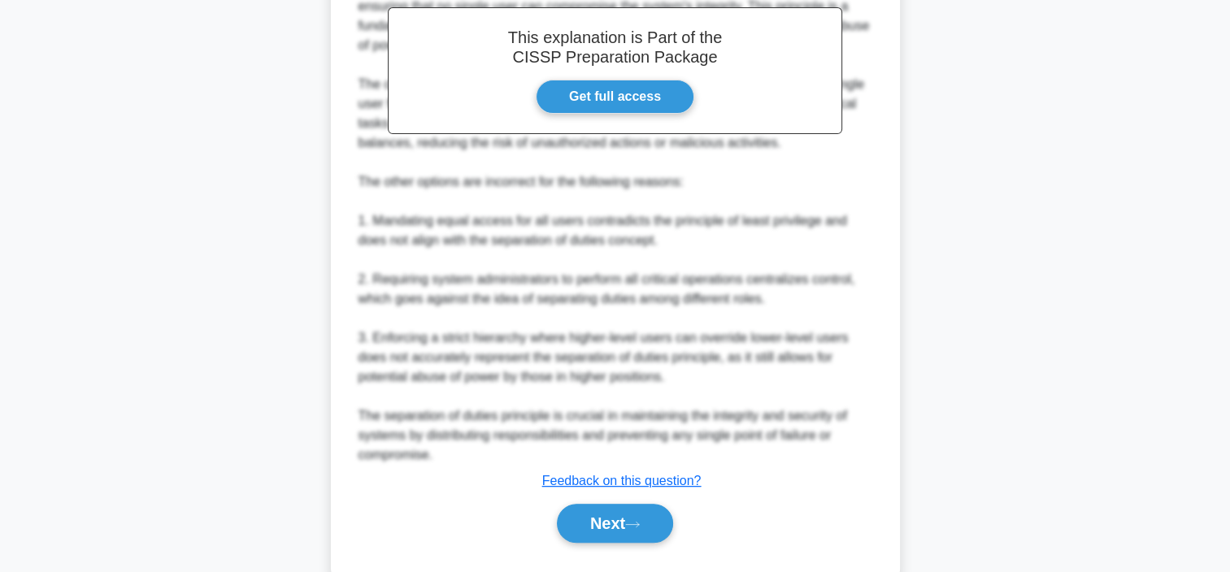
drag, startPoint x: 628, startPoint y: 501, endPoint x: 626, endPoint y: 475, distance: 25.3
click at [628, 504] on button "Next" at bounding box center [615, 523] width 116 height 39
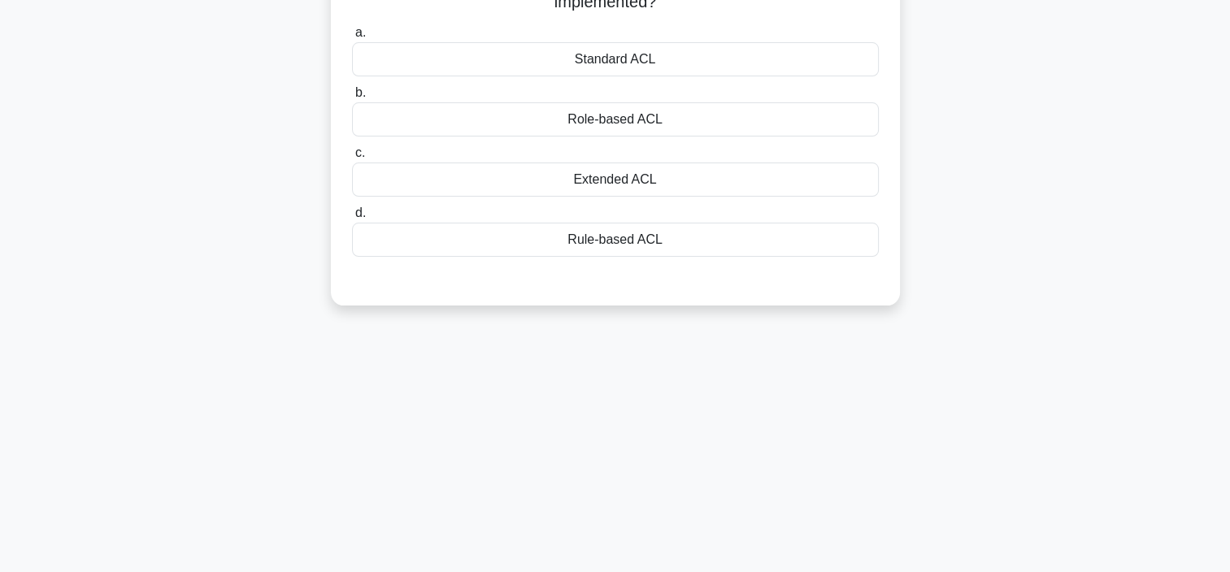
scroll to position [0, 0]
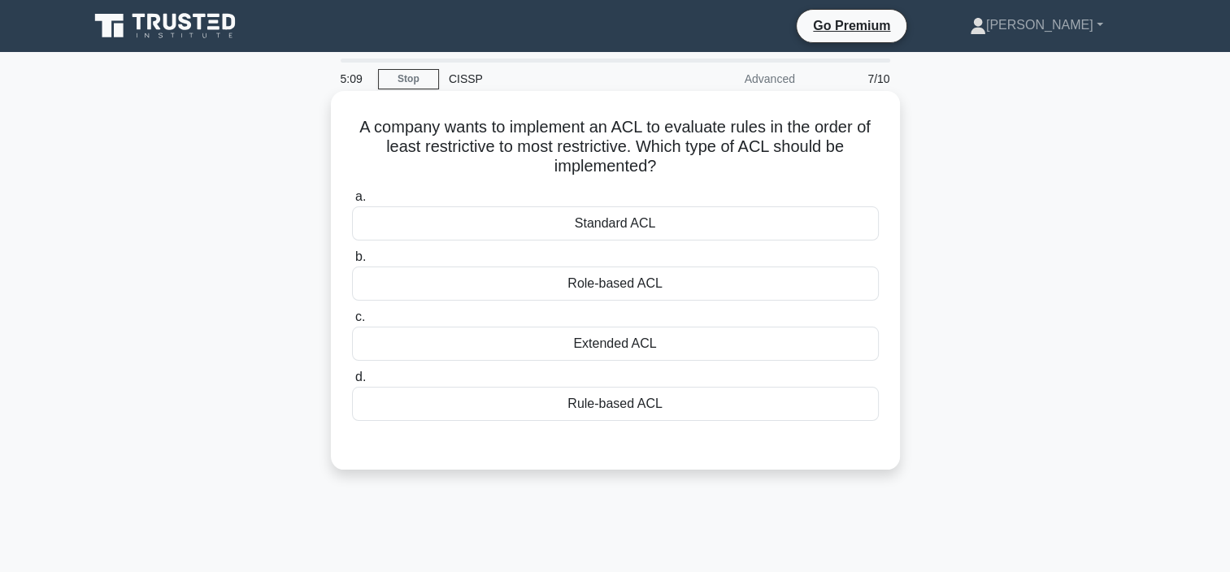
click at [601, 410] on div "Rule-based ACL" at bounding box center [615, 404] width 527 height 34
click at [352, 383] on input "d. Rule-based ACL" at bounding box center [352, 377] width 0 height 11
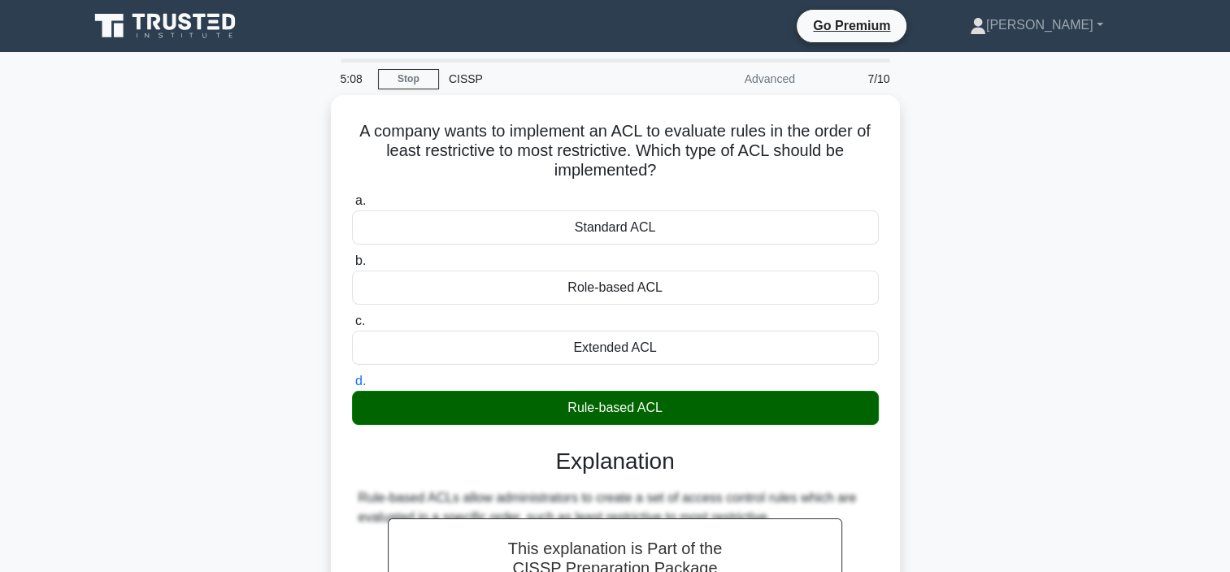
scroll to position [306, 0]
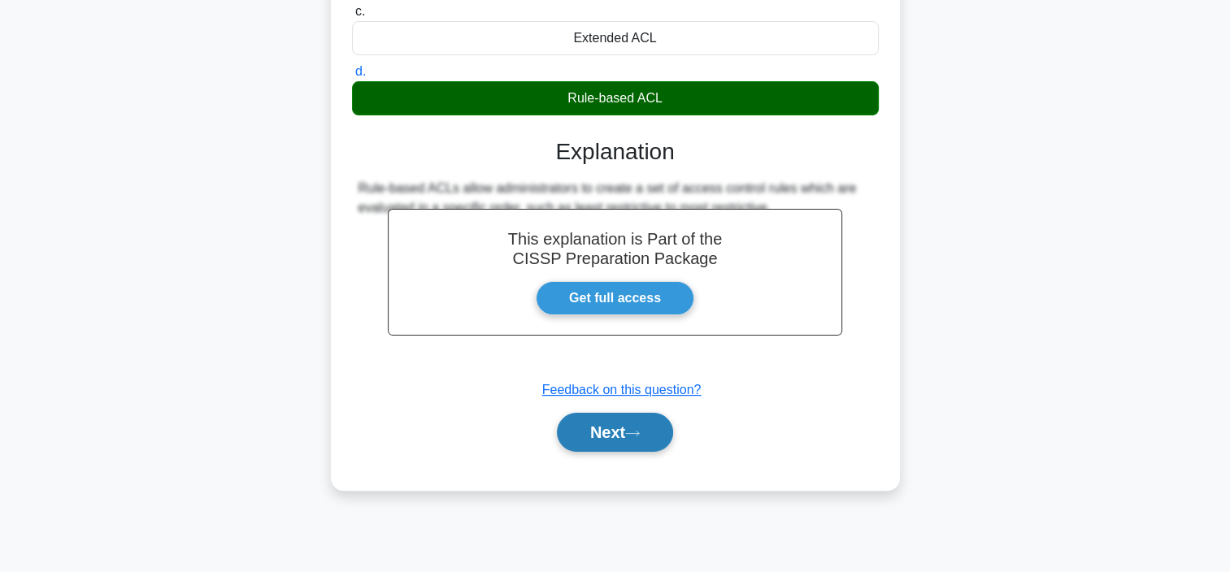
click at [601, 429] on button "Next" at bounding box center [615, 432] width 116 height 39
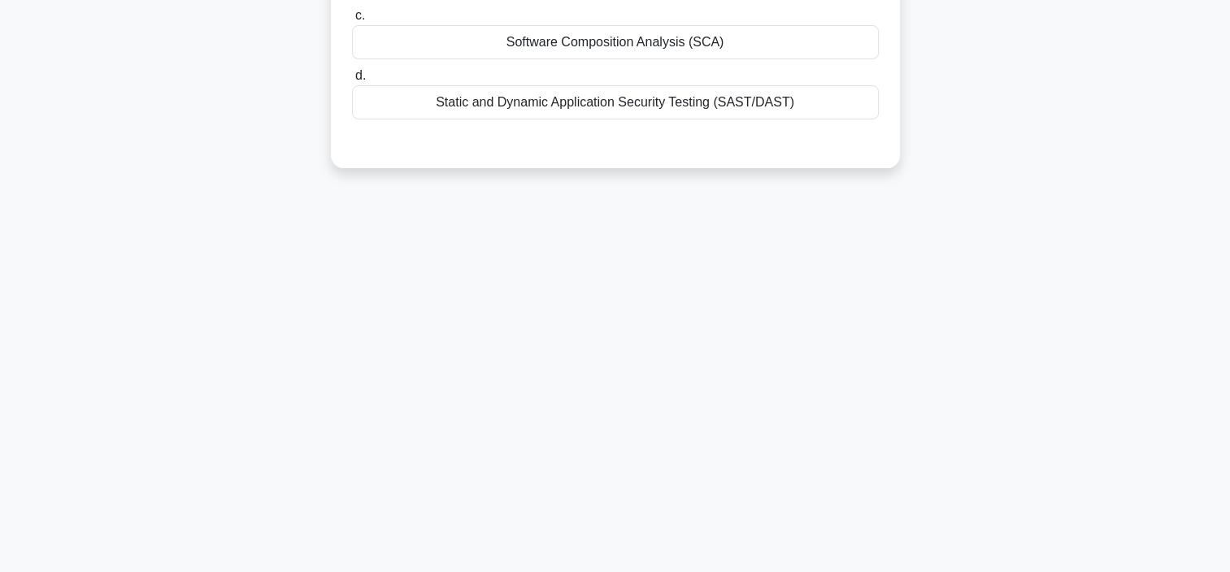
scroll to position [0, 0]
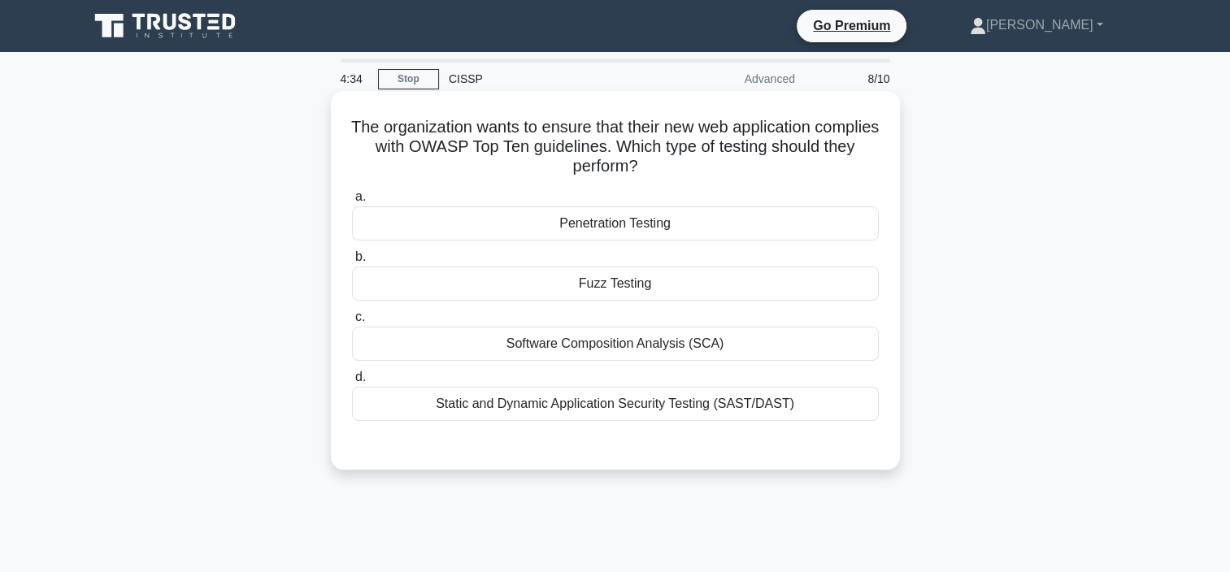
click at [635, 228] on div "Penetration Testing" at bounding box center [615, 223] width 527 height 34
click at [352, 202] on input "a. Penetration Testing" at bounding box center [352, 197] width 0 height 11
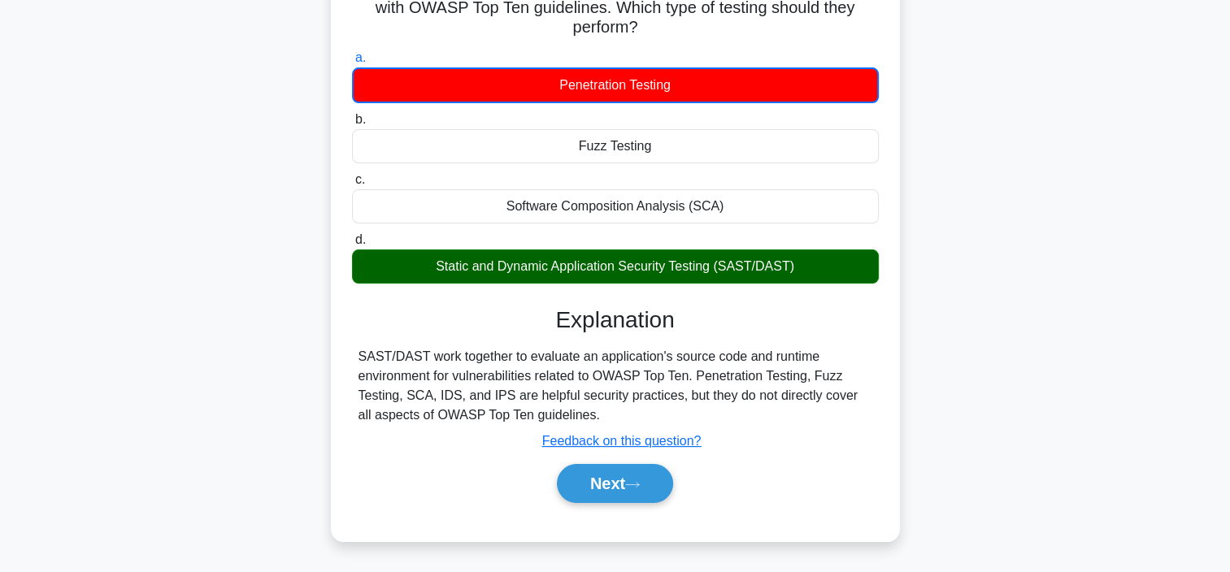
scroll to position [163, 0]
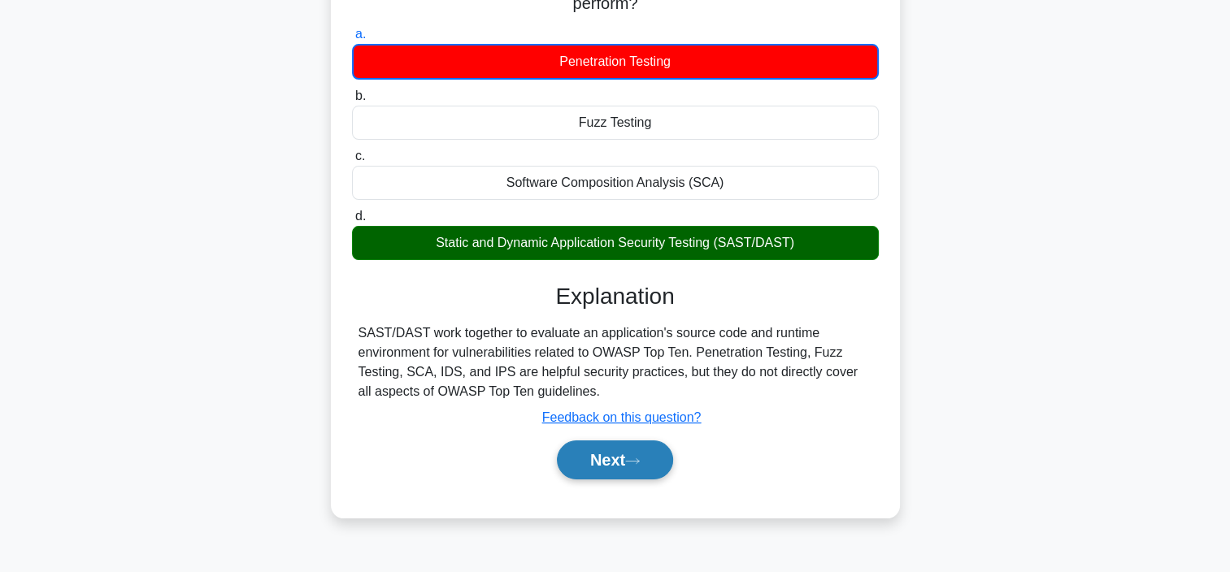
click at [623, 471] on button "Next" at bounding box center [615, 459] width 116 height 39
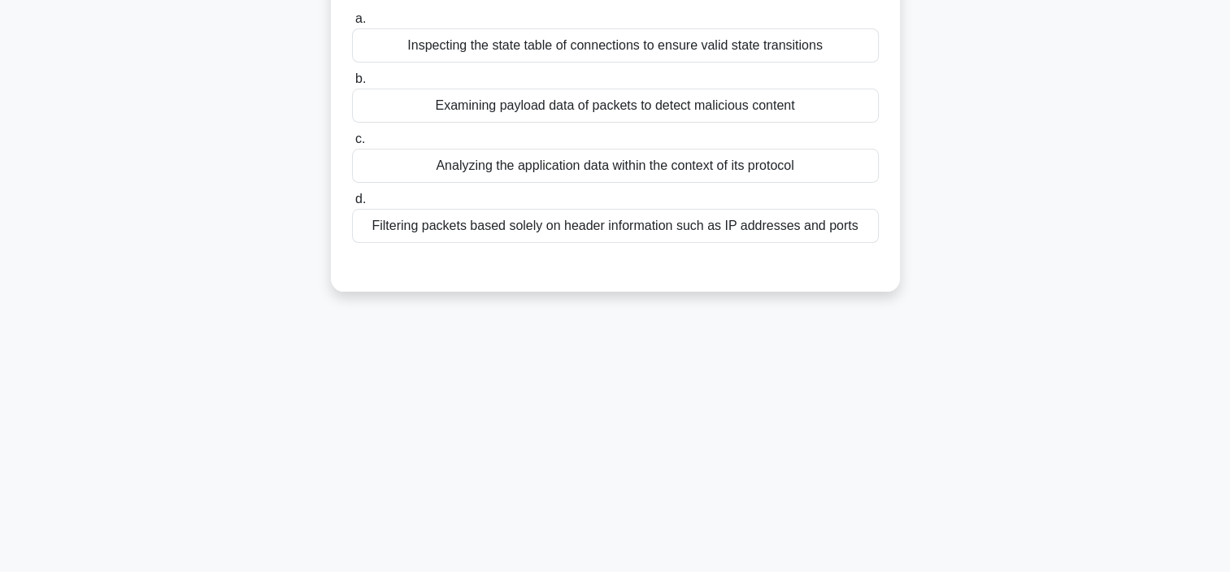
scroll to position [0, 0]
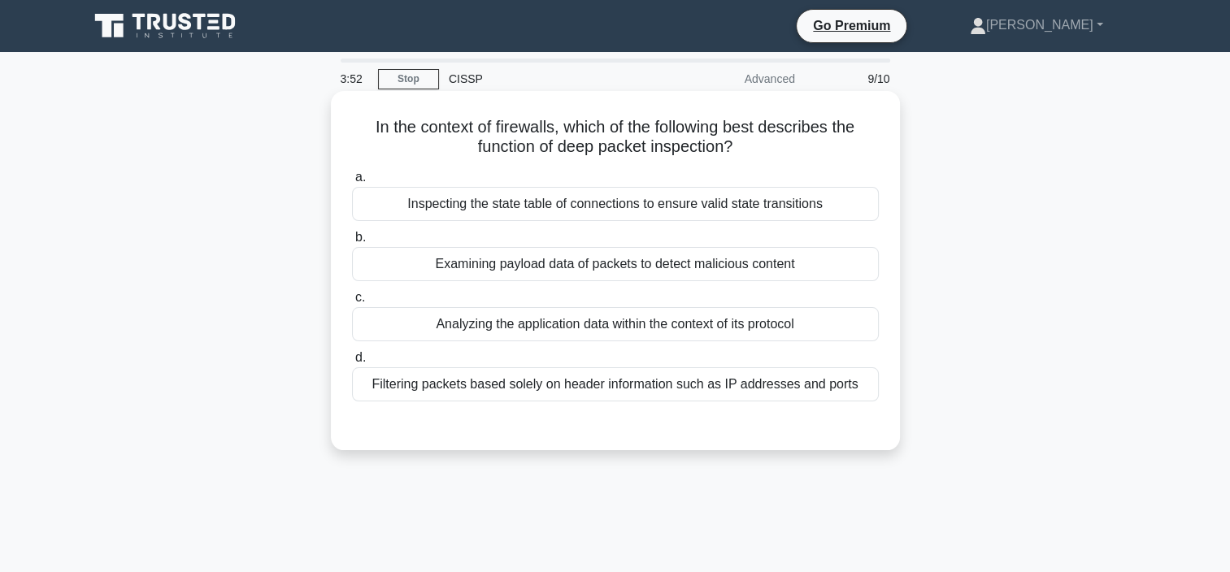
click at [605, 332] on div "Analyzing the application data within the context of its protocol" at bounding box center [615, 324] width 527 height 34
click at [352, 303] on input "c. Analyzing the application data within the context of its protocol" at bounding box center [352, 298] width 0 height 11
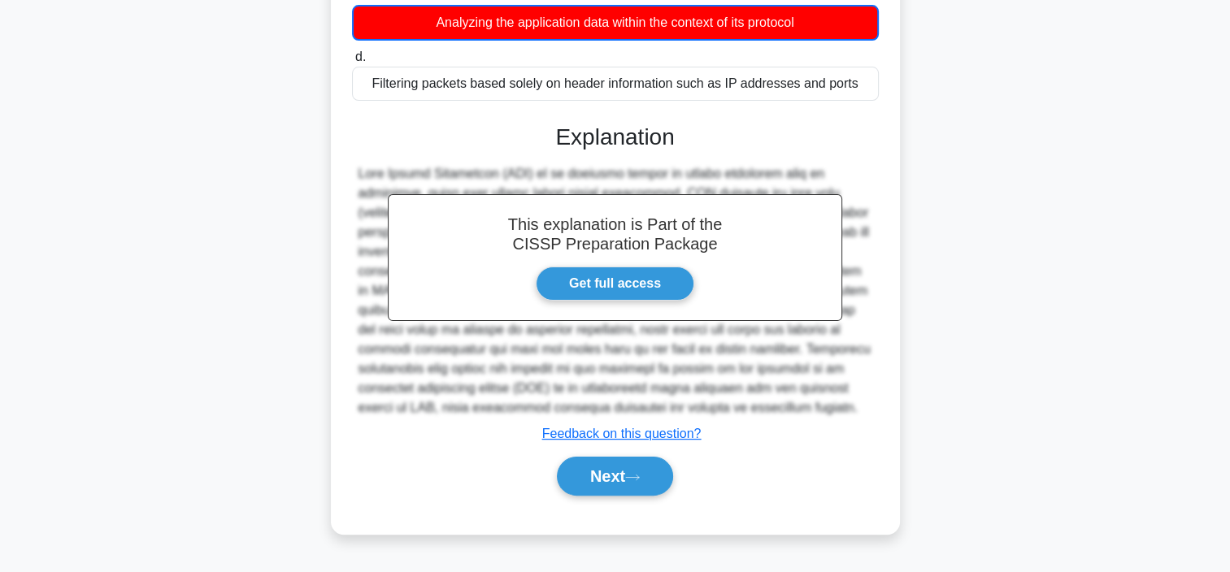
scroll to position [306, 0]
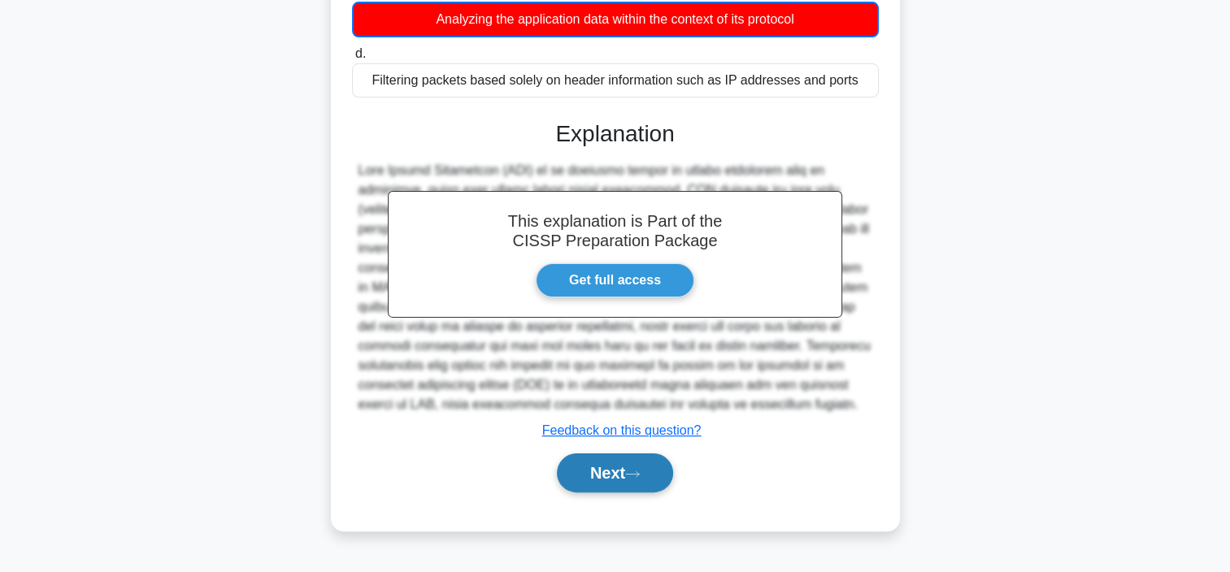
click at [640, 476] on icon at bounding box center [632, 474] width 15 height 9
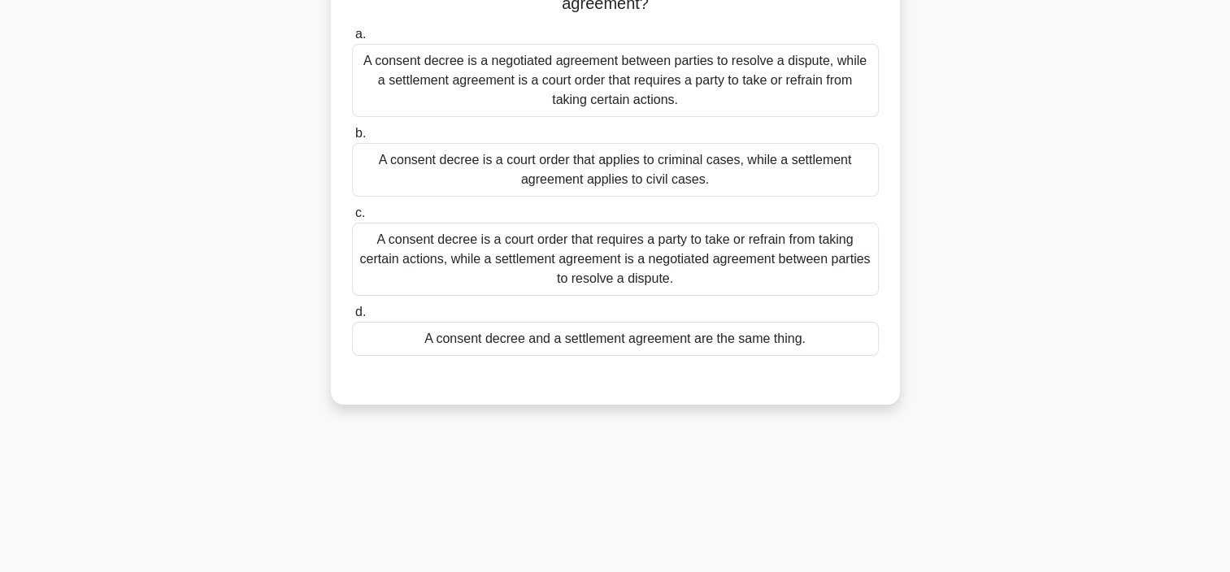
scroll to position [163, 0]
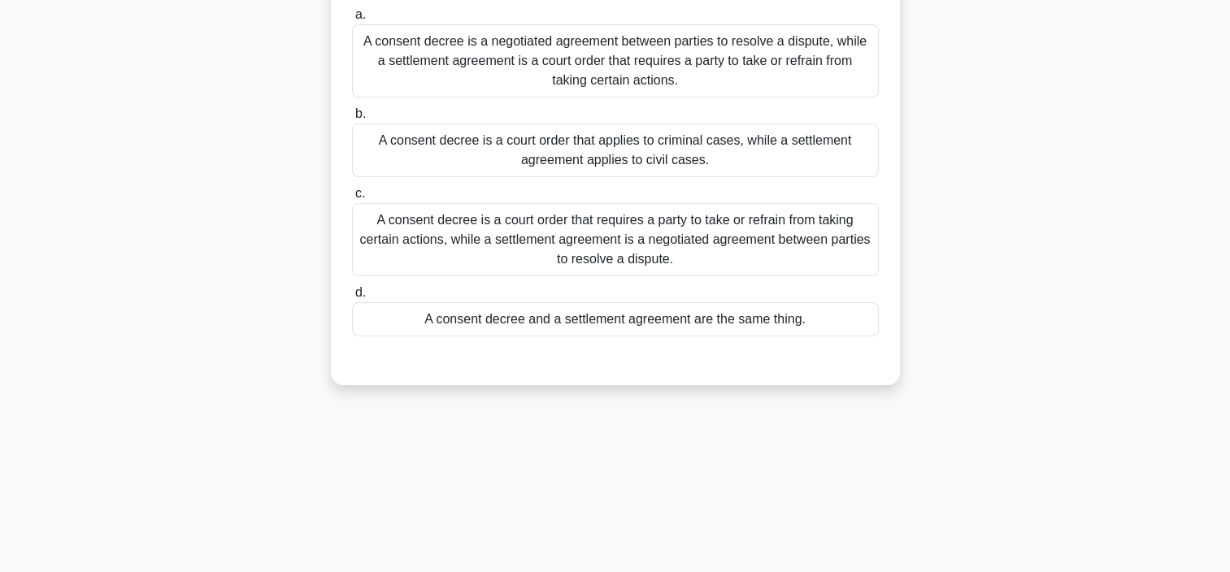
click at [673, 237] on div "A consent decree is a court order that requires a party to take or refrain from…" at bounding box center [615, 239] width 527 height 73
click at [352, 199] on input "c. A consent decree is a court order that requires a party to take or refrain f…" at bounding box center [352, 194] width 0 height 11
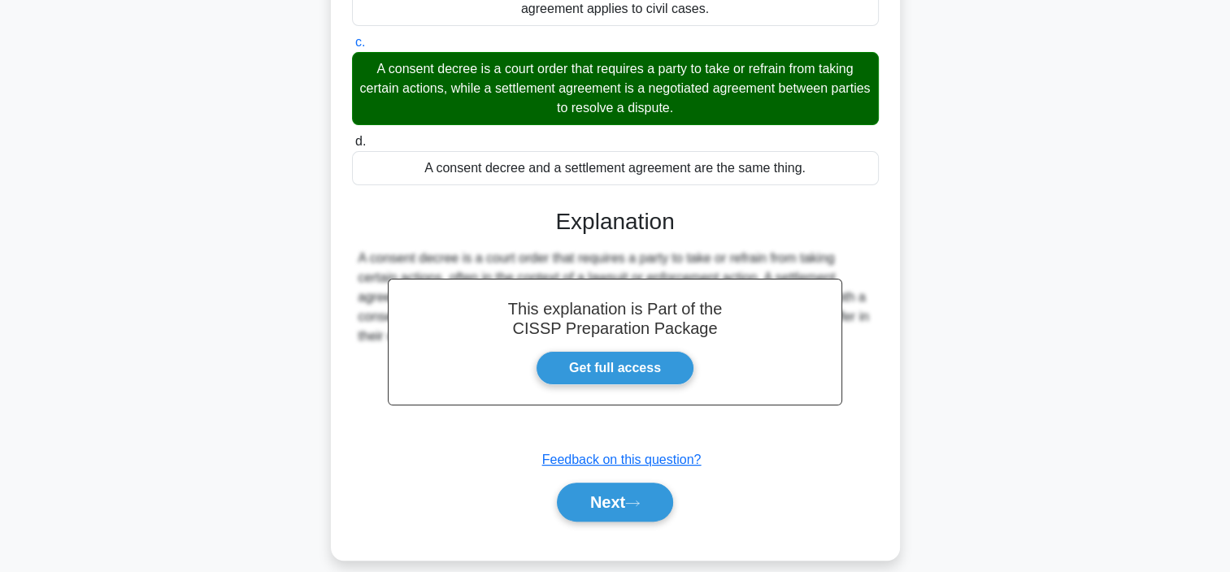
scroll to position [332, 0]
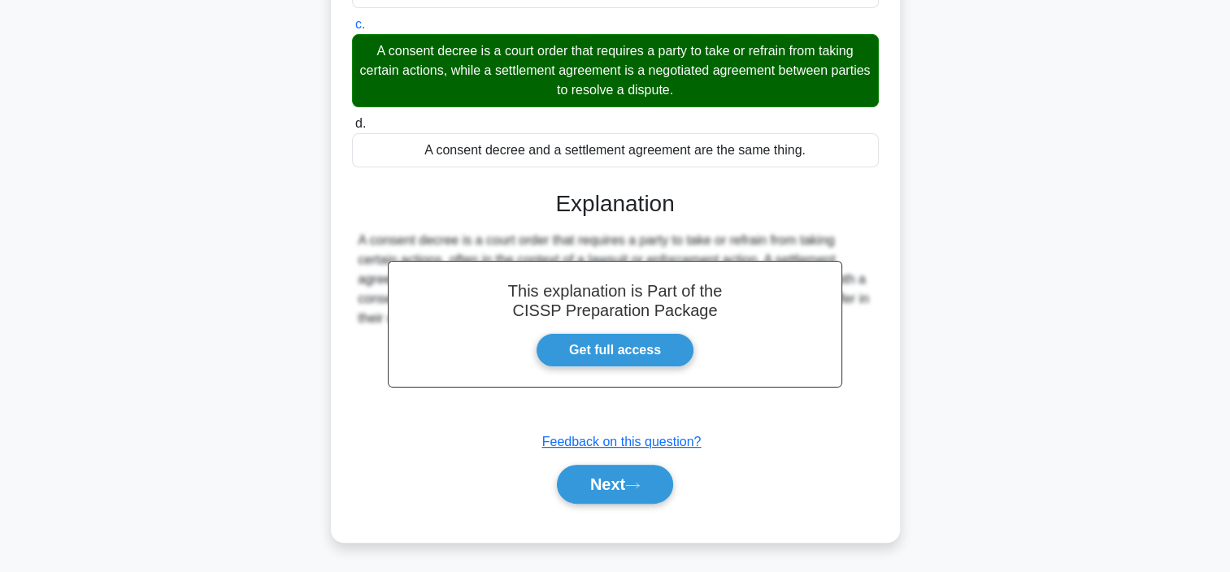
drag, startPoint x: 610, startPoint y: 492, endPoint x: 683, endPoint y: 489, distance: 73.2
click at [610, 491] on button "Next" at bounding box center [615, 484] width 116 height 39
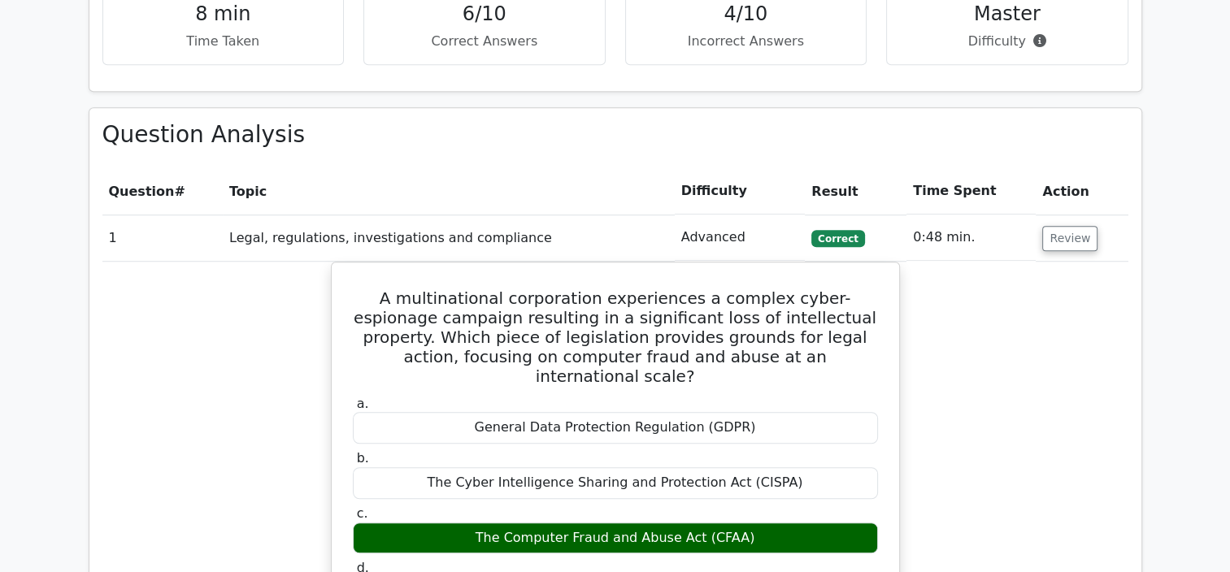
scroll to position [1138, 0]
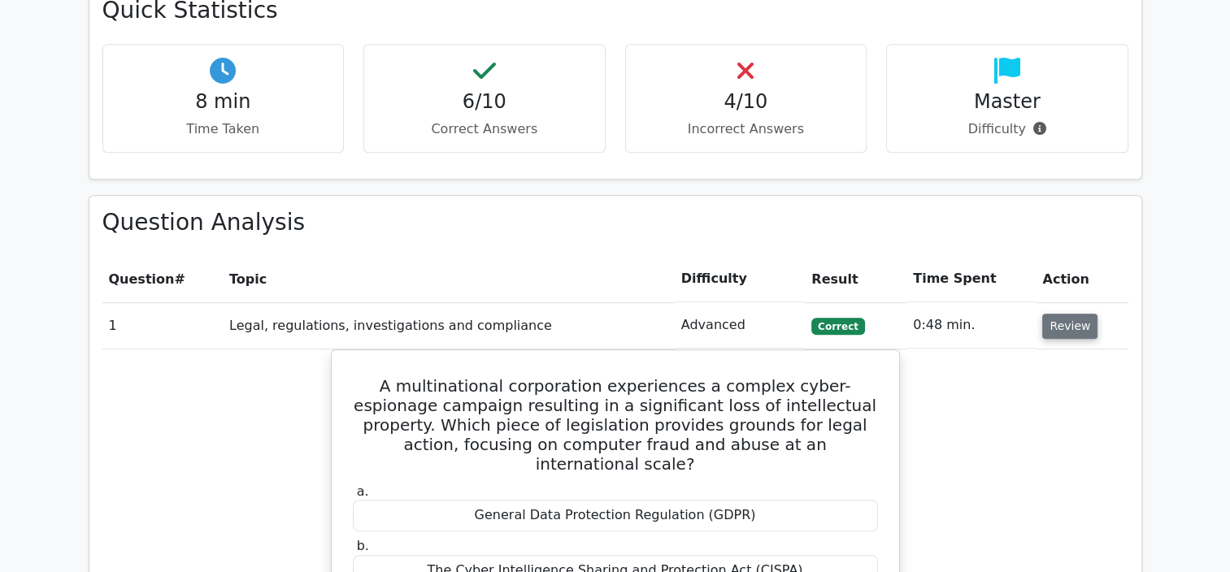
click at [1068, 314] on button "Review" at bounding box center [1069, 326] width 55 height 25
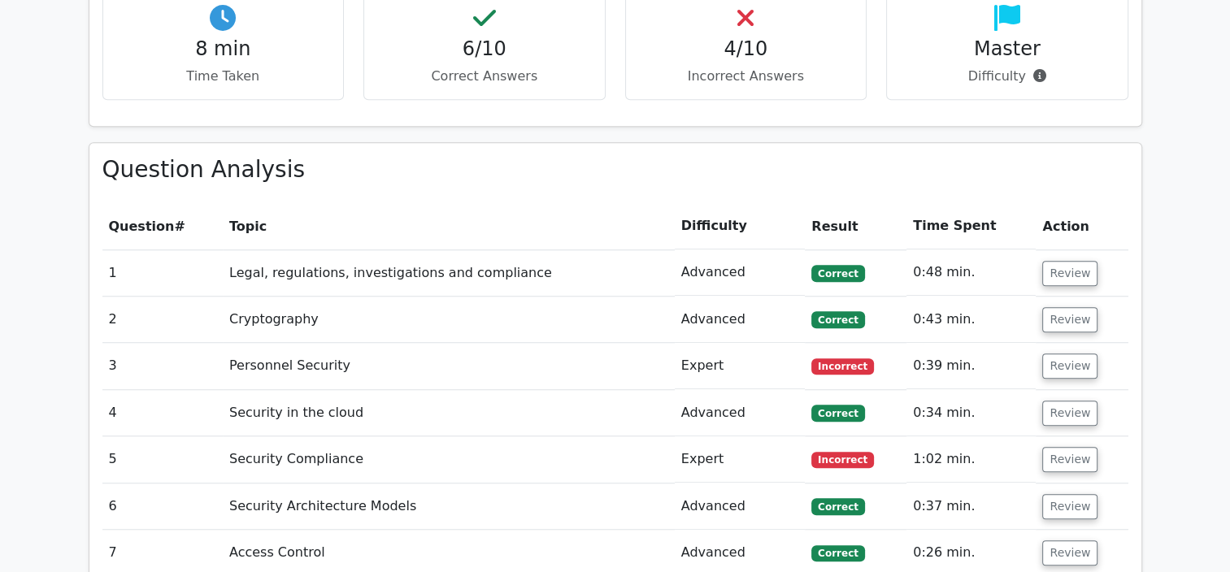
scroll to position [1219, 0]
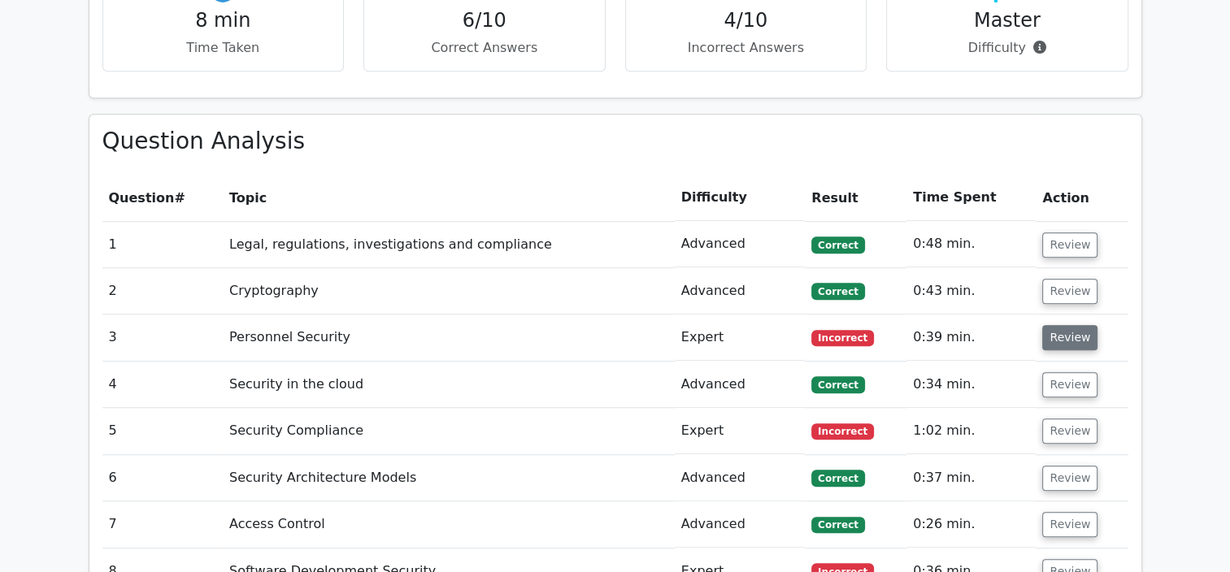
click at [1060, 325] on button "Review" at bounding box center [1069, 337] width 55 height 25
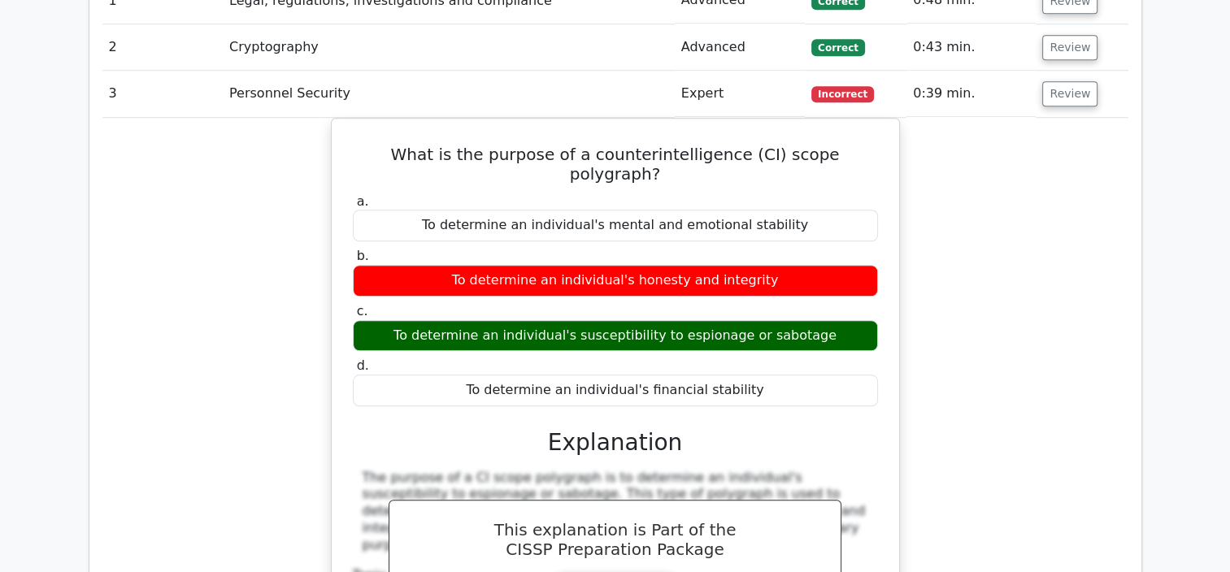
scroll to position [1463, 0]
click at [1065, 81] on button "Review" at bounding box center [1069, 93] width 55 height 25
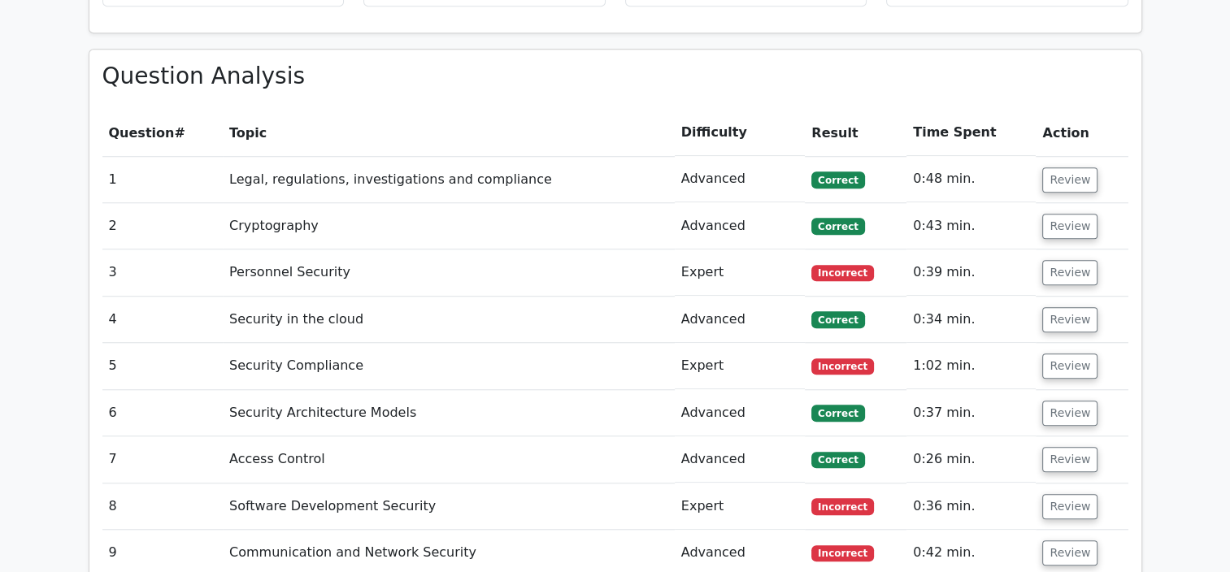
scroll to position [1382, 0]
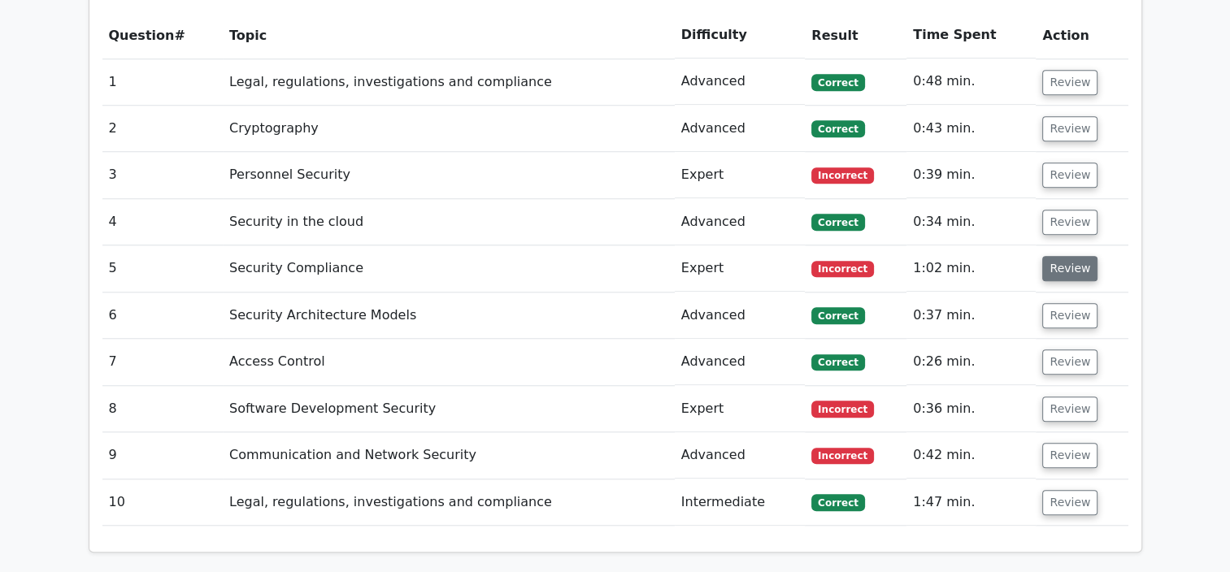
click at [1066, 256] on button "Review" at bounding box center [1069, 268] width 55 height 25
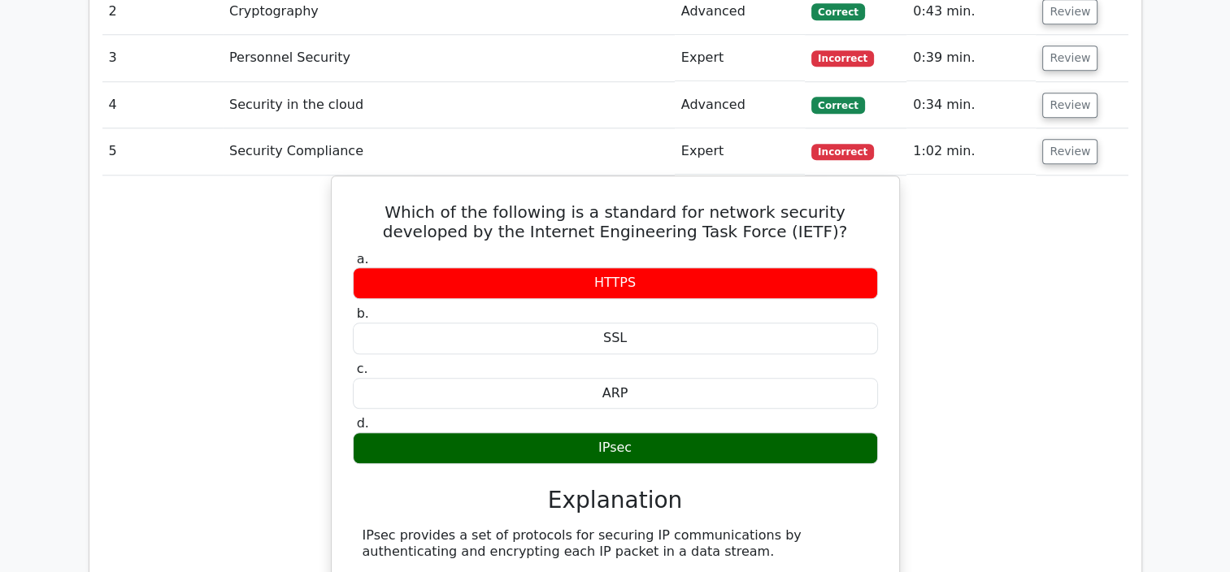
scroll to position [1544, 0]
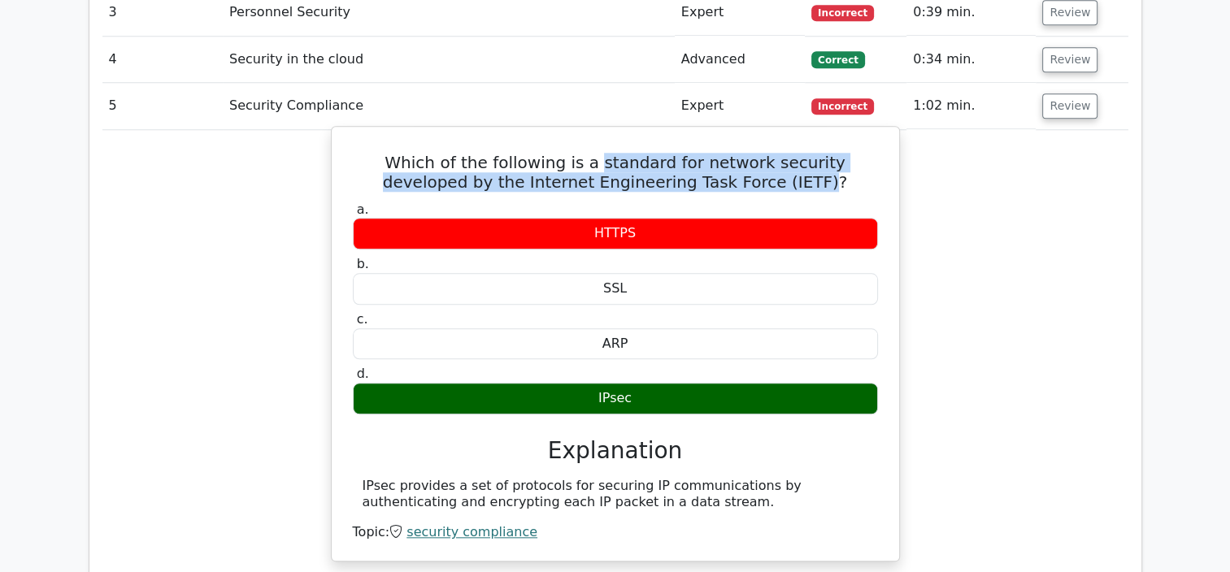
drag, startPoint x: 556, startPoint y: 121, endPoint x: 761, endPoint y: 144, distance: 206.9
click at [761, 153] on h5 "Which of the following is a standard for network security developed by the Inte…" at bounding box center [615, 172] width 528 height 39
drag, startPoint x: 761, startPoint y: 144, endPoint x: 702, endPoint y: 132, distance: 60.4
copy h5 "standard for network security developed by the Internet Engineering Task Force …"
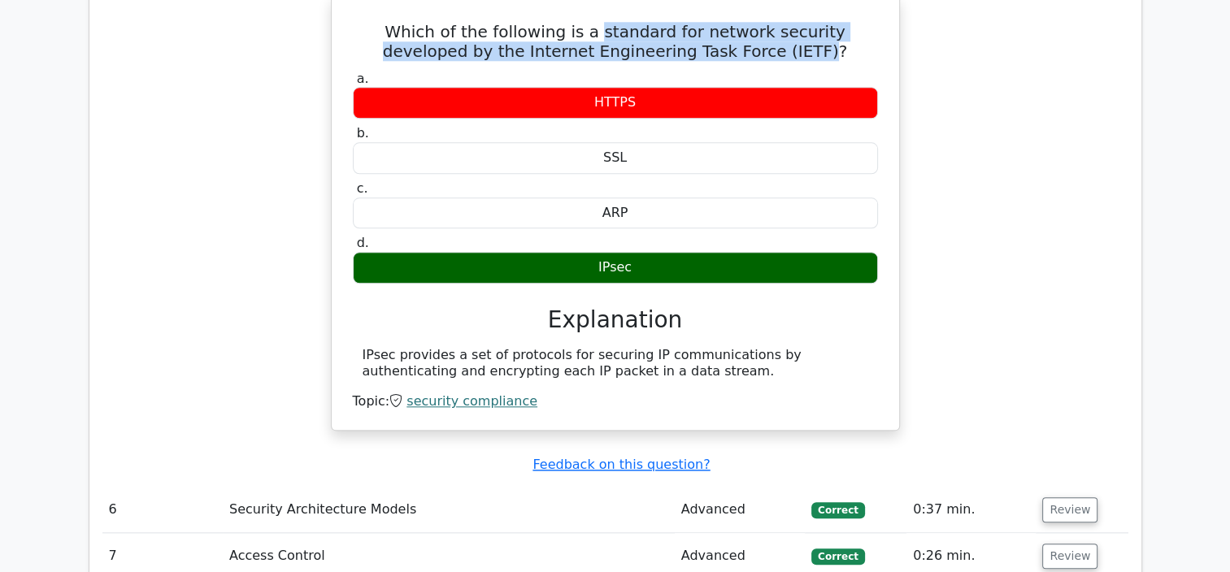
scroll to position [1463, 0]
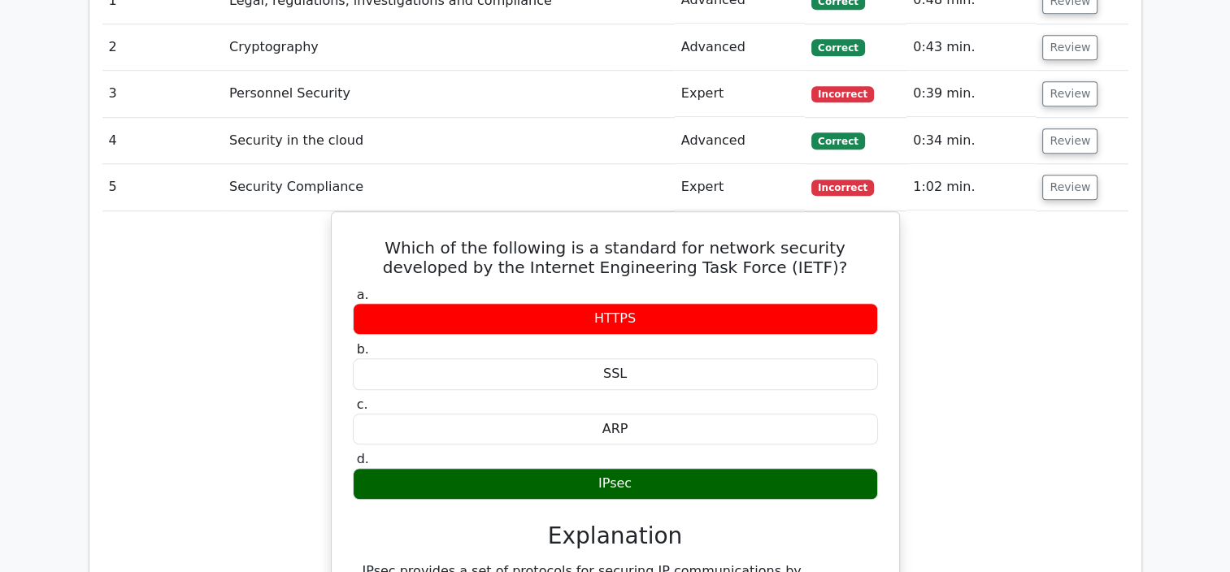
click at [999, 272] on div "Which of the following is a standard for network security developed by the Inte…" at bounding box center [615, 438] width 1026 height 455
click at [1066, 175] on button "Review" at bounding box center [1069, 187] width 55 height 25
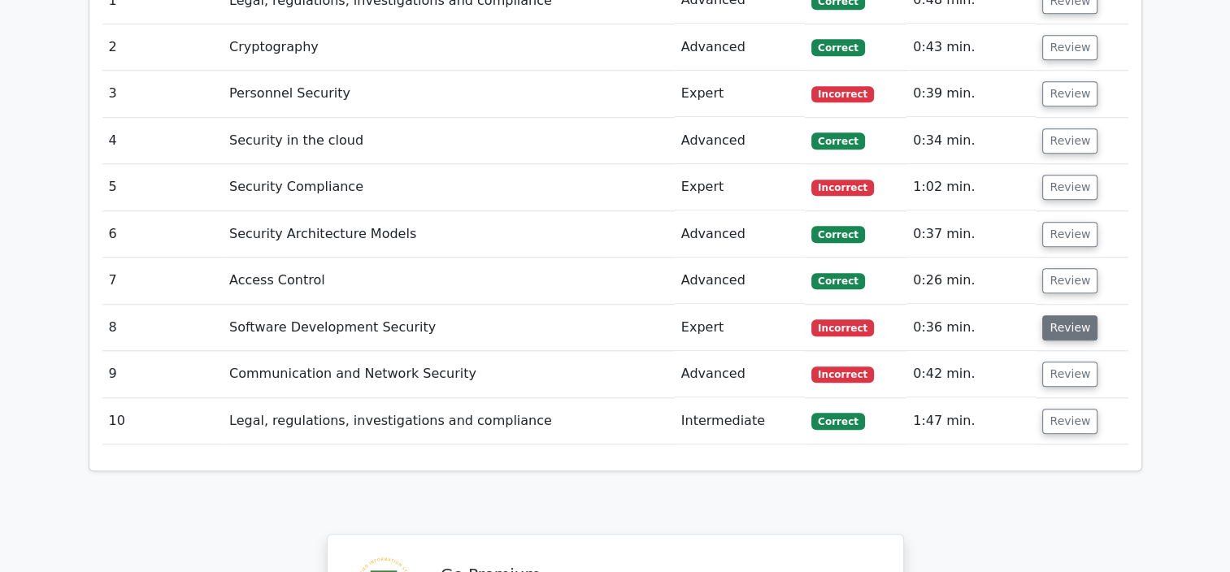
click at [1057, 315] on button "Review" at bounding box center [1069, 327] width 55 height 25
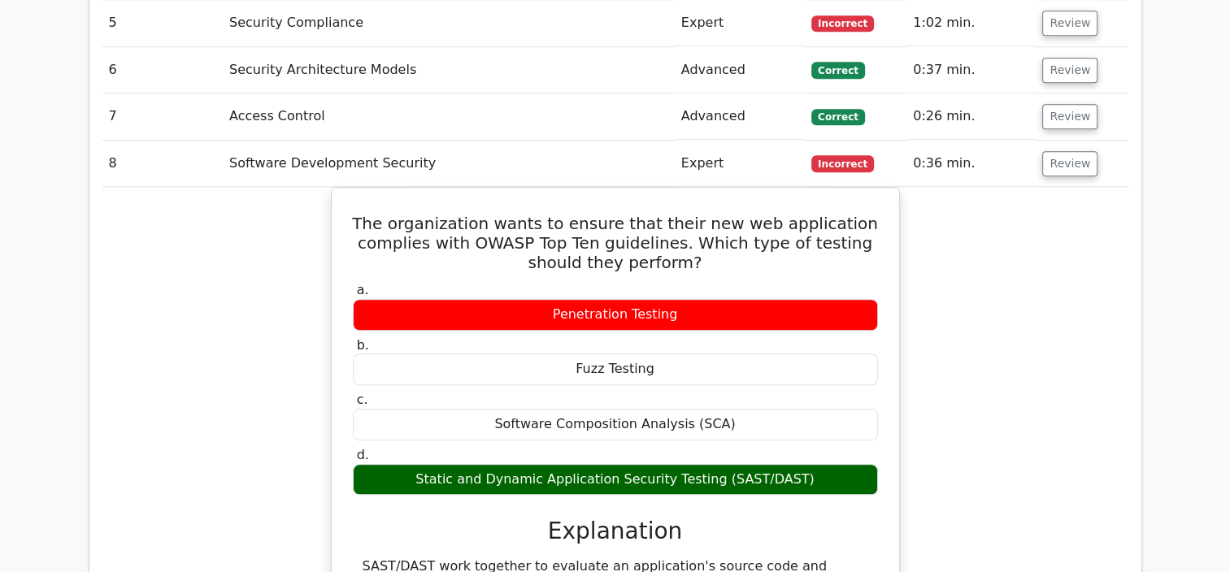
scroll to position [1625, 0]
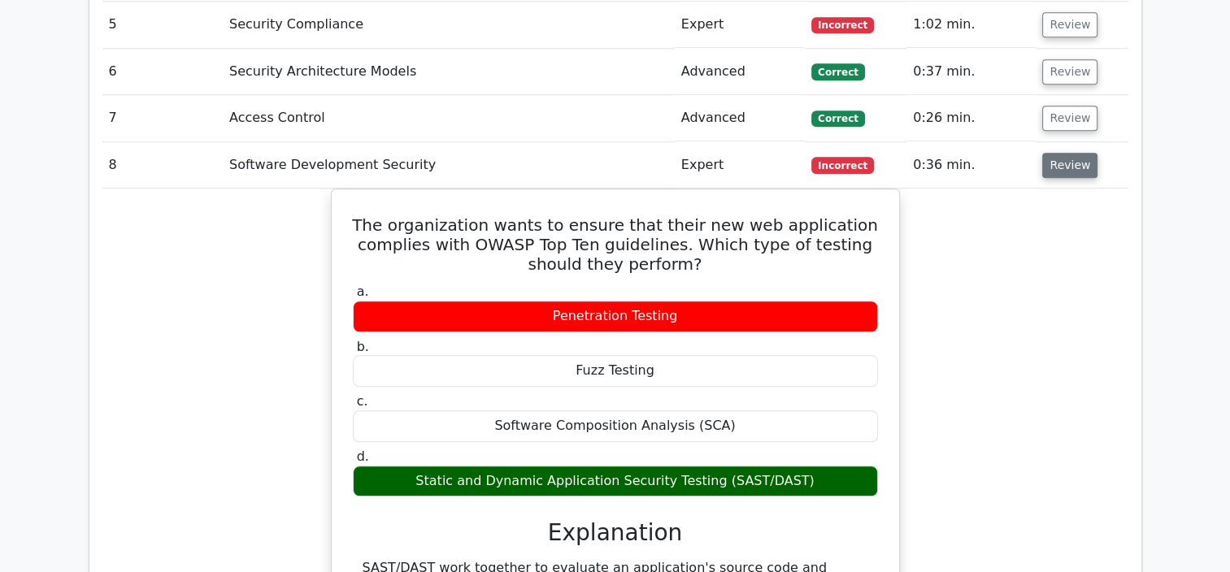
click at [1060, 153] on button "Review" at bounding box center [1069, 165] width 55 height 25
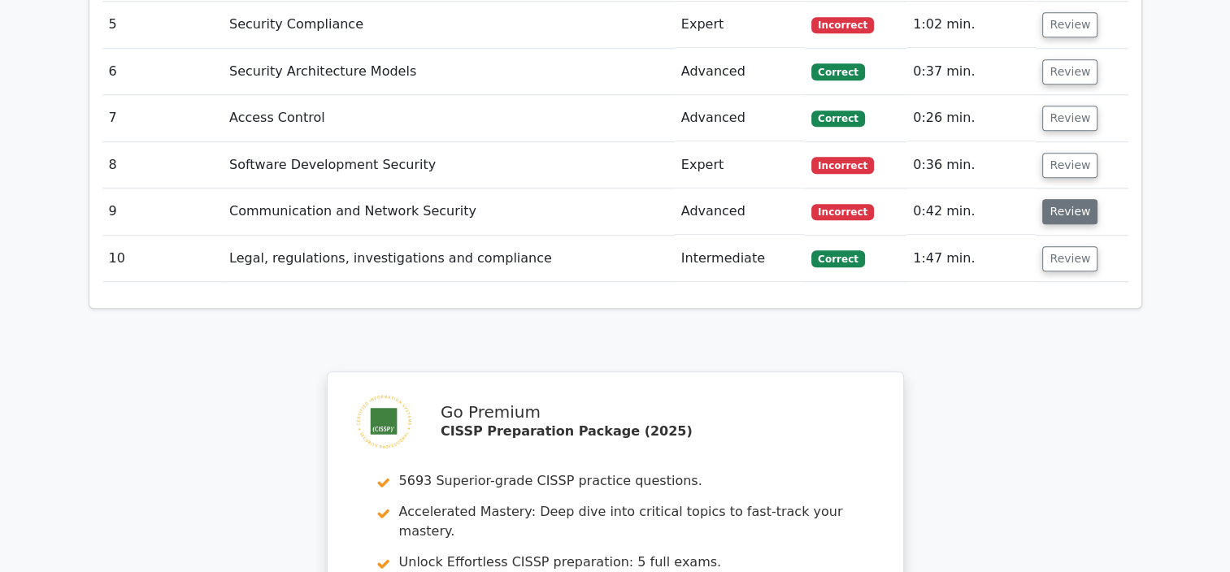
click at [1060, 199] on button "Review" at bounding box center [1069, 211] width 55 height 25
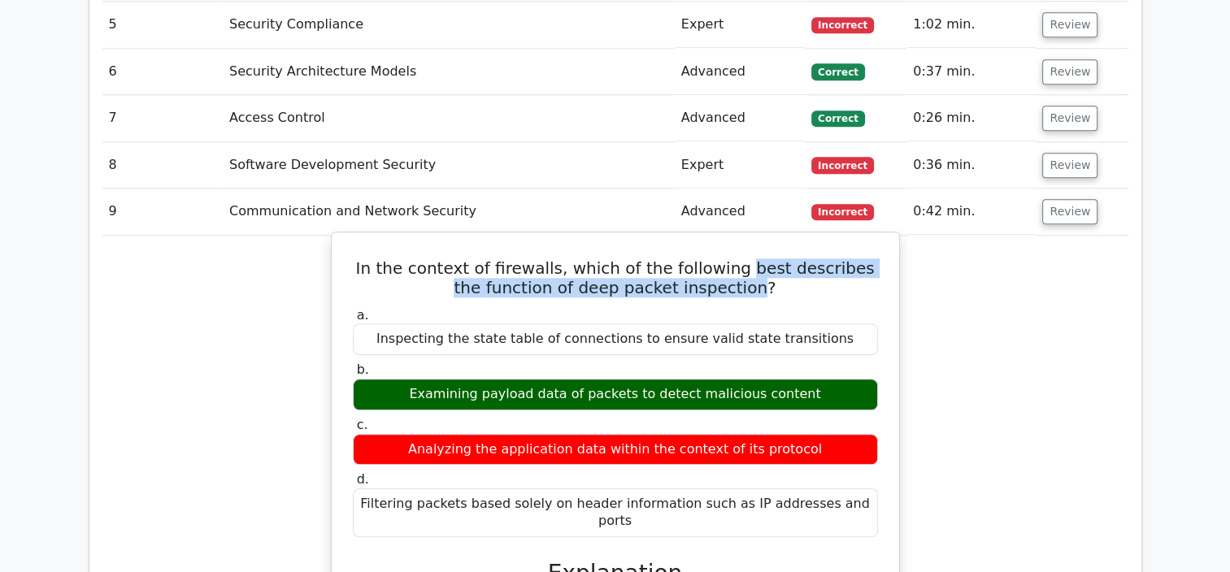
drag, startPoint x: 754, startPoint y: 226, endPoint x: 740, endPoint y: 252, distance: 29.8
click at [740, 258] on h5 "In the context of firewalls, which of the following best describes the function…" at bounding box center [615, 277] width 528 height 39
drag, startPoint x: 740, startPoint y: 252, endPoint x: 699, endPoint y: 246, distance: 41.0
copy h5 "best describes the function of deep packet inspection"
